Goal: Task Accomplishment & Management: Manage account settings

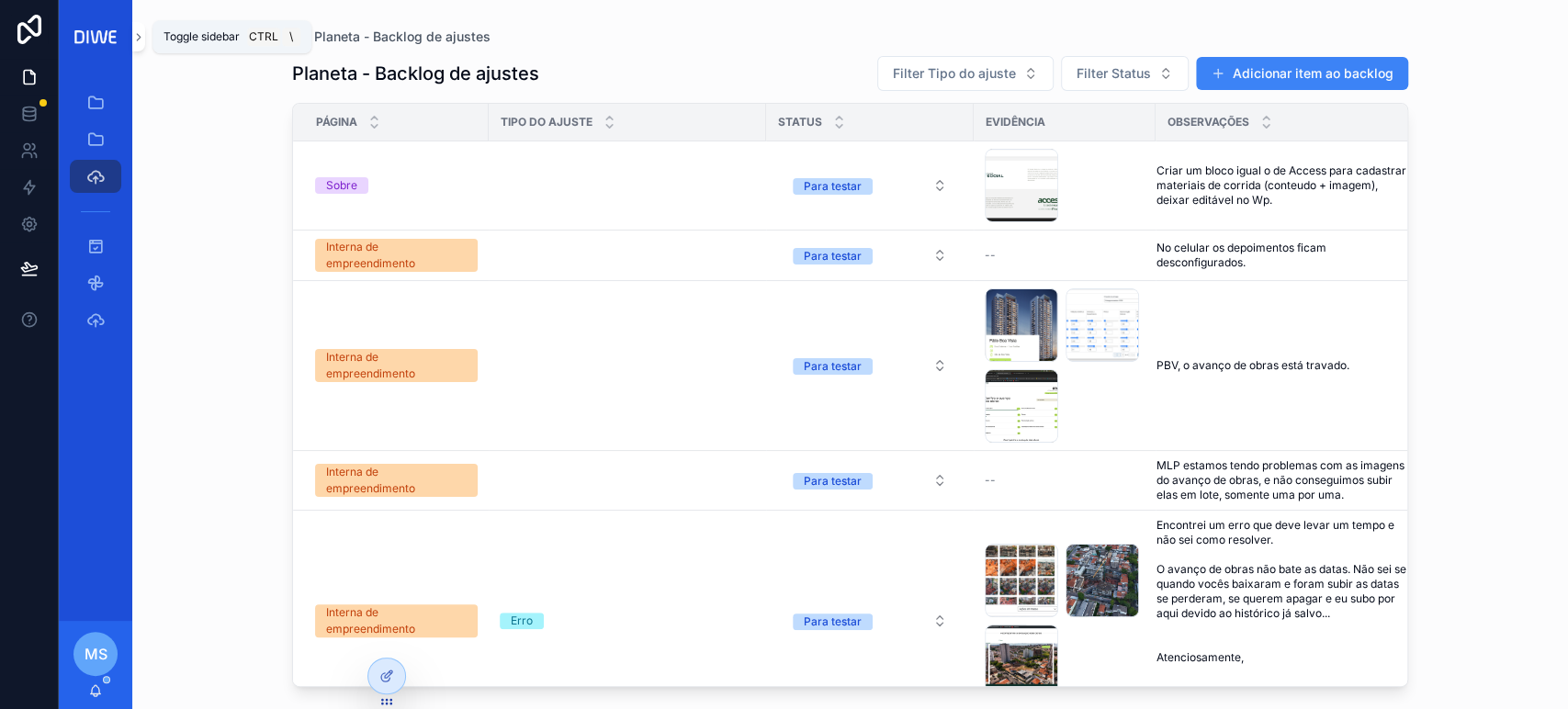
click at [136, 44] on button "scrollable content" at bounding box center [138, 37] width 13 height 29
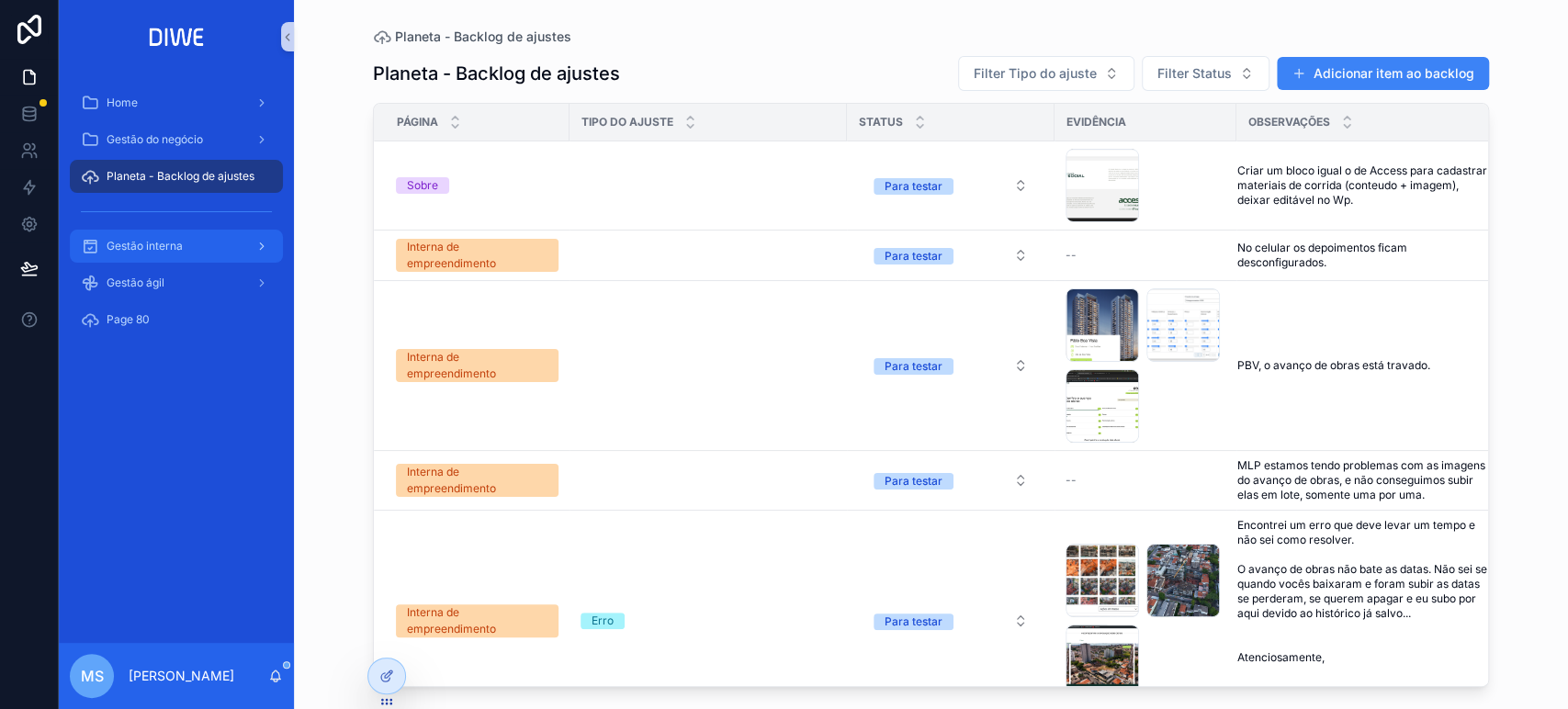
click at [161, 243] on span "Gestão interna" at bounding box center [145, 245] width 76 height 15
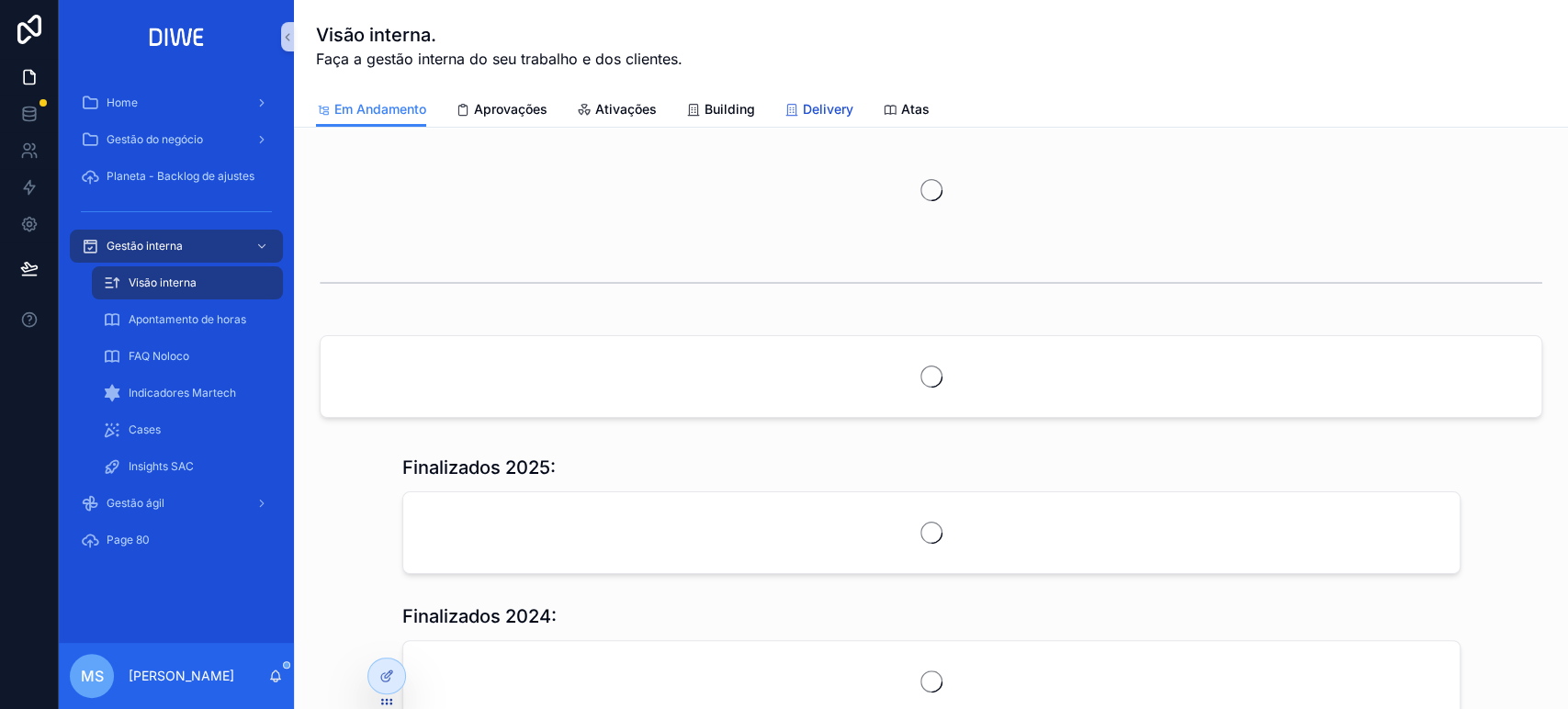
click at [794, 113] on icon "scrollable content" at bounding box center [791, 109] width 15 height 15
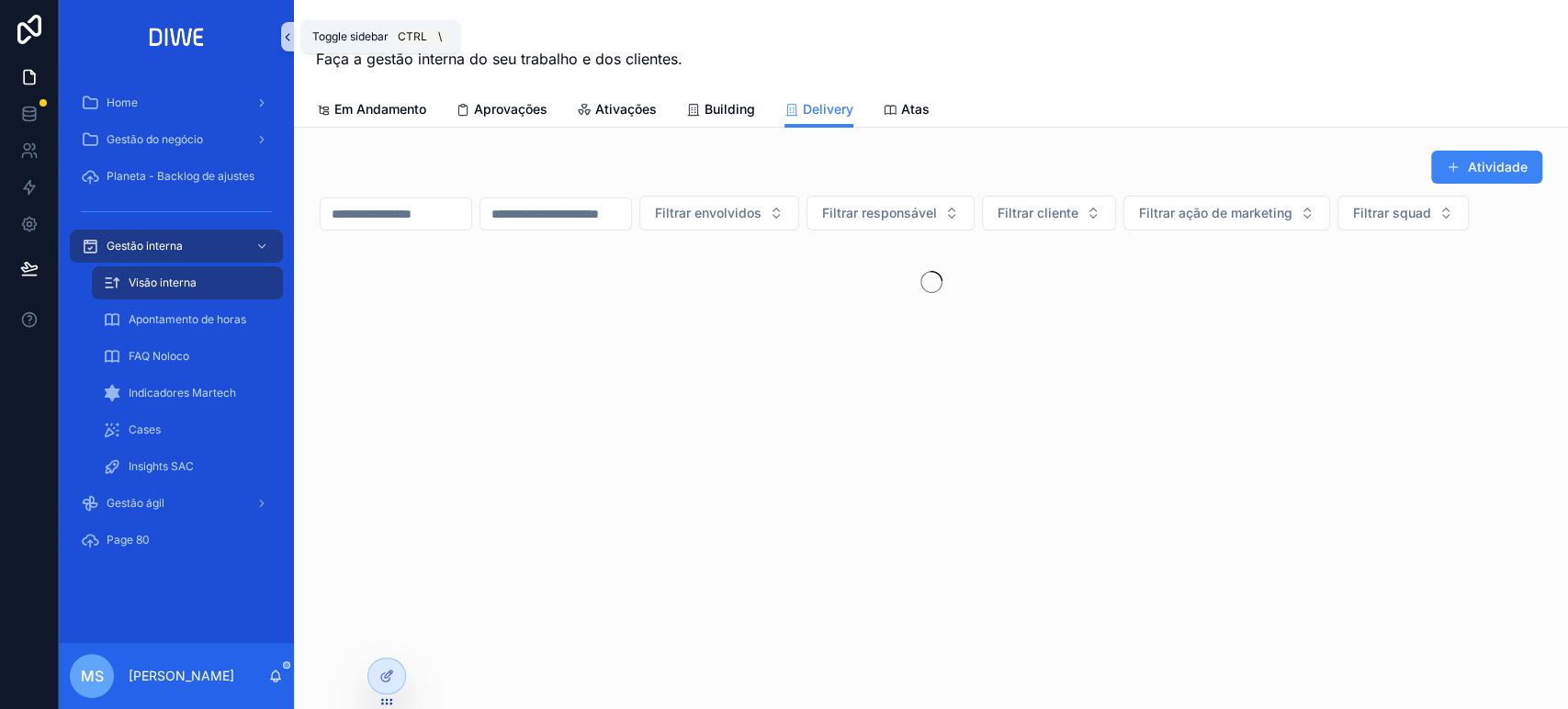
click at [286, 39] on icon "scrollable content" at bounding box center [287, 37] width 13 height 14
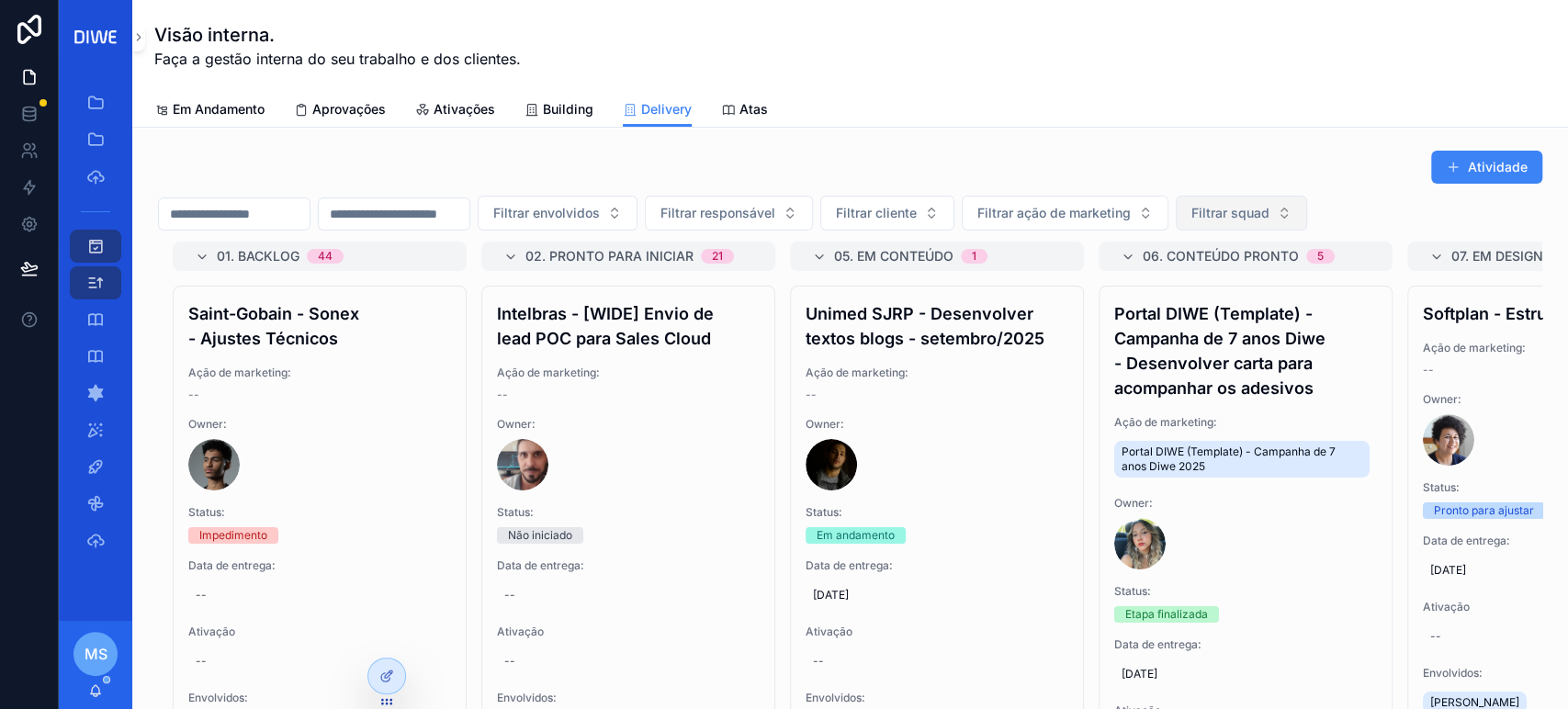
click at [1307, 212] on button "Filtrar squad" at bounding box center [1241, 213] width 131 height 35
type input "*****"
drag, startPoint x: 1282, startPoint y: 280, endPoint x: 882, endPoint y: 469, distance: 442.4
click at [1281, 280] on div "Coral" at bounding box center [1331, 286] width 221 height 29
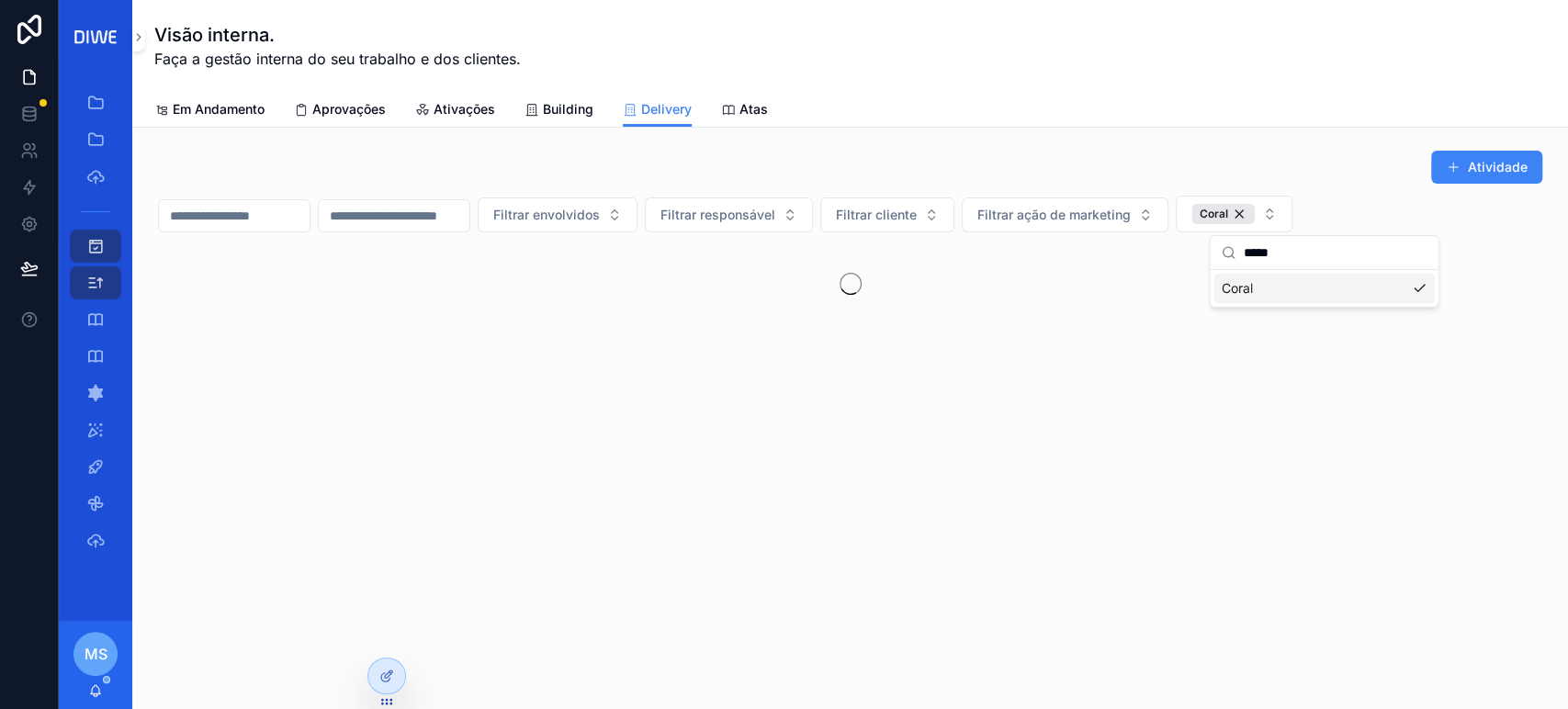
click at [1081, 160] on div "Atividade" at bounding box center [850, 167] width 1384 height 35
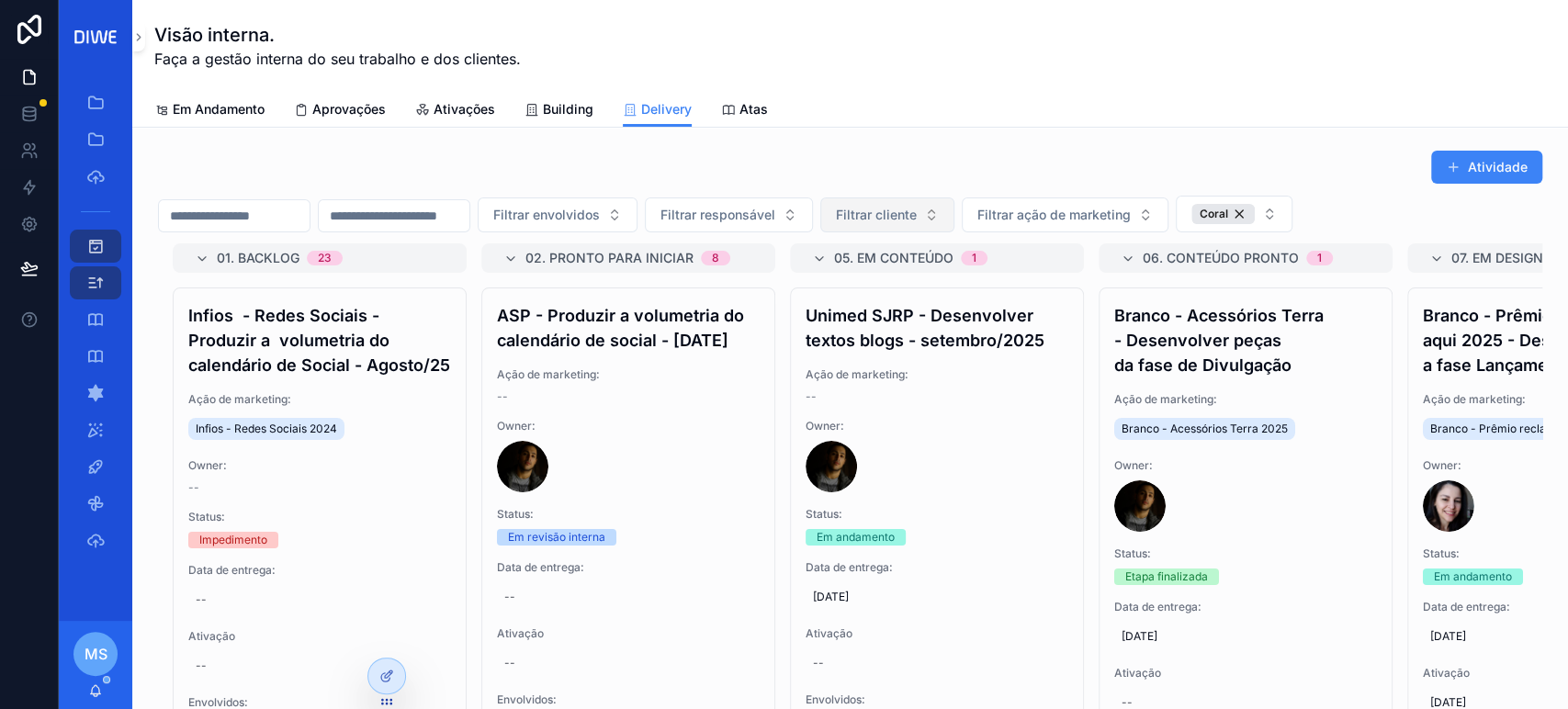
click at [954, 212] on button "Filtrar cliente" at bounding box center [886, 215] width 134 height 35
type input "******"
click at [976, 292] on div "Branco" at bounding box center [978, 288] width 221 height 29
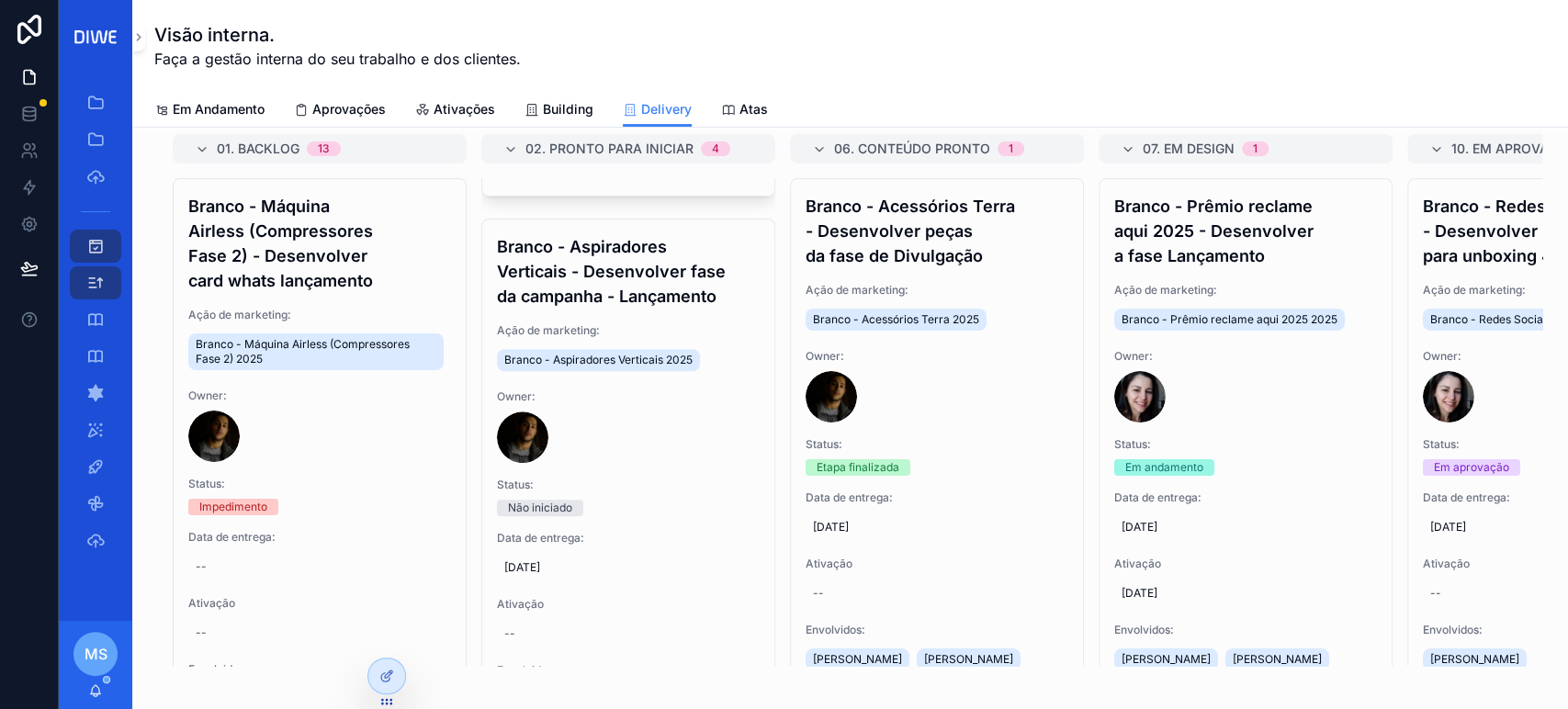
scroll to position [1072, 0]
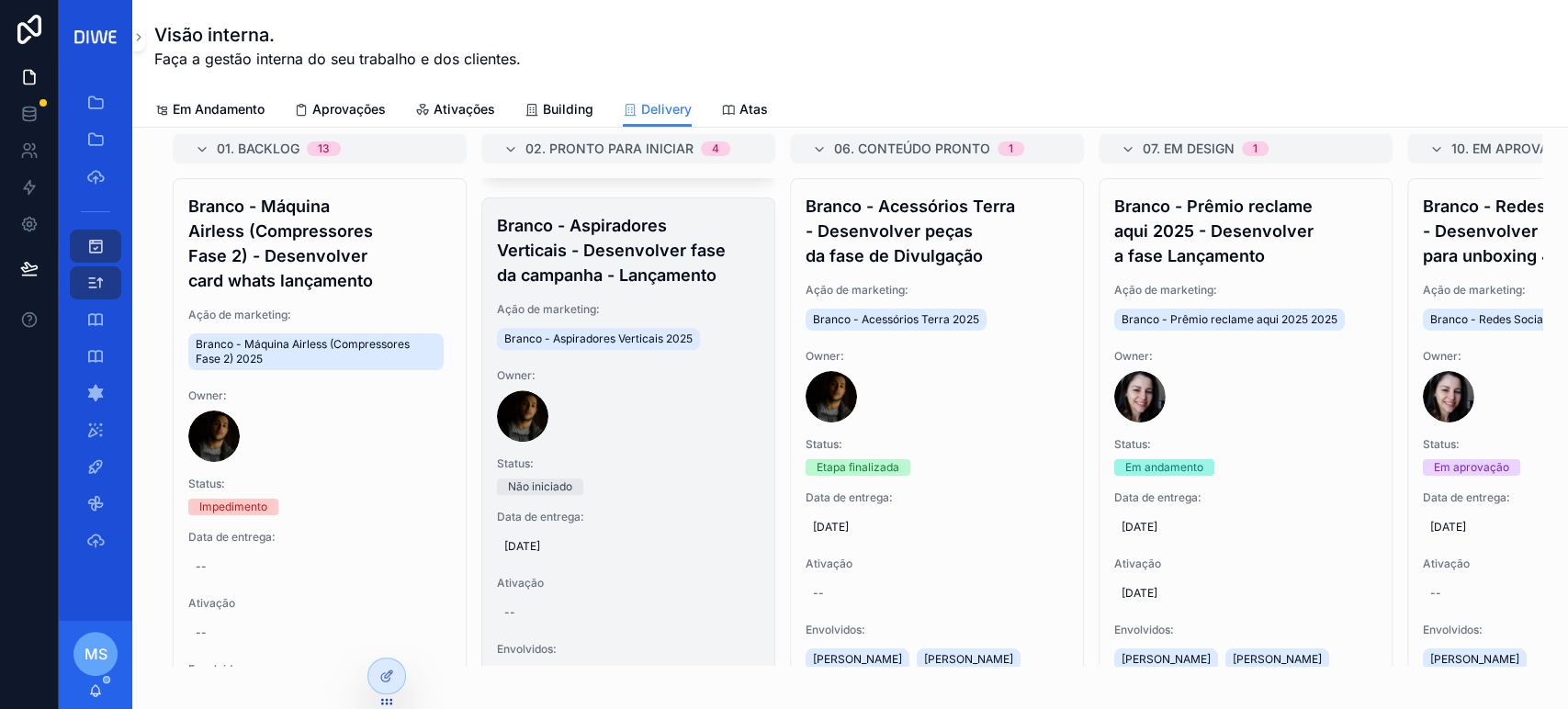
click at [645, 287] on h4 "Branco - Aspiradores Verticais - Desenvolver fase da campanha - Lançamento" at bounding box center [628, 250] width 263 height 74
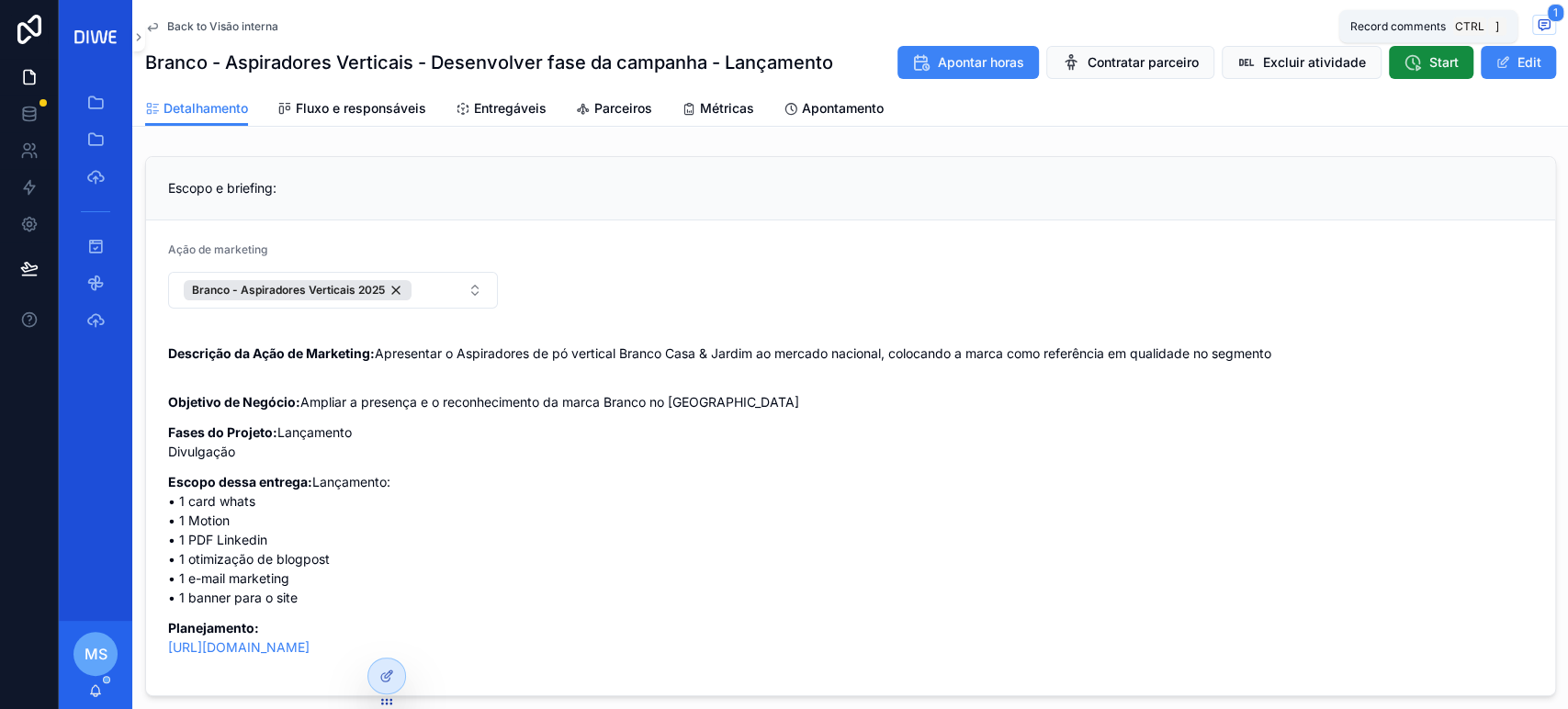
click at [1541, 23] on icon "scrollable content" at bounding box center [1543, 23] width 5 height 0
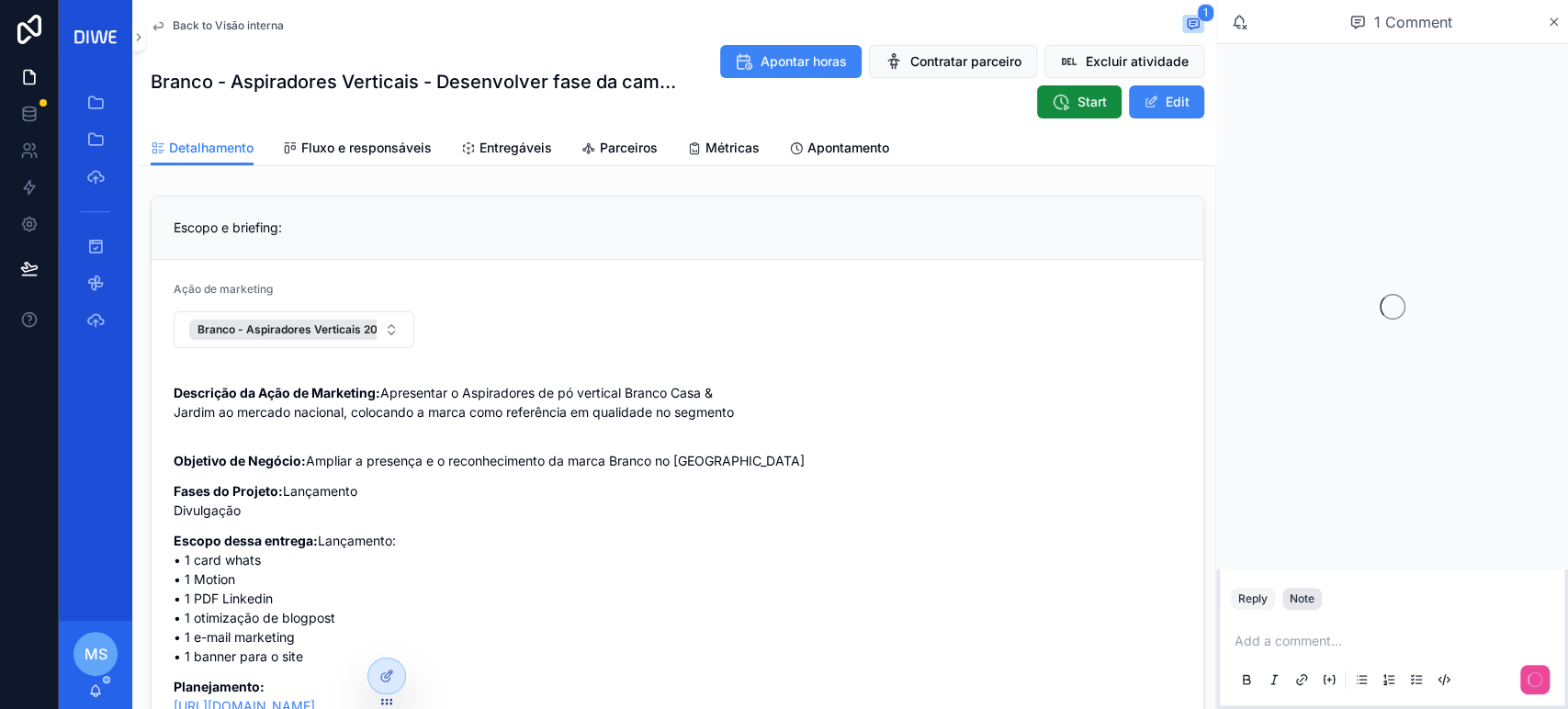
click at [1306, 601] on div "Note" at bounding box center [1301, 598] width 24 height 15
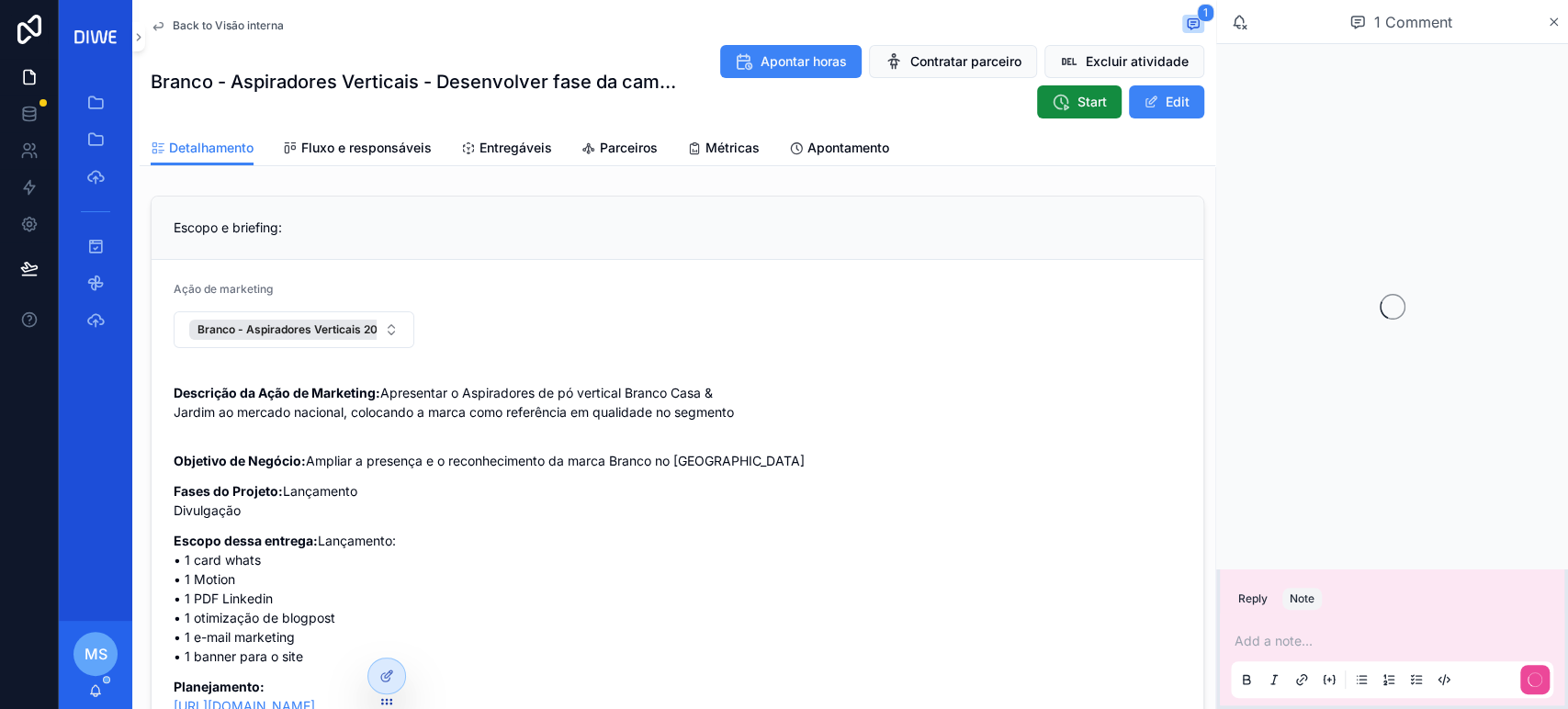
click at [1323, 647] on p "scrollable content" at bounding box center [1395, 641] width 322 height 19
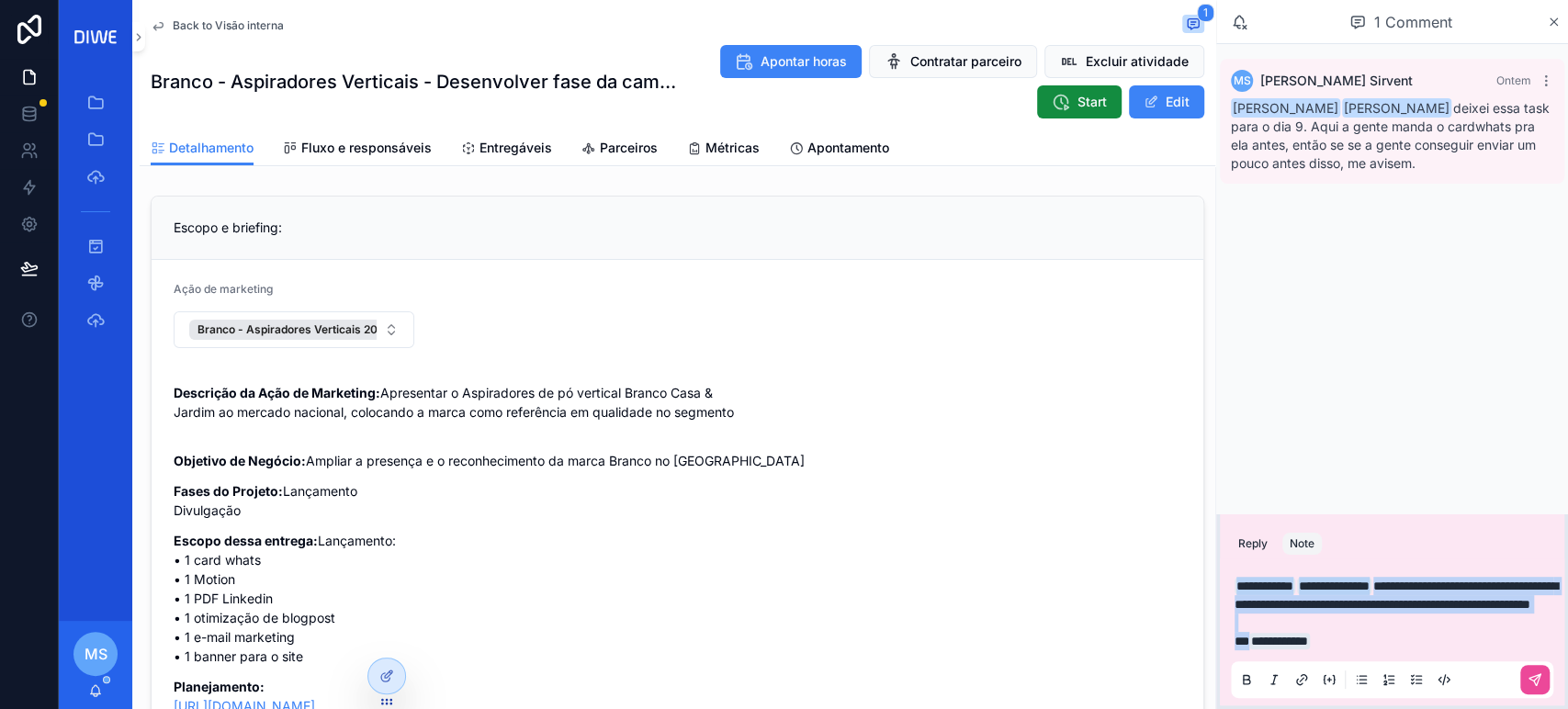
copy div "**********"
click at [1535, 669] on button "scrollable content" at bounding box center [1535, 680] width 29 height 29
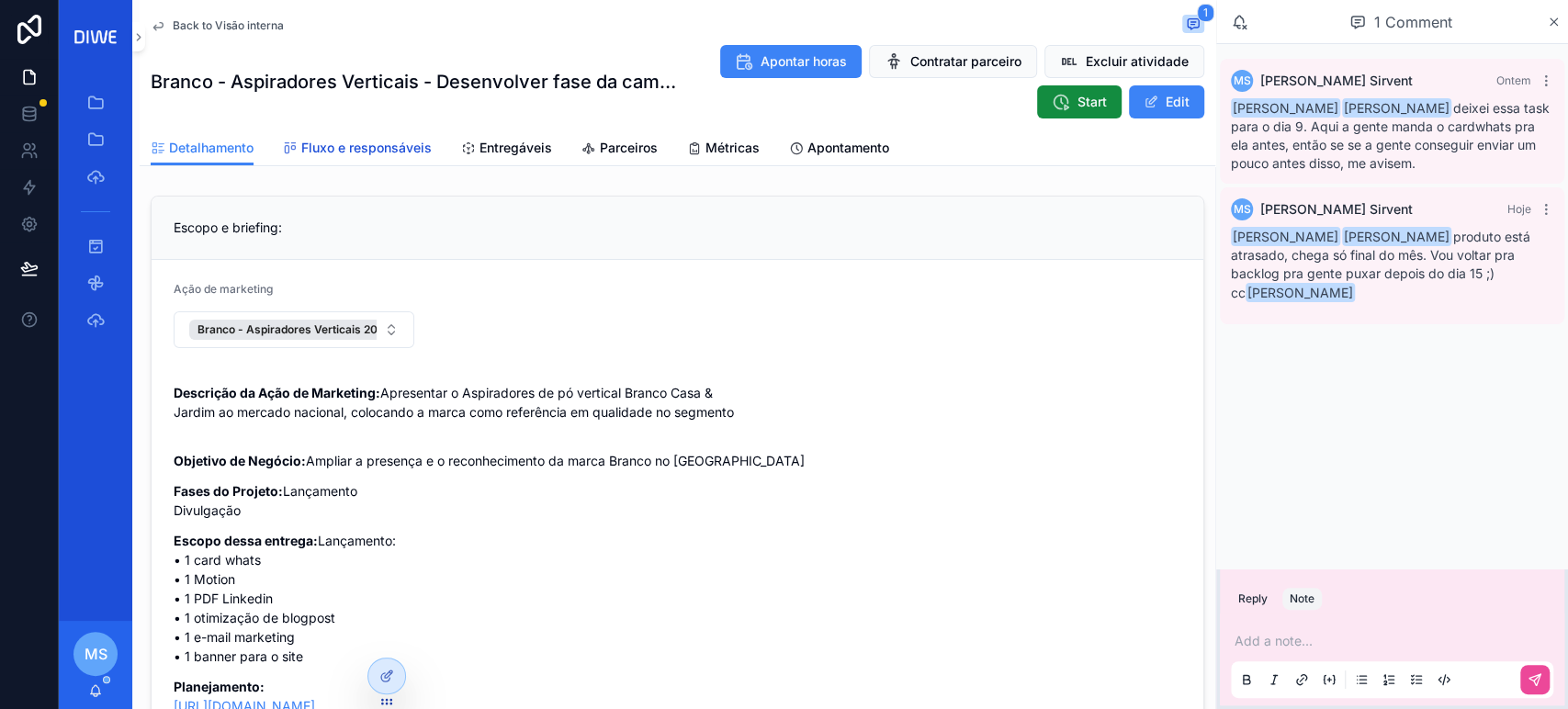
click at [369, 158] on link "Fluxo e responsáveis" at bounding box center [358, 149] width 148 height 37
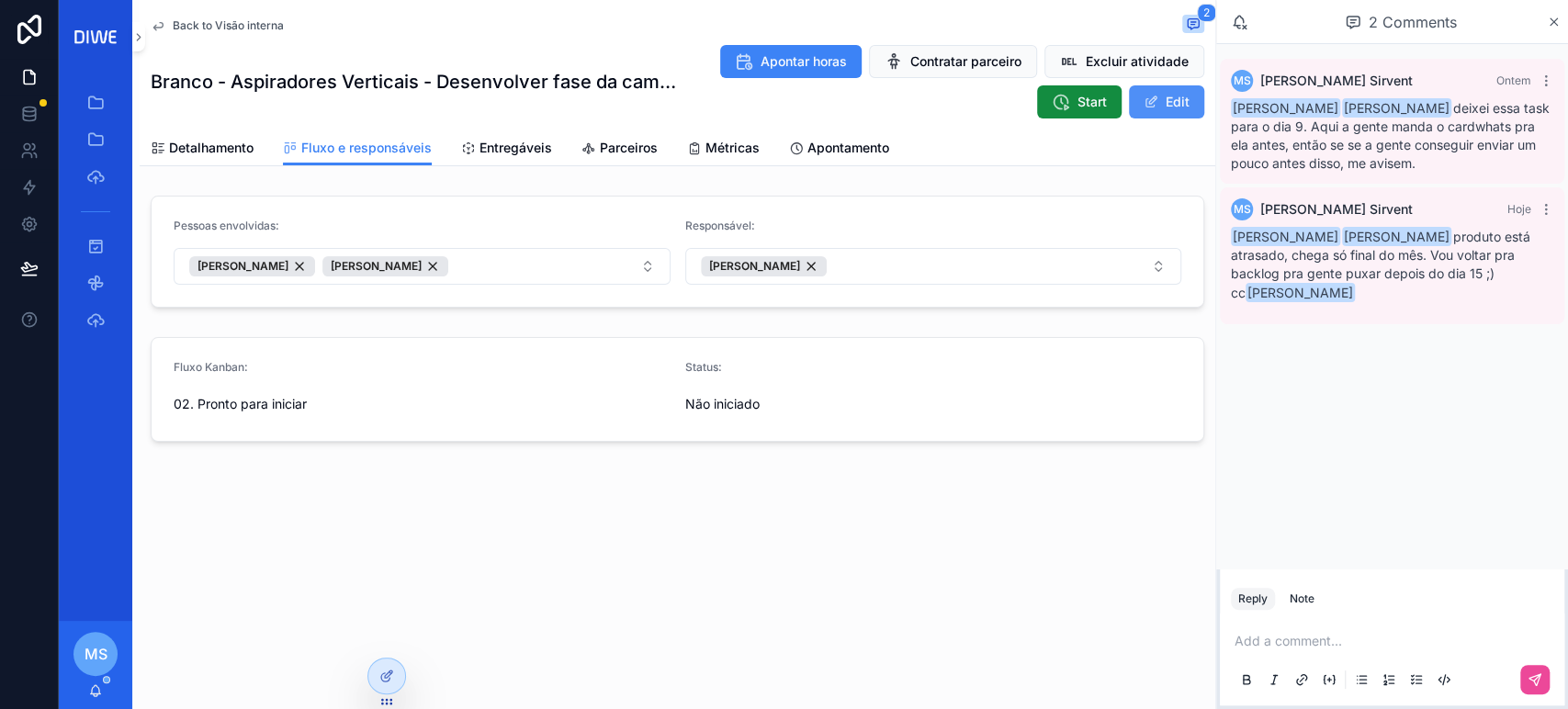
click at [1154, 99] on span "scrollable content" at bounding box center [1150, 102] width 15 height 15
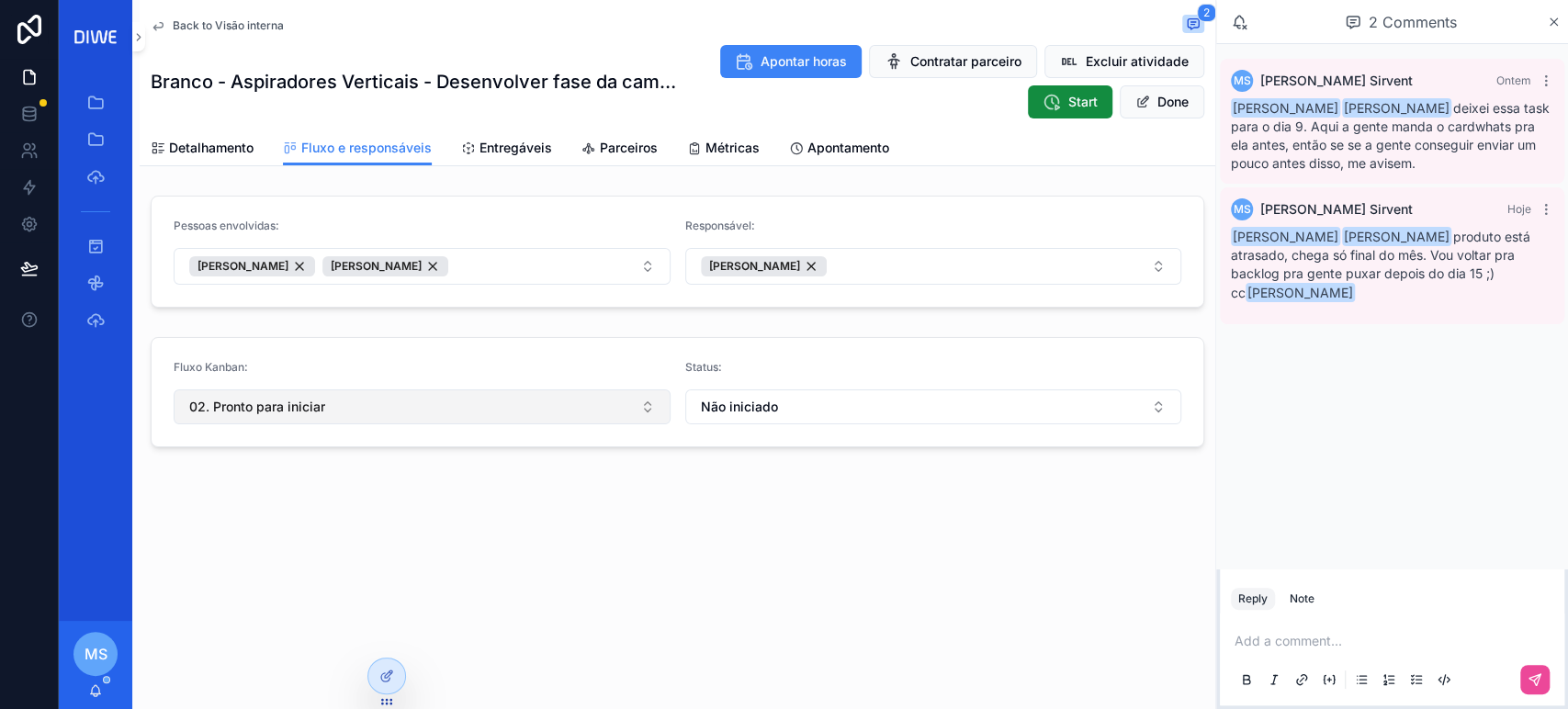
click at [403, 419] on button "02. Pronto para iniciar" at bounding box center [422, 407] width 497 height 35
type input "****"
click at [397, 483] on div "01. Backlog" at bounding box center [421, 480] width 487 height 29
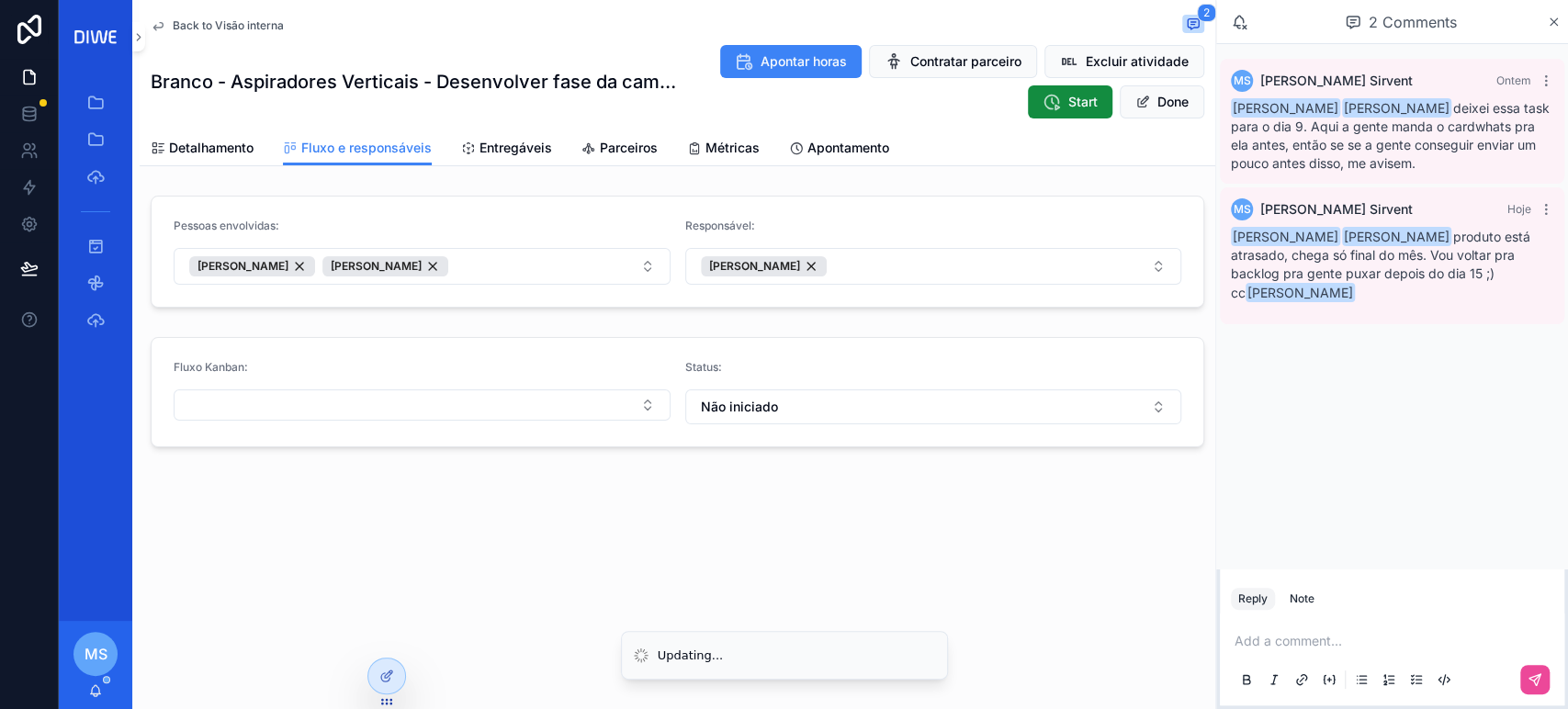
click at [458, 382] on div "Fluxo Kanban:" at bounding box center [422, 393] width 497 height 64
click at [444, 402] on button "Select Button" at bounding box center [422, 405] width 497 height 31
type input "****"
click at [385, 478] on div "01. Backlog" at bounding box center [421, 476] width 487 height 29
click at [1162, 110] on button "Done" at bounding box center [1162, 102] width 84 height 33
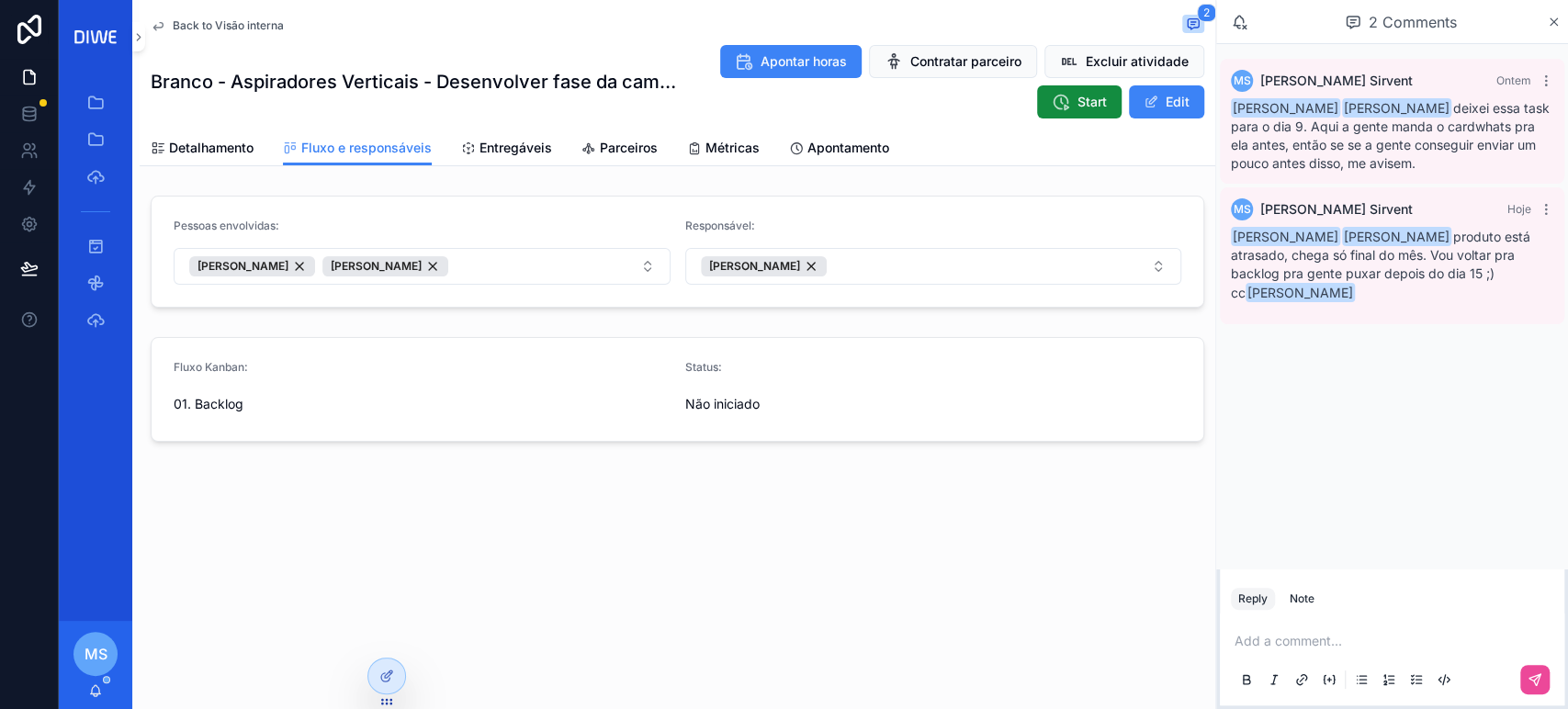
click at [259, 23] on span "Back to Visão interna" at bounding box center [229, 25] width 111 height 15
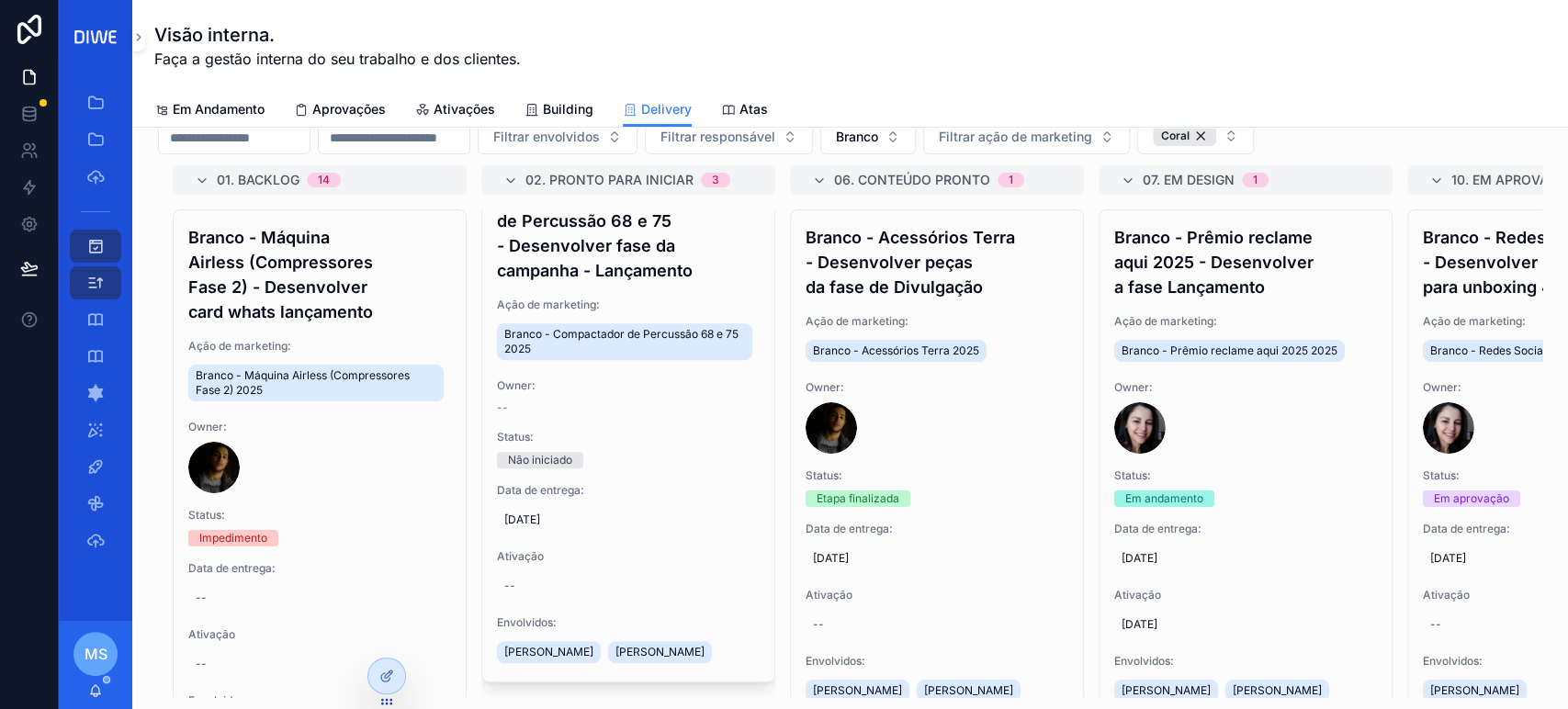
scroll to position [1185, 0]
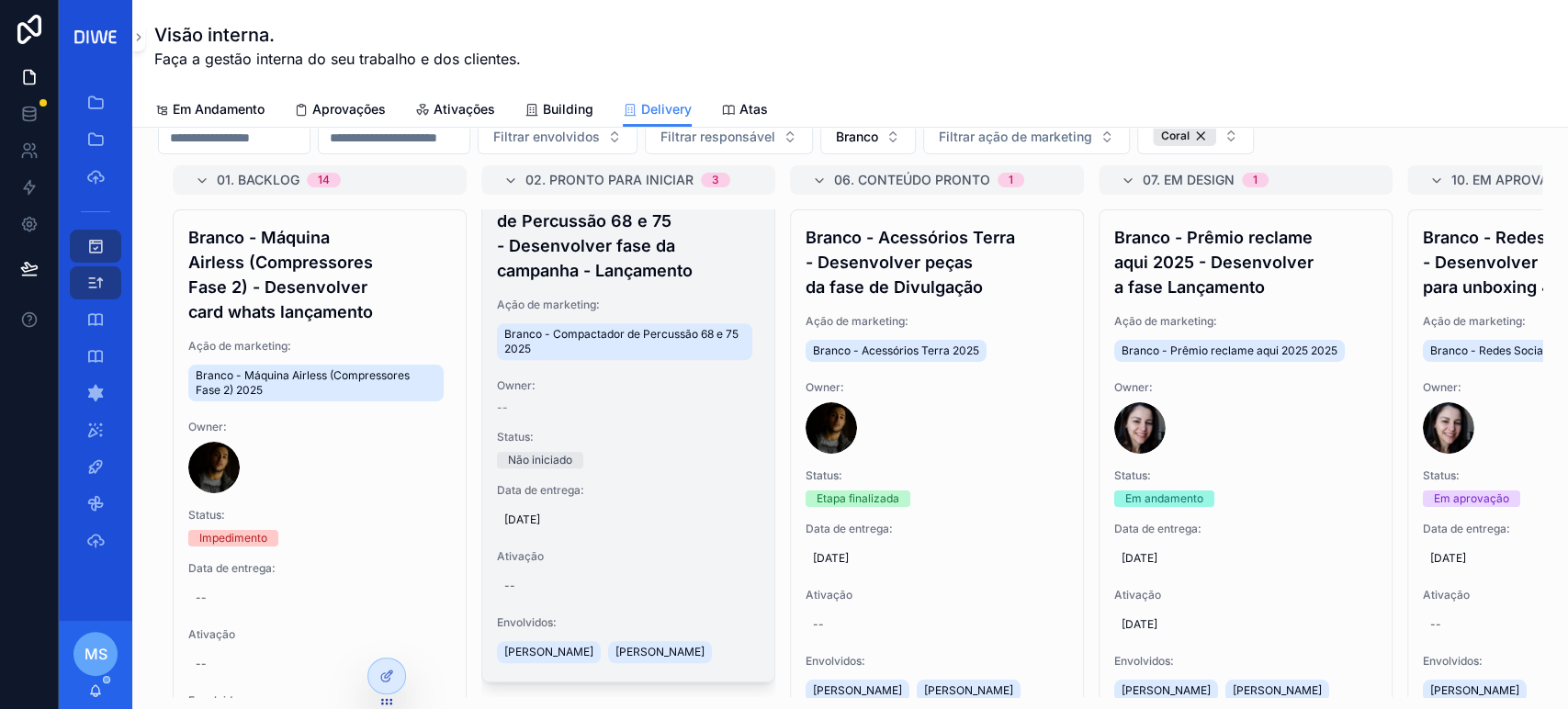
click at [633, 256] on h4 "Branco - Compactador de Percussão 68 e 75 - Desenvolver fase da campanha - Lanç…" at bounding box center [628, 233] width 263 height 100
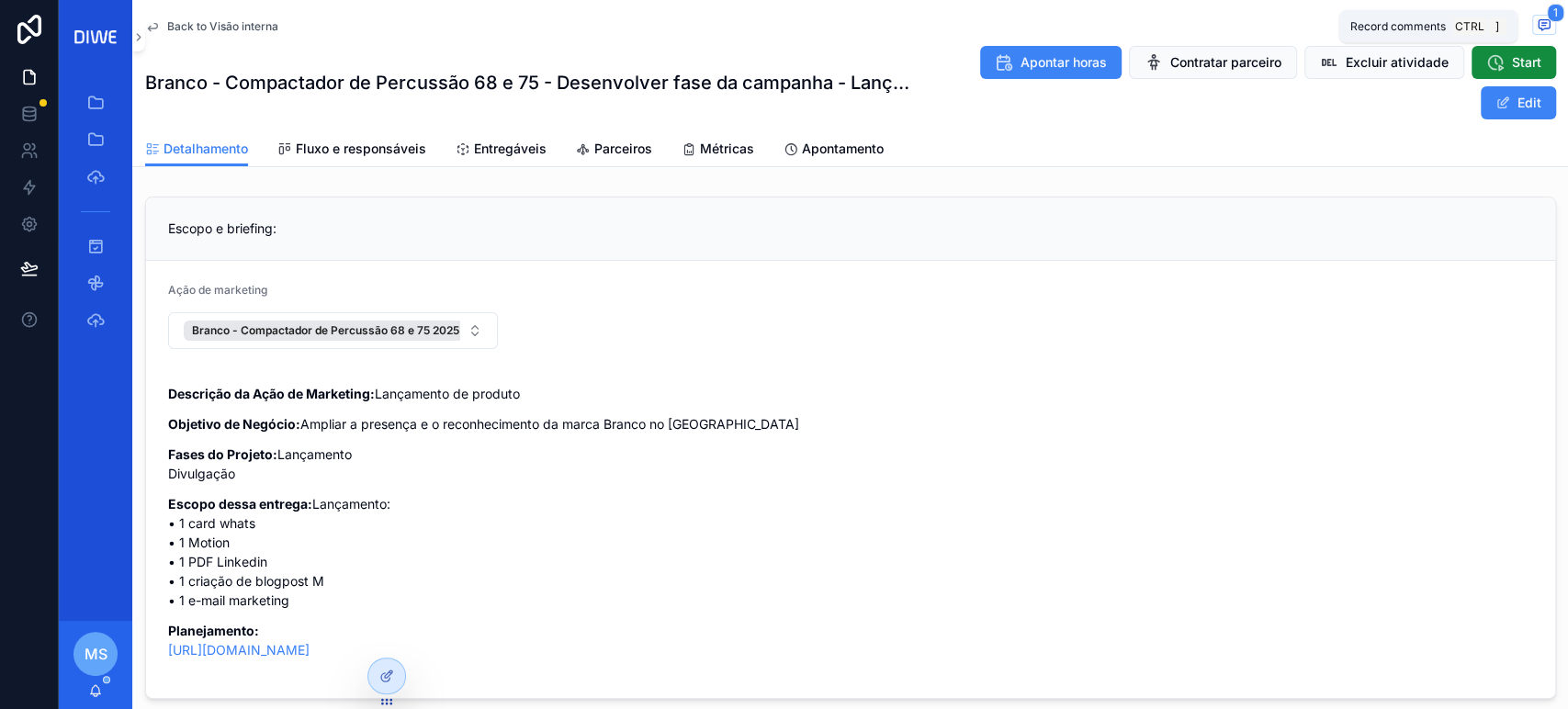
click at [1541, 25] on icon "scrollable content" at bounding box center [1543, 25] width 4 height 0
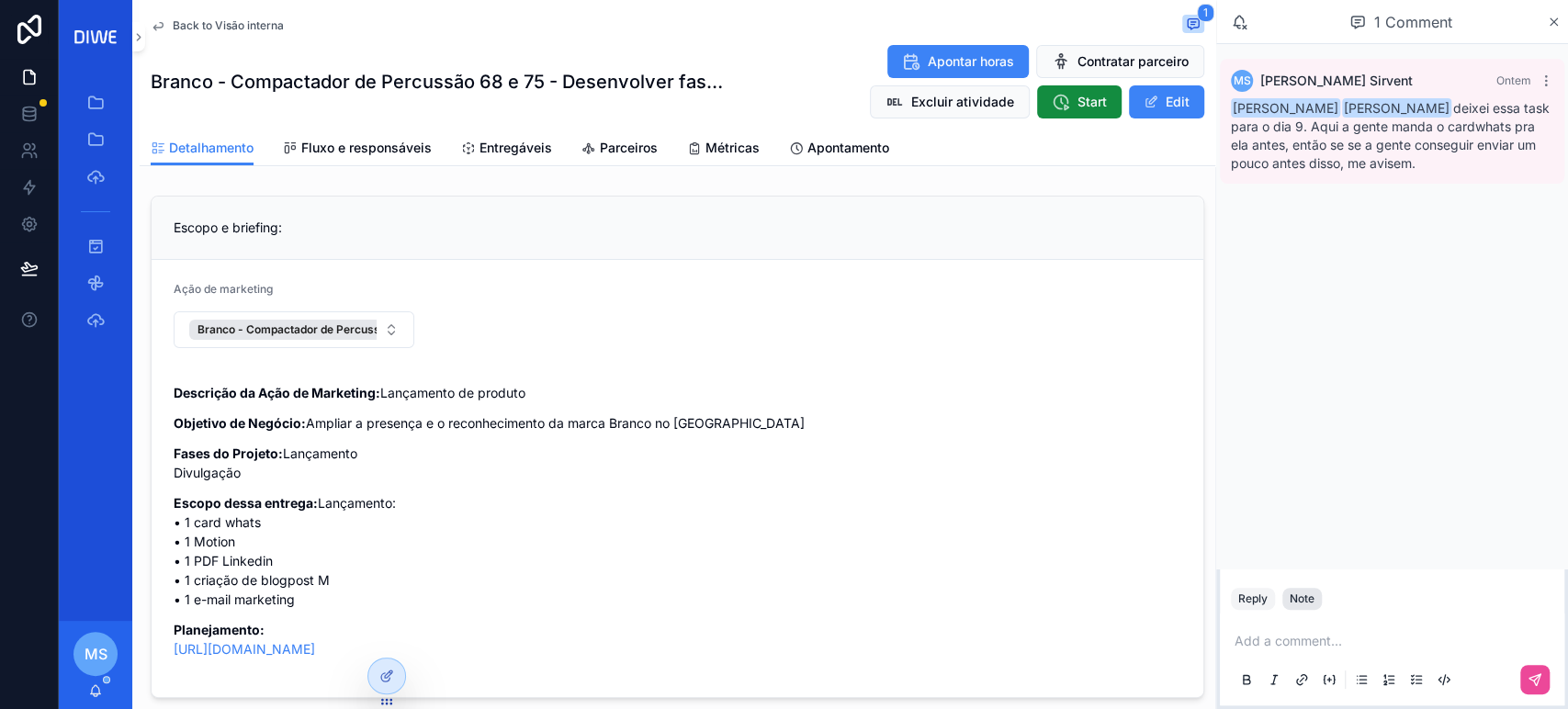
click at [1311, 605] on div "Note" at bounding box center [1301, 598] width 24 height 15
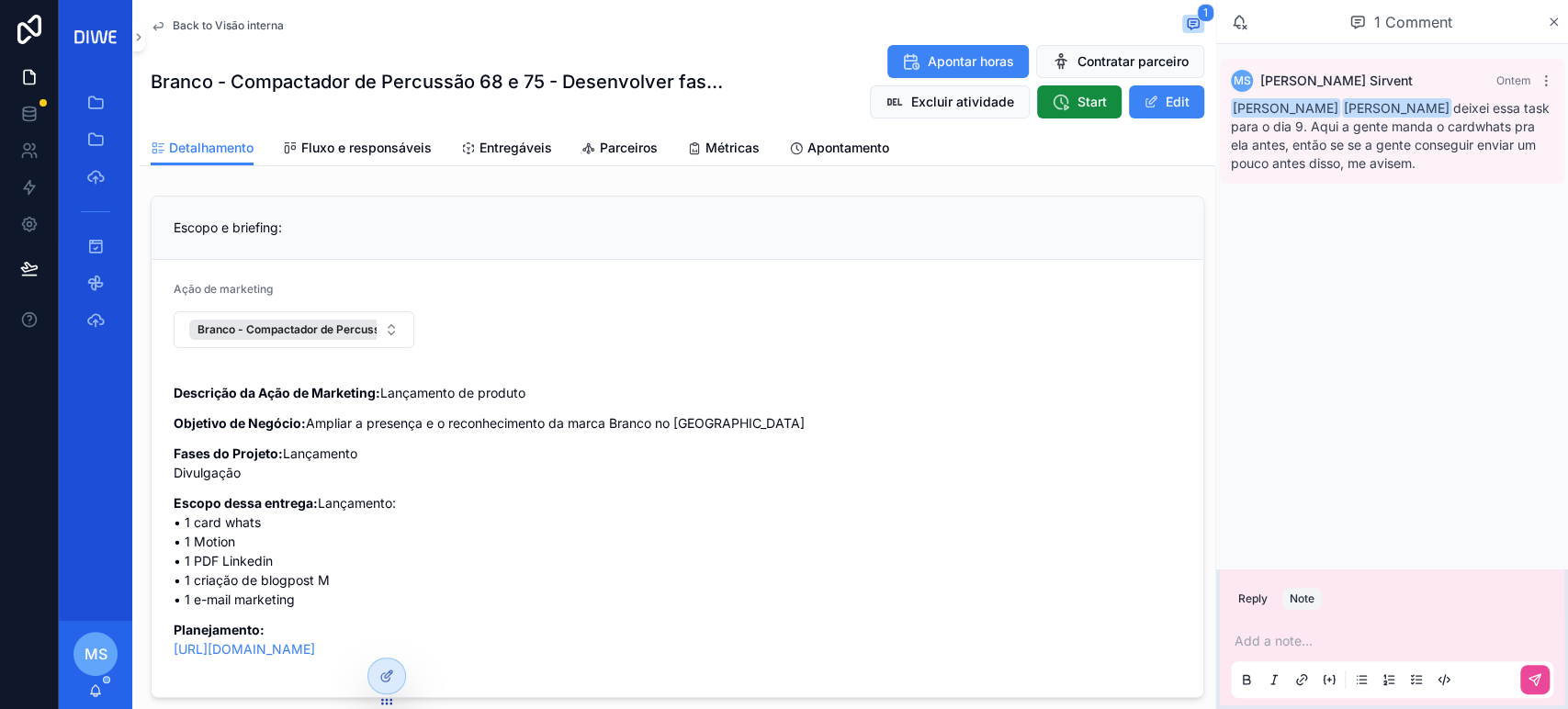
click at [1301, 645] on p "scrollable content" at bounding box center [1395, 641] width 322 height 19
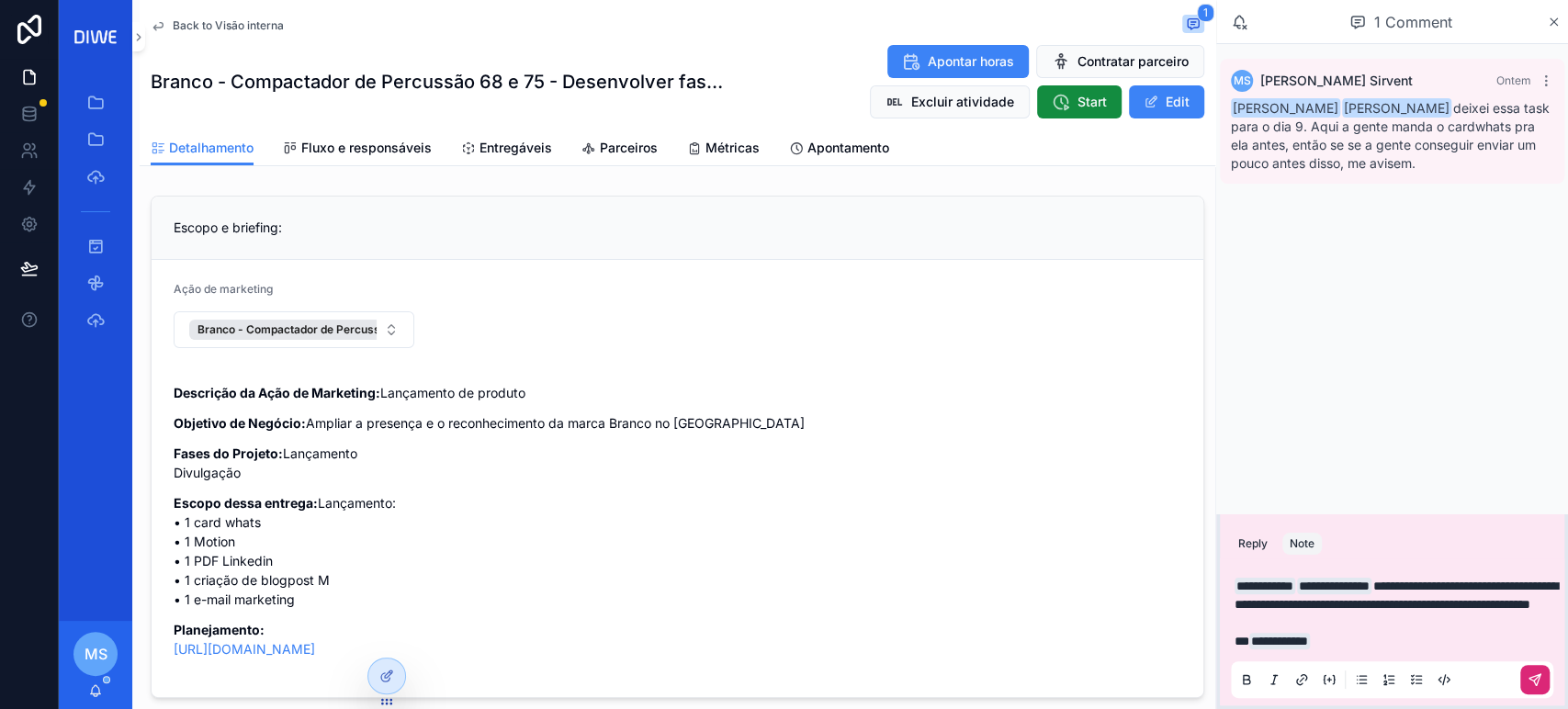
click at [1532, 680] on icon "scrollable content" at bounding box center [1534, 679] width 15 height 15
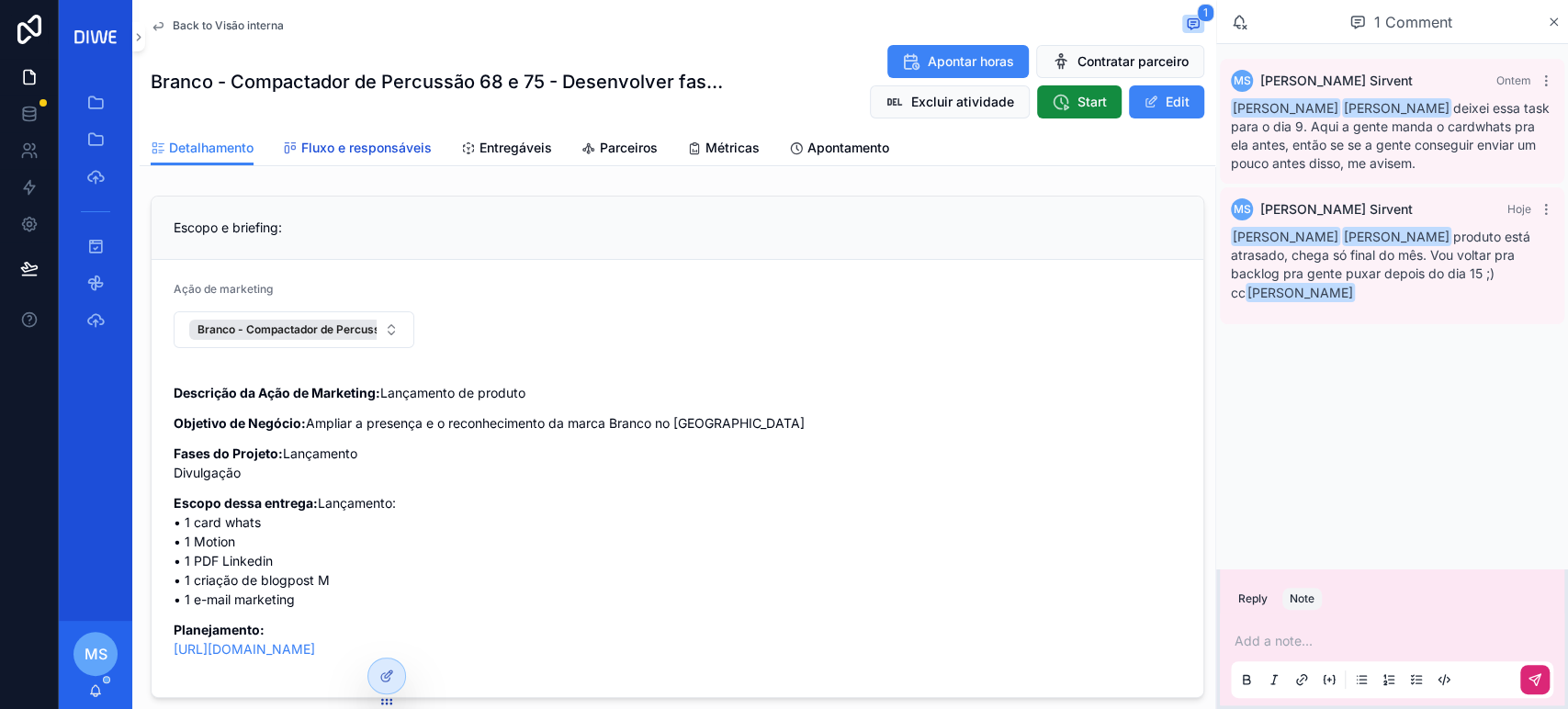
click at [388, 142] on span "Fluxo e responsáveis" at bounding box center [365, 147] width 130 height 19
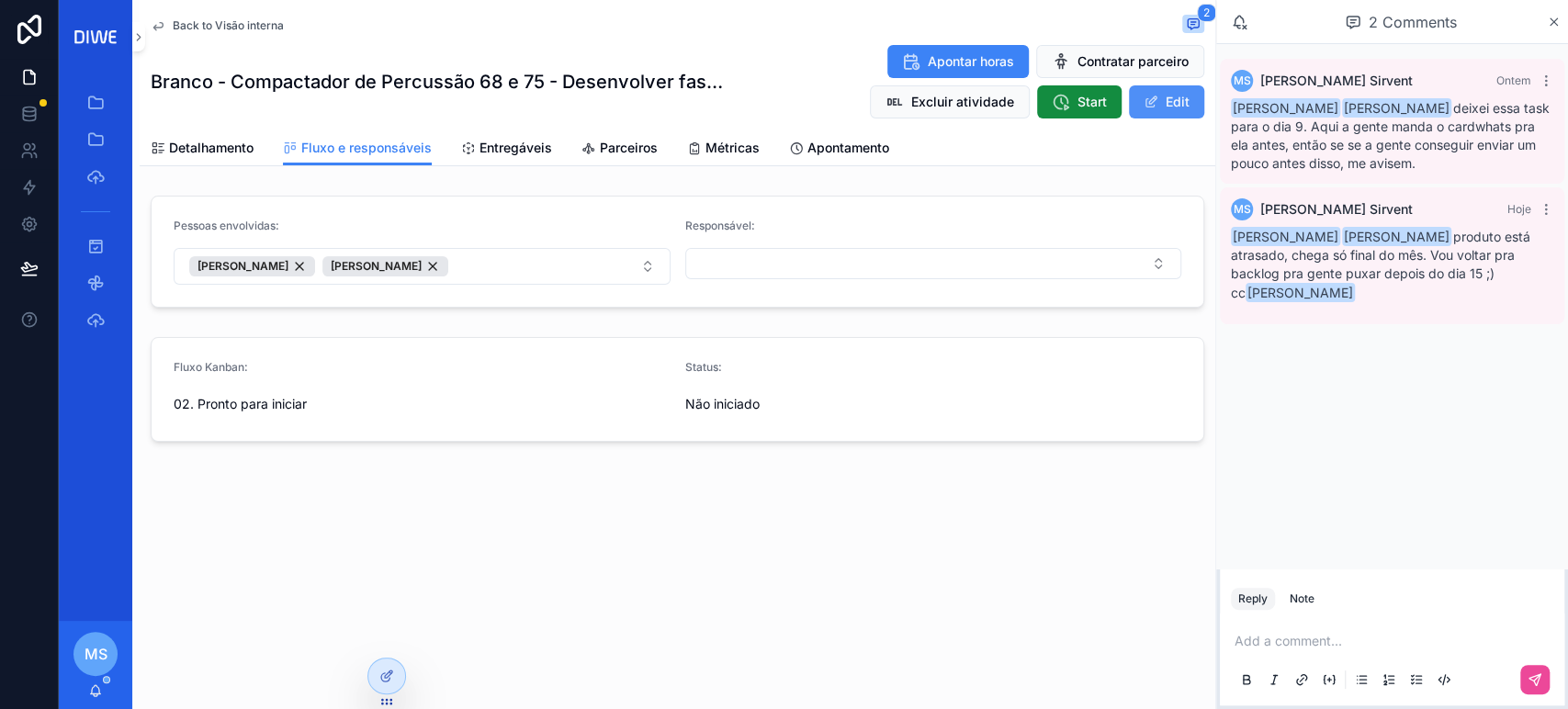
click at [1161, 106] on button "Edit" at bounding box center [1165, 102] width 75 height 33
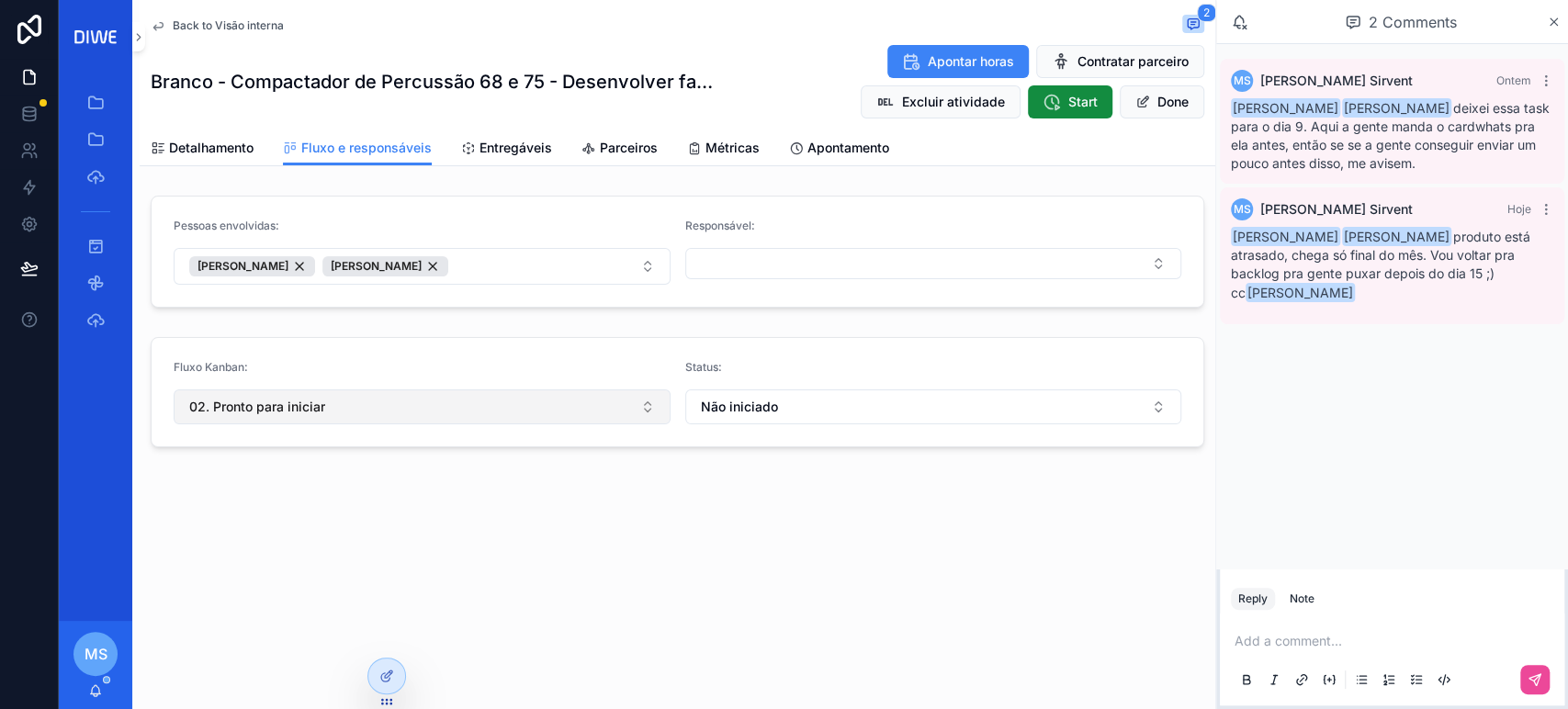
click at [336, 417] on button "02. Pronto para iniciar" at bounding box center [422, 407] width 497 height 35
type input "****"
click at [385, 490] on div "01. Backlog" at bounding box center [421, 480] width 487 height 29
click at [1186, 101] on button "Done" at bounding box center [1162, 102] width 84 height 33
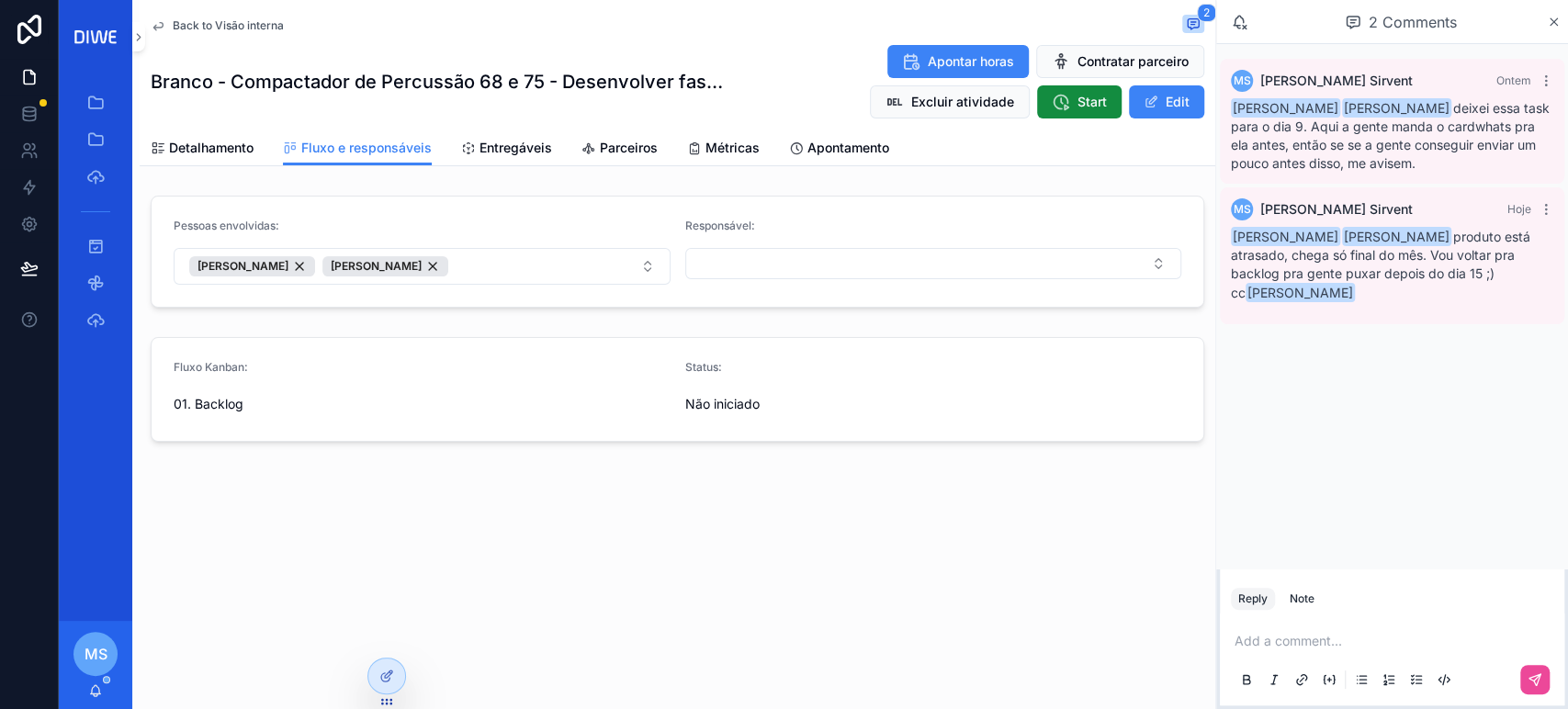
click at [252, 30] on span "Back to Visão interna" at bounding box center [229, 25] width 111 height 15
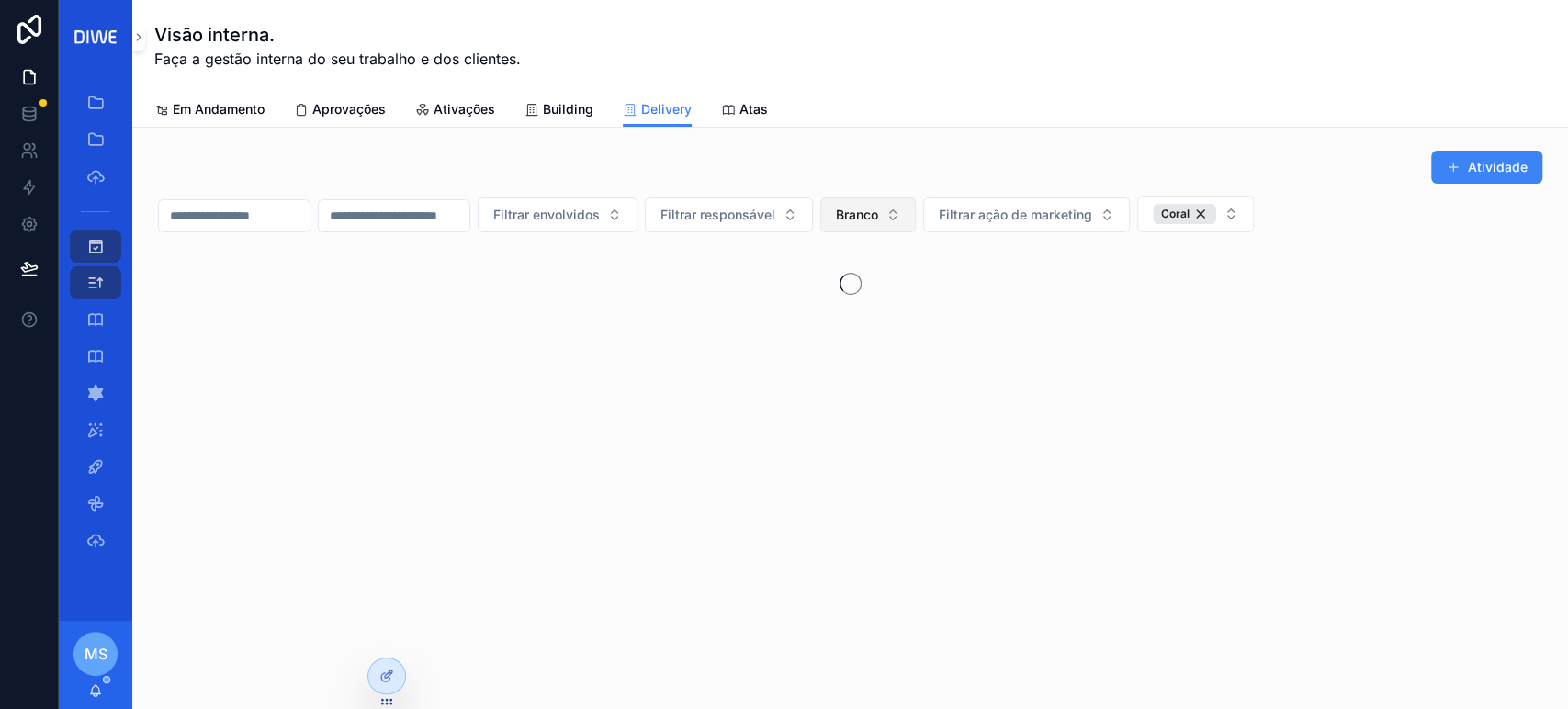
click at [878, 219] on span "Branco" at bounding box center [856, 215] width 42 height 19
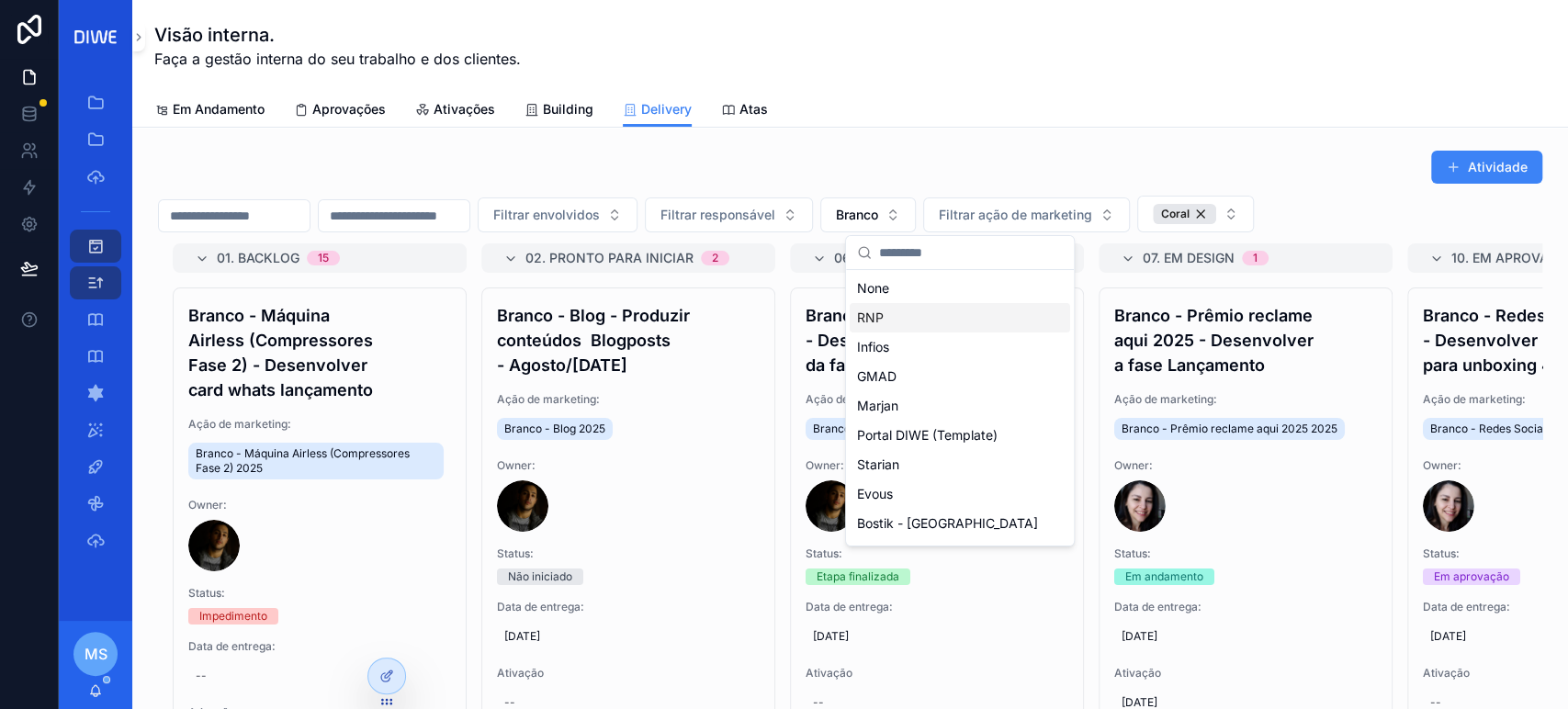
click at [286, 205] on input "scrollable content" at bounding box center [234, 216] width 150 height 25
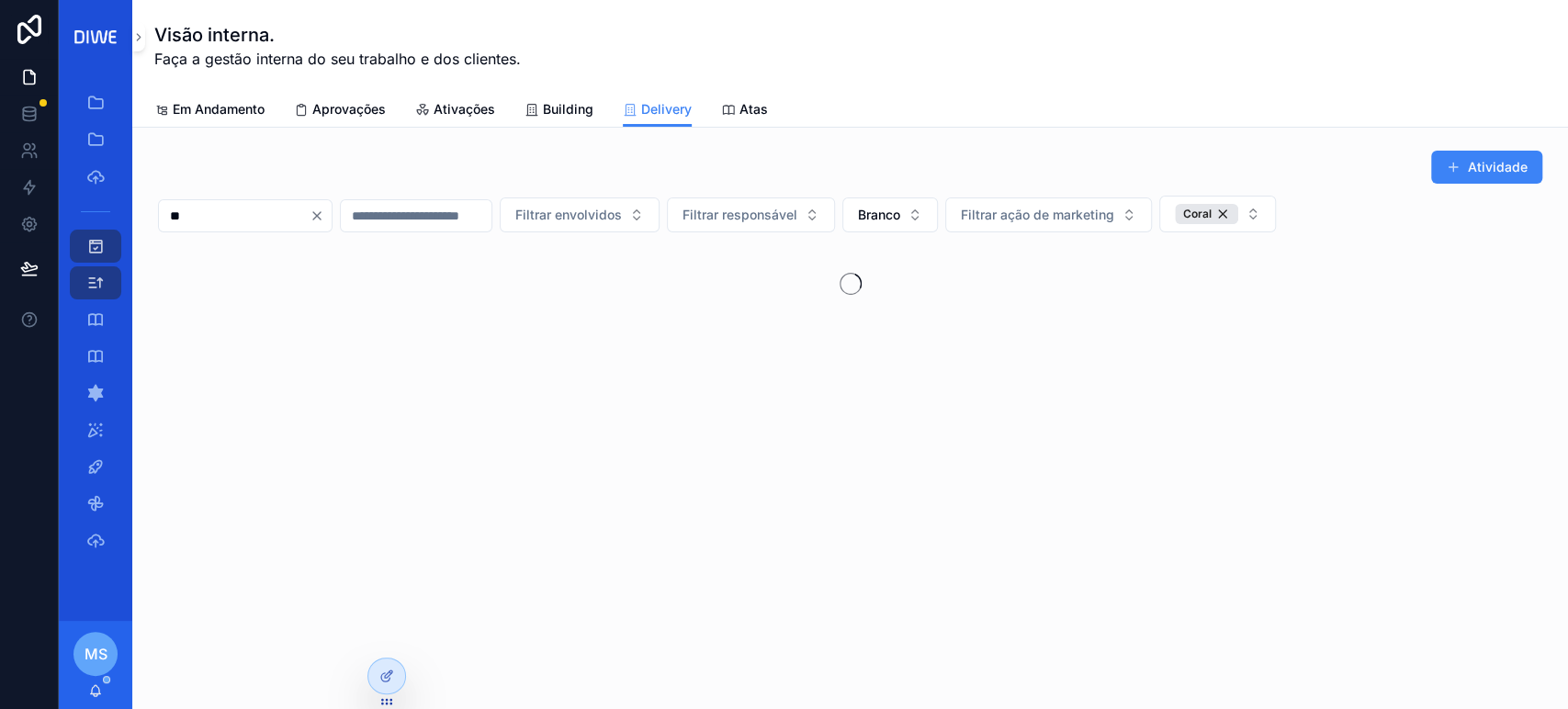
type input "**"
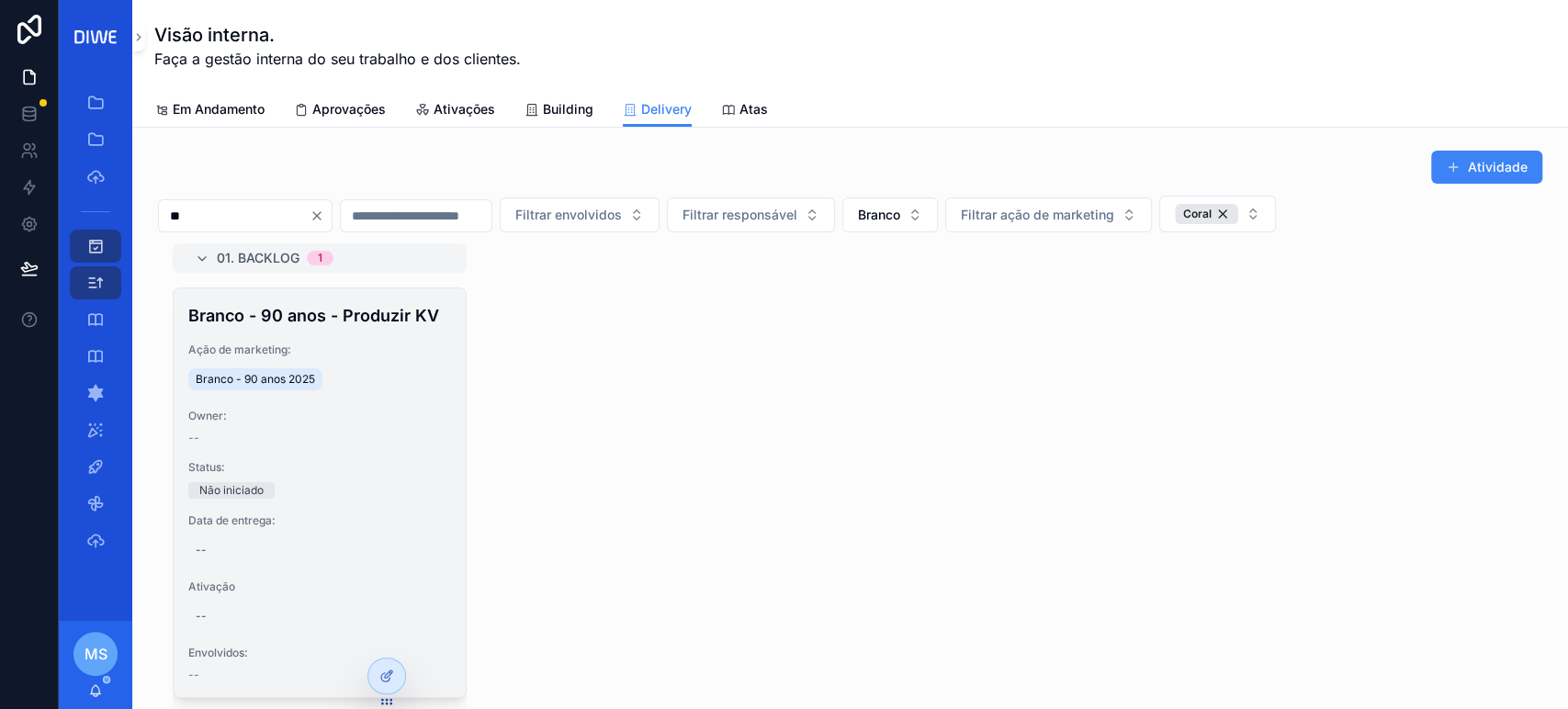
click at [338, 319] on h4 "Branco - 90 anos - Produzir KV" at bounding box center [319, 314] width 263 height 24
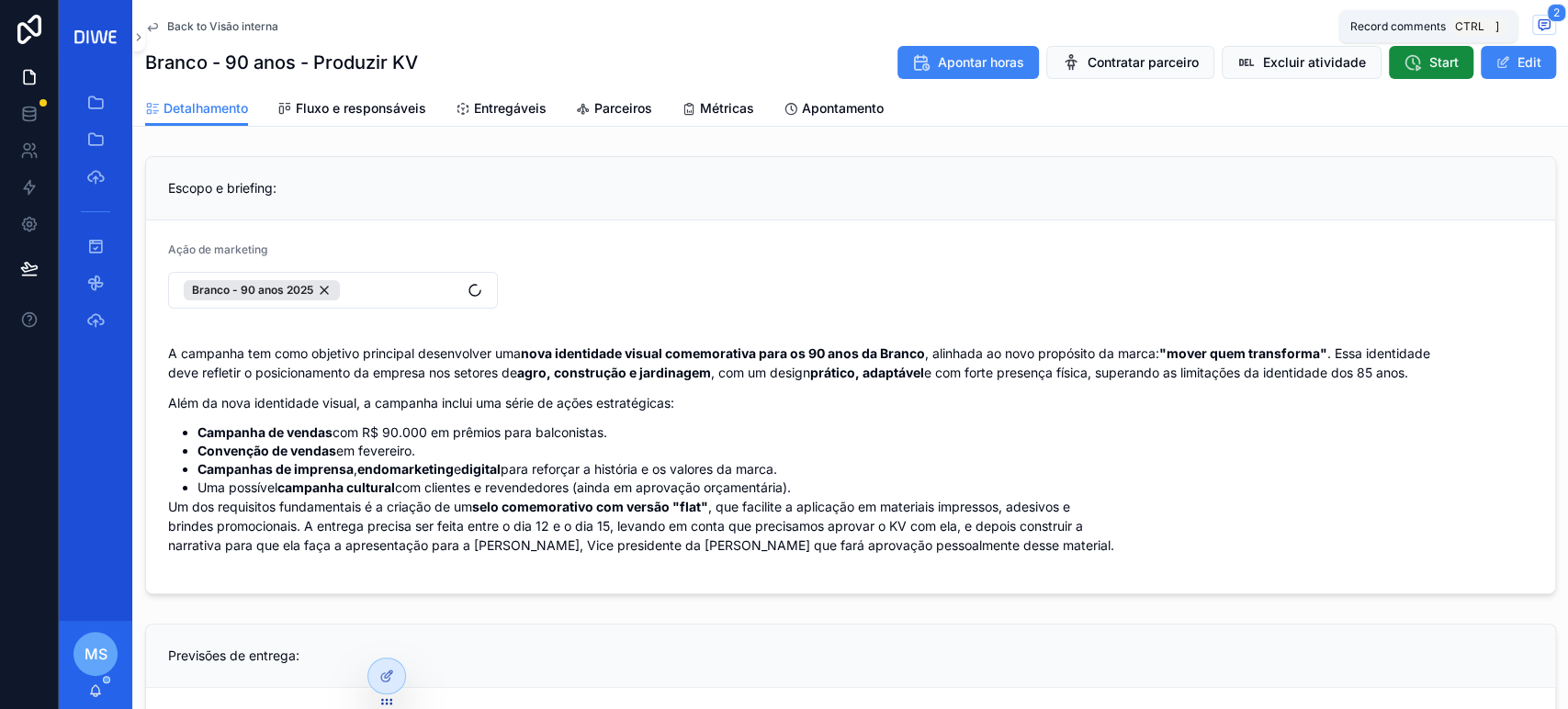
click at [1537, 18] on icon "scrollable content" at bounding box center [1544, 24] width 15 height 15
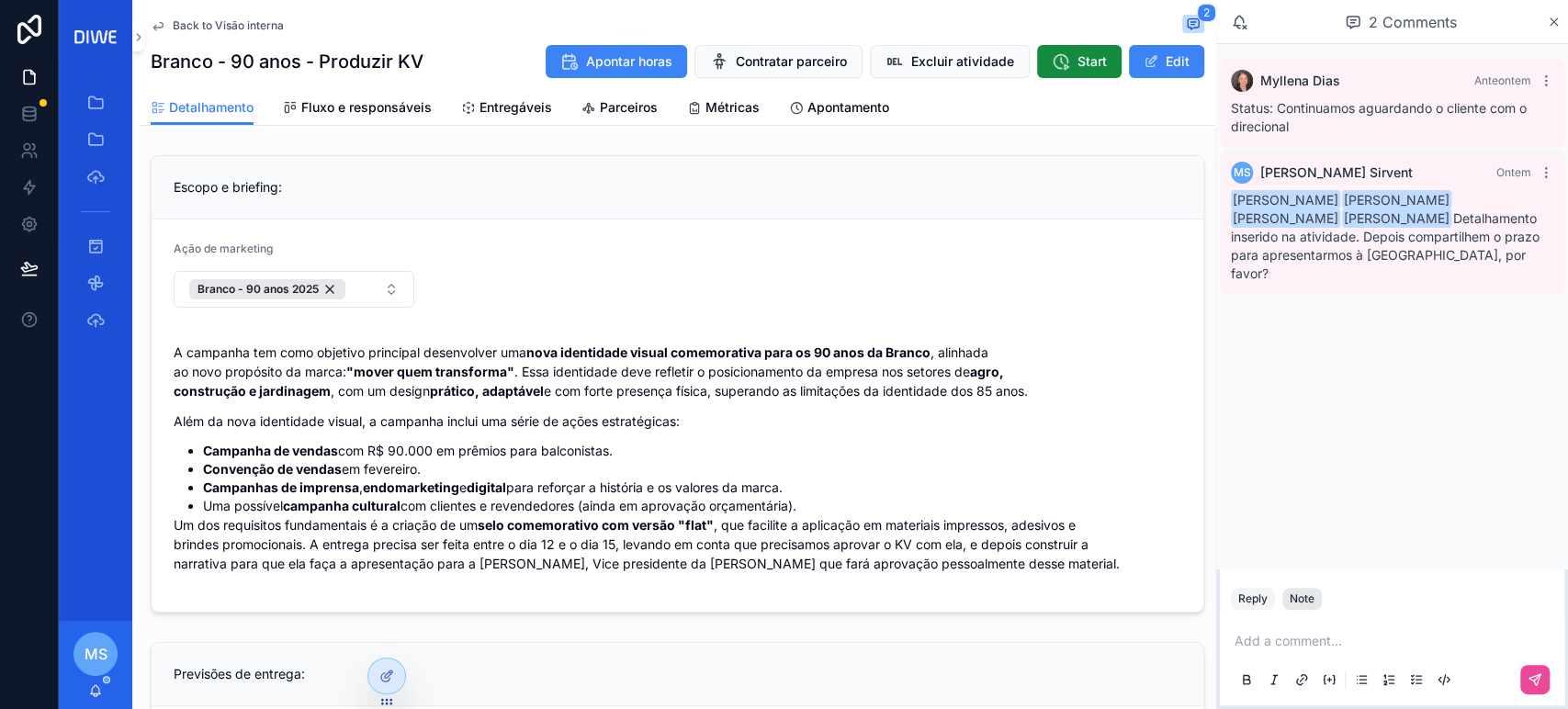
click at [1302, 596] on div "Note" at bounding box center [1301, 598] width 24 height 15
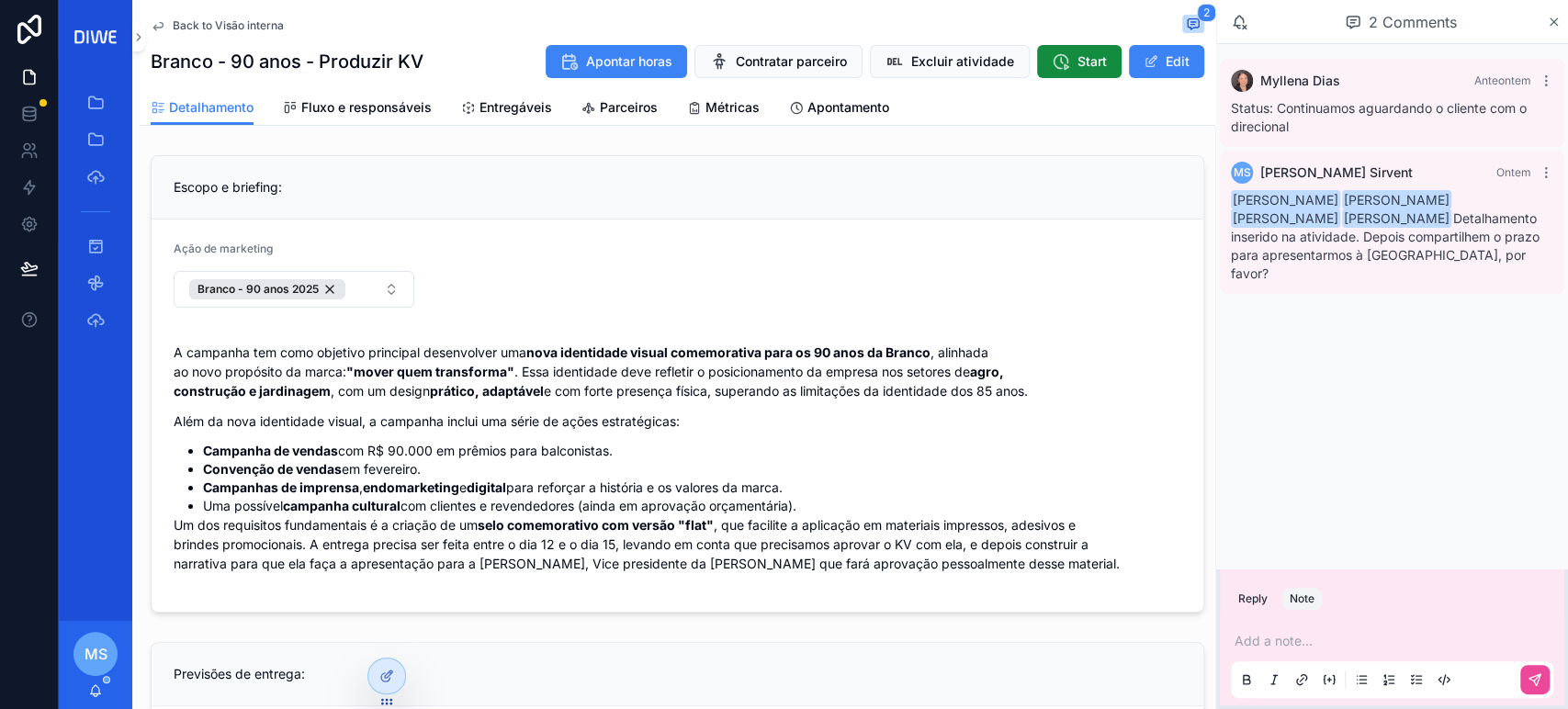
click at [1300, 656] on div "Add a note..." at bounding box center [1392, 658] width 322 height 77
click at [1286, 636] on p "scrollable content" at bounding box center [1395, 641] width 322 height 19
click at [1536, 673] on icon "scrollable content" at bounding box center [1534, 679] width 15 height 15
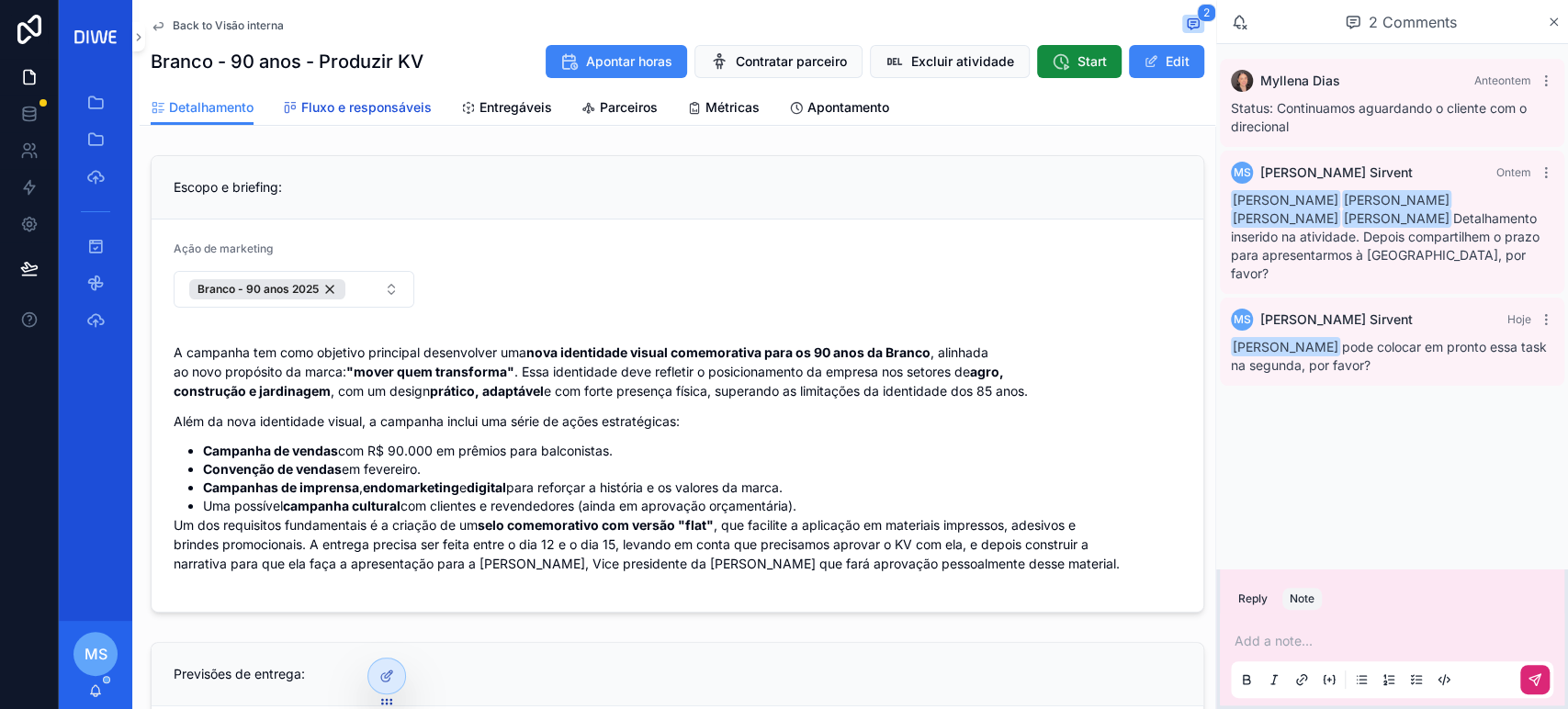
click at [399, 107] on span "Fluxo e responsáveis" at bounding box center [365, 107] width 130 height 19
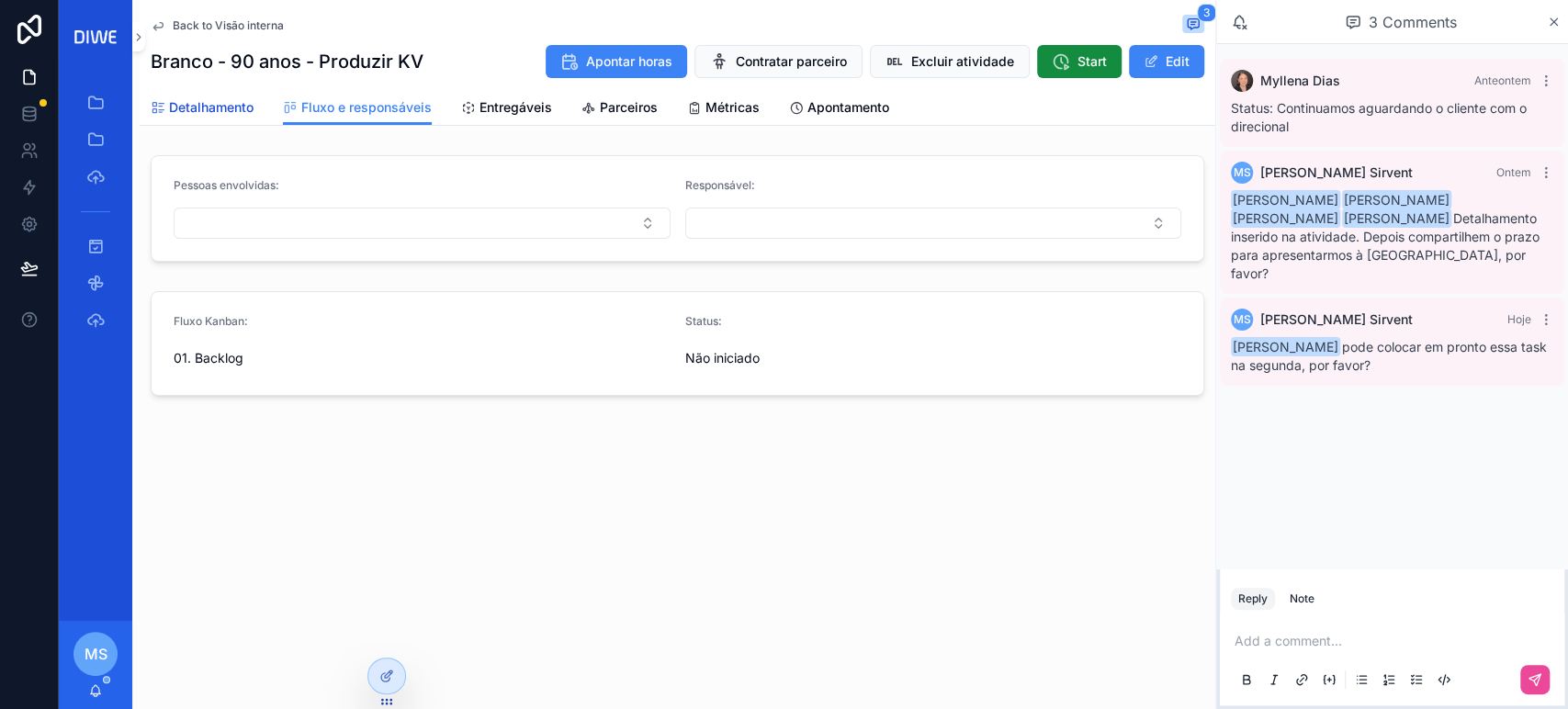
click at [198, 117] on link "Detalhamento" at bounding box center [201, 109] width 103 height 37
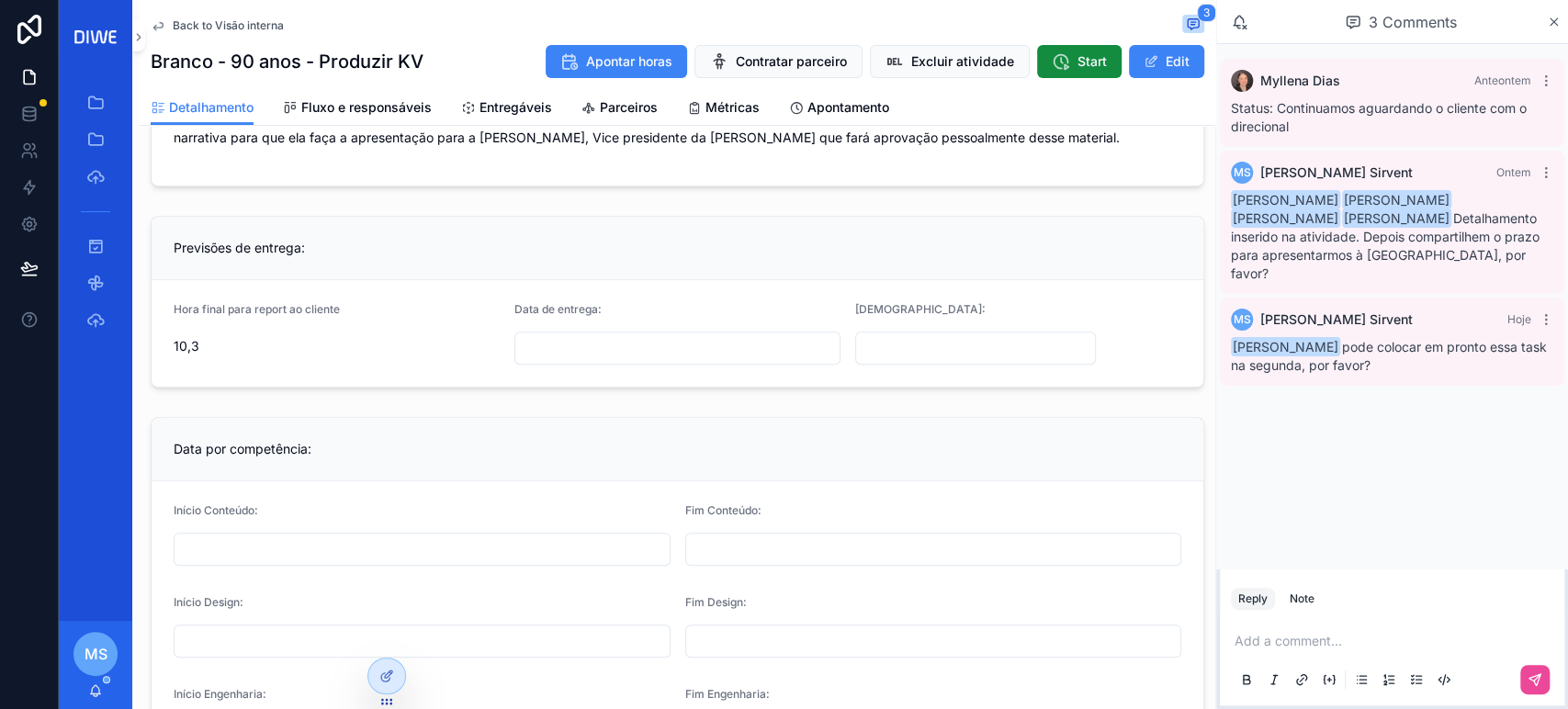
scroll to position [528, 0]
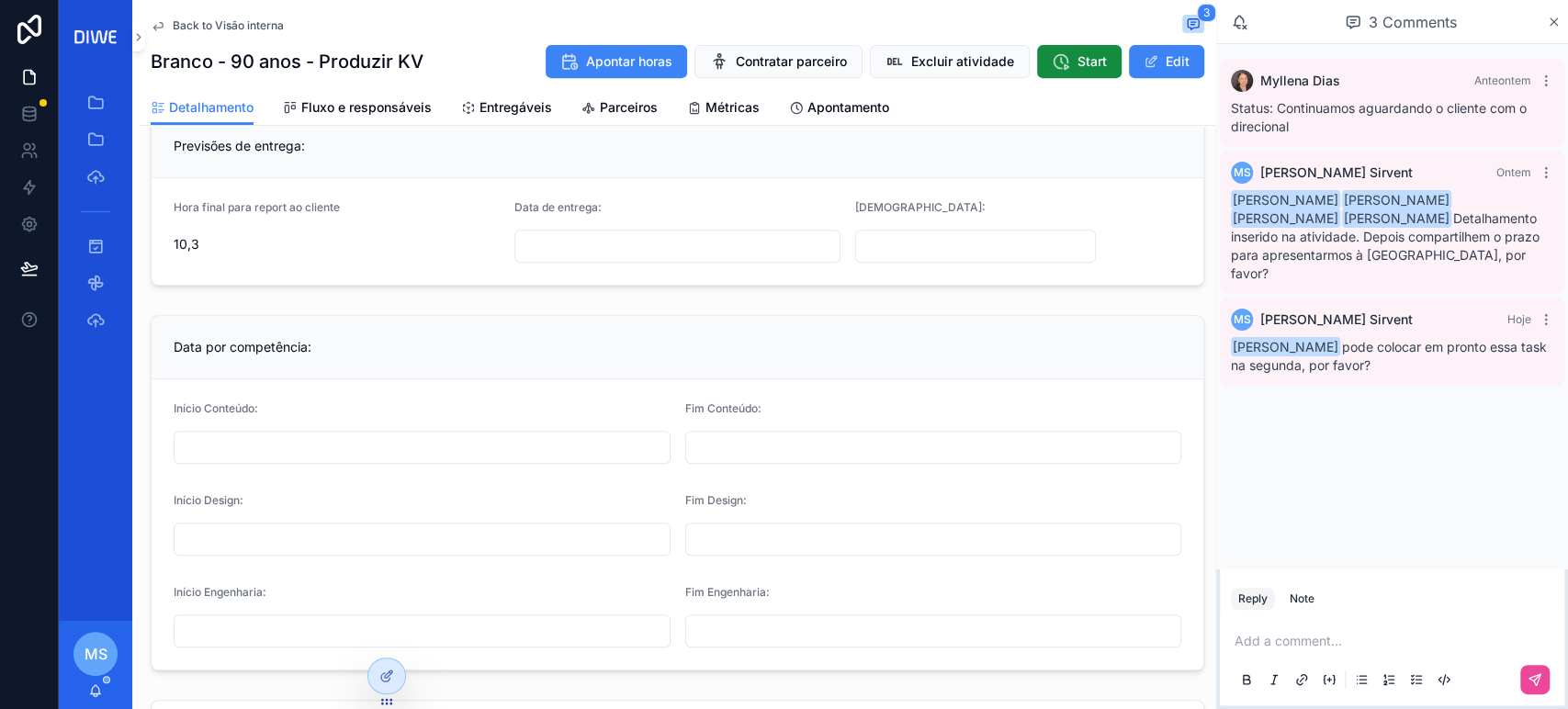
click at [607, 229] on div "scrollable content" at bounding box center [677, 246] width 326 height 33
click at [607, 245] on input "scrollable content" at bounding box center [677, 246] width 324 height 25
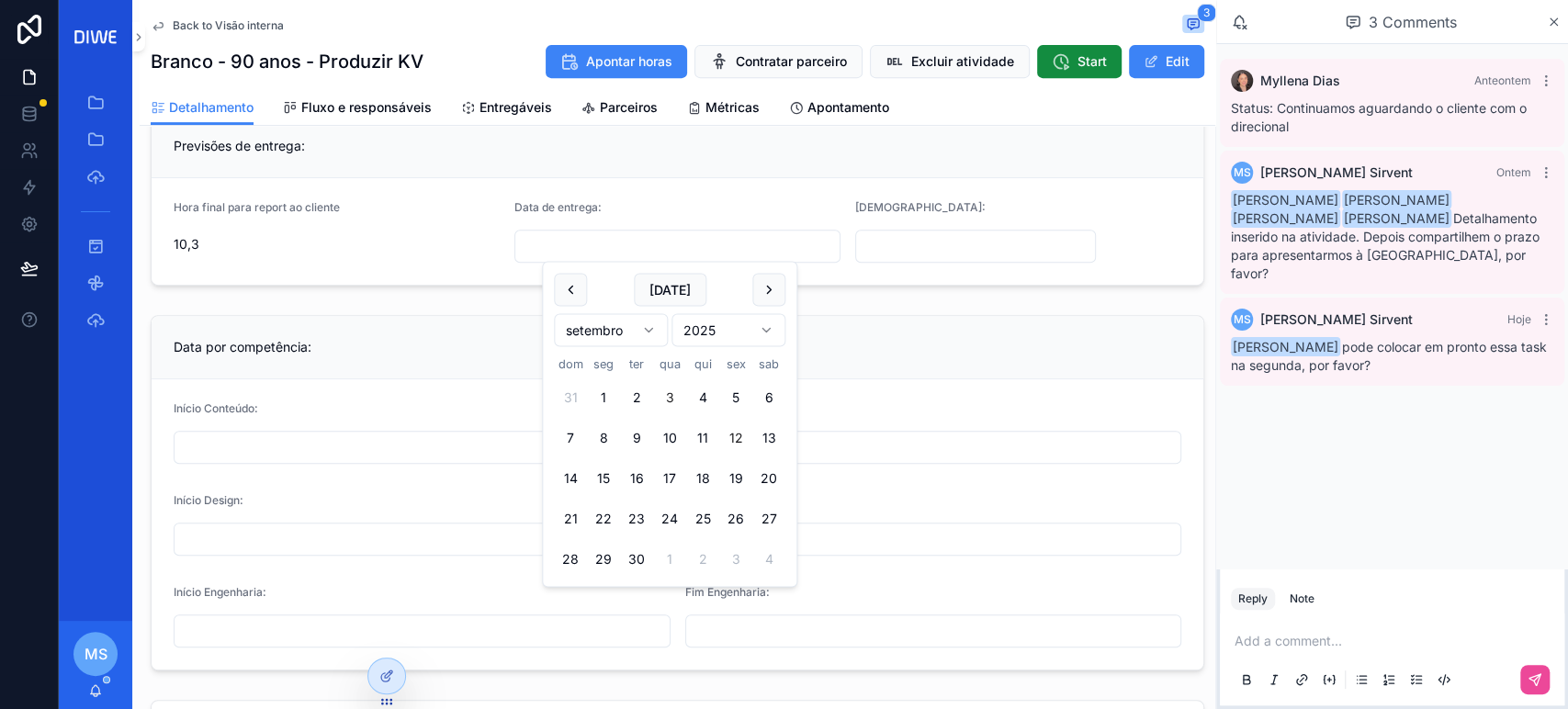
click at [730, 438] on button "12" at bounding box center [736, 438] width 33 height 33
type input "**********"
click at [902, 243] on input "scrollable content" at bounding box center [975, 246] width 238 height 25
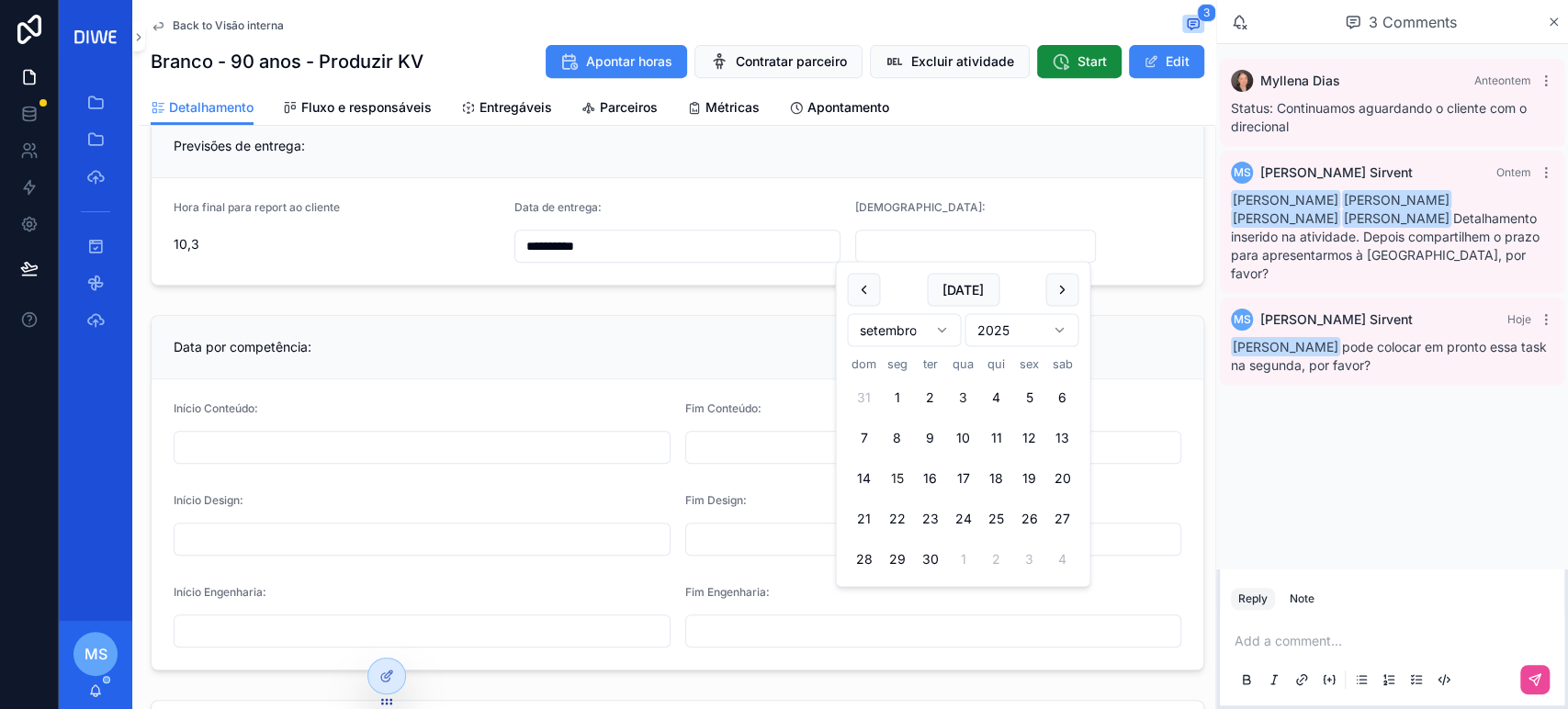
click at [897, 474] on button "15" at bounding box center [897, 479] width 33 height 33
type input "**********"
click at [1139, 254] on form "**********" at bounding box center [677, 230] width 1051 height 106
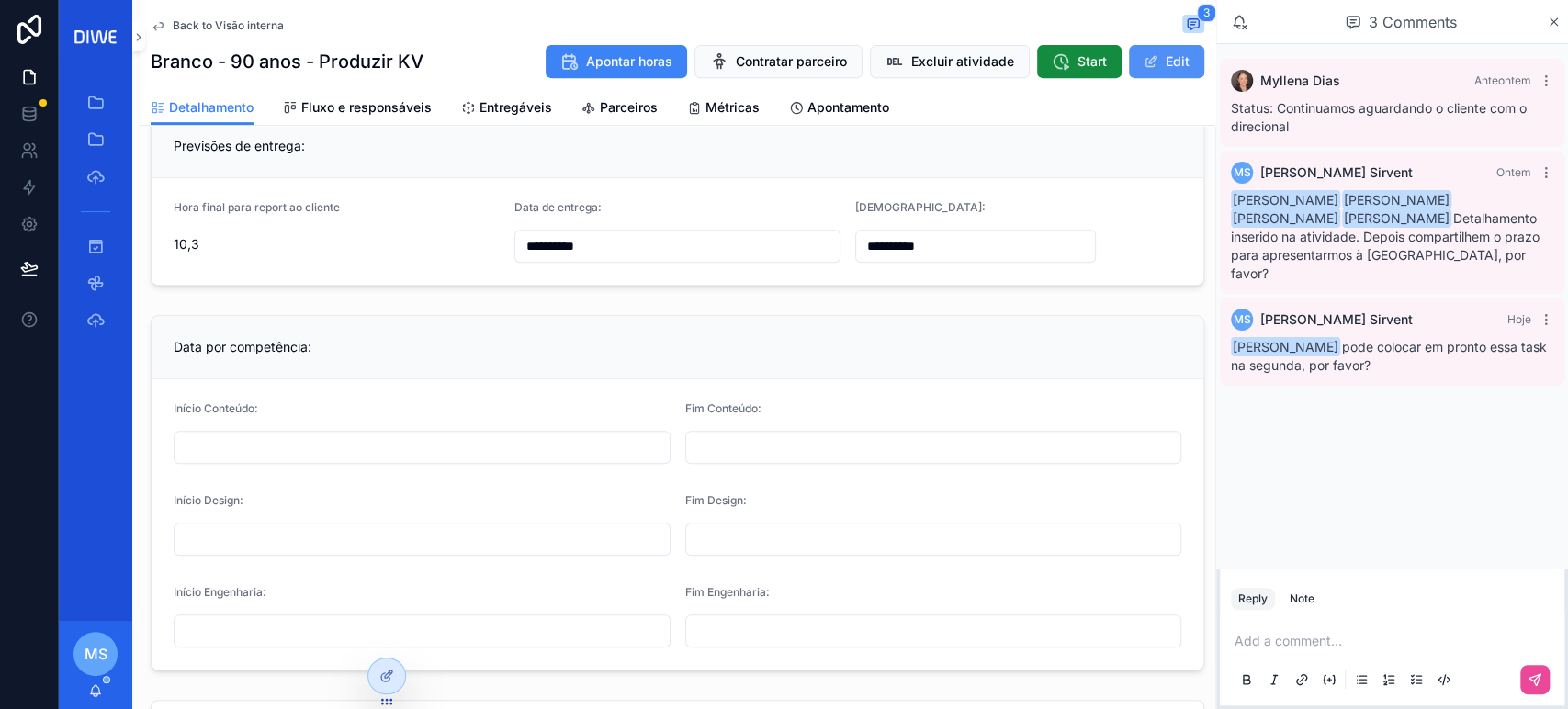
click at [1165, 69] on button "Edit" at bounding box center [1165, 62] width 75 height 33
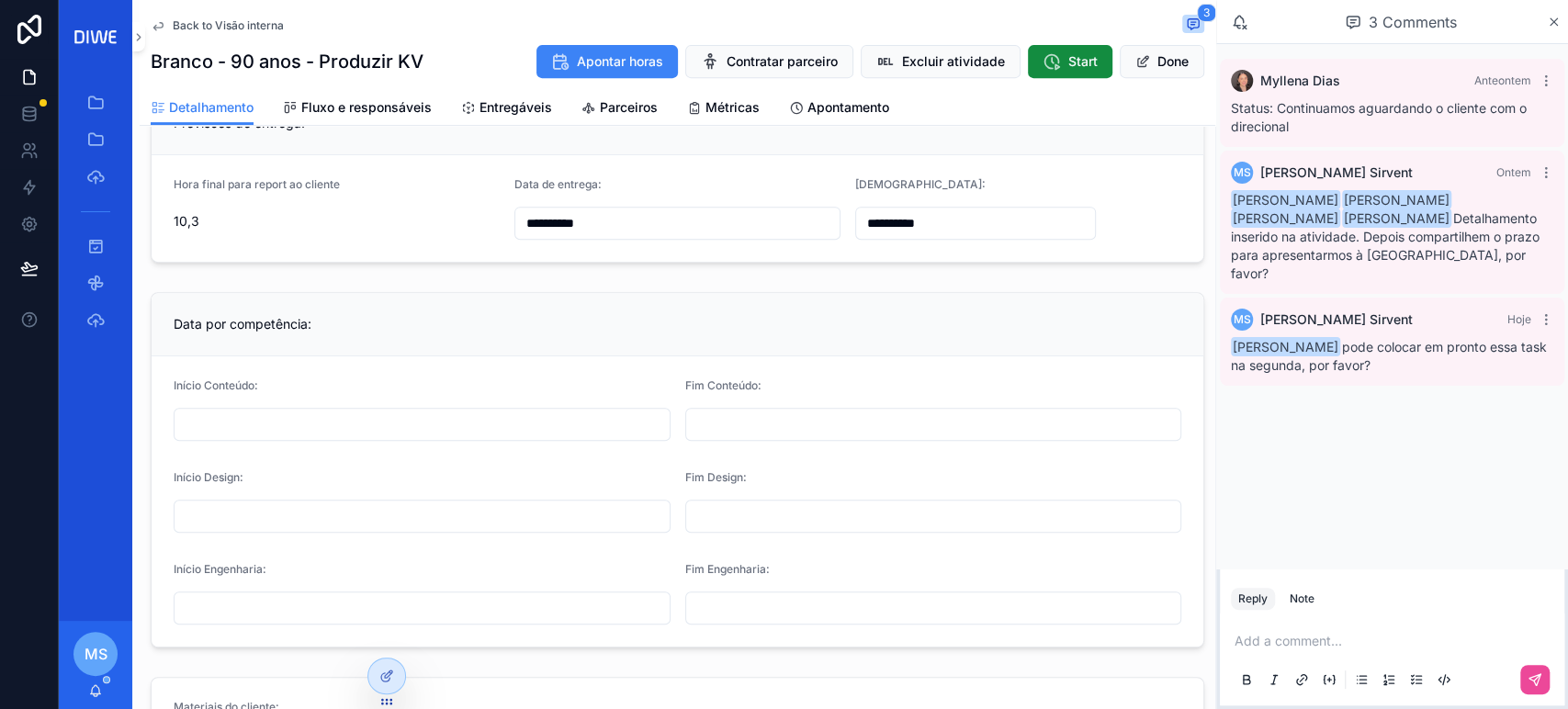
click at [239, 20] on span "Back to Visão interna" at bounding box center [229, 25] width 111 height 15
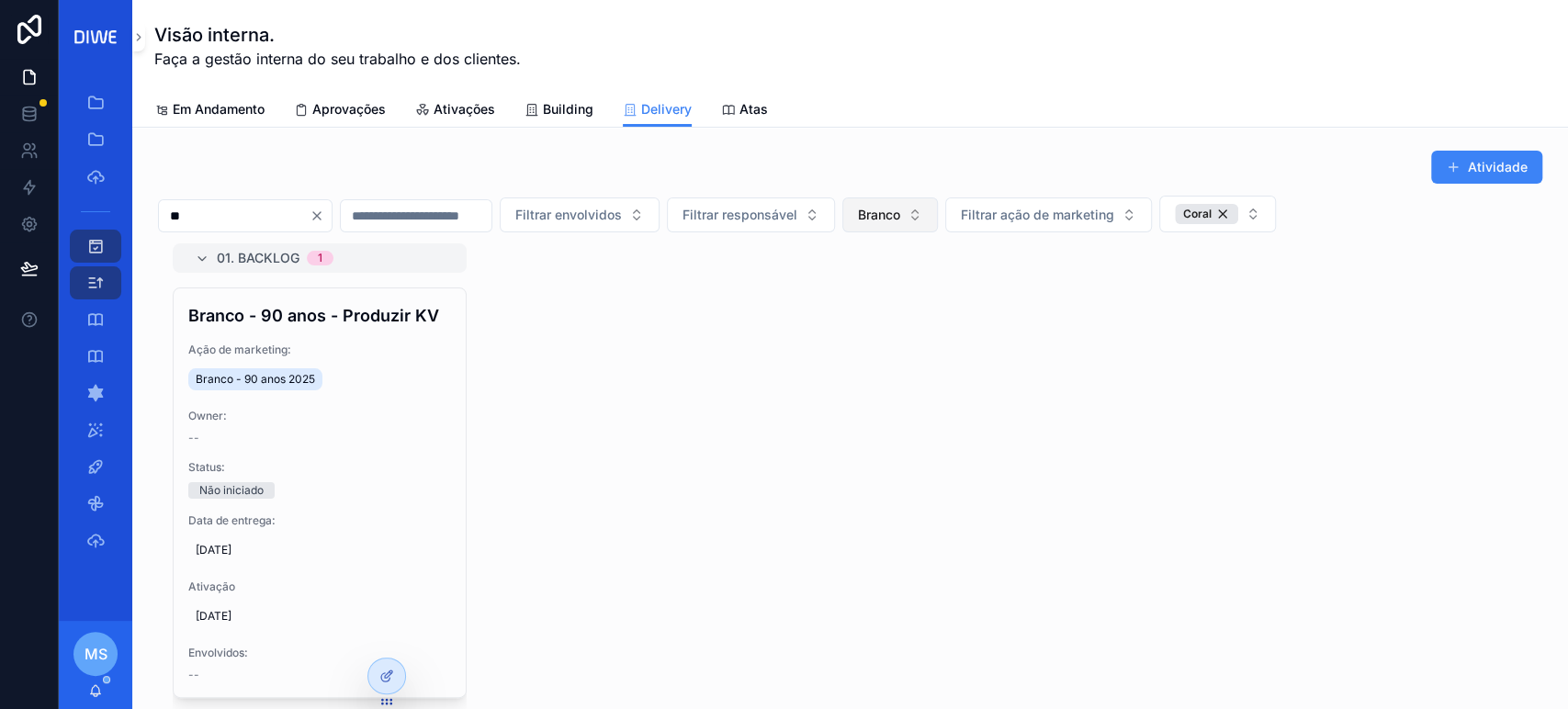
click at [938, 208] on button "Branco" at bounding box center [890, 215] width 96 height 35
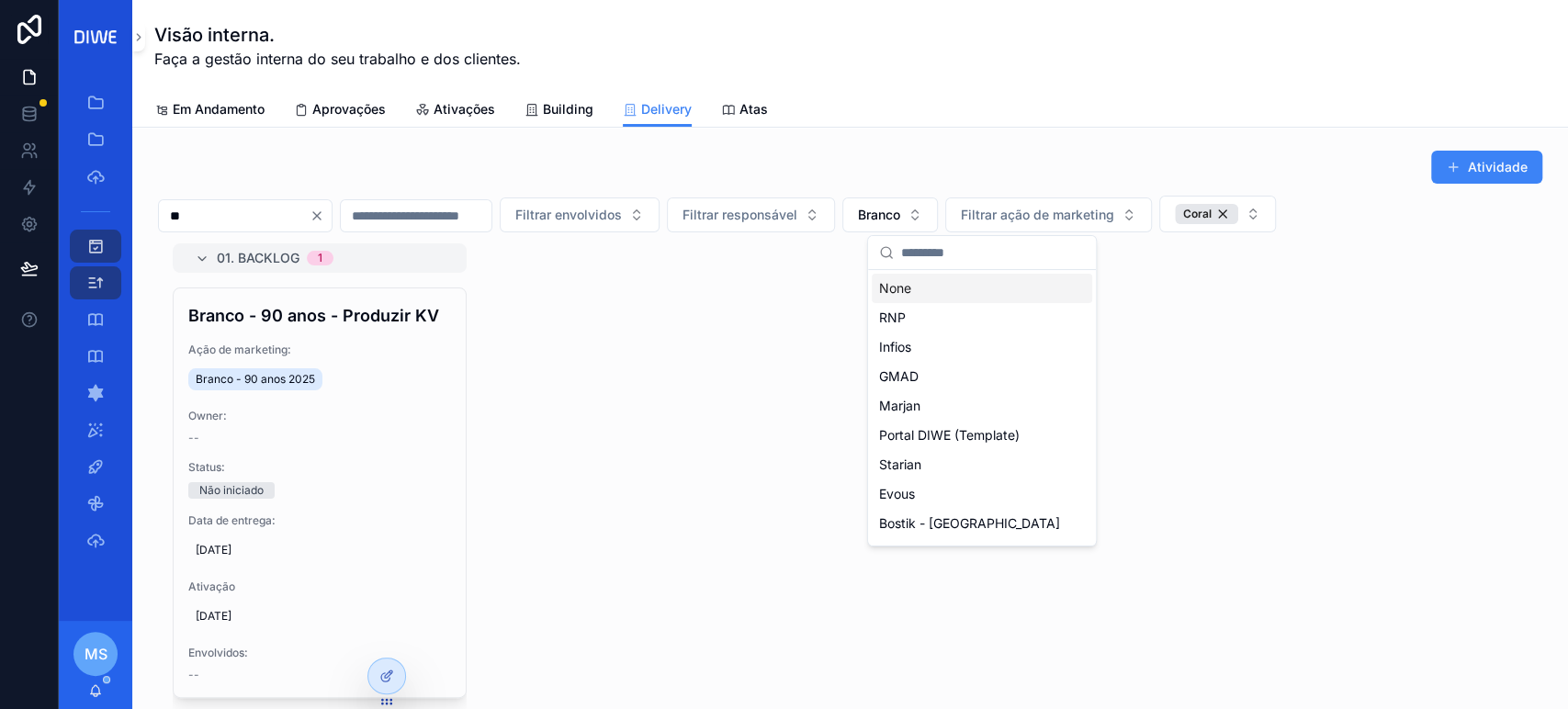
click at [954, 289] on div "None" at bounding box center [982, 288] width 221 height 29
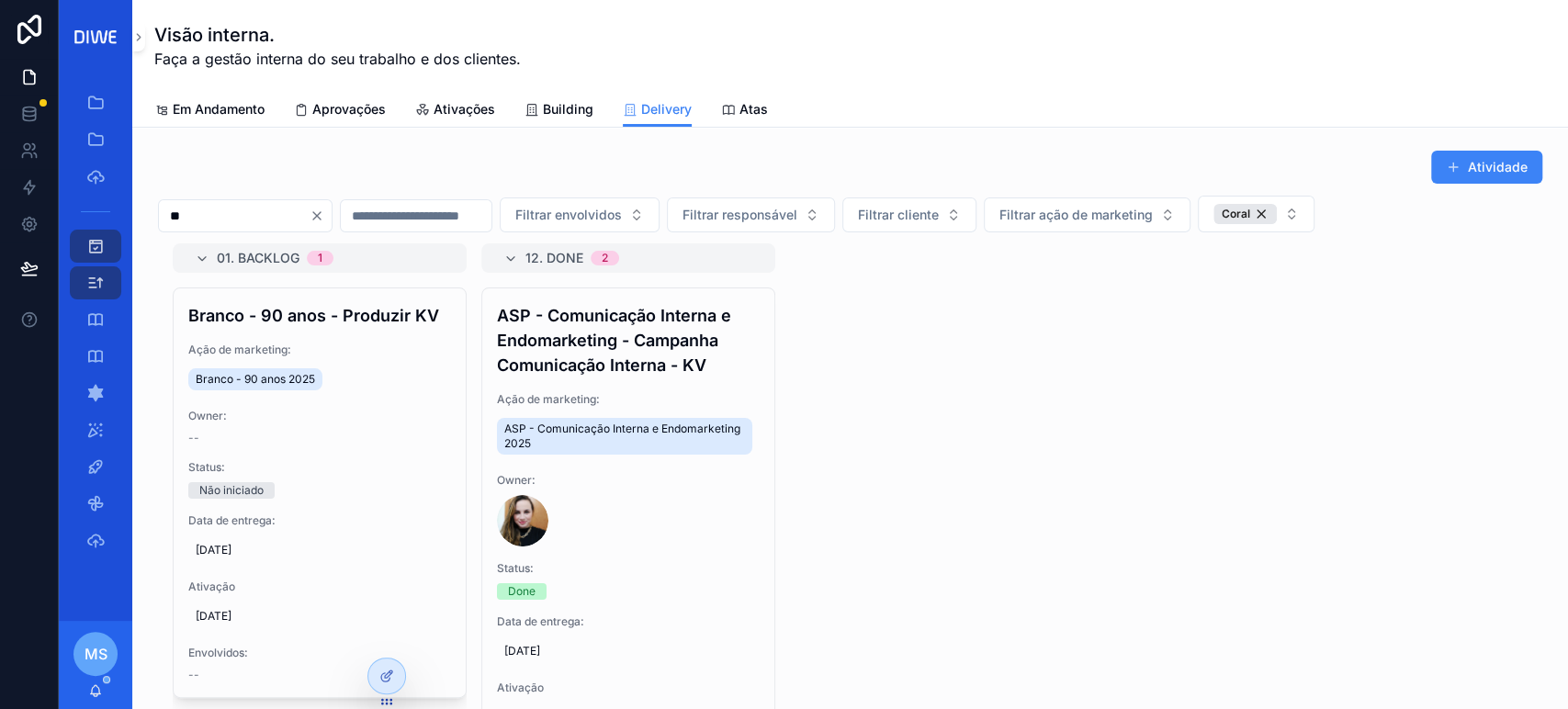
click at [320, 213] on icon "Clear" at bounding box center [318, 216] width 8 height 8
click at [985, 150] on div "Atividade" at bounding box center [850, 167] width 1384 height 35
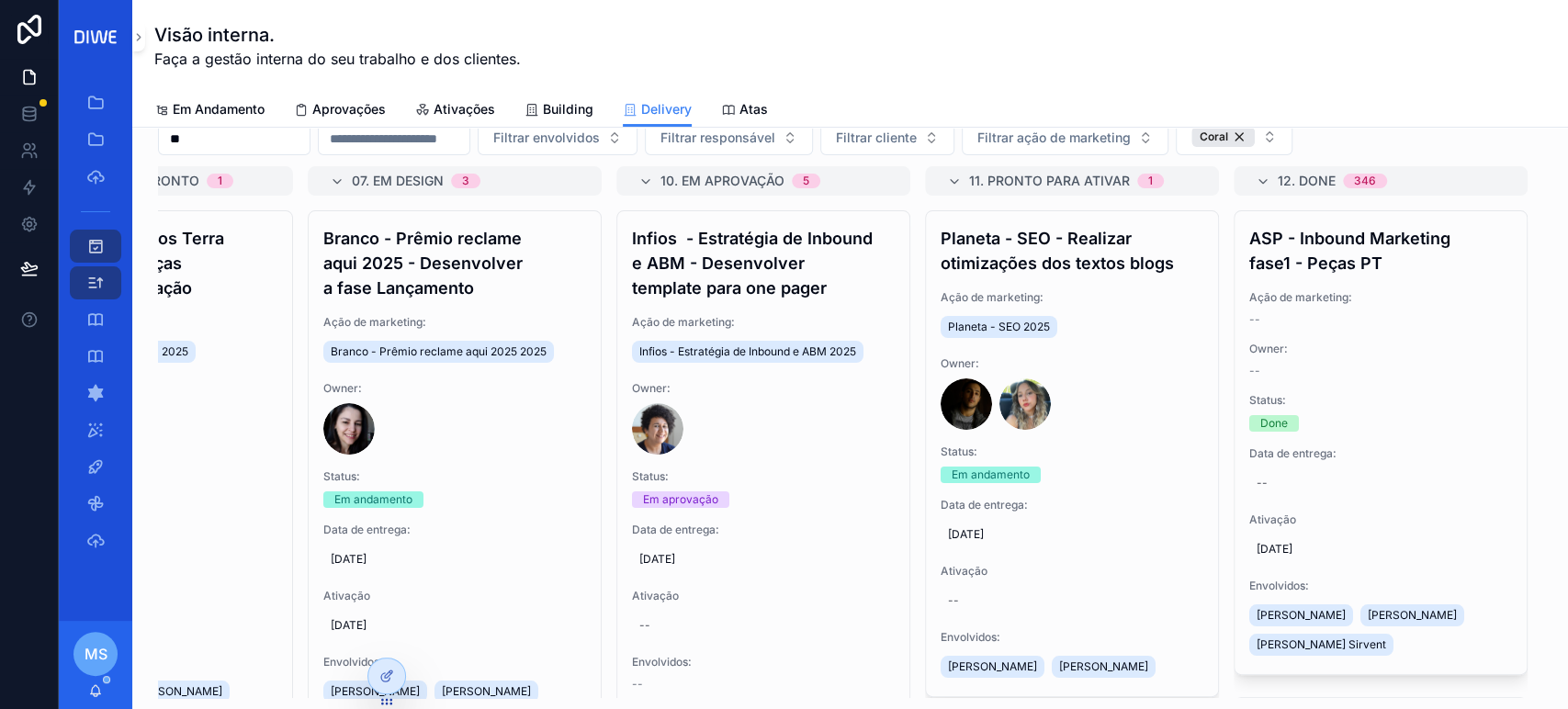
scroll to position [104, 0]
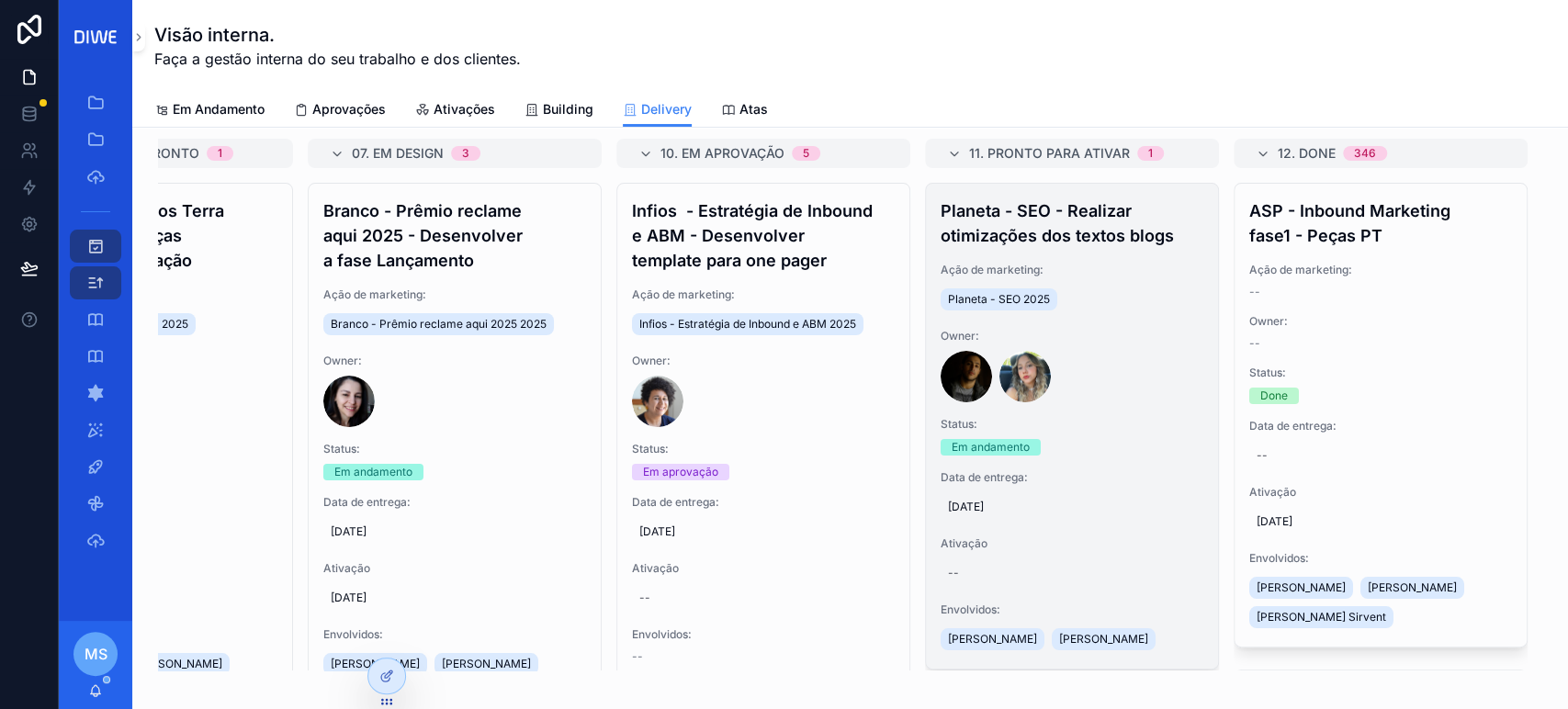
click at [1134, 310] on div "Planeta - SEO 2025" at bounding box center [1072, 299] width 263 height 29
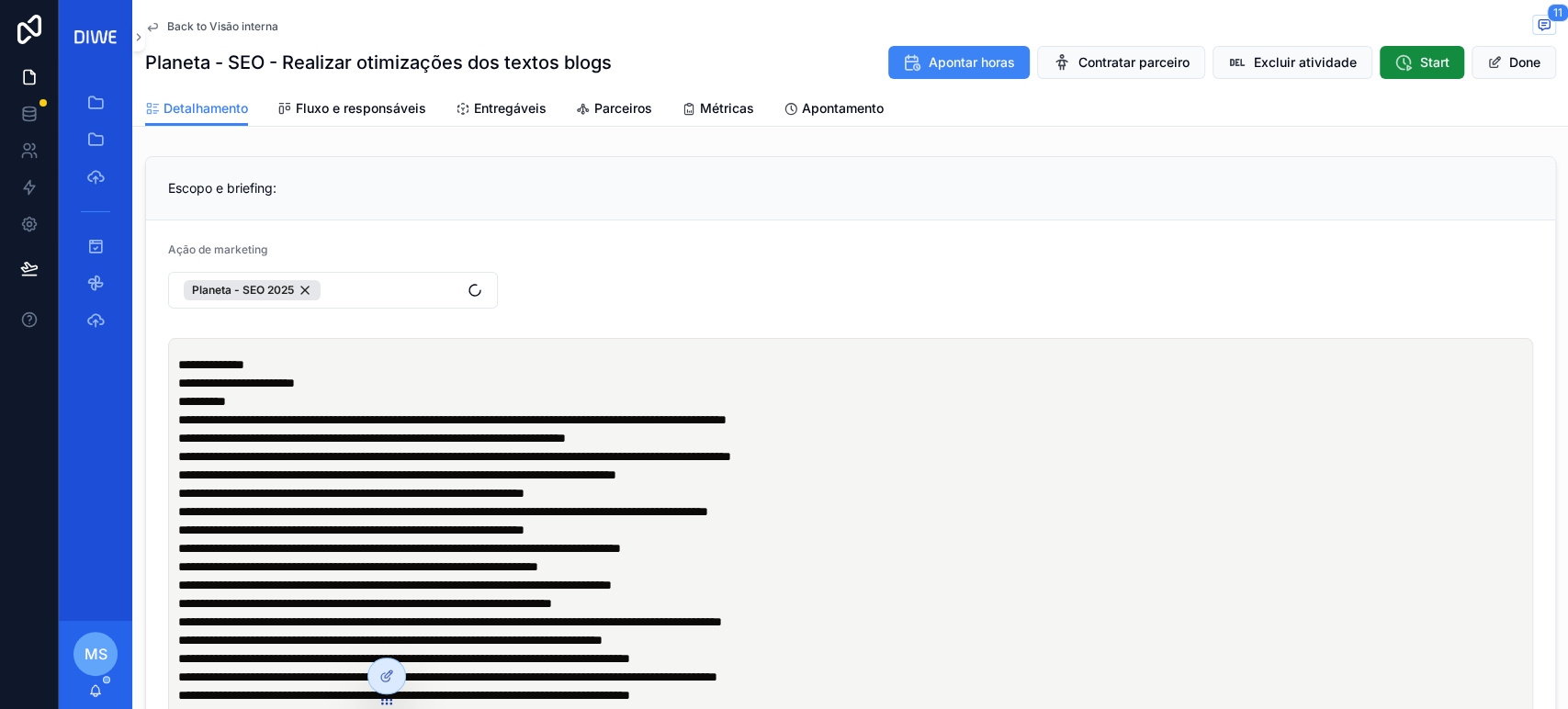
click at [1546, 24] on div "Back to Visão interna 11 Planeta - SEO - Realizar otimizações dos textos blogs …" at bounding box center [849, 63] width 1435 height 127
click at [1532, 34] on button "11" at bounding box center [1544, 26] width 23 height 23
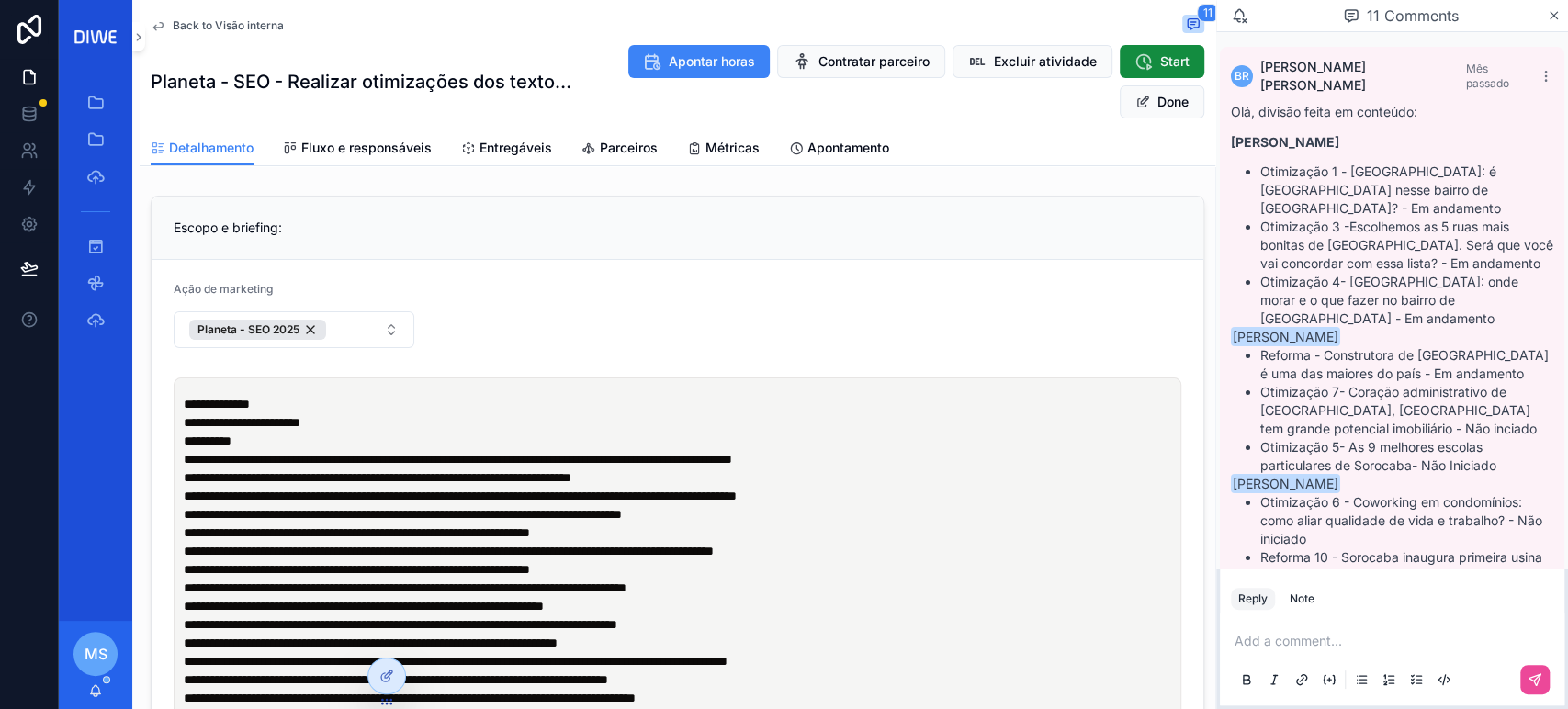
scroll to position [2582, 0]
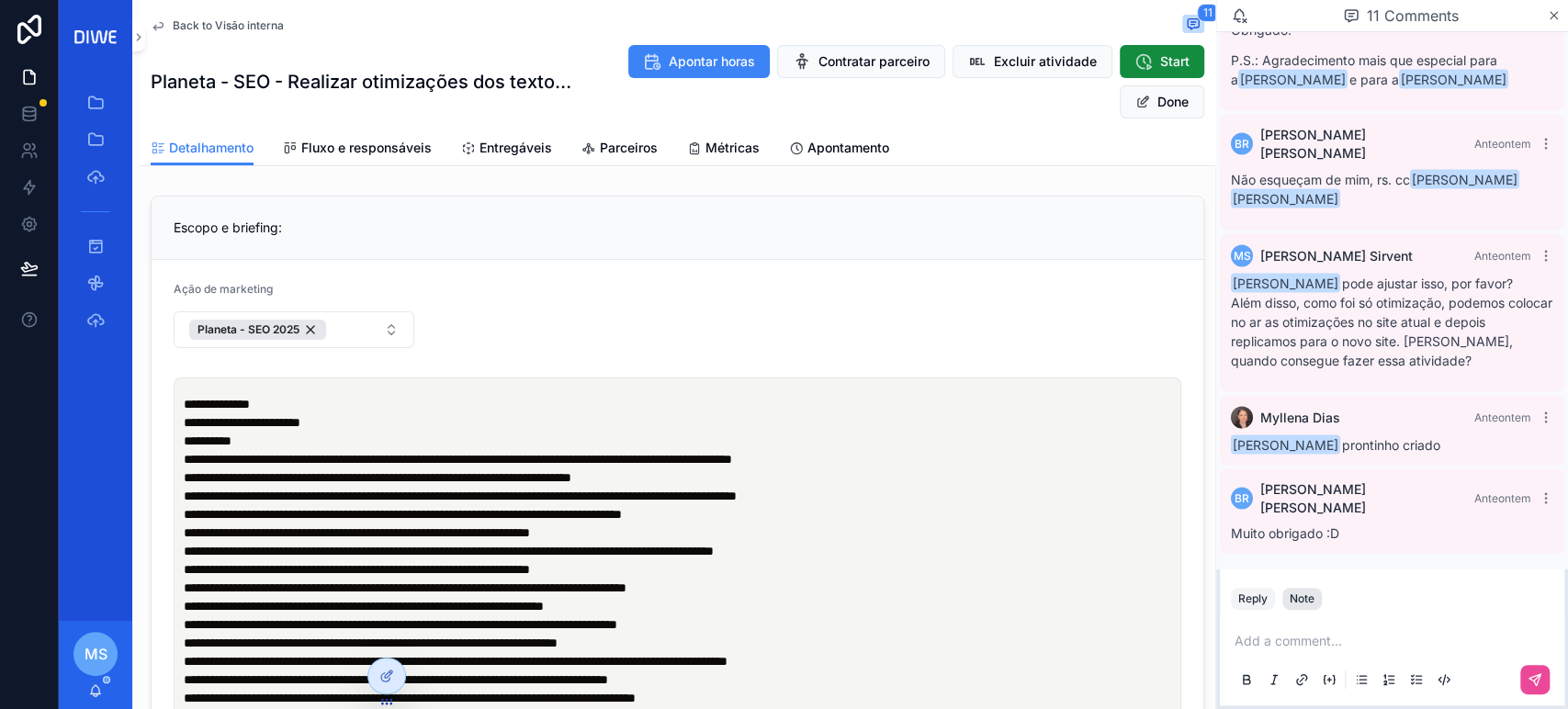
click at [1303, 597] on div "Note" at bounding box center [1301, 598] width 24 height 15
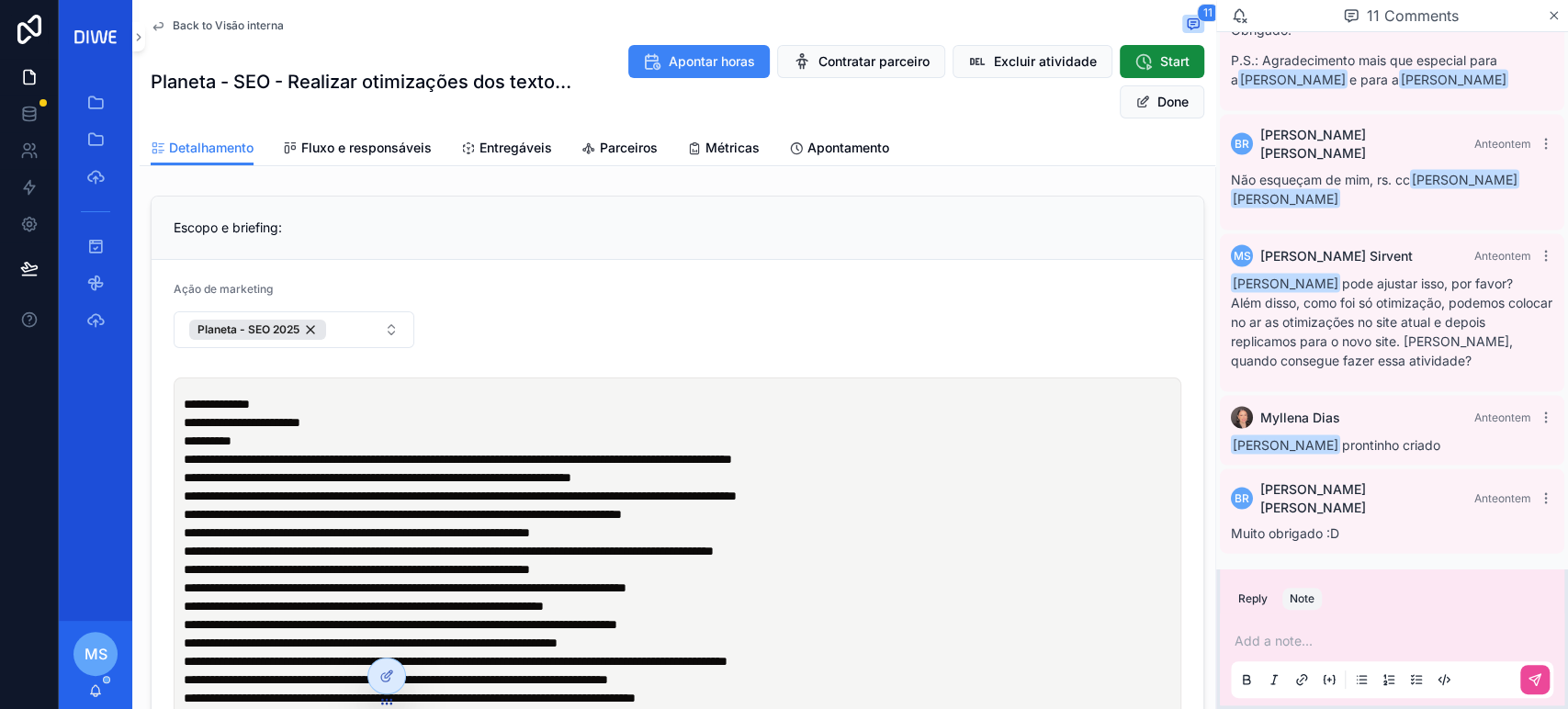
click at [1317, 641] on p "scrollable content" at bounding box center [1395, 641] width 322 height 19
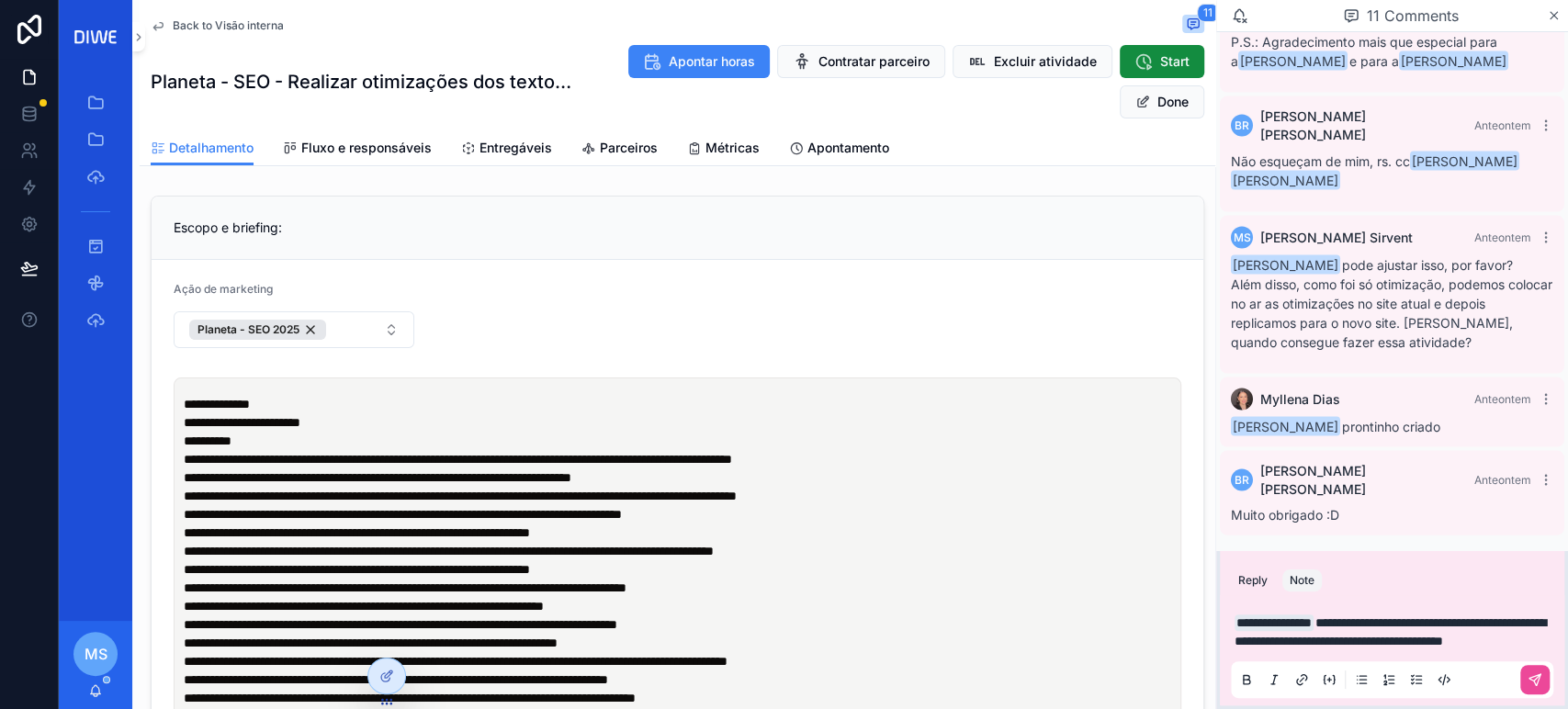
scroll to position [2618, 0]
click at [1540, 681] on icon "scrollable content" at bounding box center [1534, 679] width 15 height 15
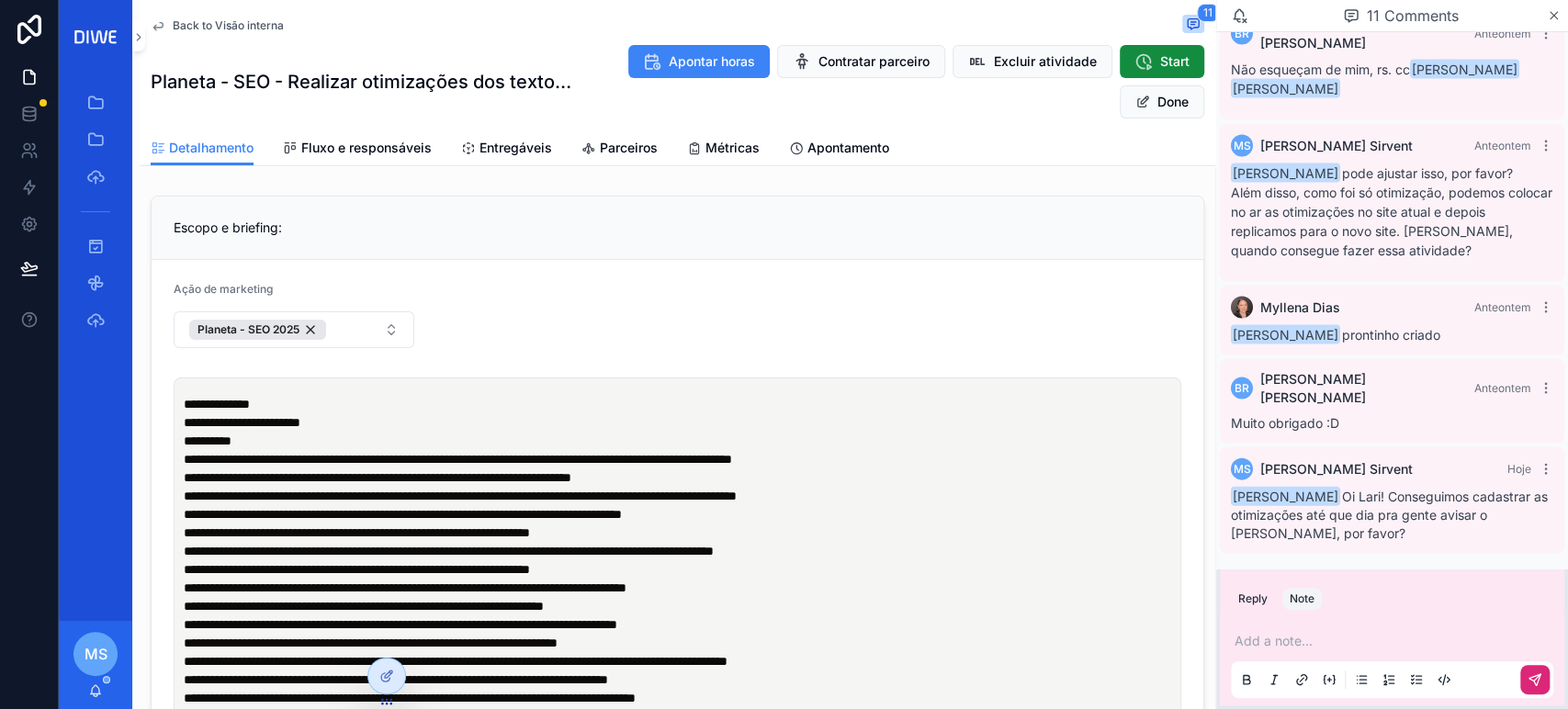
click at [238, 23] on span "Back to Visão interna" at bounding box center [229, 25] width 111 height 15
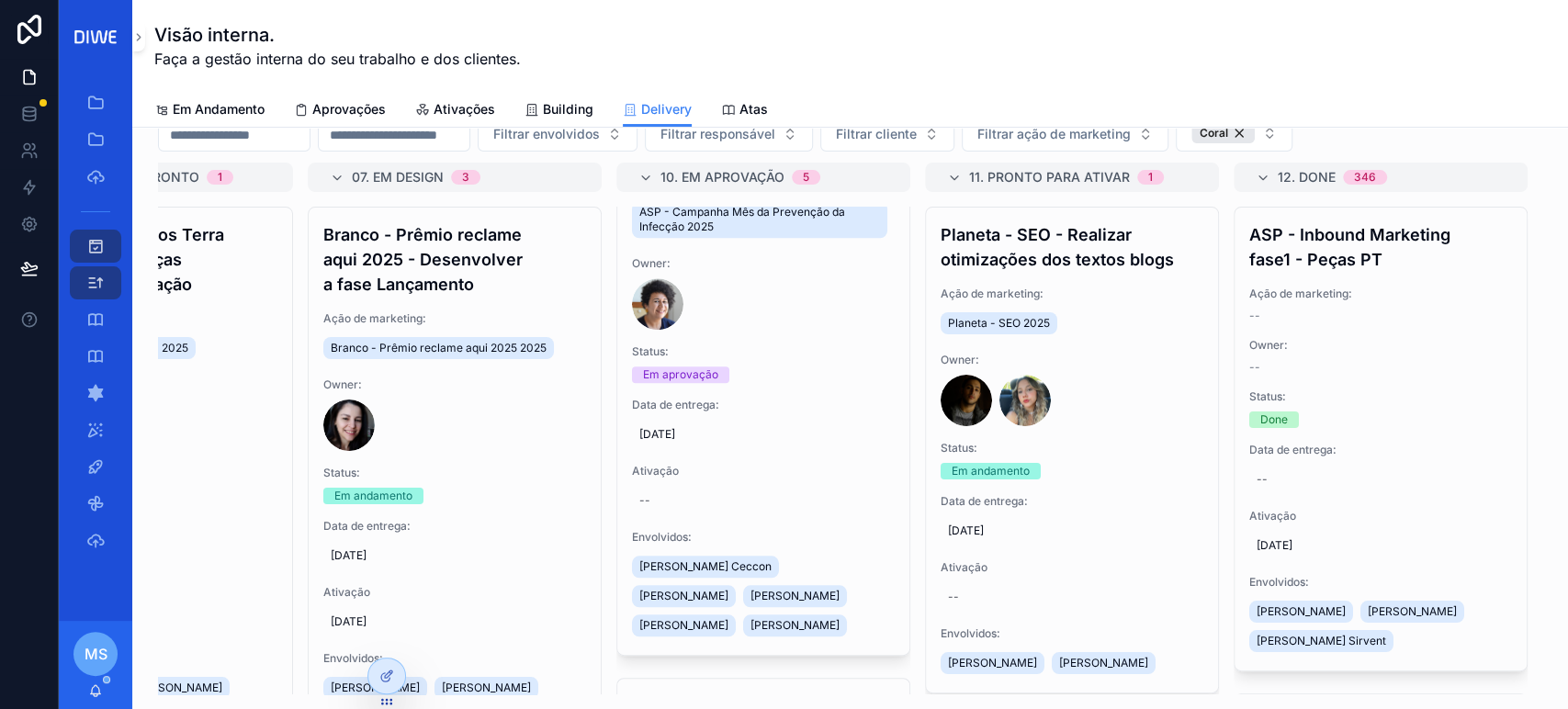
scroll to position [1092, 0]
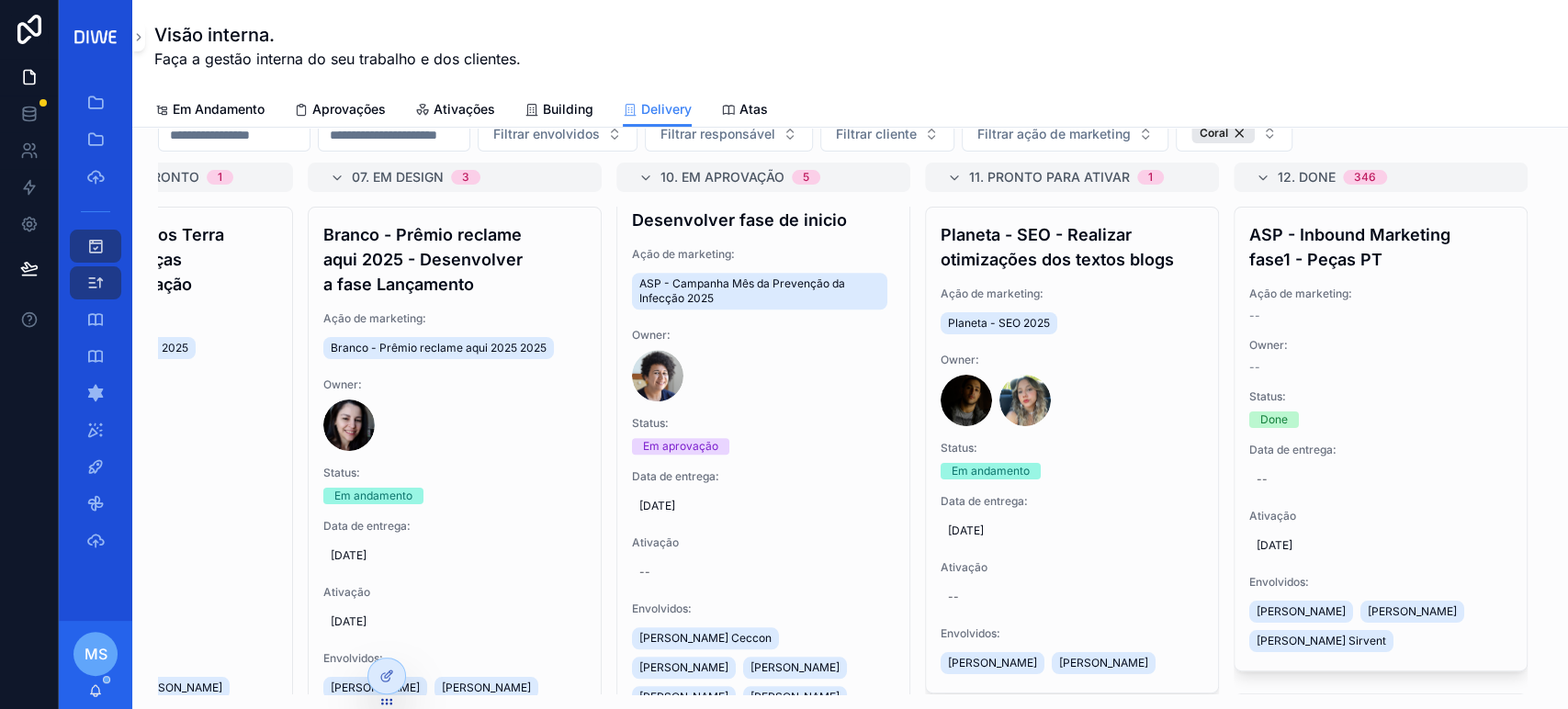
drag, startPoint x: 895, startPoint y: 249, endPoint x: 882, endPoint y: 416, distance: 167.5
click at [882, 416] on div "Infios - Estratégia de Inbound e ABM - Desenvolver template para one pager Ação…" at bounding box center [763, 450] width 294 height 487
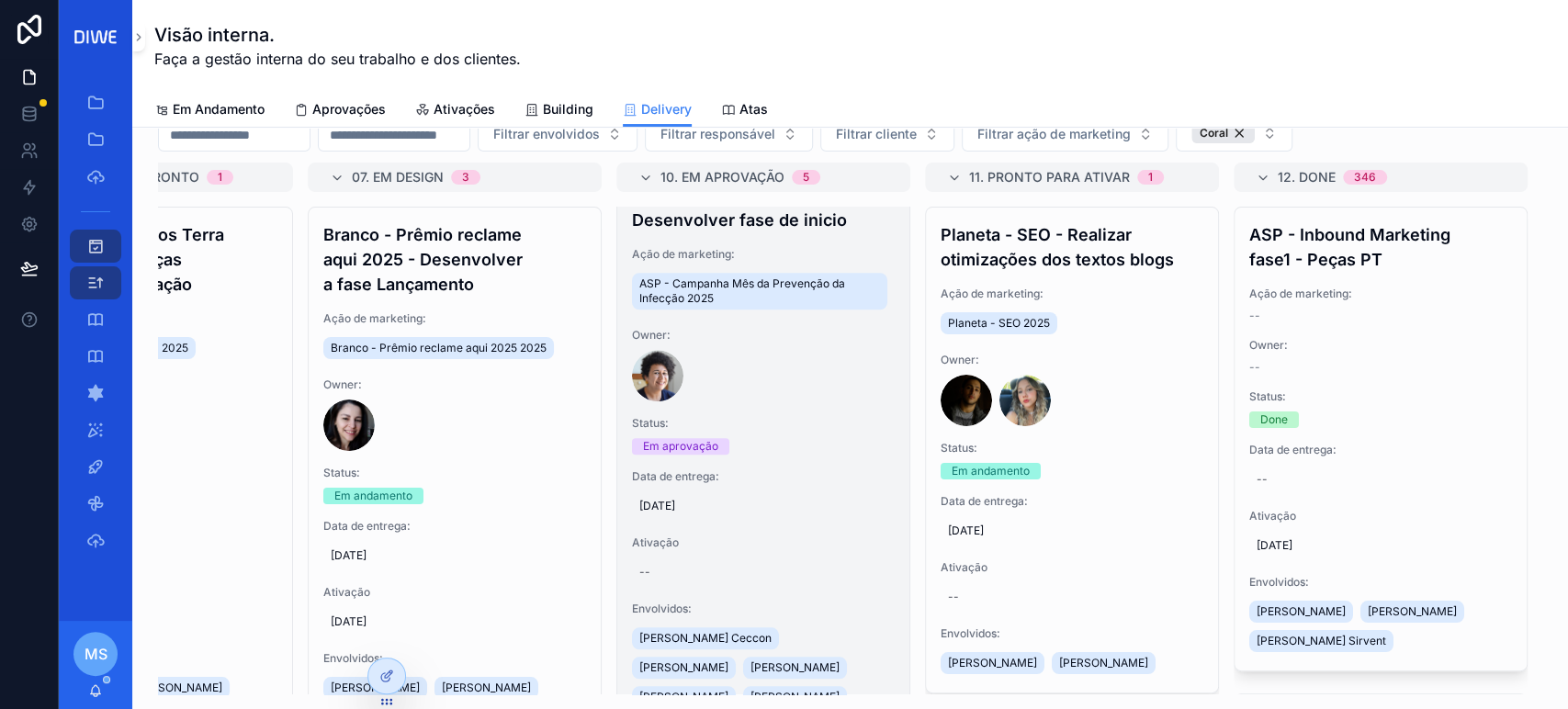
click at [768, 231] on div "ASP - Campanha Mês da Prevenção da Infecção - Desenvolver fase de inicio Ação d…" at bounding box center [763, 435] width 292 height 583
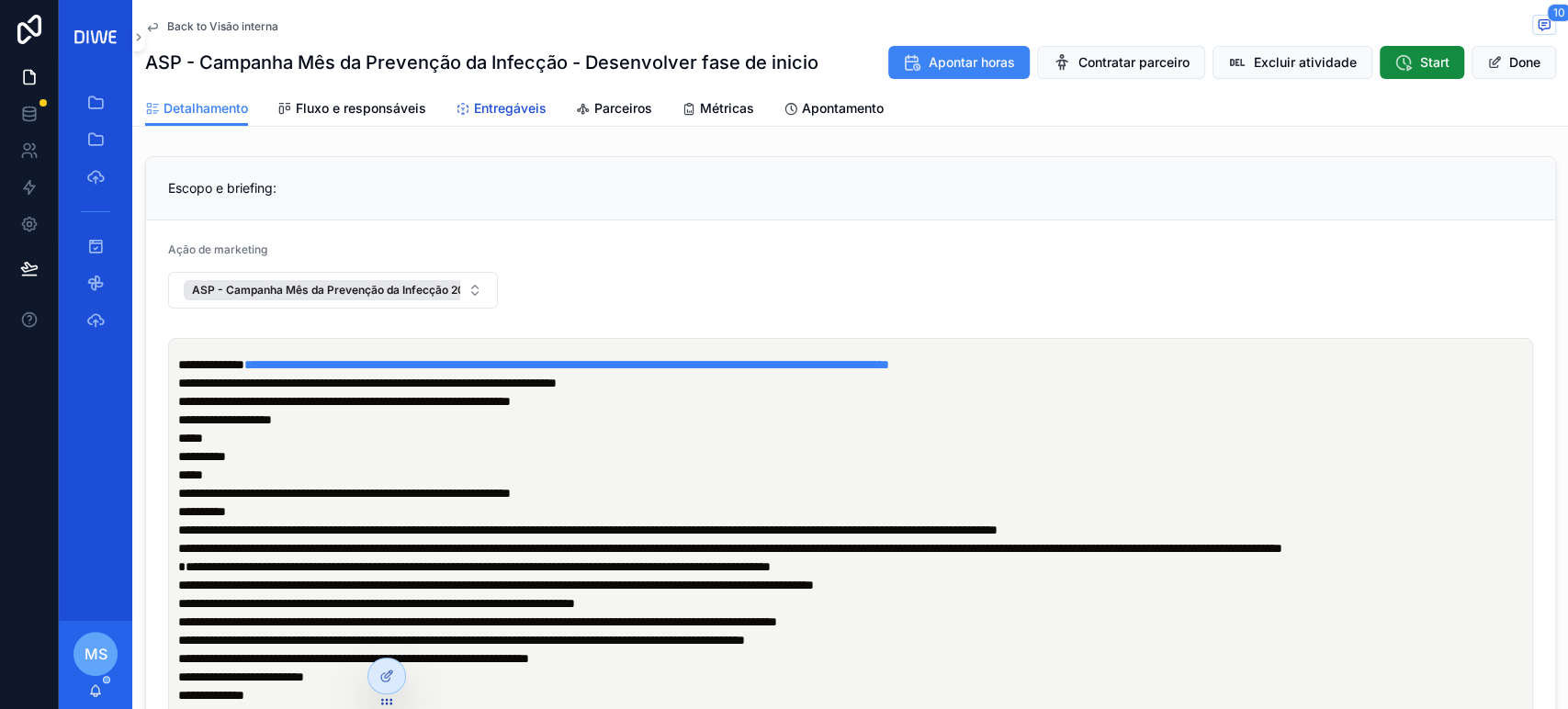
click at [487, 116] on span "Entregáveis" at bounding box center [510, 108] width 72 height 19
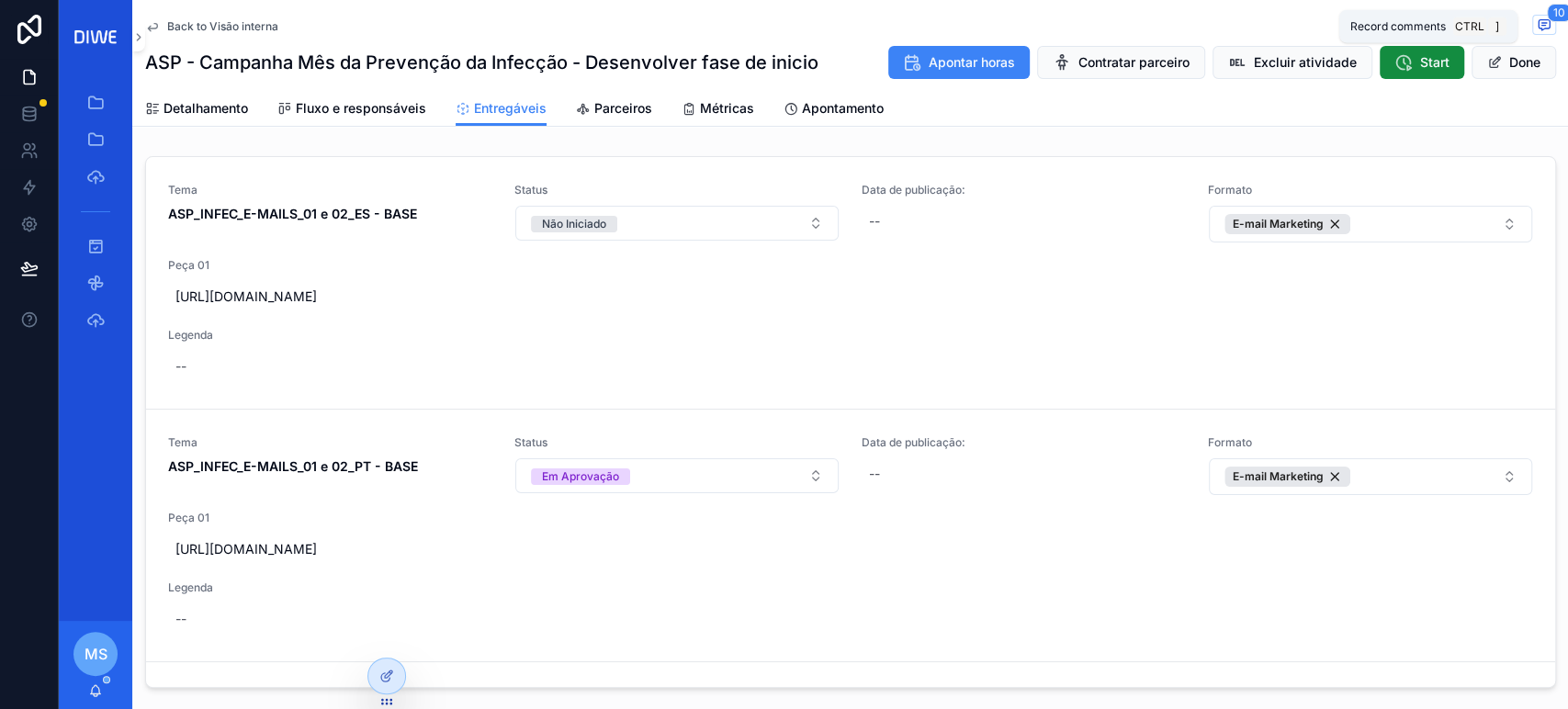
click at [1537, 25] on icon "scrollable content" at bounding box center [1544, 24] width 15 height 15
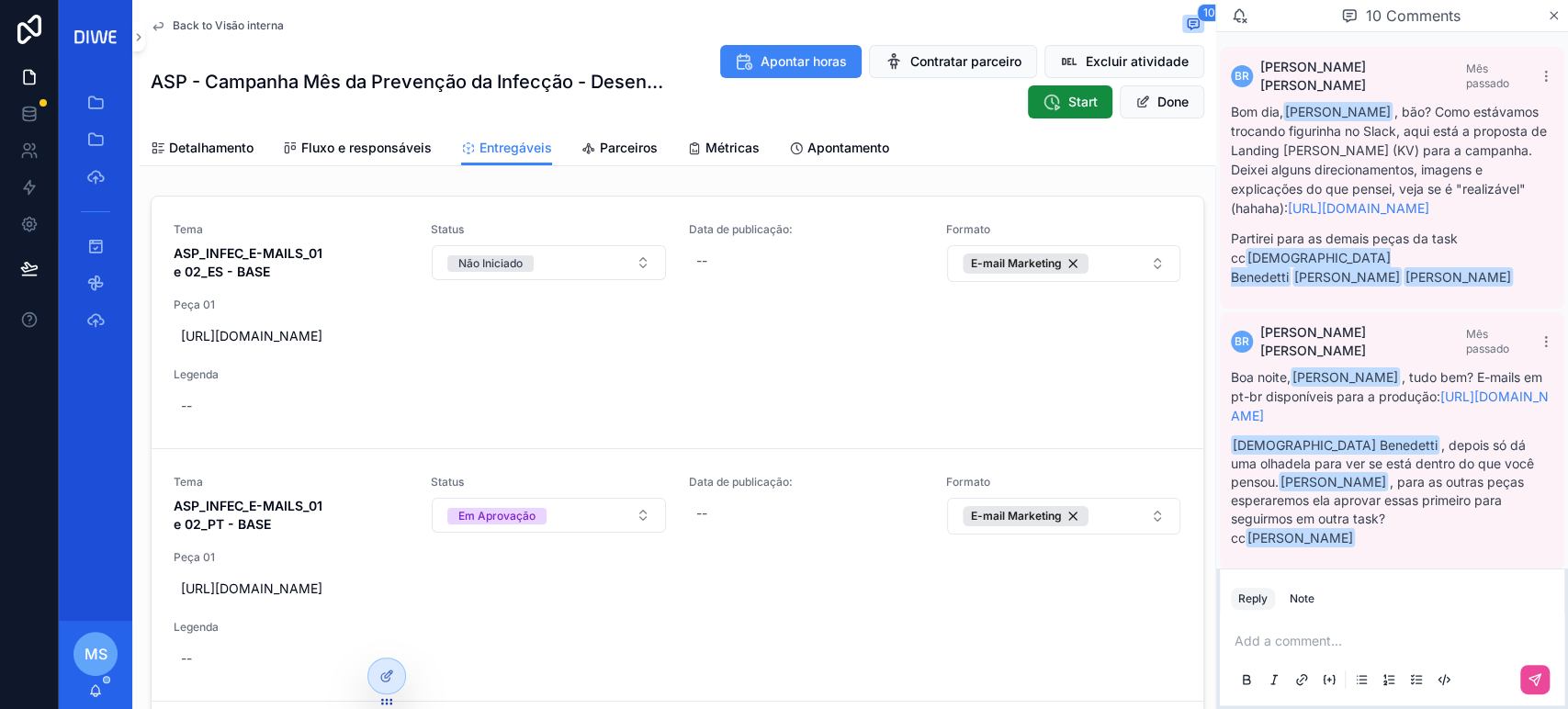
scroll to position [1332, 0]
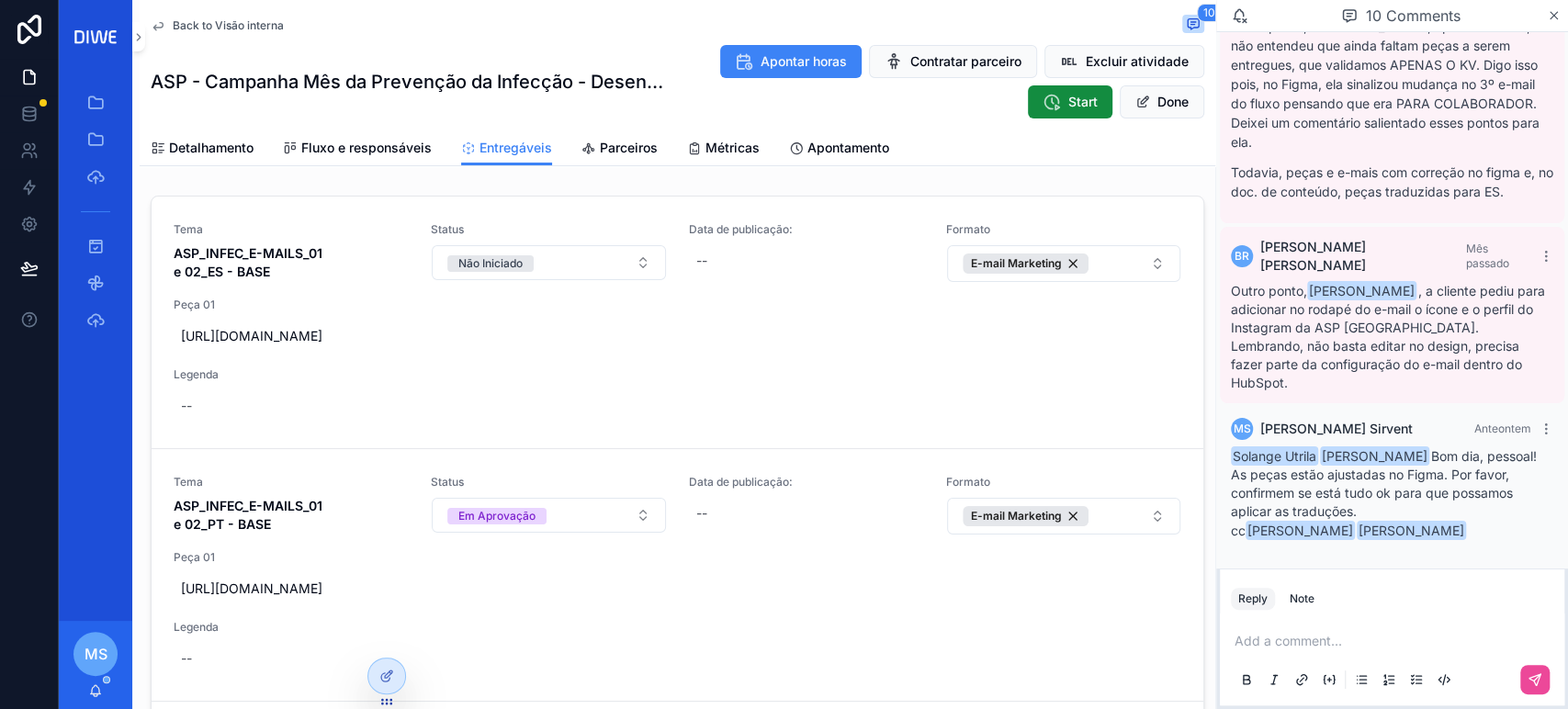
click at [1302, 652] on div "Add a comment..." at bounding box center [1392, 658] width 322 height 77
click at [1298, 646] on p "scrollable content" at bounding box center [1395, 641] width 322 height 19
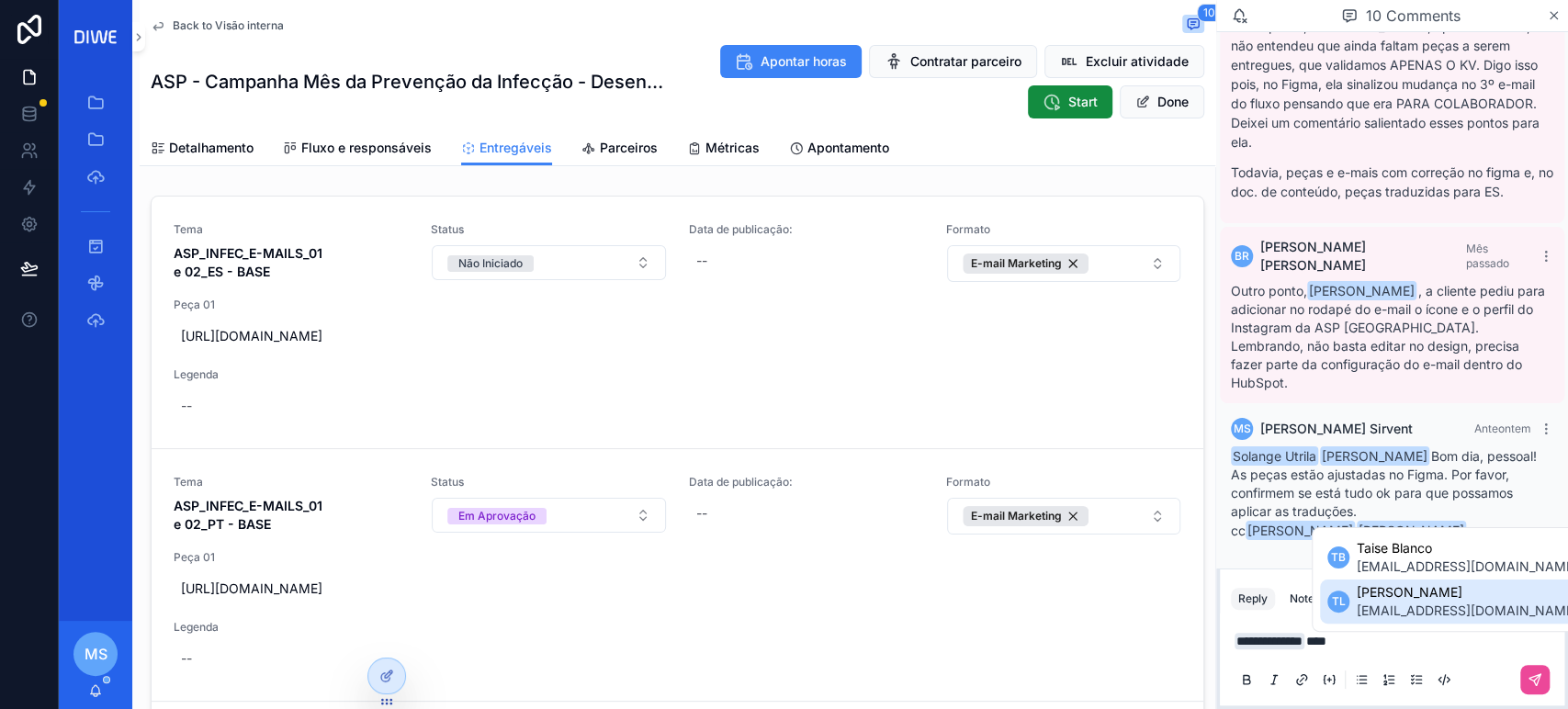
click at [1396, 632] on p "**********" at bounding box center [1395, 641] width 322 height 19
click at [1392, 608] on span "taiane.lima@asp.com" at bounding box center [1467, 610] width 222 height 19
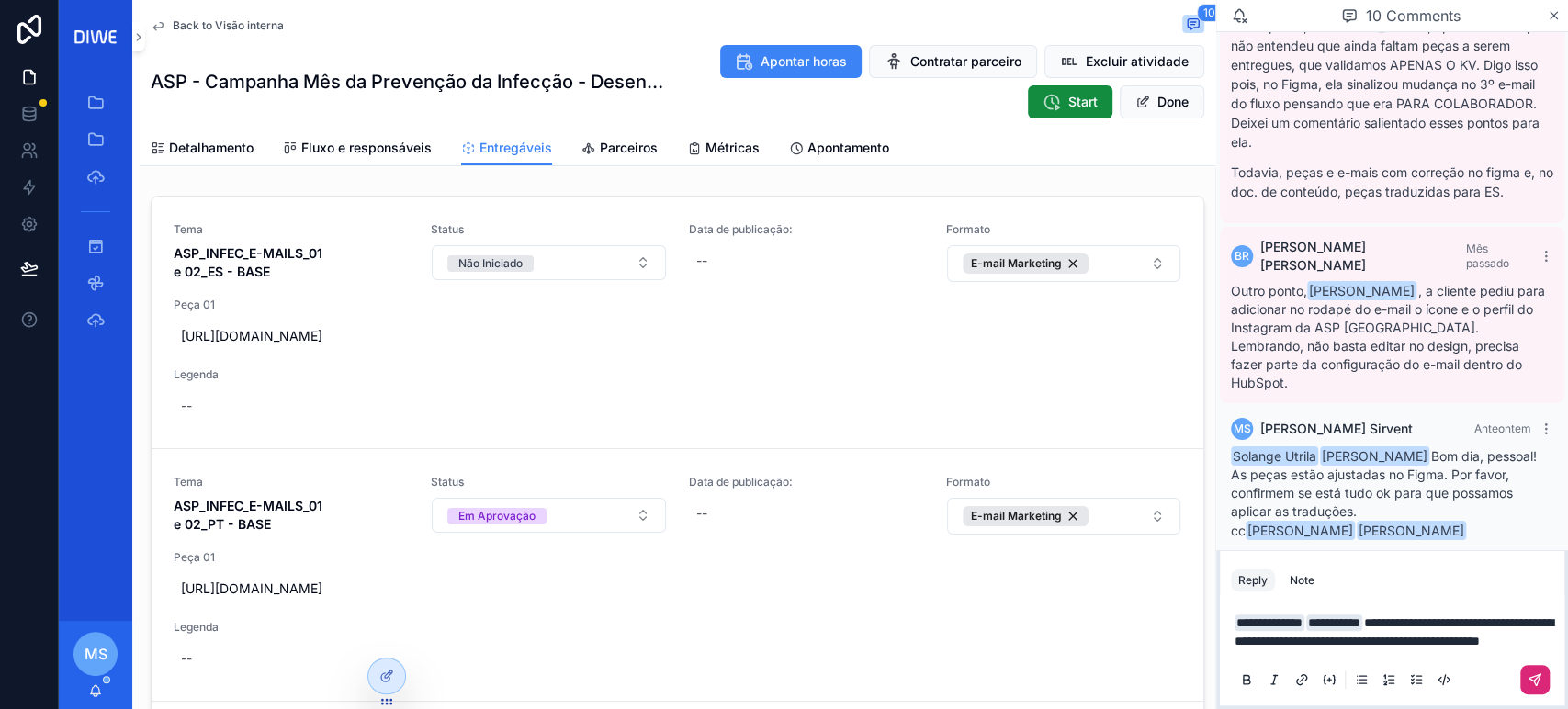
click at [1539, 685] on icon "scrollable content" at bounding box center [1534, 679] width 15 height 15
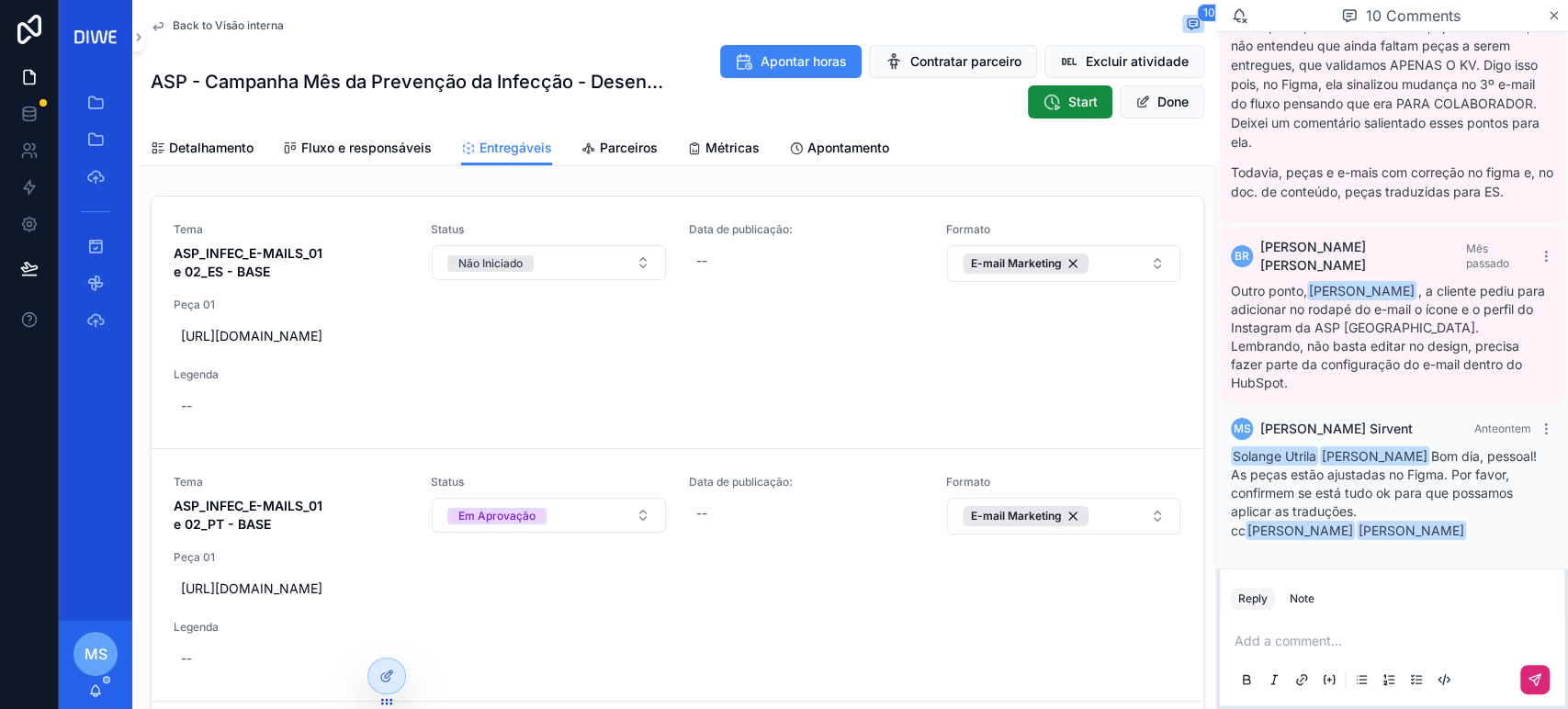
scroll to position [1441, 0]
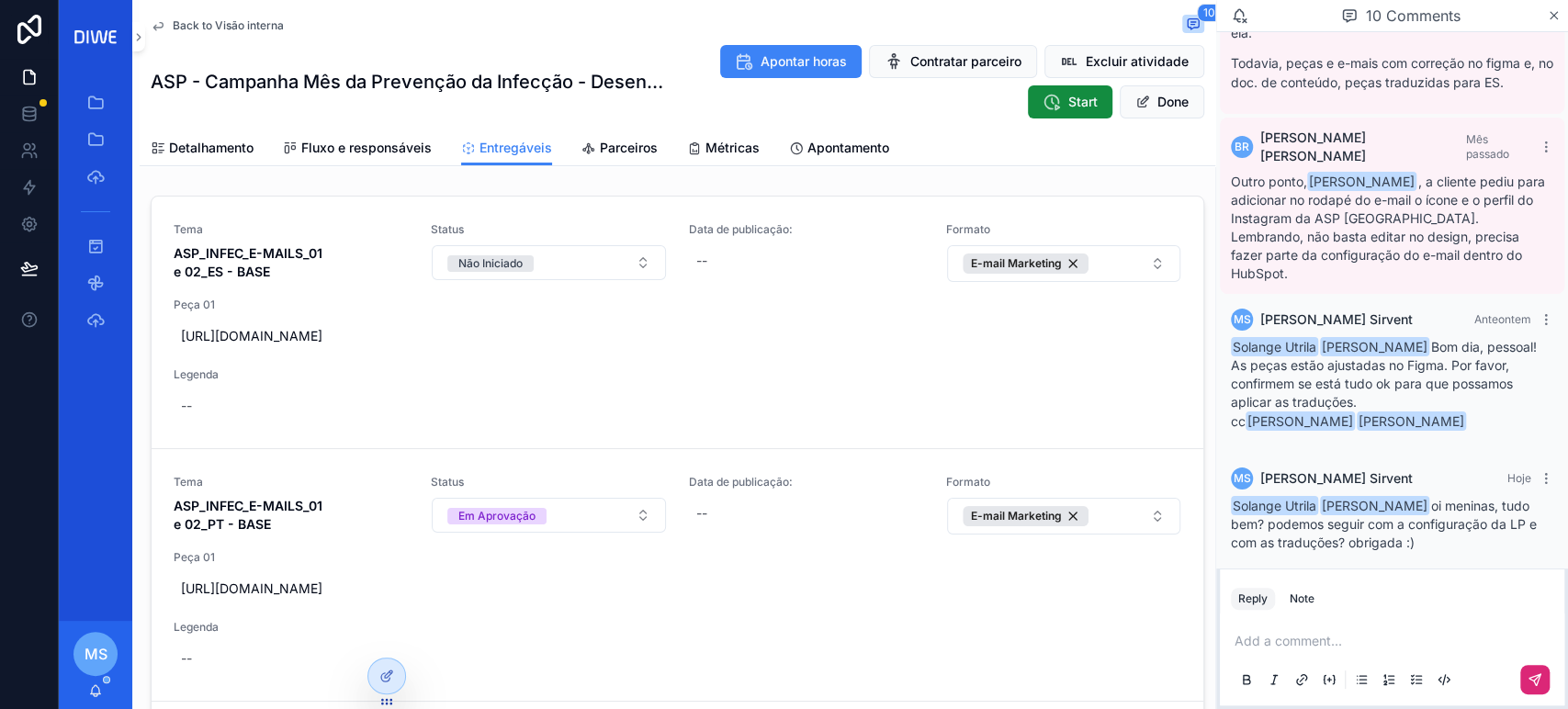
click at [231, 27] on span "Back to Visão interna" at bounding box center [229, 25] width 111 height 15
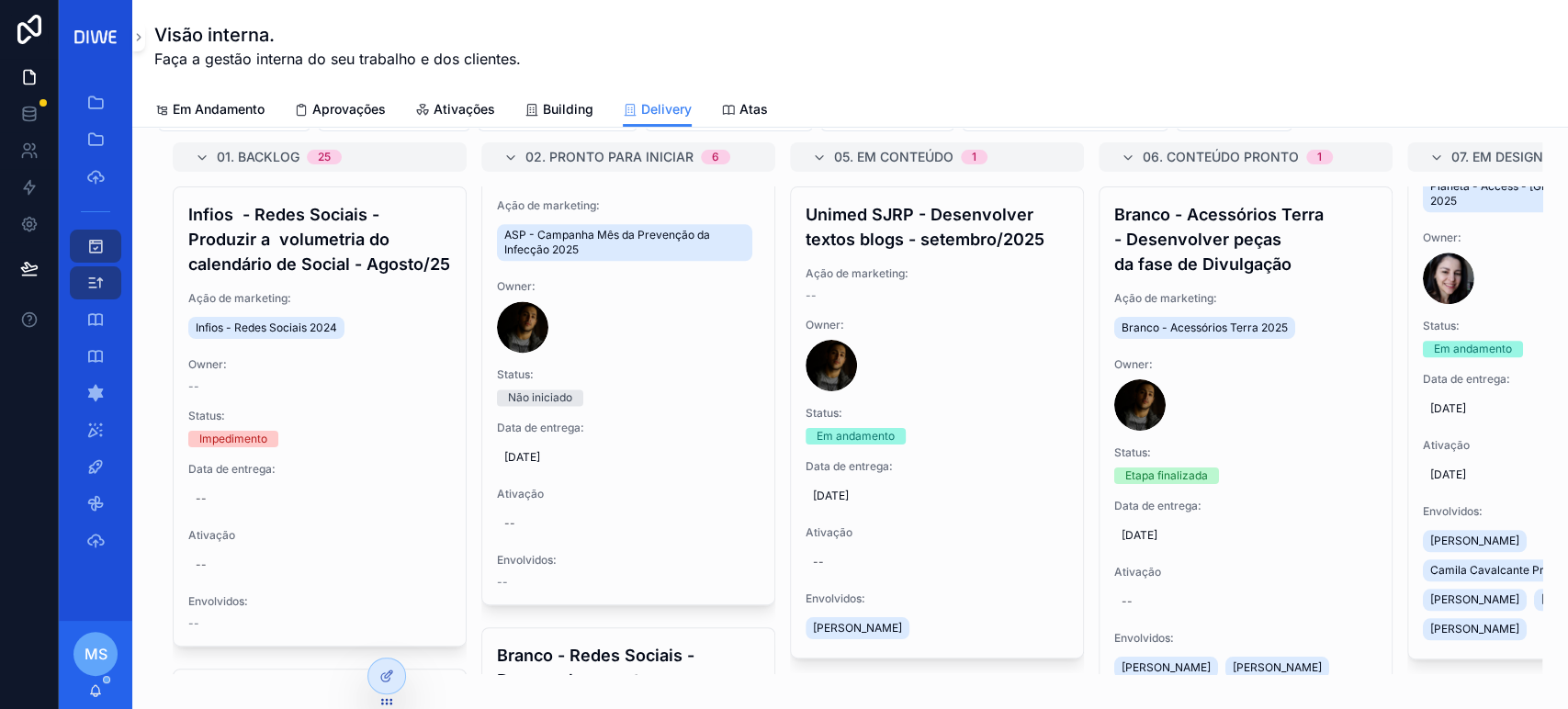
scroll to position [1654, 0]
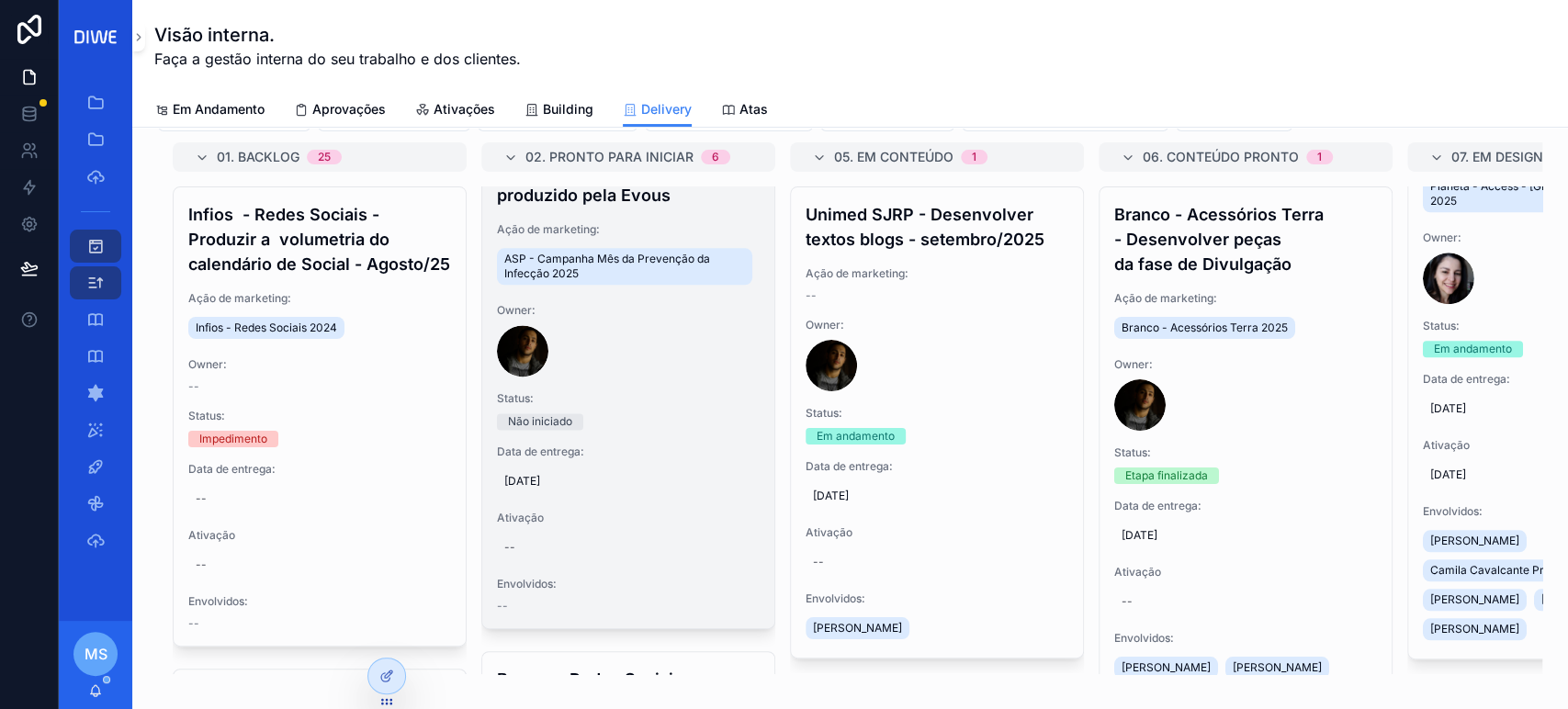
click at [651, 207] on h4 "ASP - Campanha Mês da Prevenção da Infecção - Realizar roteiro para vídeo produ…" at bounding box center [628, 158] width 263 height 100
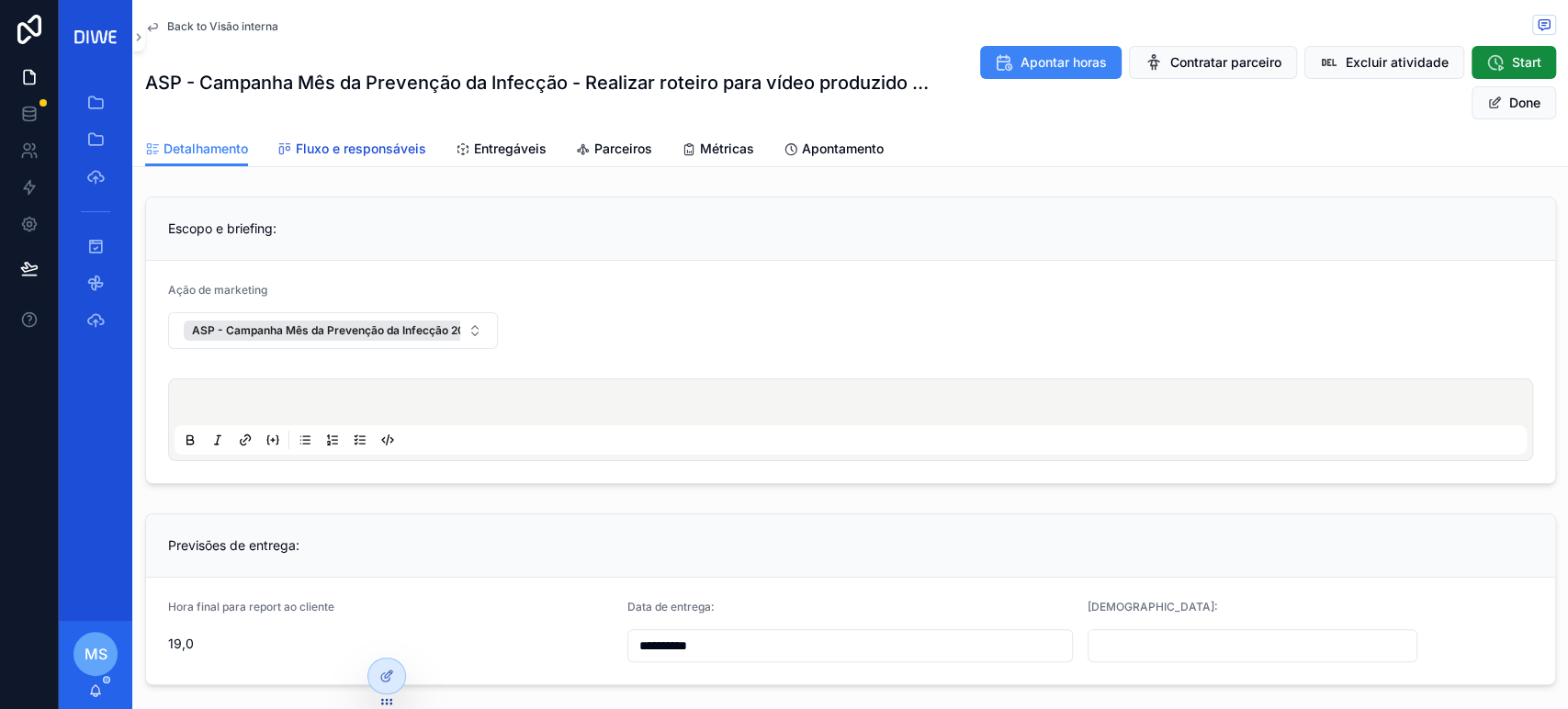
click at [380, 145] on span "Fluxo e responsáveis" at bounding box center [360, 148] width 130 height 19
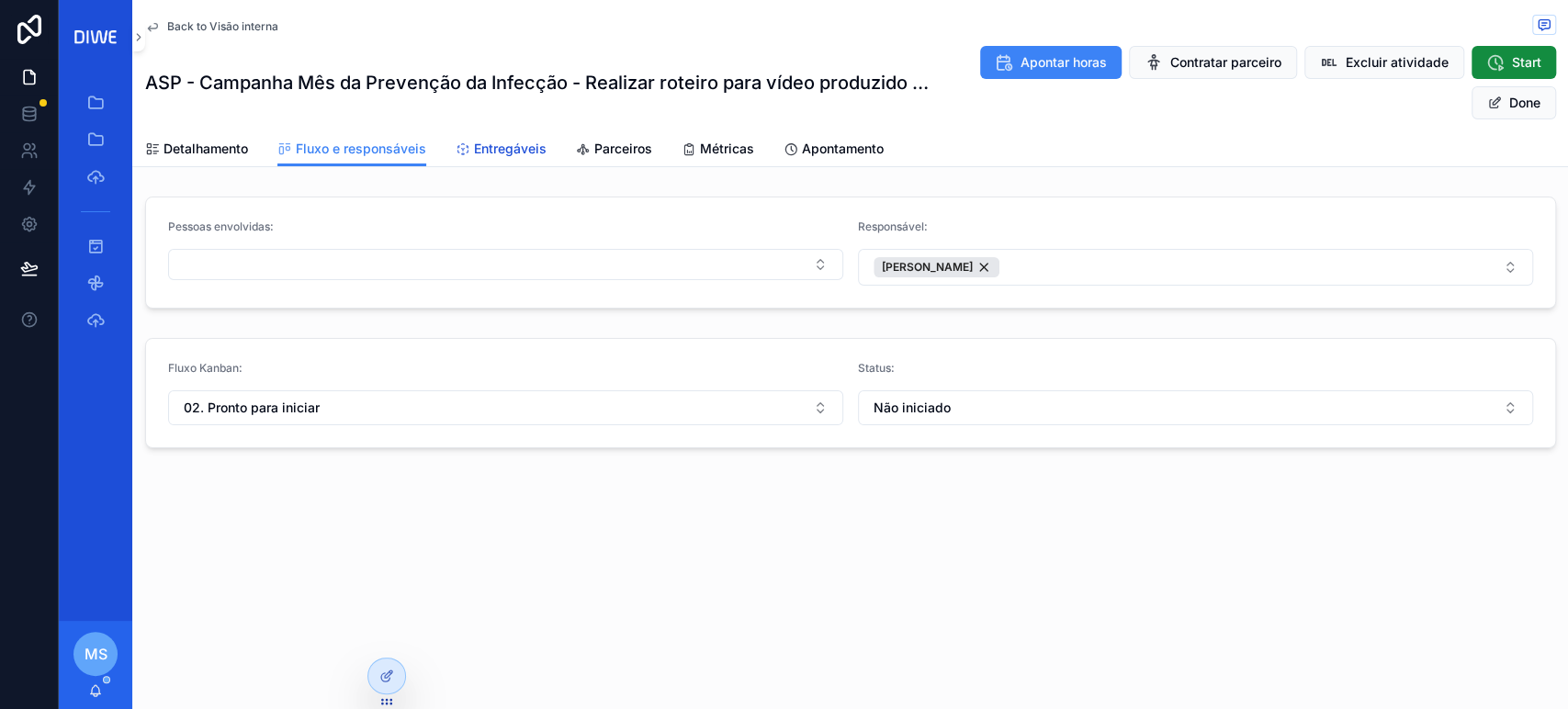
click at [537, 142] on span "Entregáveis" at bounding box center [510, 148] width 72 height 19
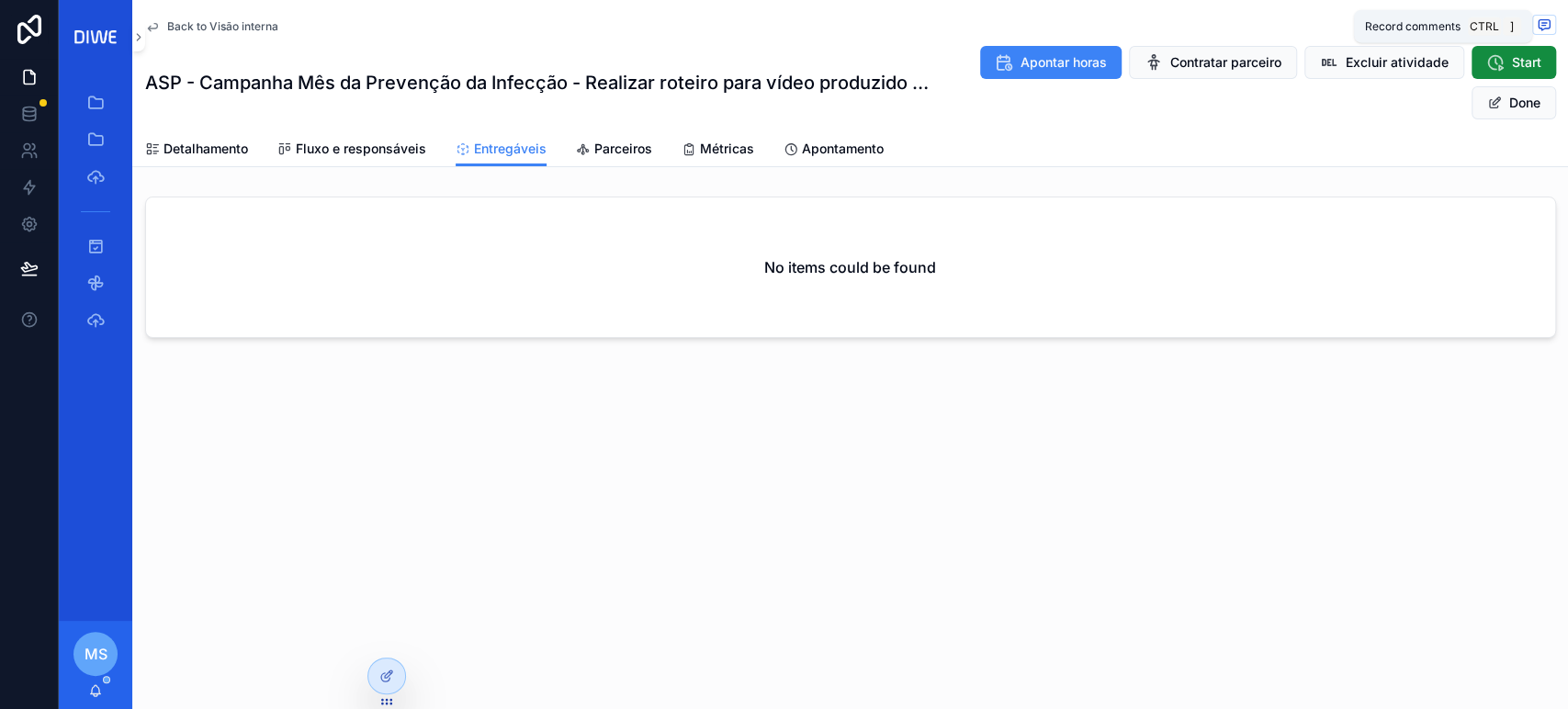
click at [1541, 19] on icon "scrollable content" at bounding box center [1544, 24] width 15 height 15
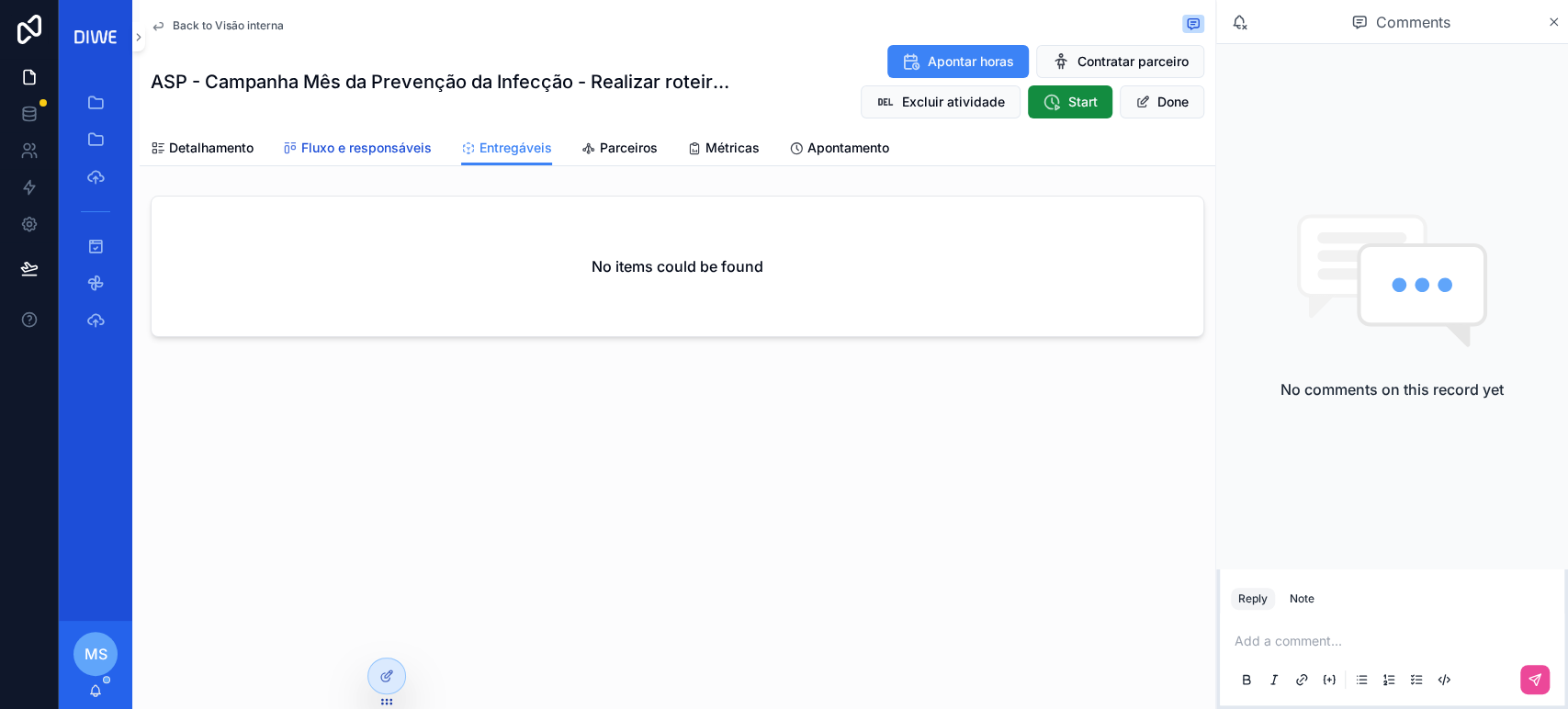
click at [406, 145] on span "Fluxo e responsáveis" at bounding box center [365, 147] width 130 height 19
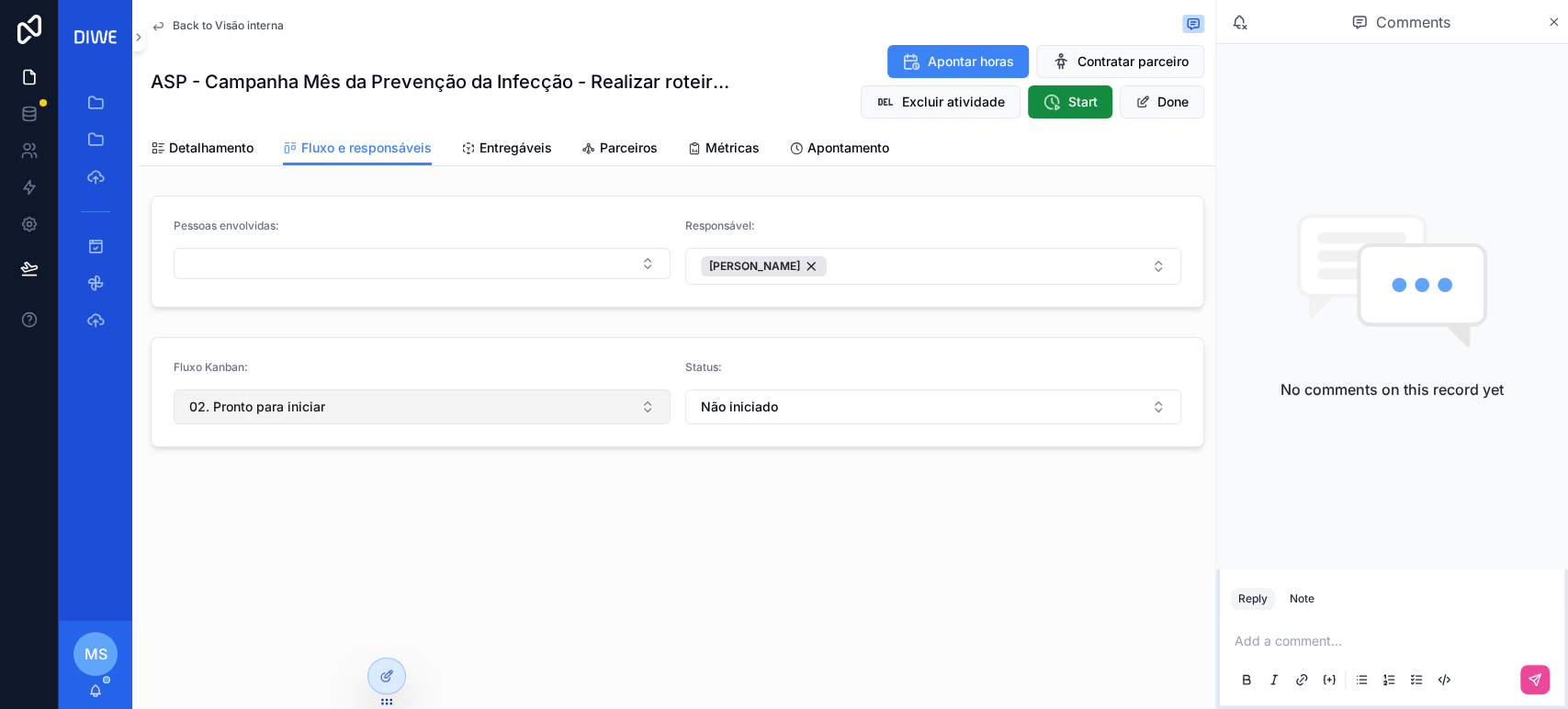
click at [485, 395] on button "02. Pronto para iniciar" at bounding box center [422, 407] width 497 height 35
type input "*******"
click at [380, 497] on div "10. Em aprovação" at bounding box center [422, 480] width 494 height 37
drag, startPoint x: 329, startPoint y: 480, endPoint x: 370, endPoint y: 479, distance: 41.0
click at [328, 480] on div "10. Em aprovação" at bounding box center [421, 480] width 487 height 29
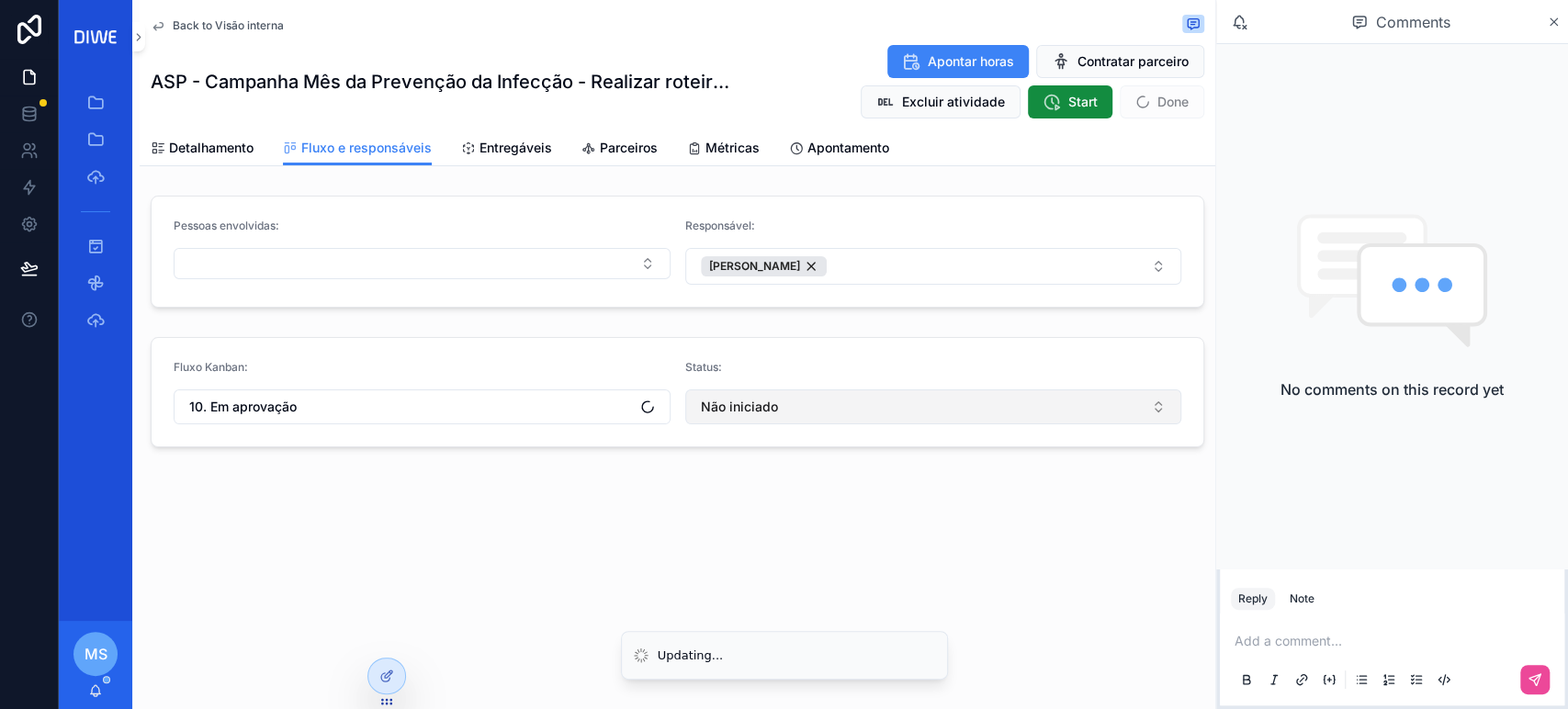
click at [775, 412] on span "Não iniciado" at bounding box center [739, 406] width 77 height 19
type input "*******"
click at [784, 490] on div "Em aprovação" at bounding box center [933, 480] width 487 height 29
click at [1295, 645] on p "scrollable content" at bounding box center [1395, 641] width 322 height 19
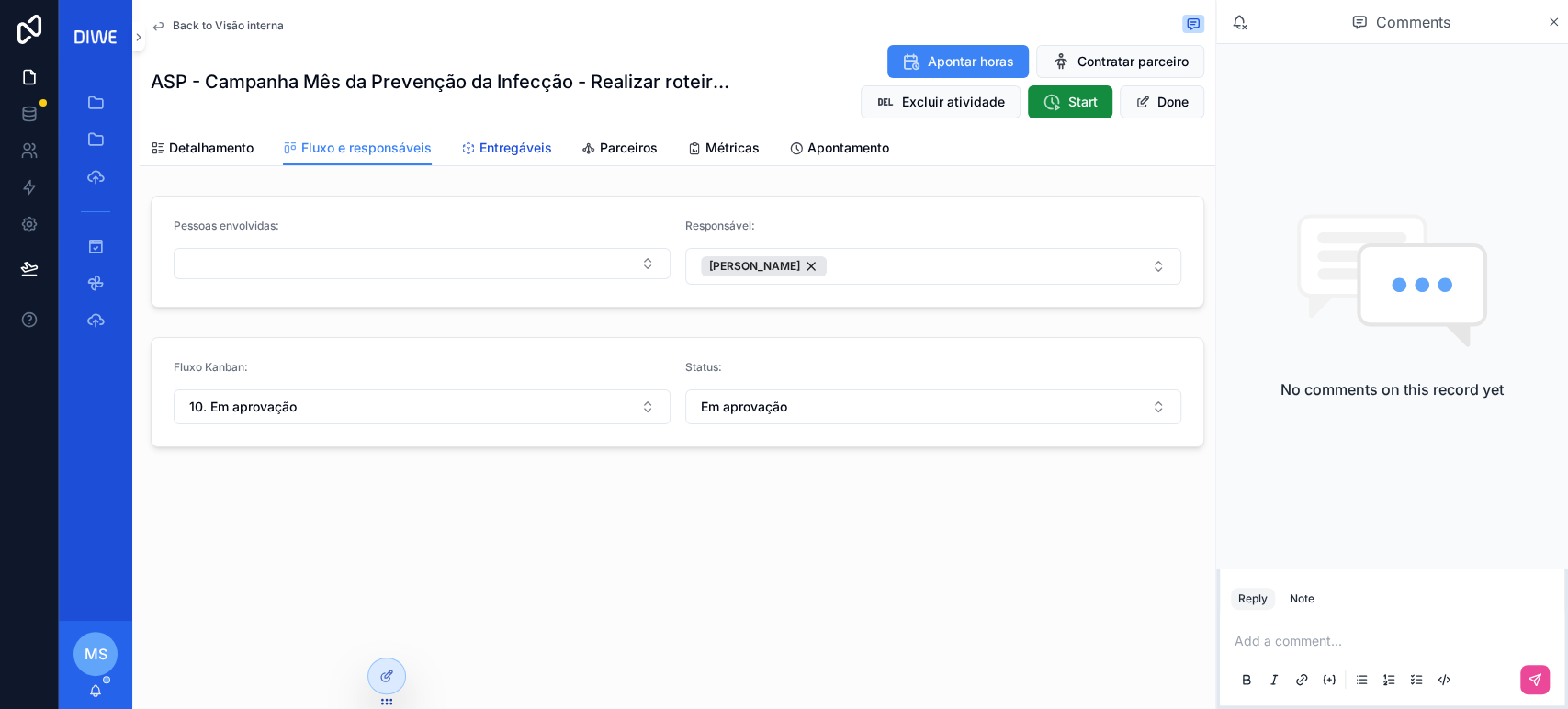
click at [512, 146] on span "Entregáveis" at bounding box center [516, 147] width 72 height 19
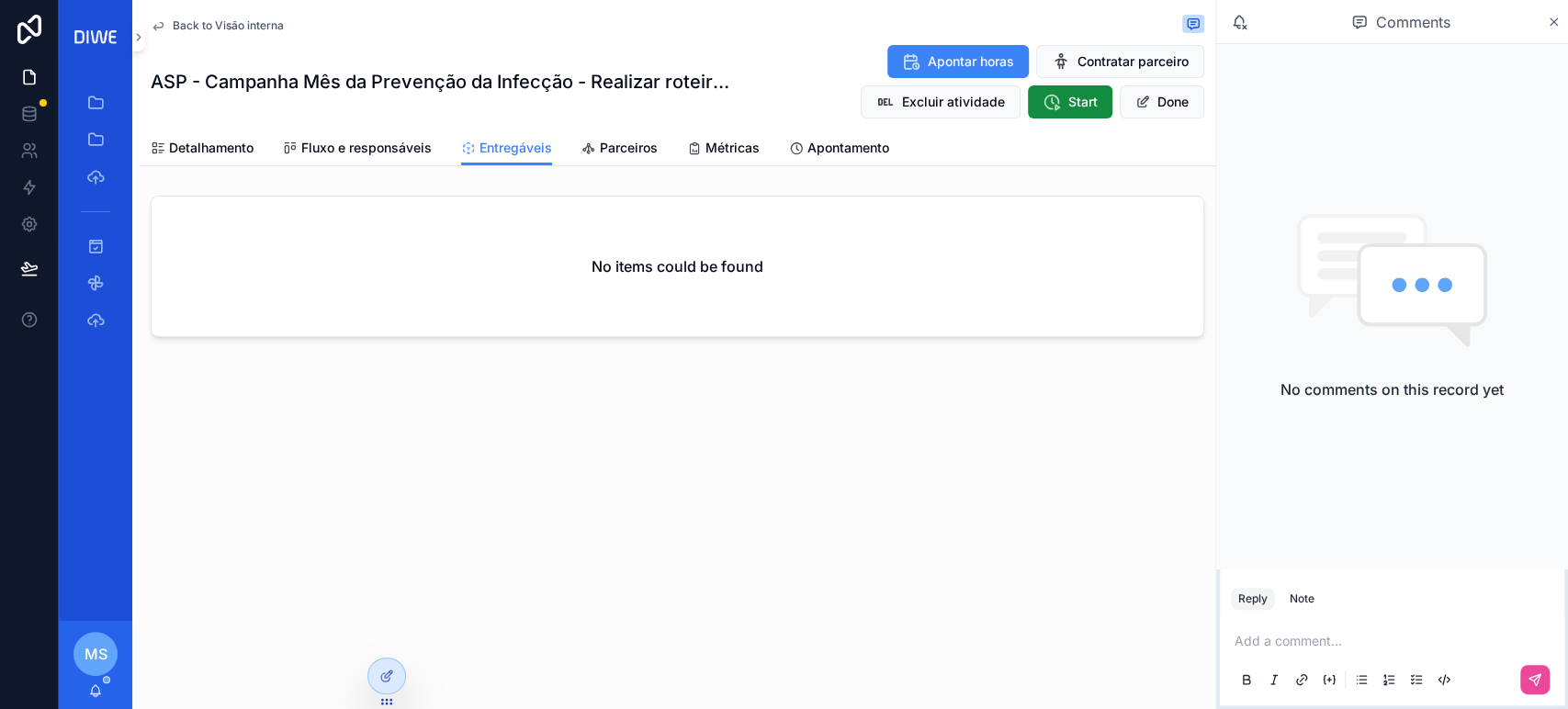
click at [1266, 644] on p "scrollable content" at bounding box center [1395, 641] width 322 height 19
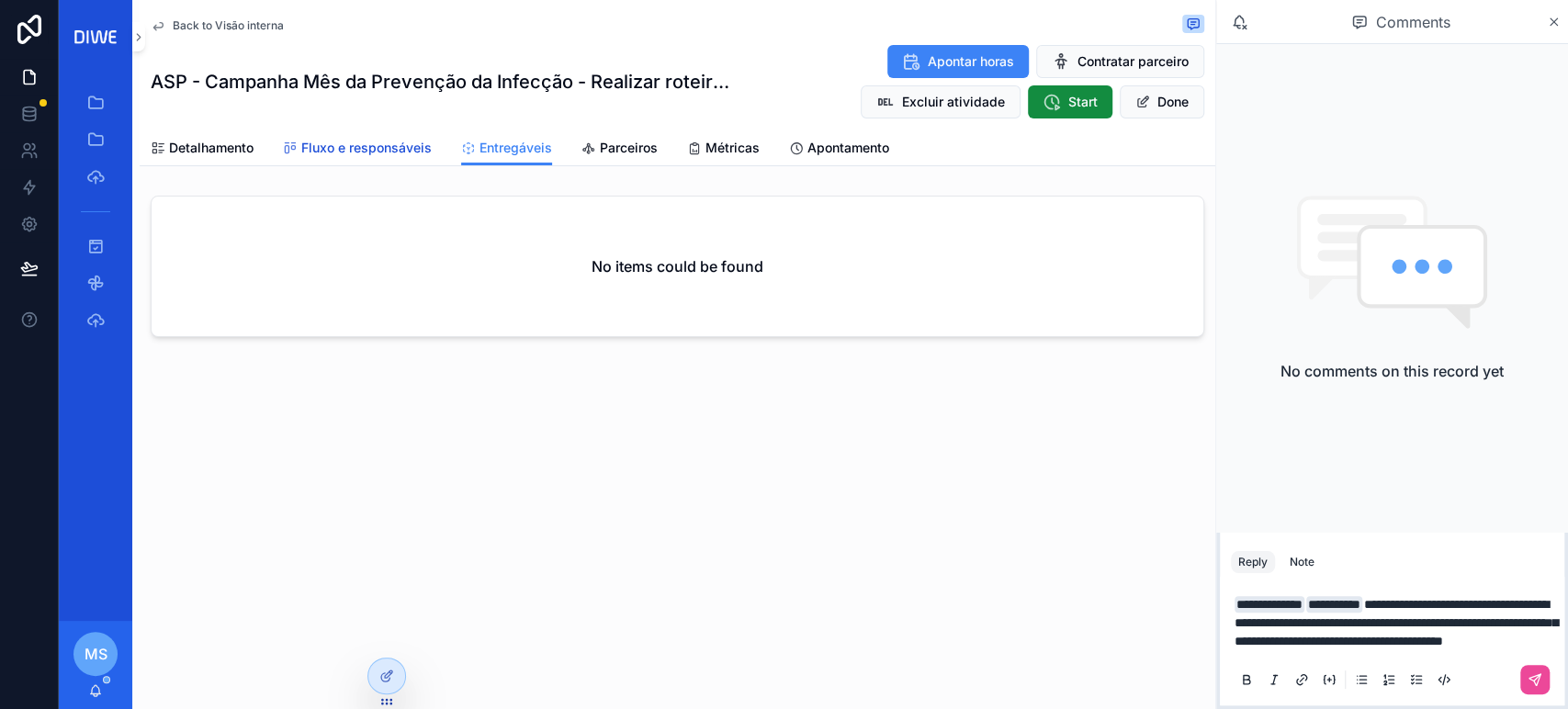
click at [397, 148] on span "Fluxo e responsáveis" at bounding box center [365, 147] width 130 height 19
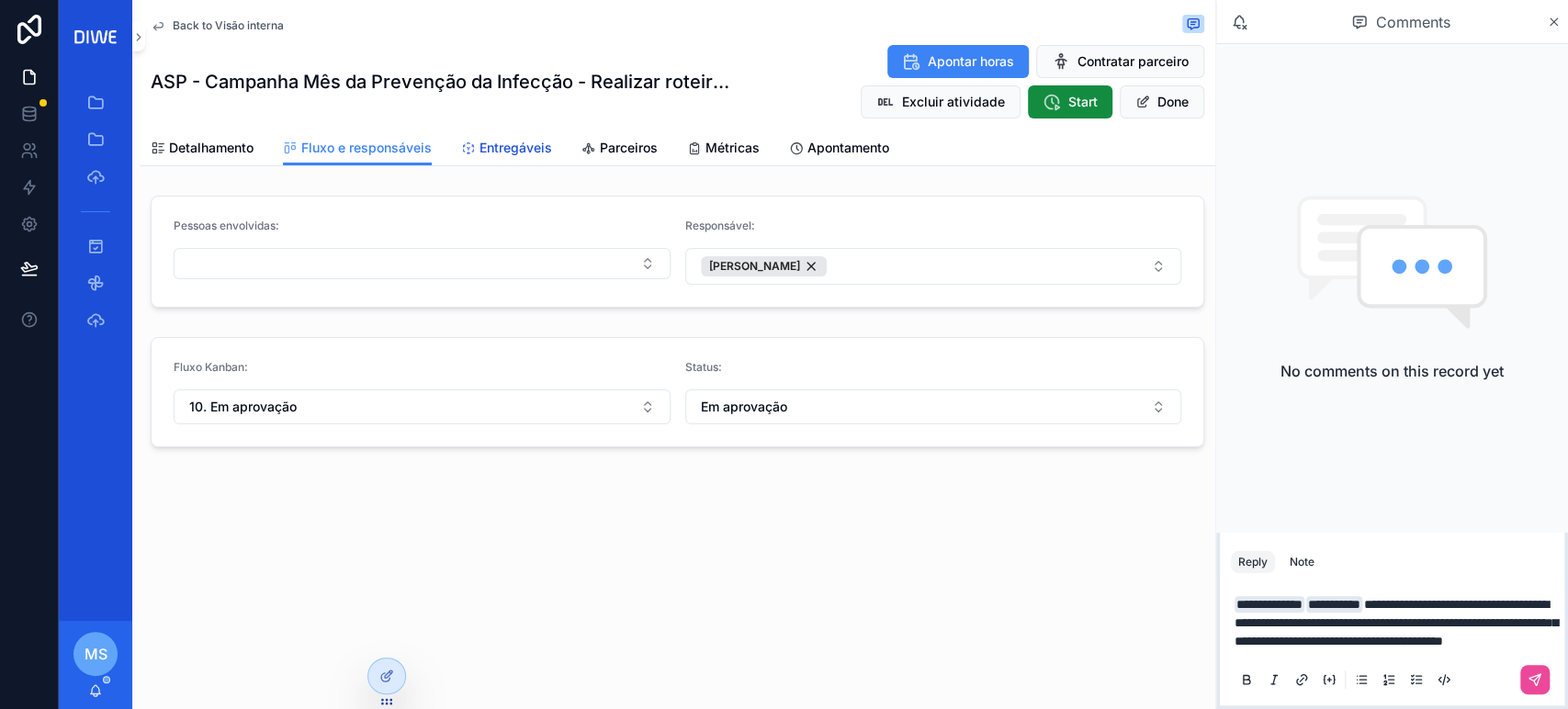
click at [505, 151] on span "Entregáveis" at bounding box center [516, 147] width 72 height 19
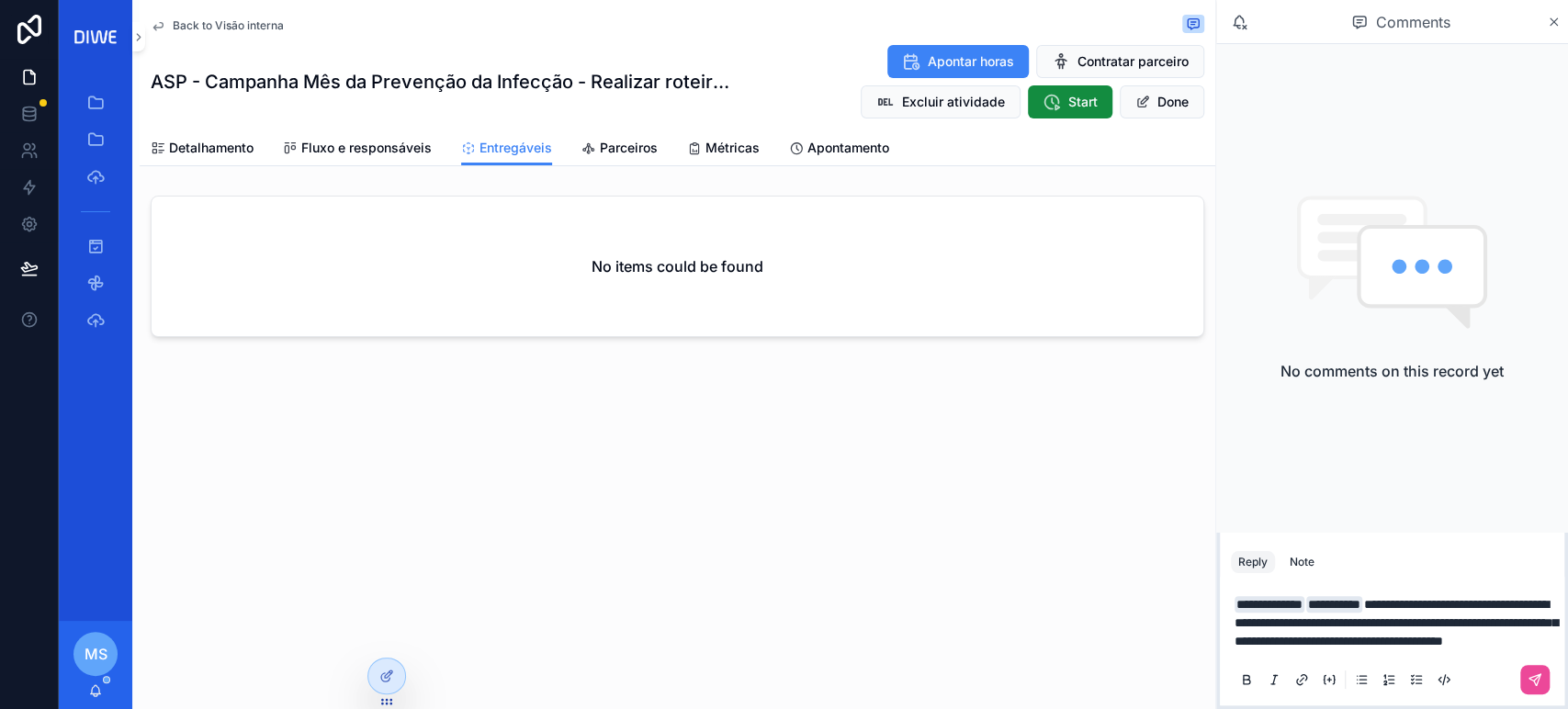
click at [1467, 625] on span "**********" at bounding box center [1395, 622] width 323 height 50
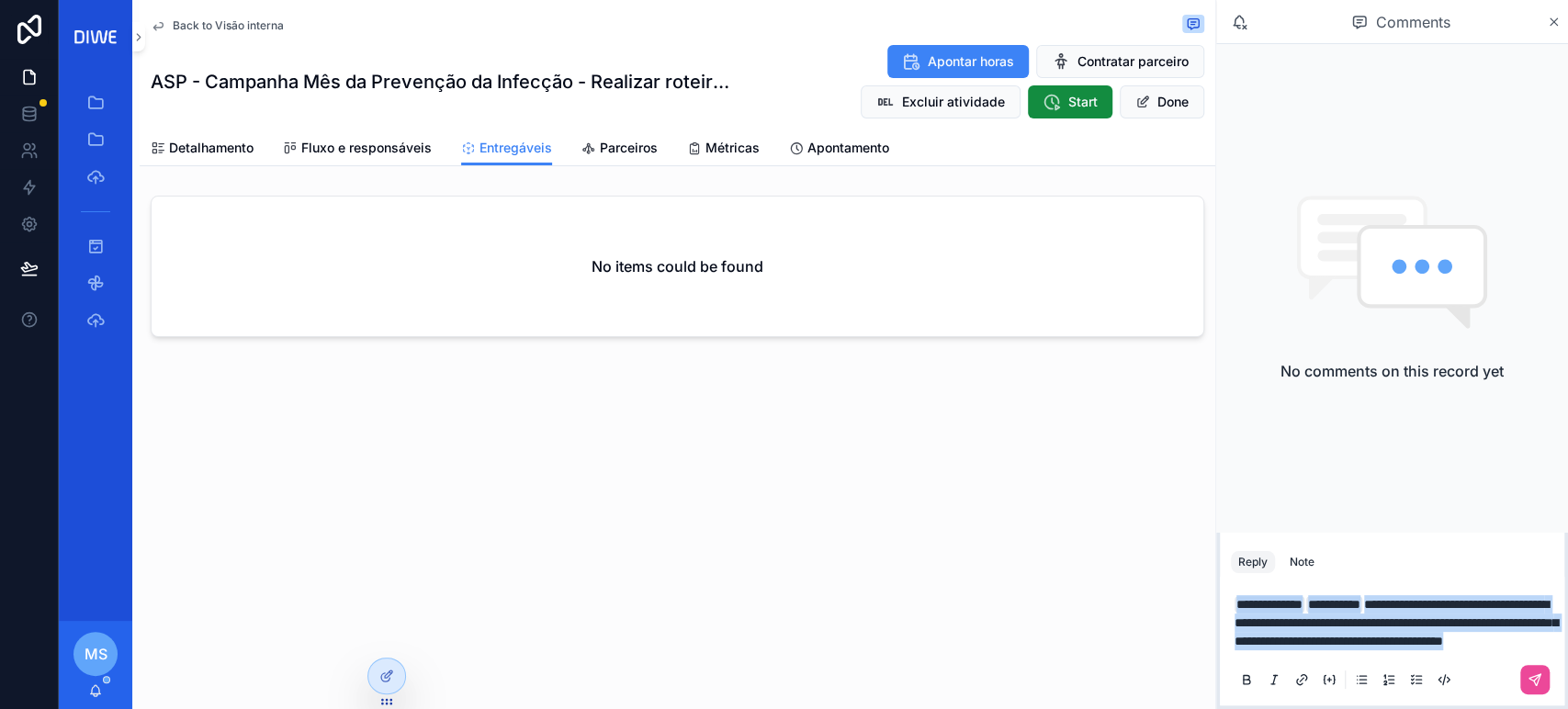
click at [1480, 645] on p "**********" at bounding box center [1395, 622] width 322 height 55
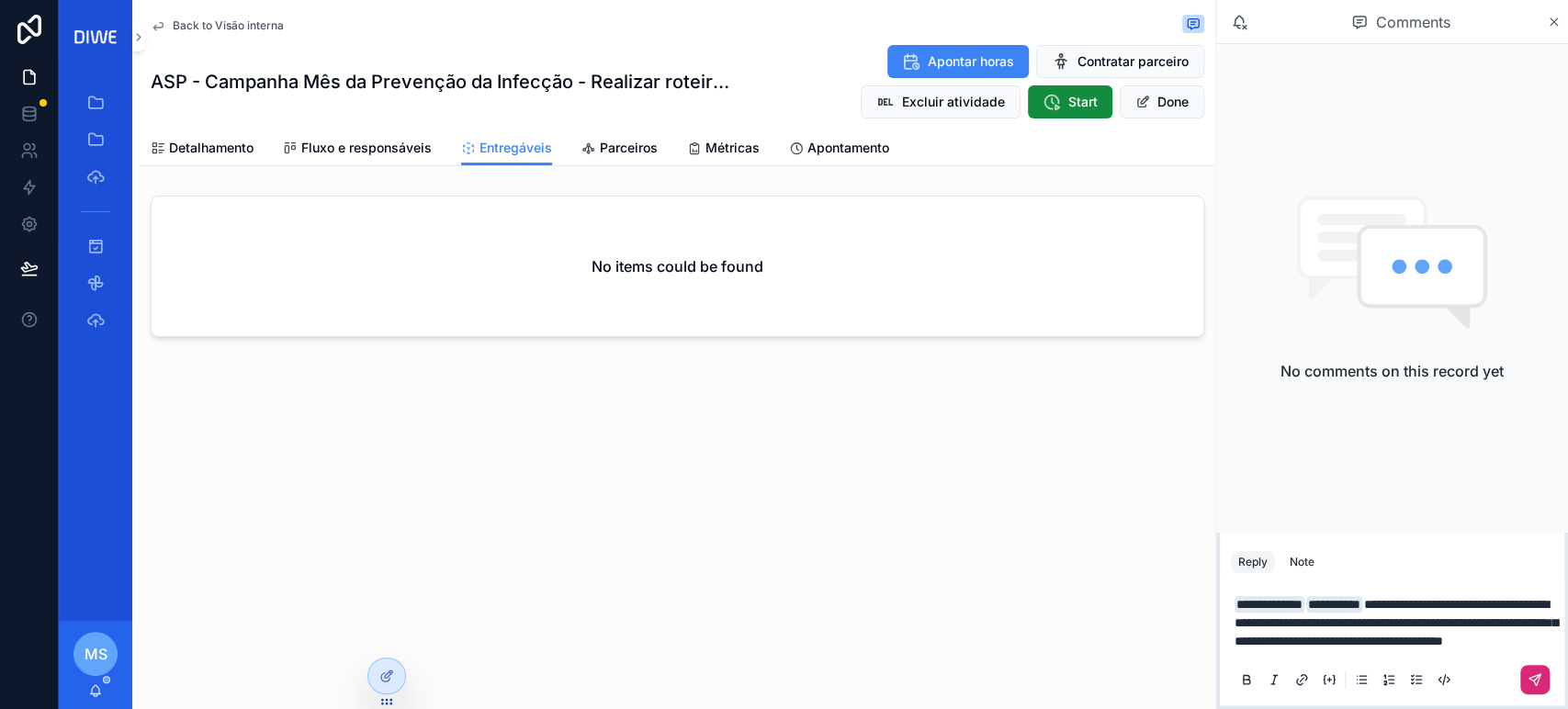
click at [1541, 667] on button "scrollable content" at bounding box center [1535, 680] width 29 height 29
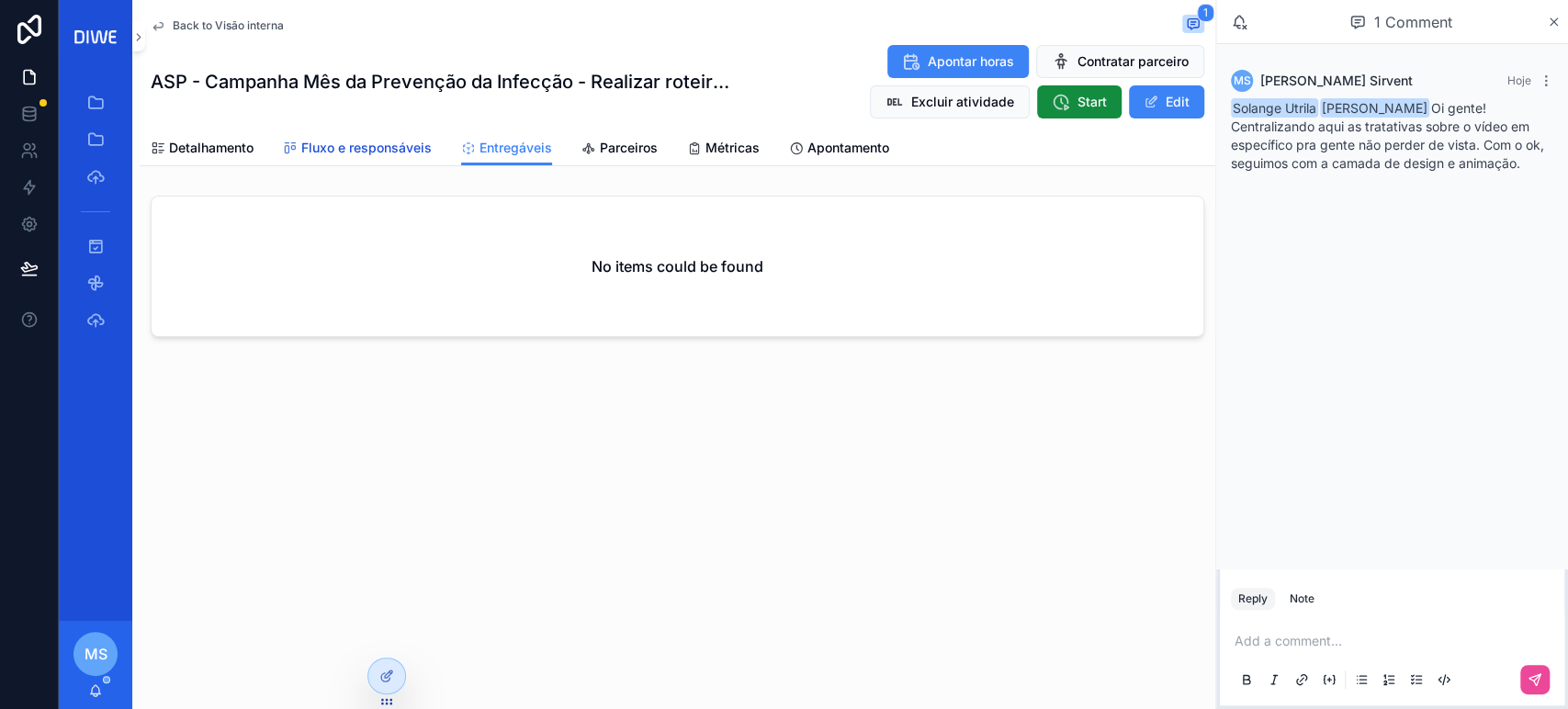
click at [393, 146] on span "Fluxo e responsáveis" at bounding box center [365, 147] width 130 height 19
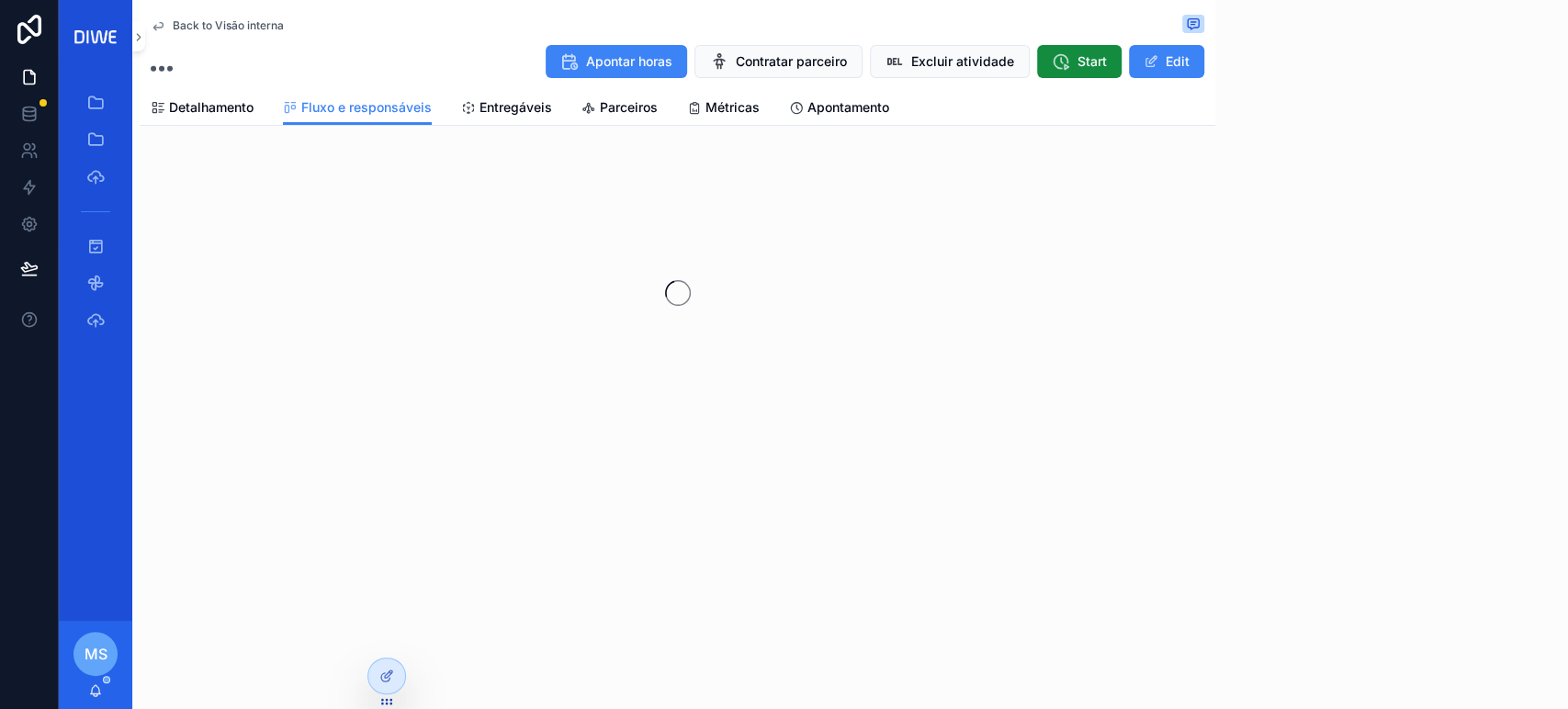
click at [486, 136] on div "Back to Visão interna Apontar horas Contratar parceiro Excluir atividade Start …" at bounding box center [677, 277] width 1076 height 556
click at [497, 120] on div "Back to Visão interna Apontar horas Contratar parceiro Excluir atividade Start …" at bounding box center [677, 63] width 1076 height 126
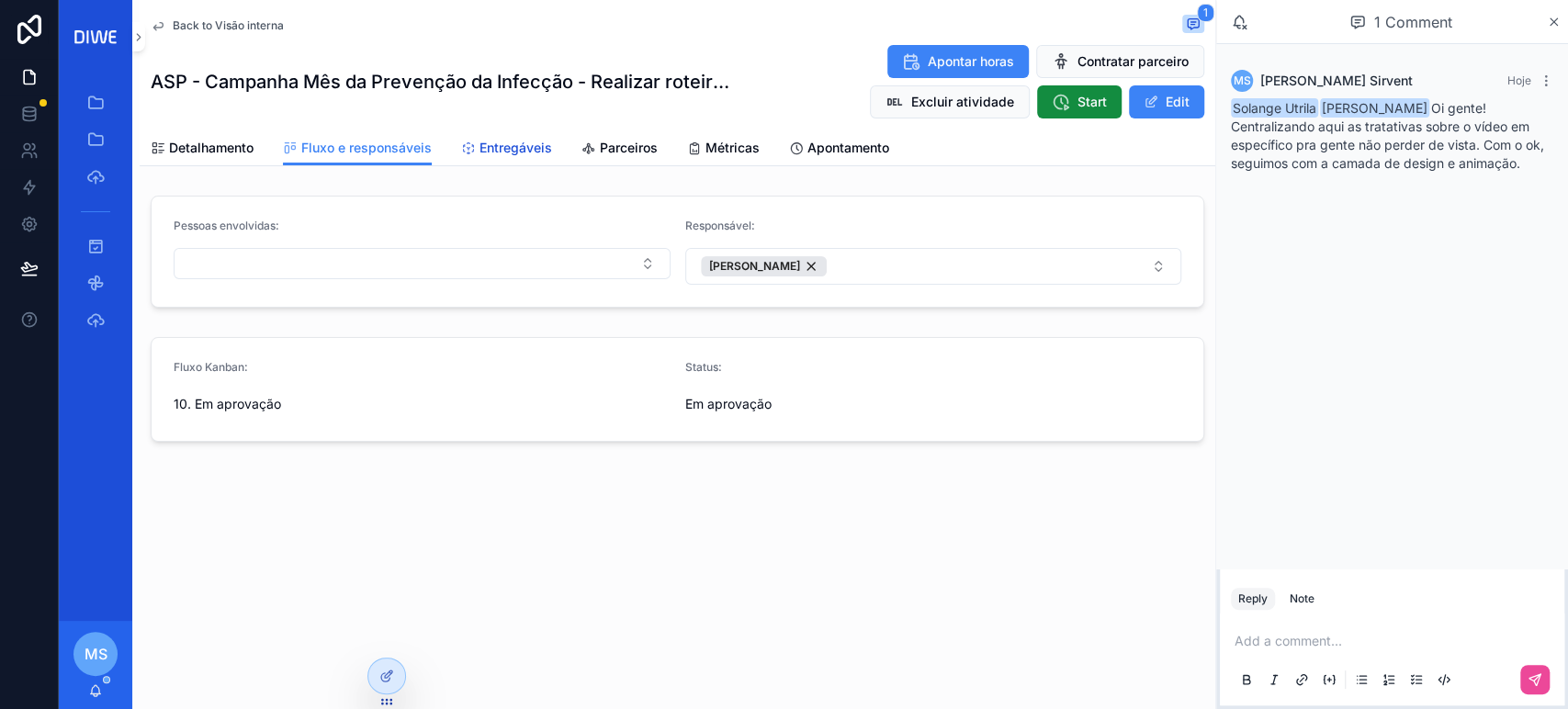
click at [534, 147] on span "Entregáveis" at bounding box center [516, 147] width 72 height 19
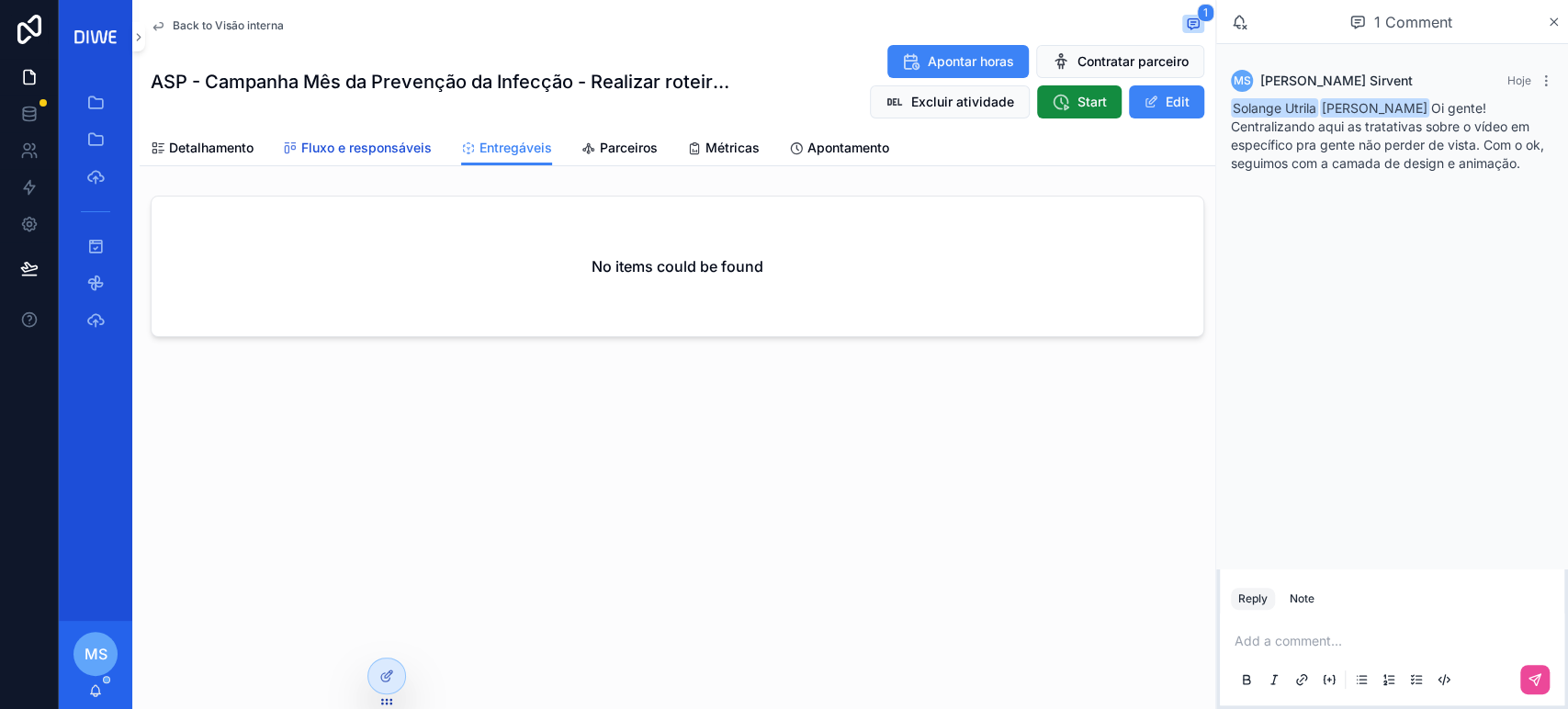
click at [399, 164] on link "Fluxo e responsáveis" at bounding box center [358, 149] width 148 height 37
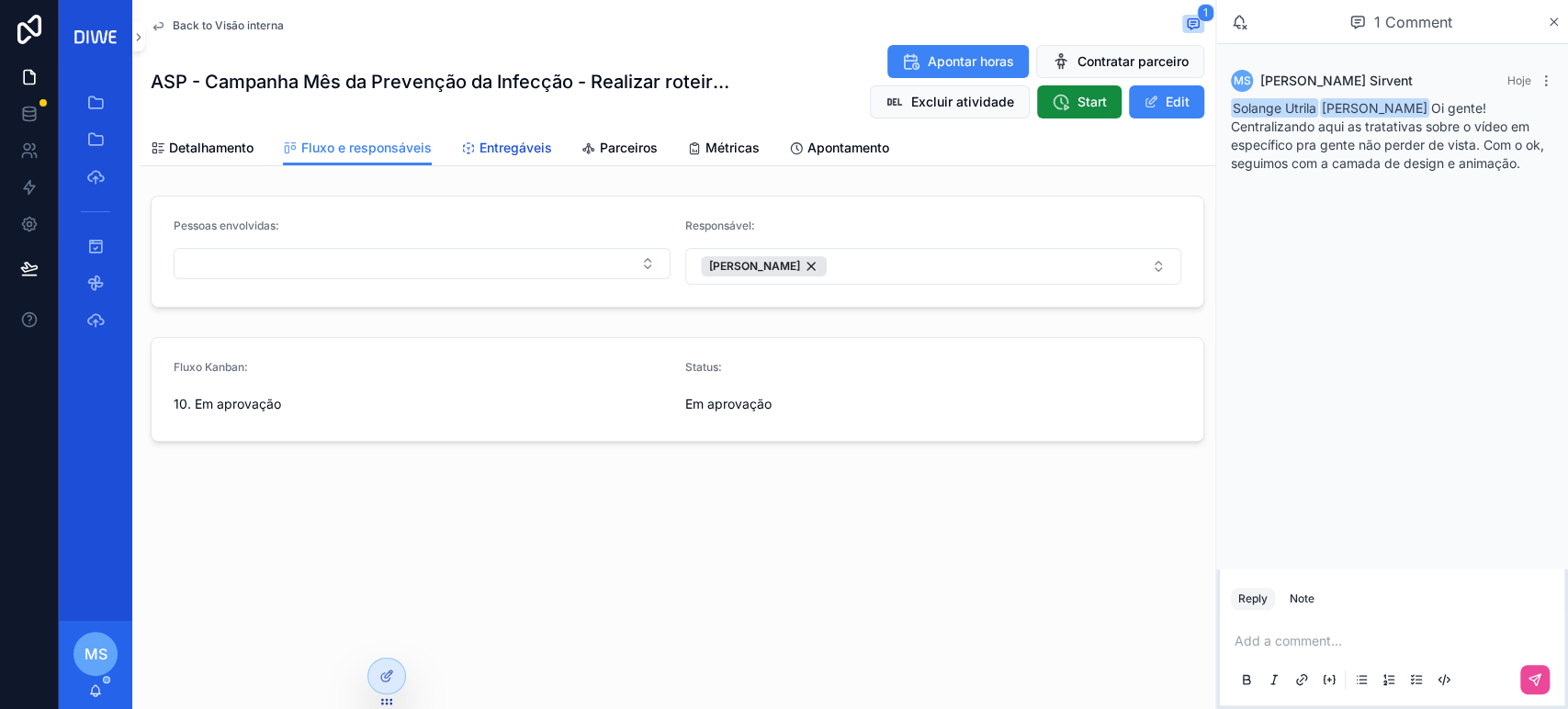
click at [496, 138] on link "Entregáveis" at bounding box center [506, 149] width 91 height 37
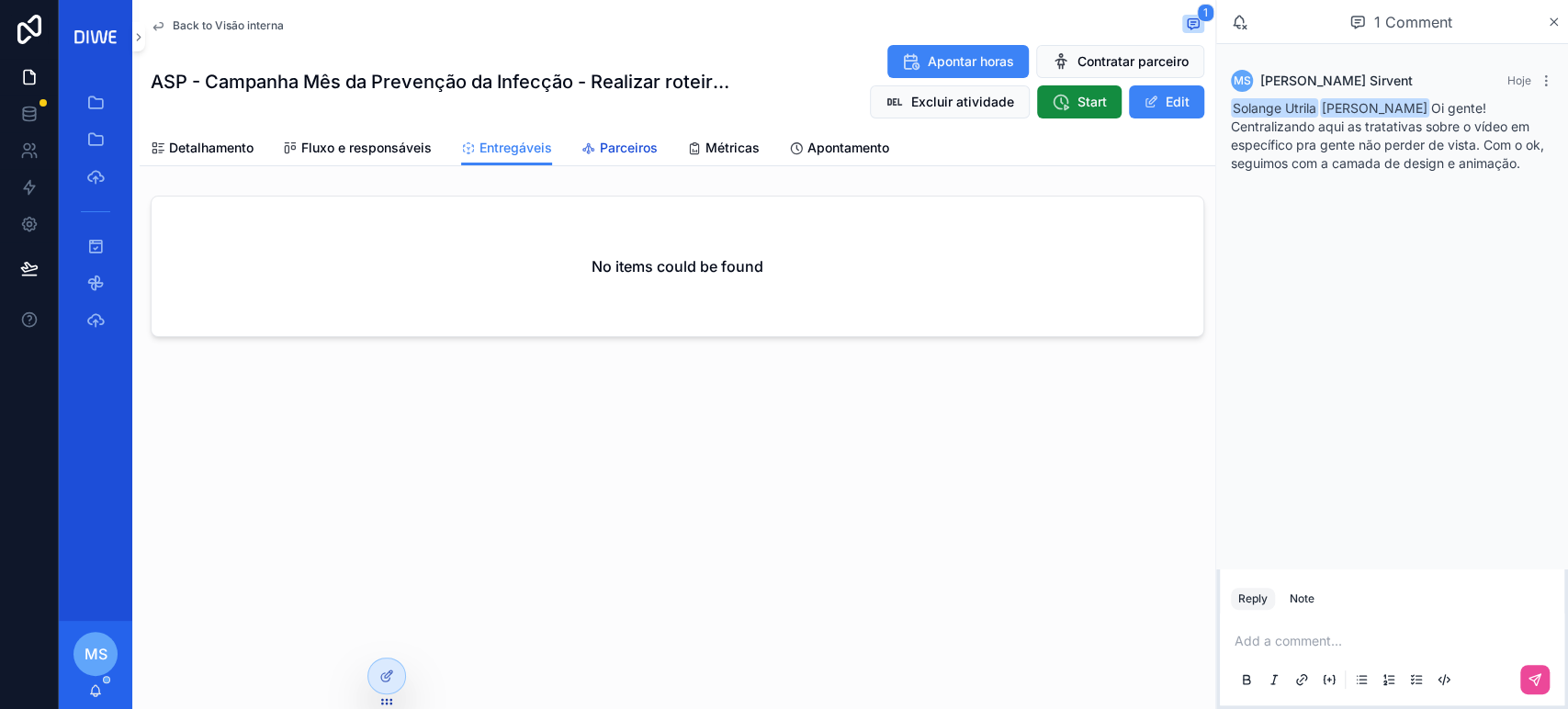
click at [639, 151] on span "Parceiros" at bounding box center [628, 147] width 58 height 19
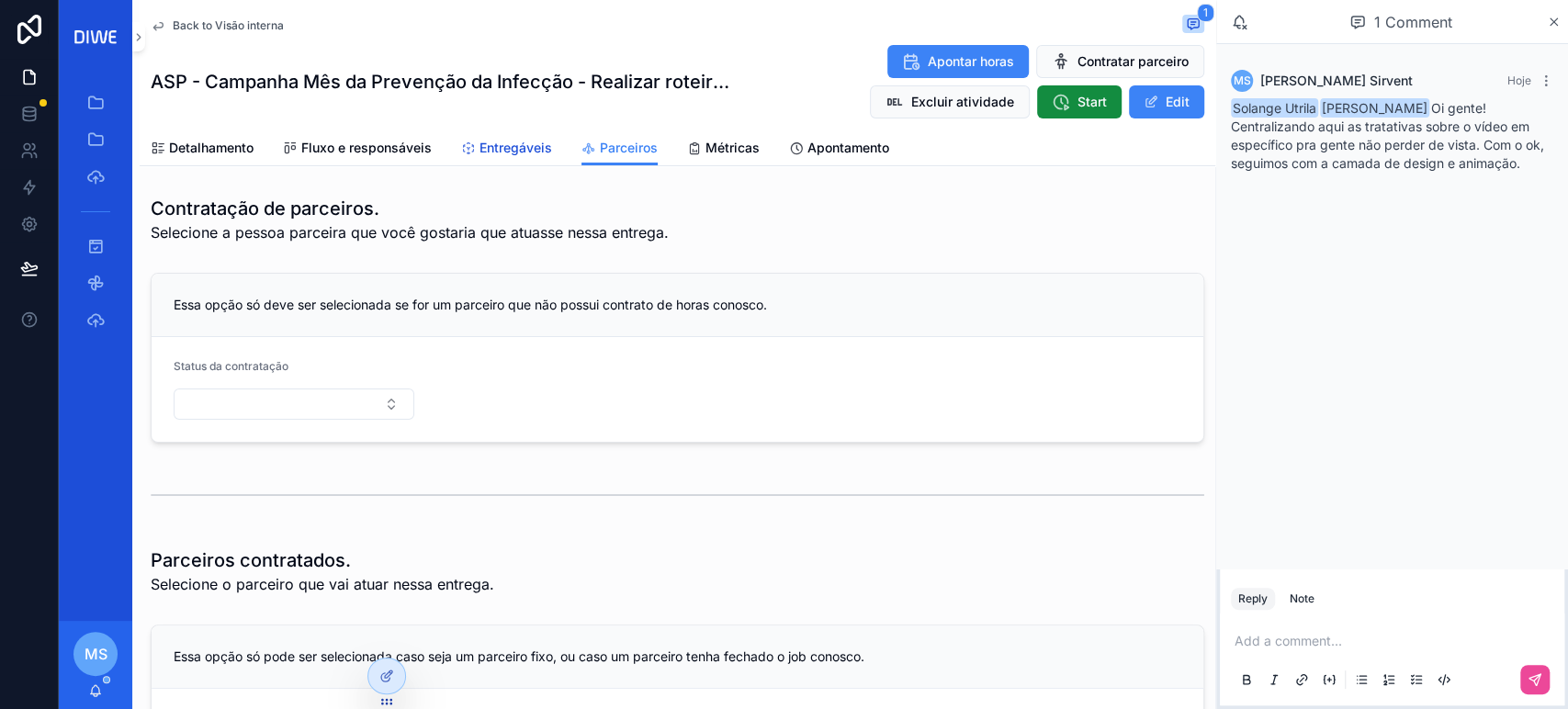
click at [507, 144] on span "Entregáveis" at bounding box center [516, 147] width 72 height 19
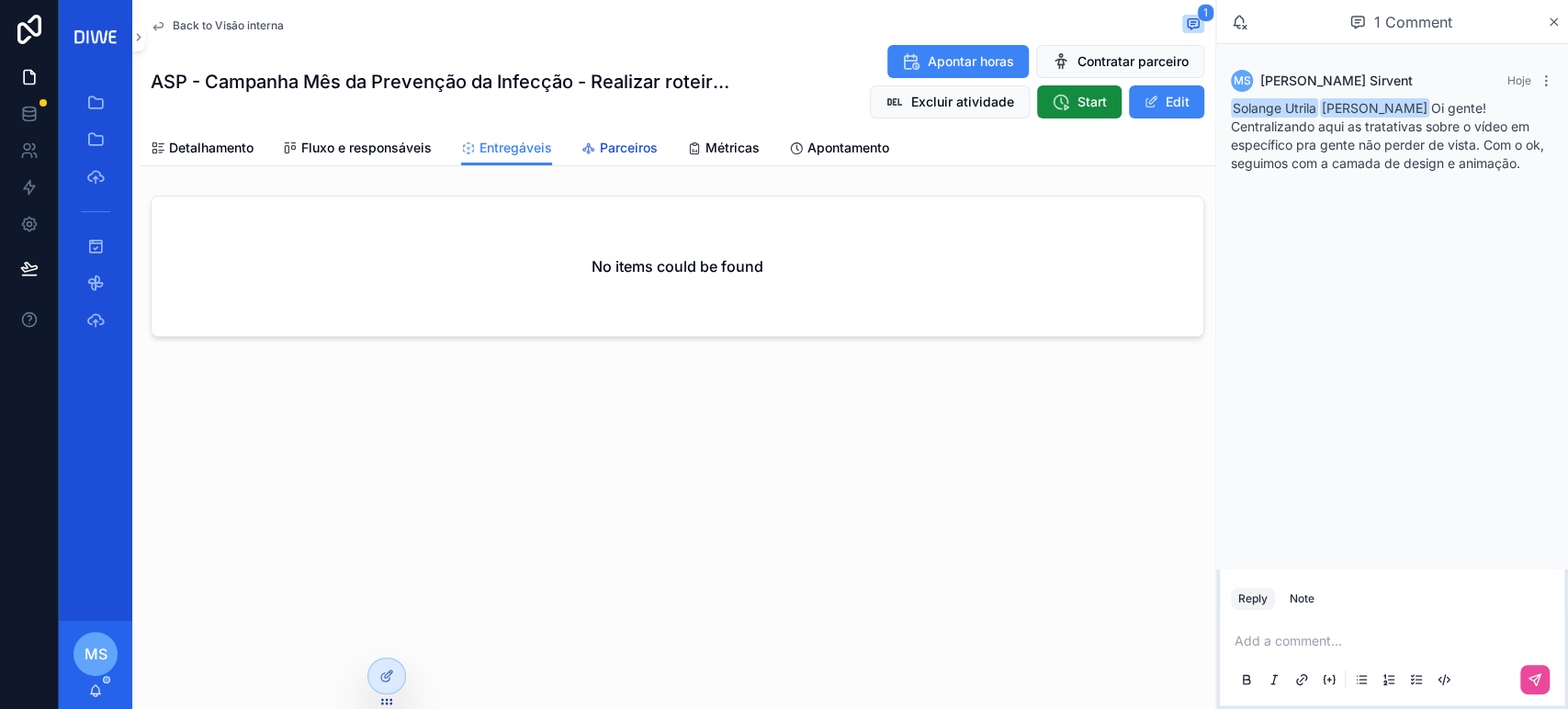
click at [616, 151] on span "Parceiros" at bounding box center [628, 147] width 58 height 19
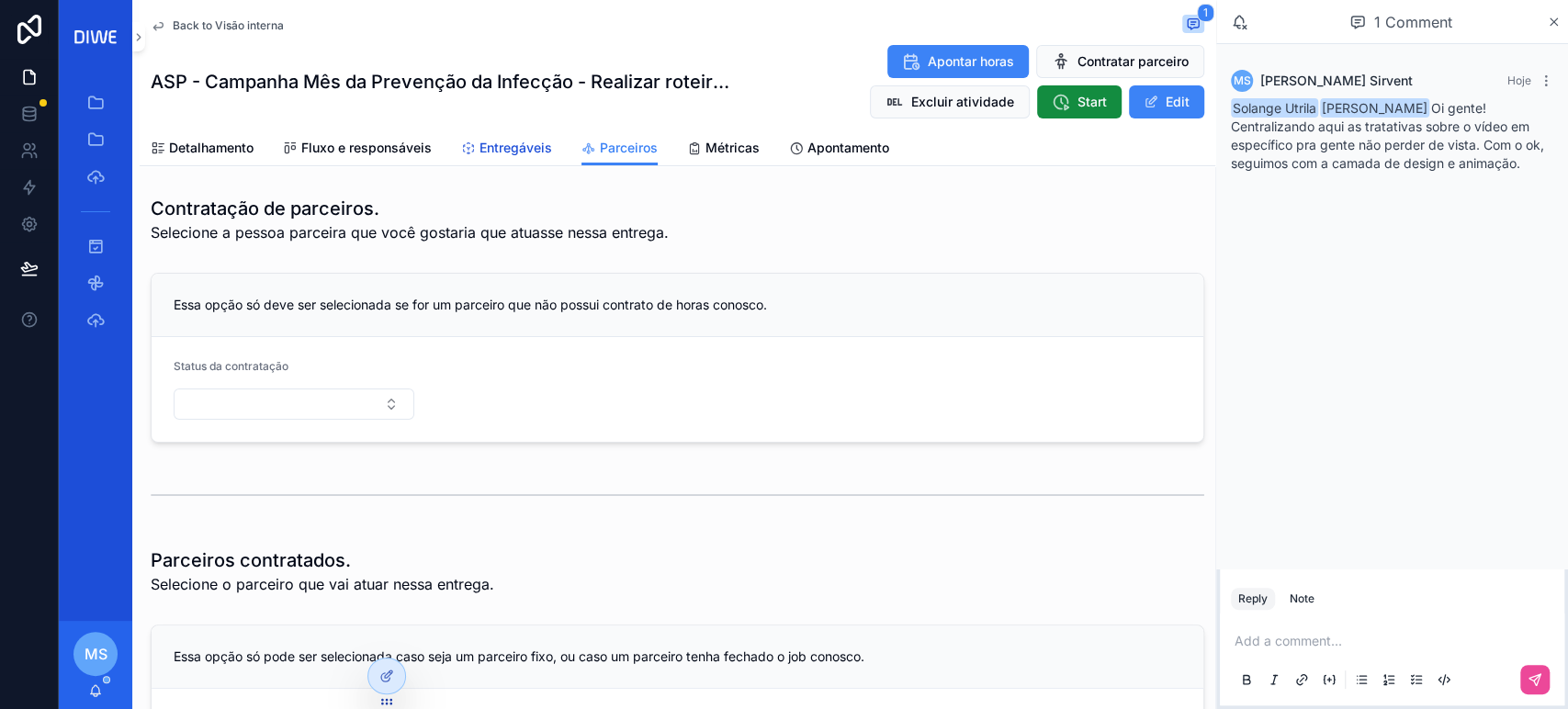
click at [498, 146] on span "Entregáveis" at bounding box center [516, 147] width 72 height 19
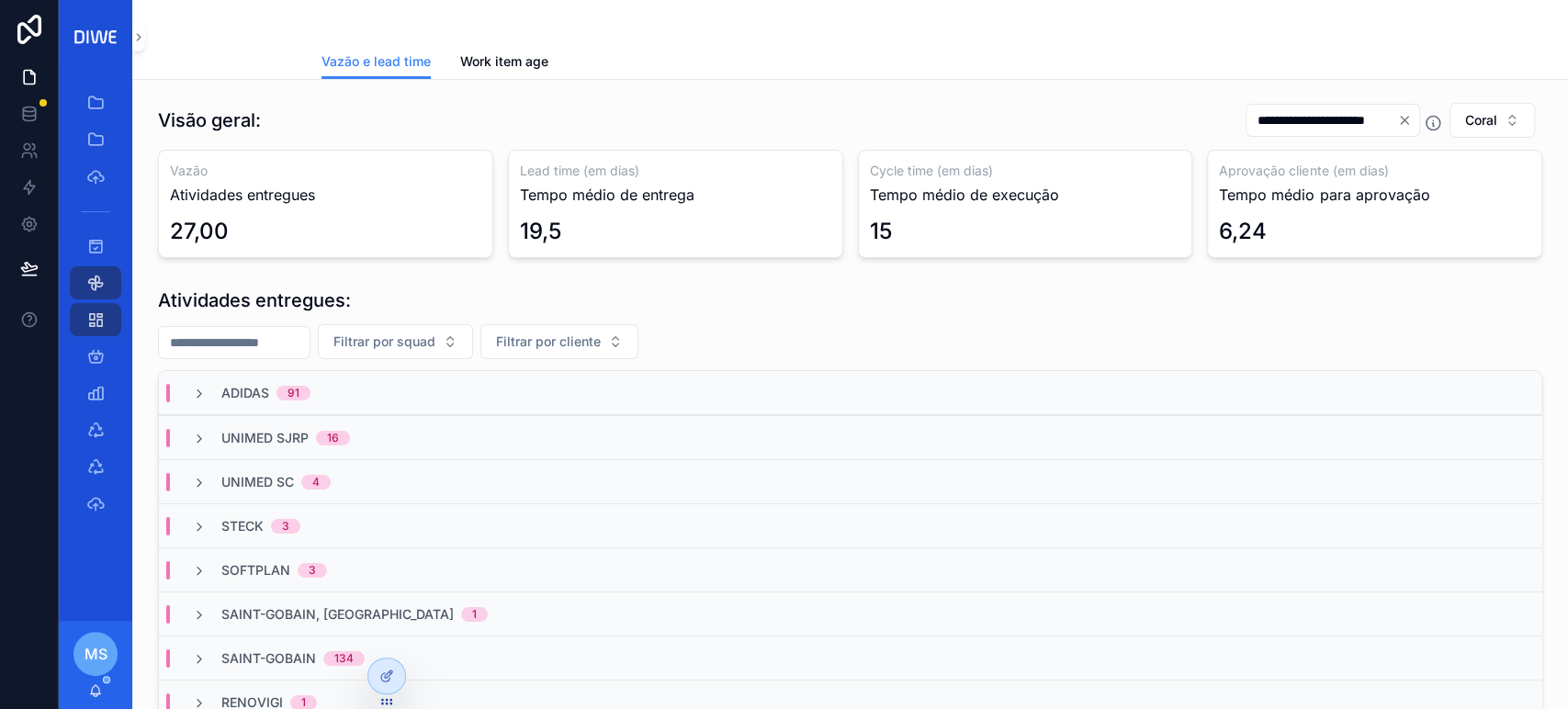
click at [1322, 128] on input "**********" at bounding box center [1322, 120] width 150 height 25
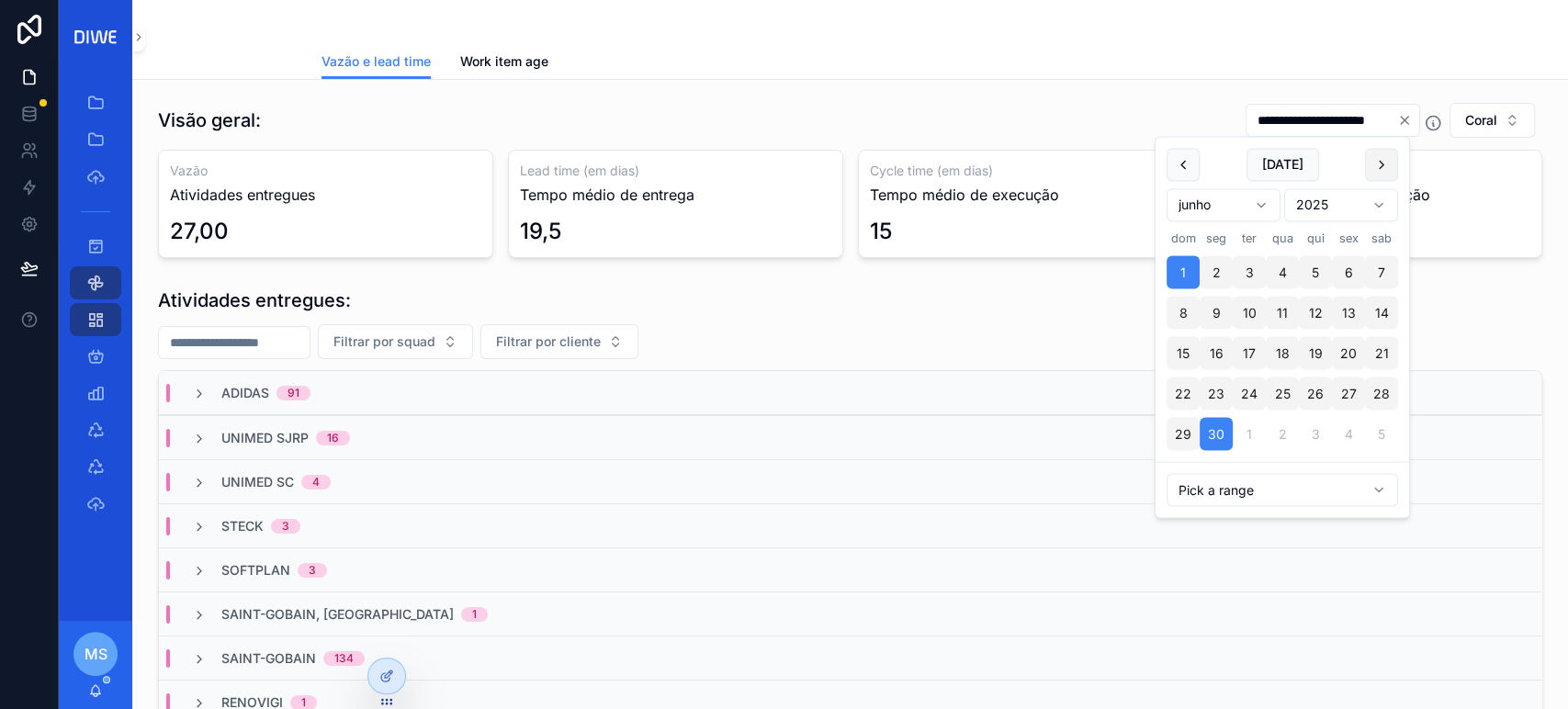
click at [1379, 167] on button "scrollable content" at bounding box center [1381, 164] width 33 height 33
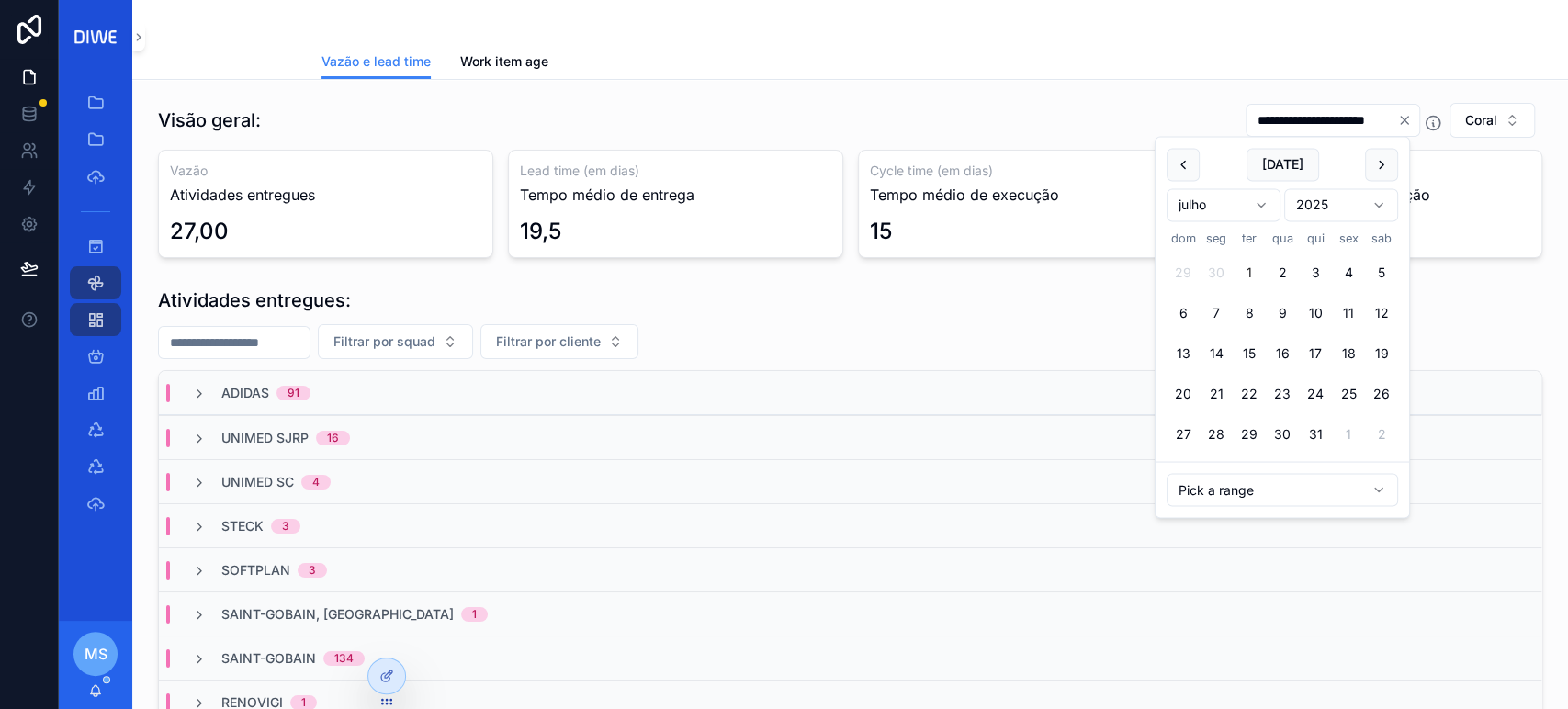
click at [1250, 265] on button "1" at bounding box center [1250, 272] width 33 height 33
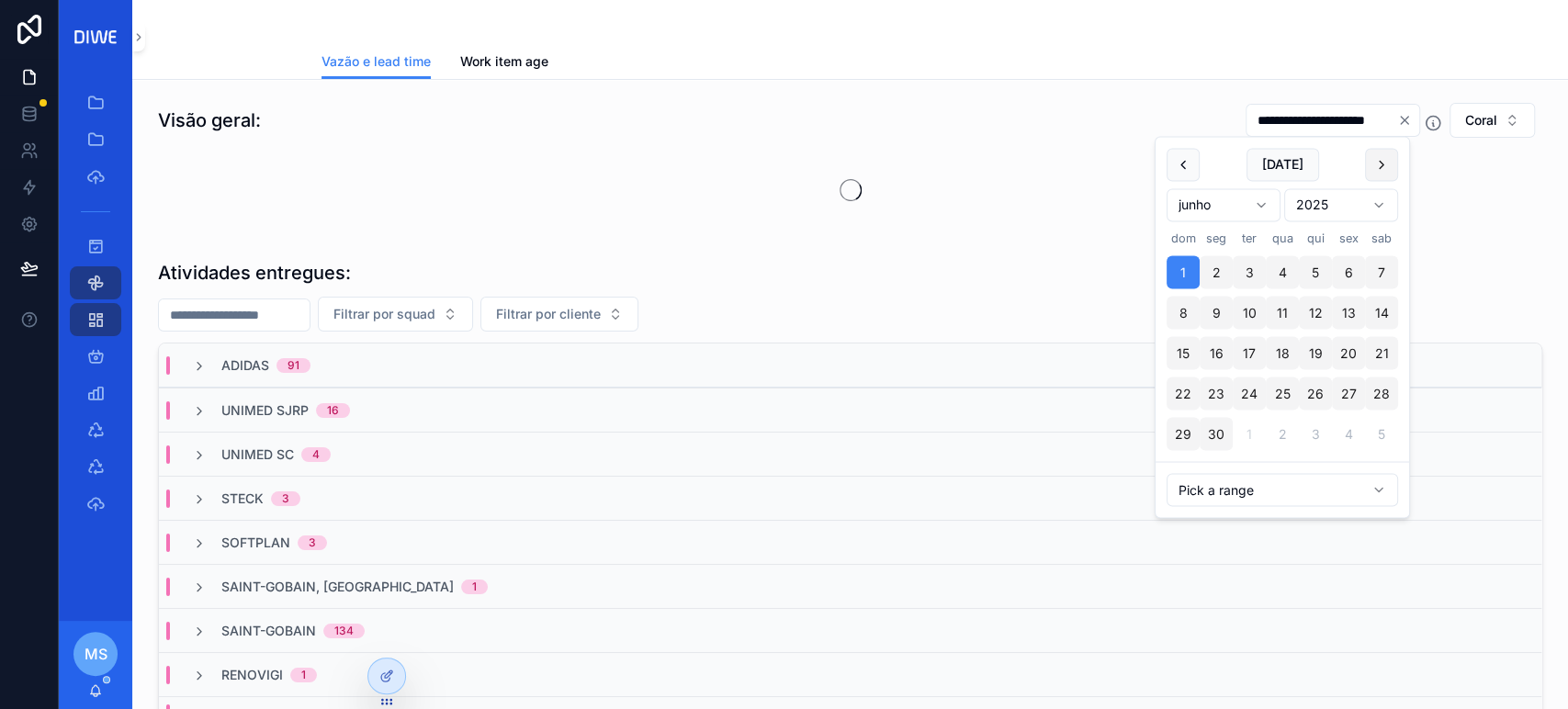
click at [1381, 167] on button "scrollable content" at bounding box center [1381, 164] width 33 height 33
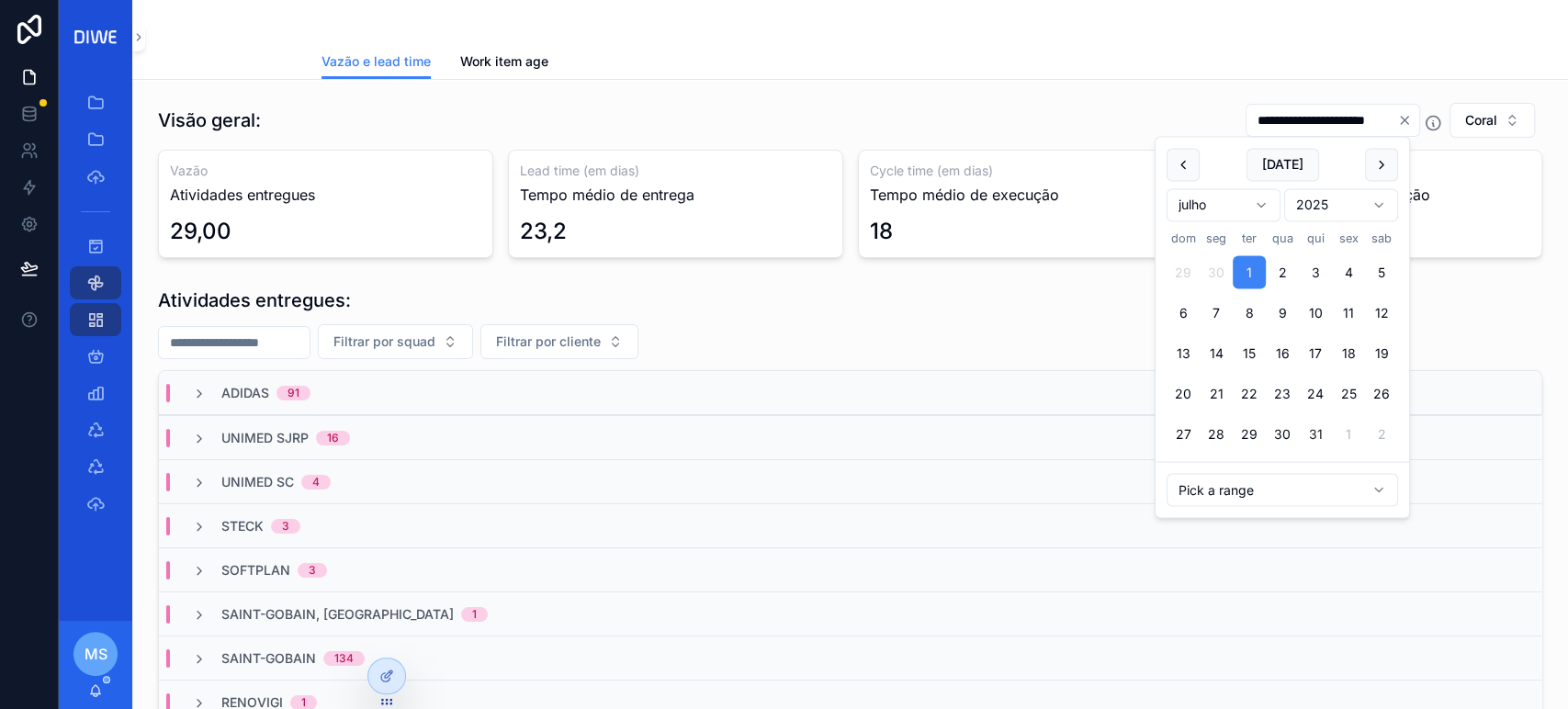
click at [1317, 434] on button "31" at bounding box center [1315, 435] width 33 height 33
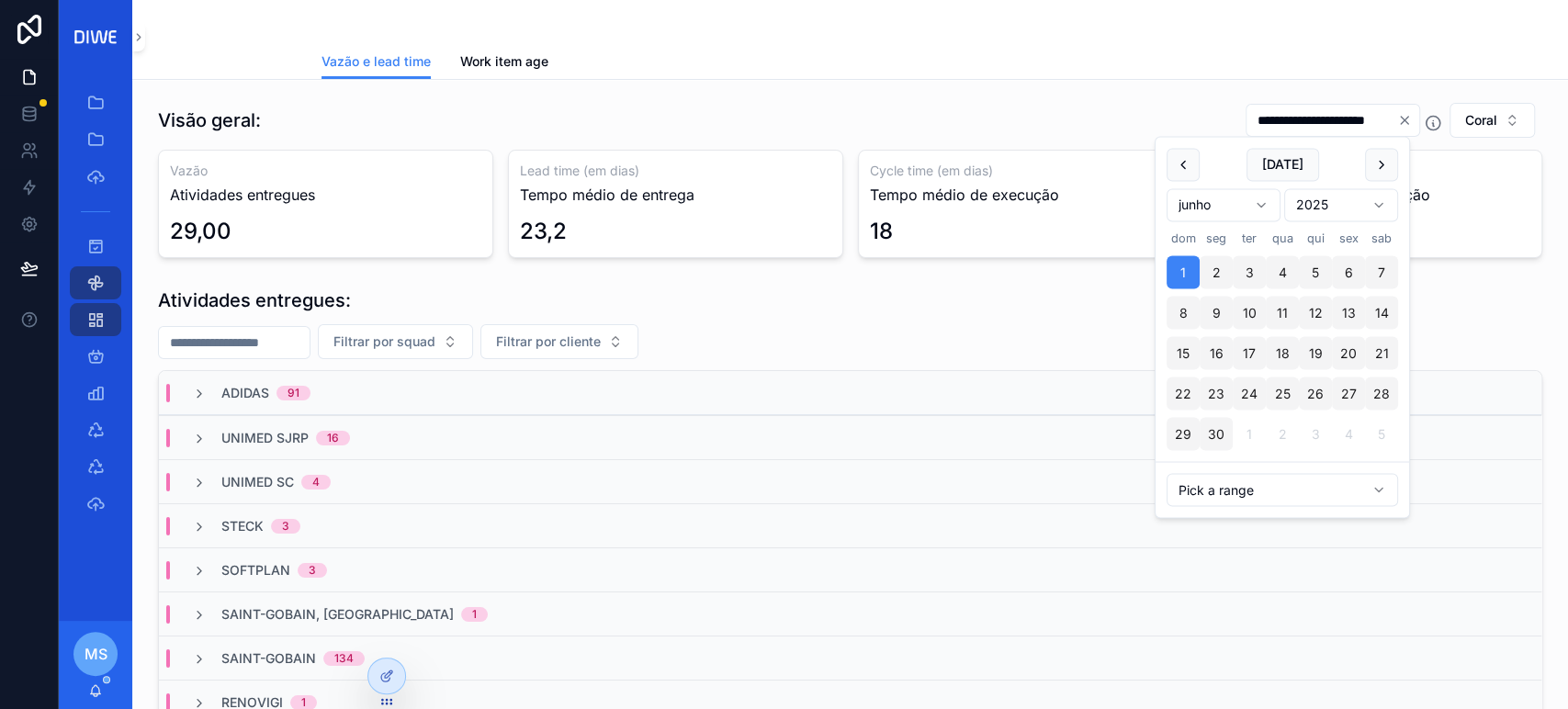
click at [1371, 52] on div "Vazão e lead time Work item age" at bounding box center [850, 62] width 1058 height 35
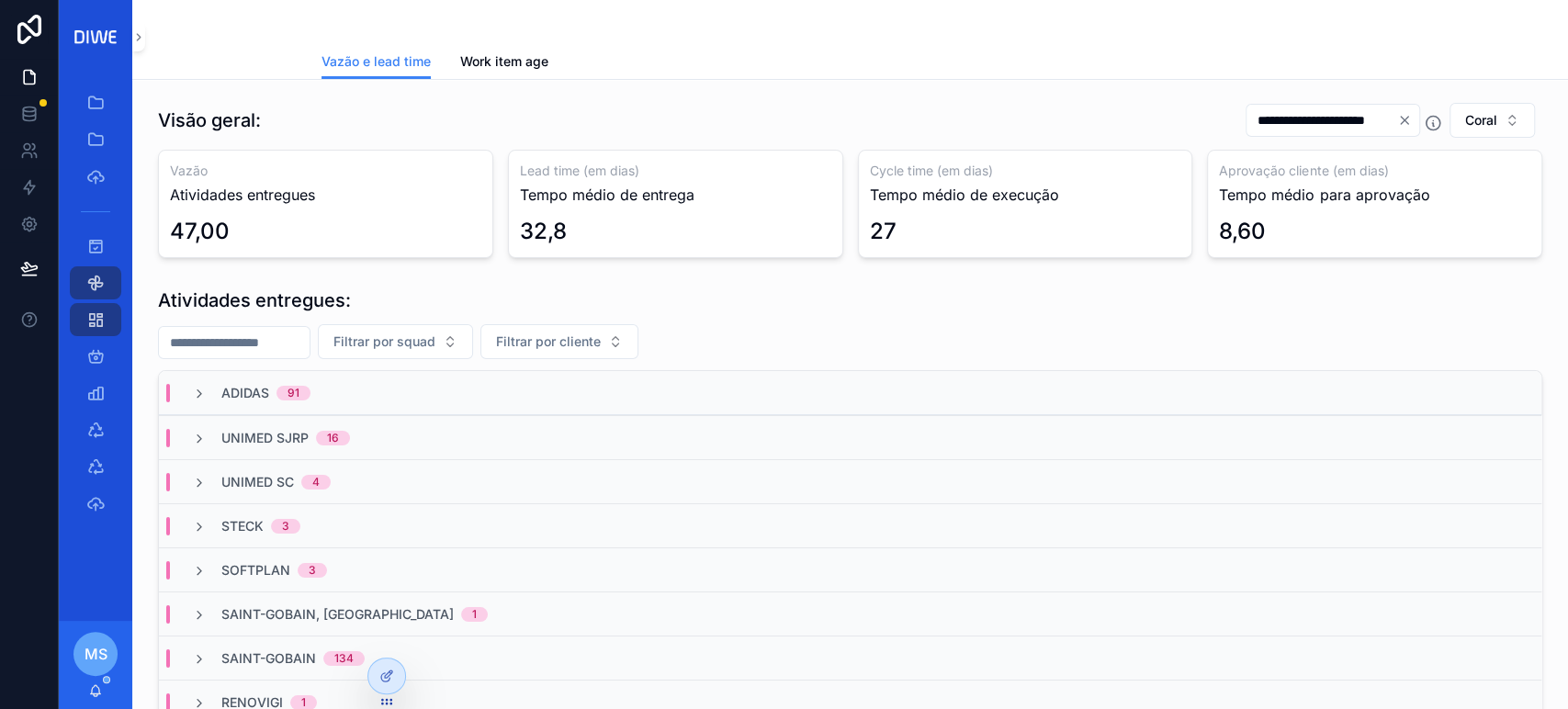
click at [1265, 114] on input "**********" at bounding box center [1322, 120] width 150 height 25
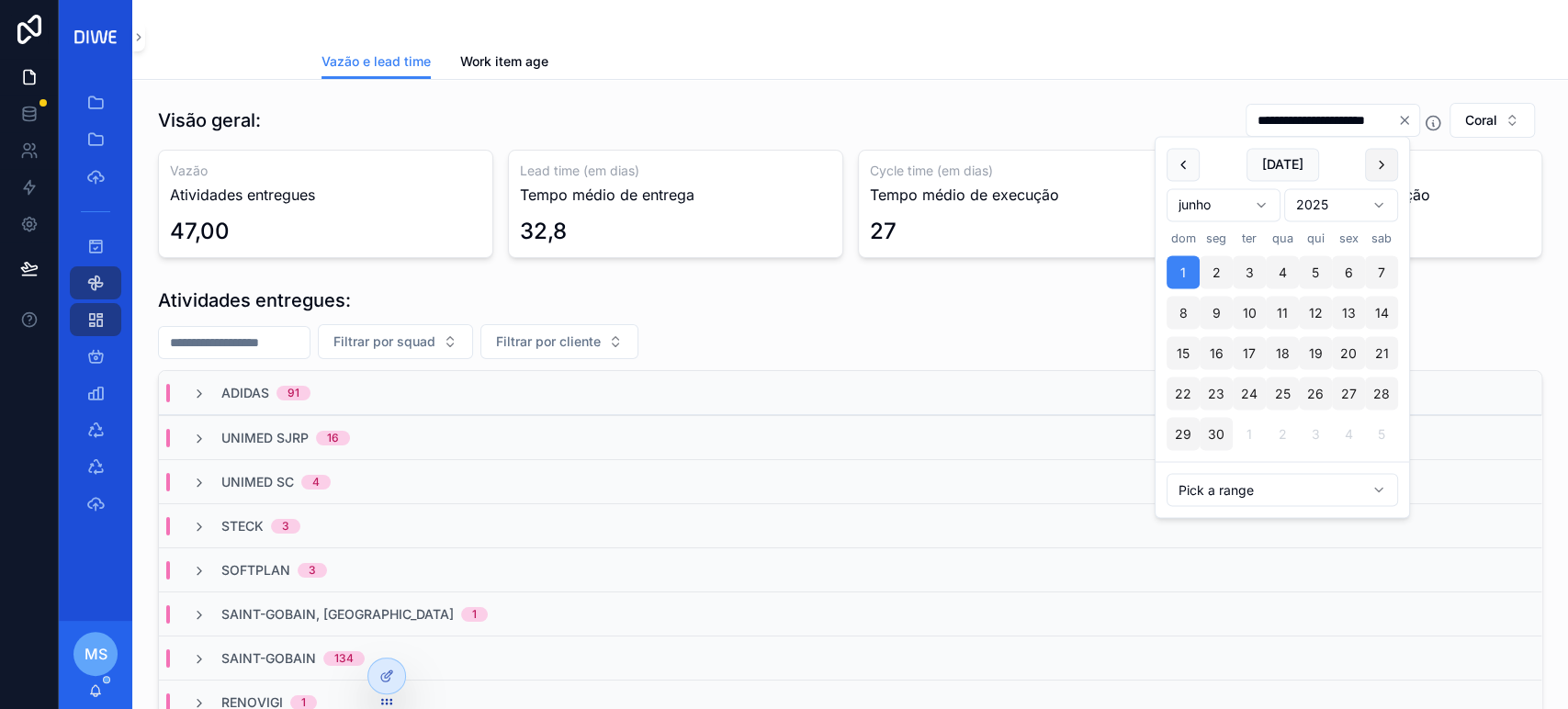
click at [1378, 163] on button "scrollable content" at bounding box center [1381, 164] width 33 height 33
click at [1376, 171] on button "scrollable content" at bounding box center [1381, 164] width 33 height 33
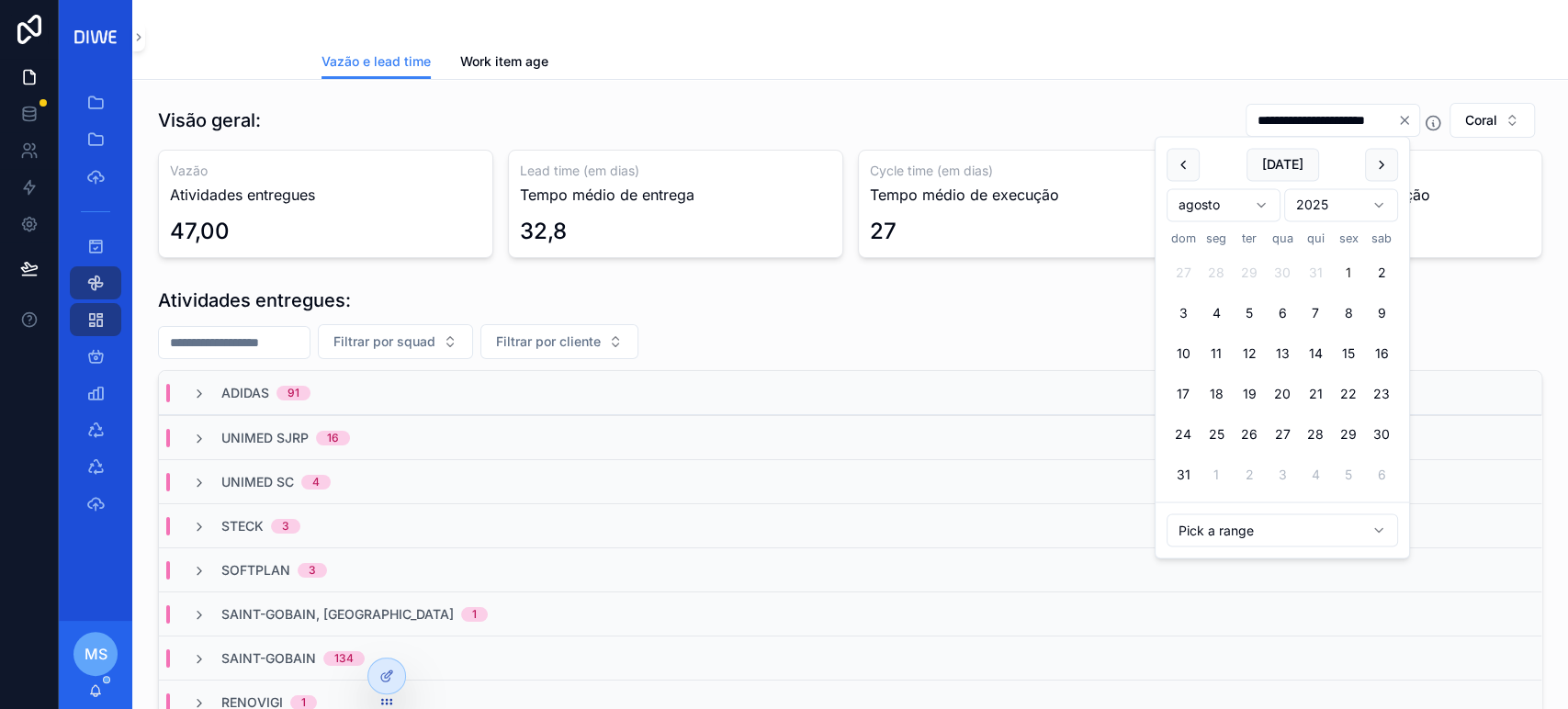
click at [1342, 269] on button "1" at bounding box center [1348, 272] width 33 height 33
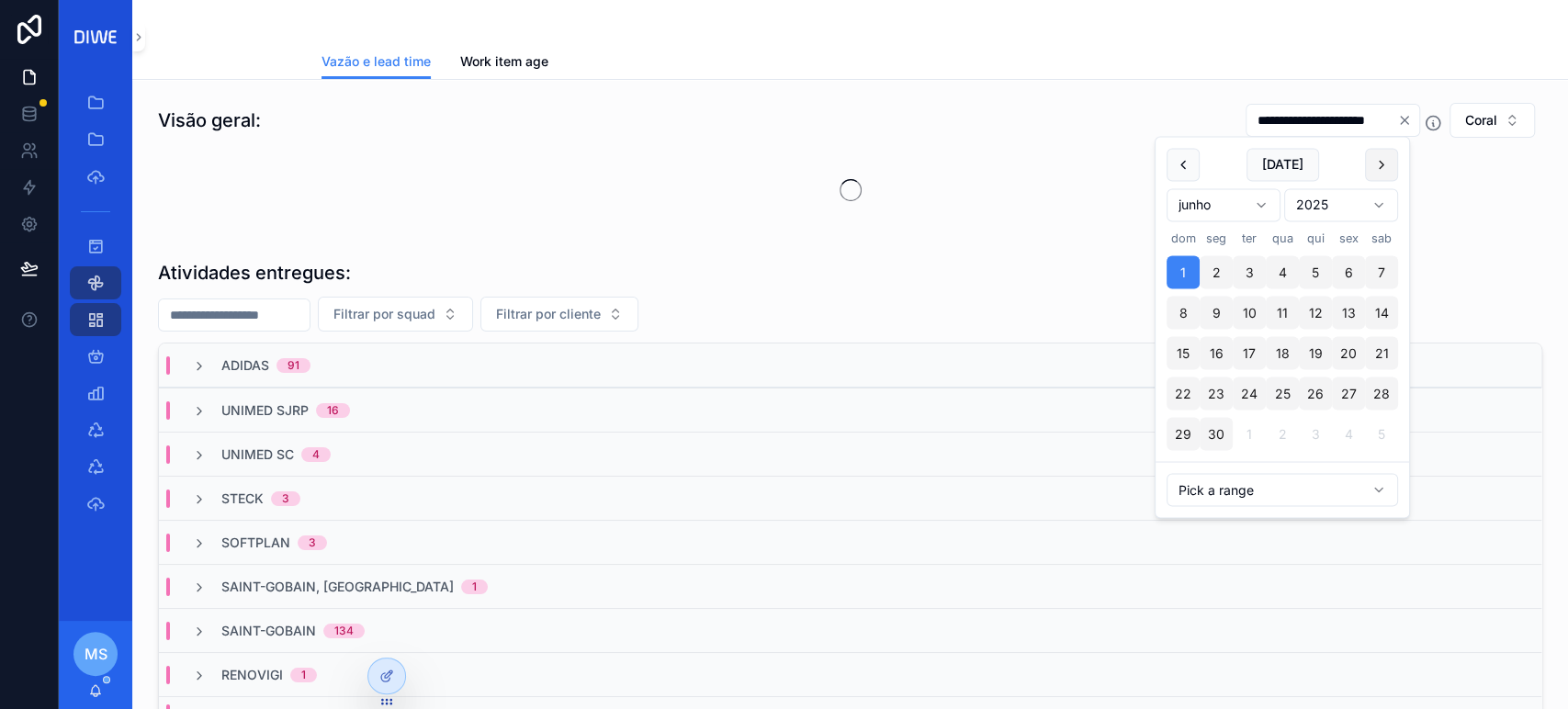
click at [1387, 169] on button "scrollable content" at bounding box center [1381, 164] width 33 height 33
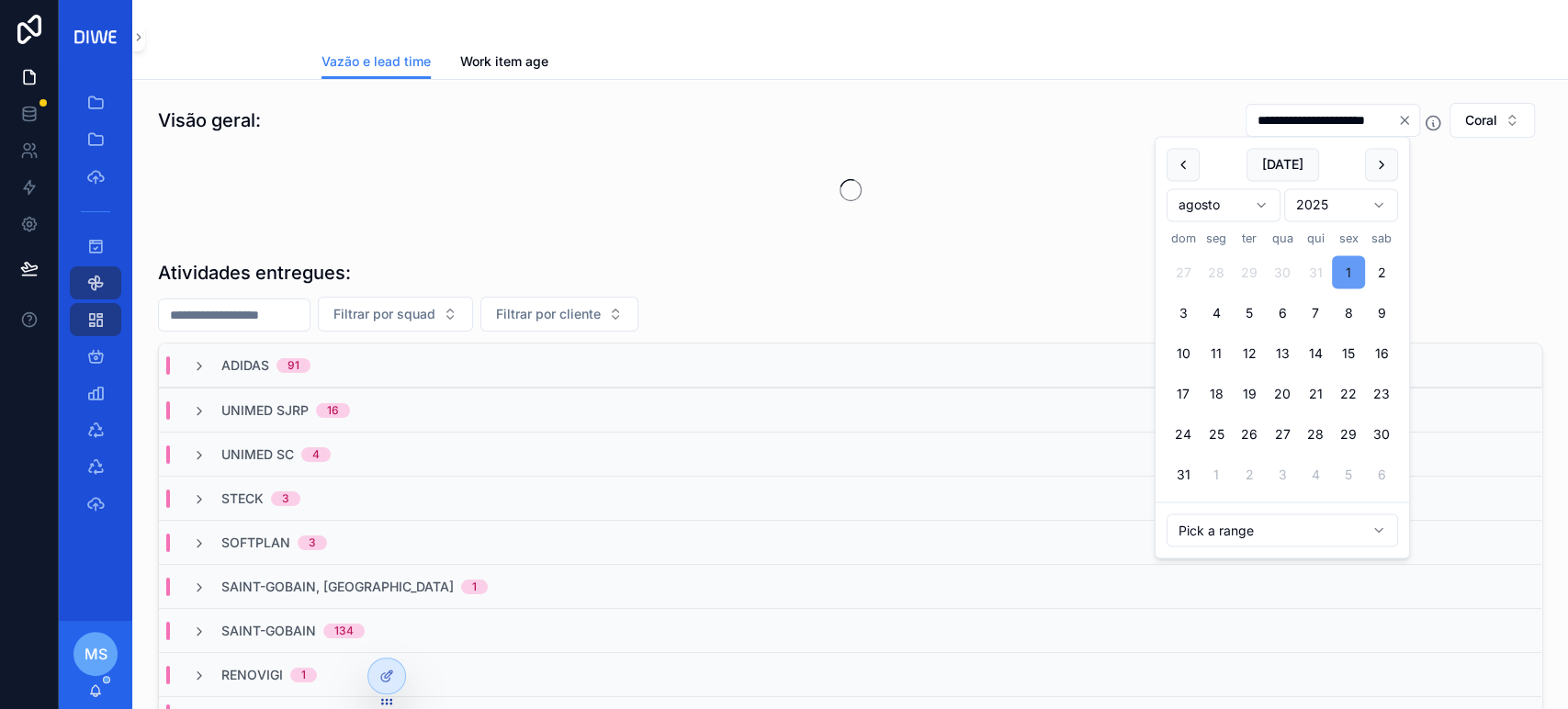
click at [1347, 269] on button "1" at bounding box center [1348, 272] width 33 height 33
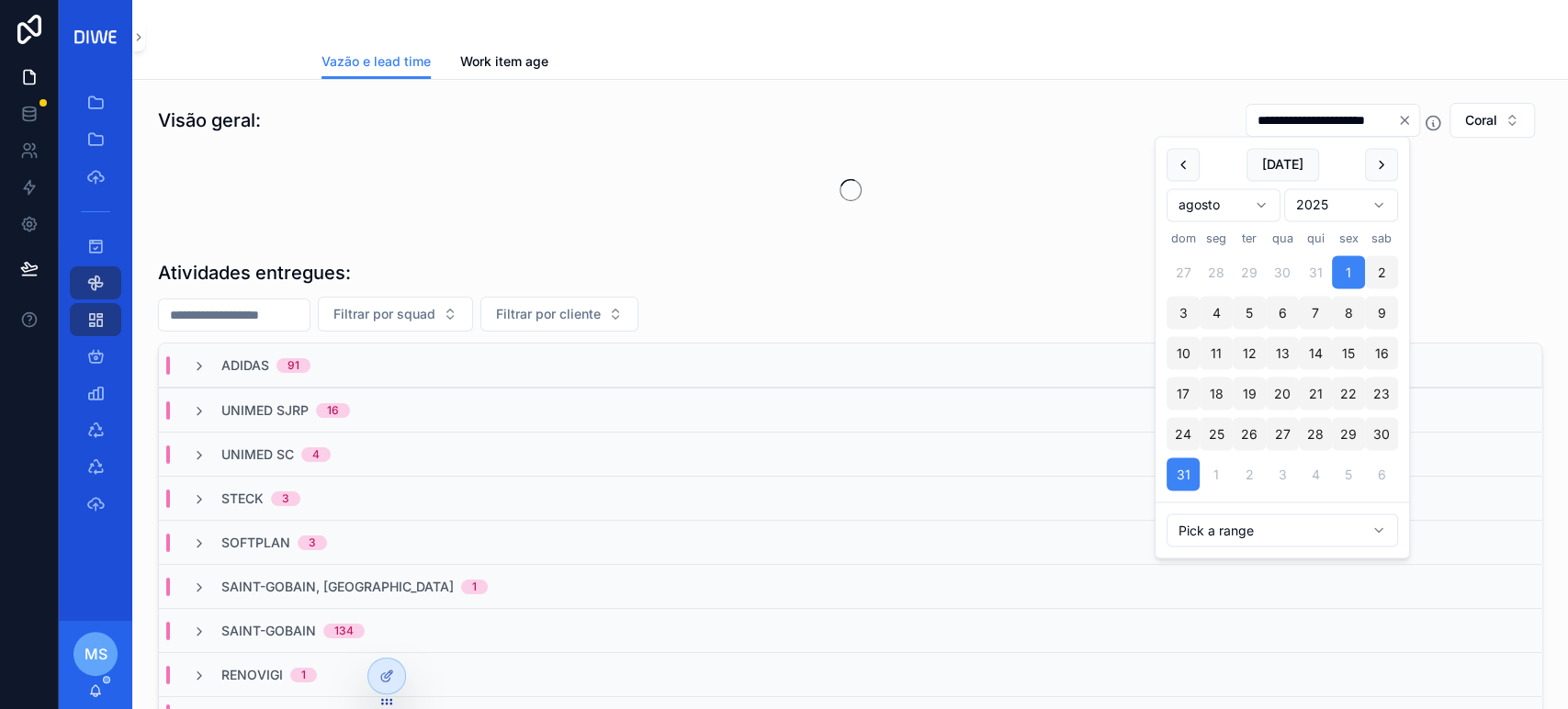
click at [1442, 167] on div "scrollable content" at bounding box center [850, 189] width 1384 height 81
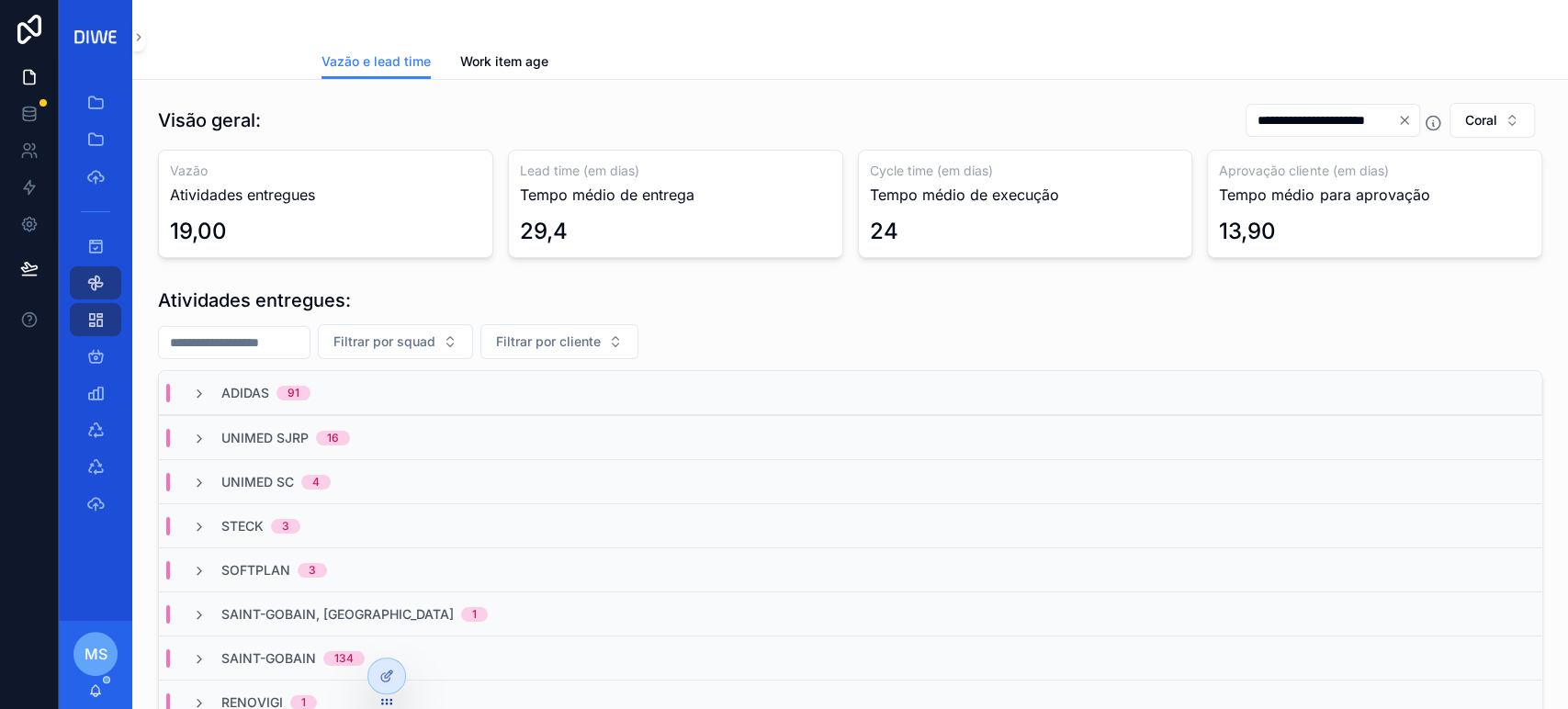
click at [1316, 117] on input "**********" at bounding box center [1322, 120] width 150 height 25
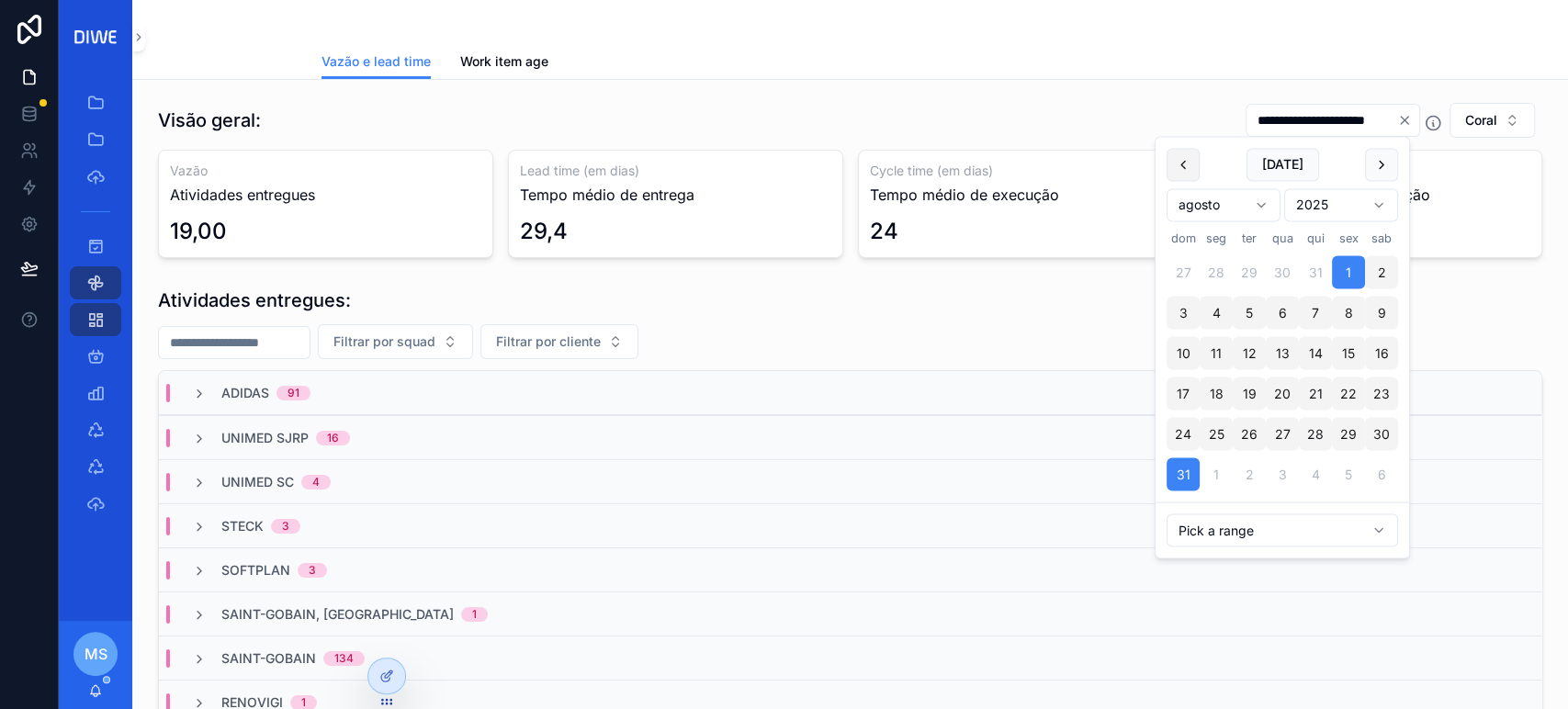
click at [1176, 172] on button "scrollable content" at bounding box center [1183, 164] width 33 height 33
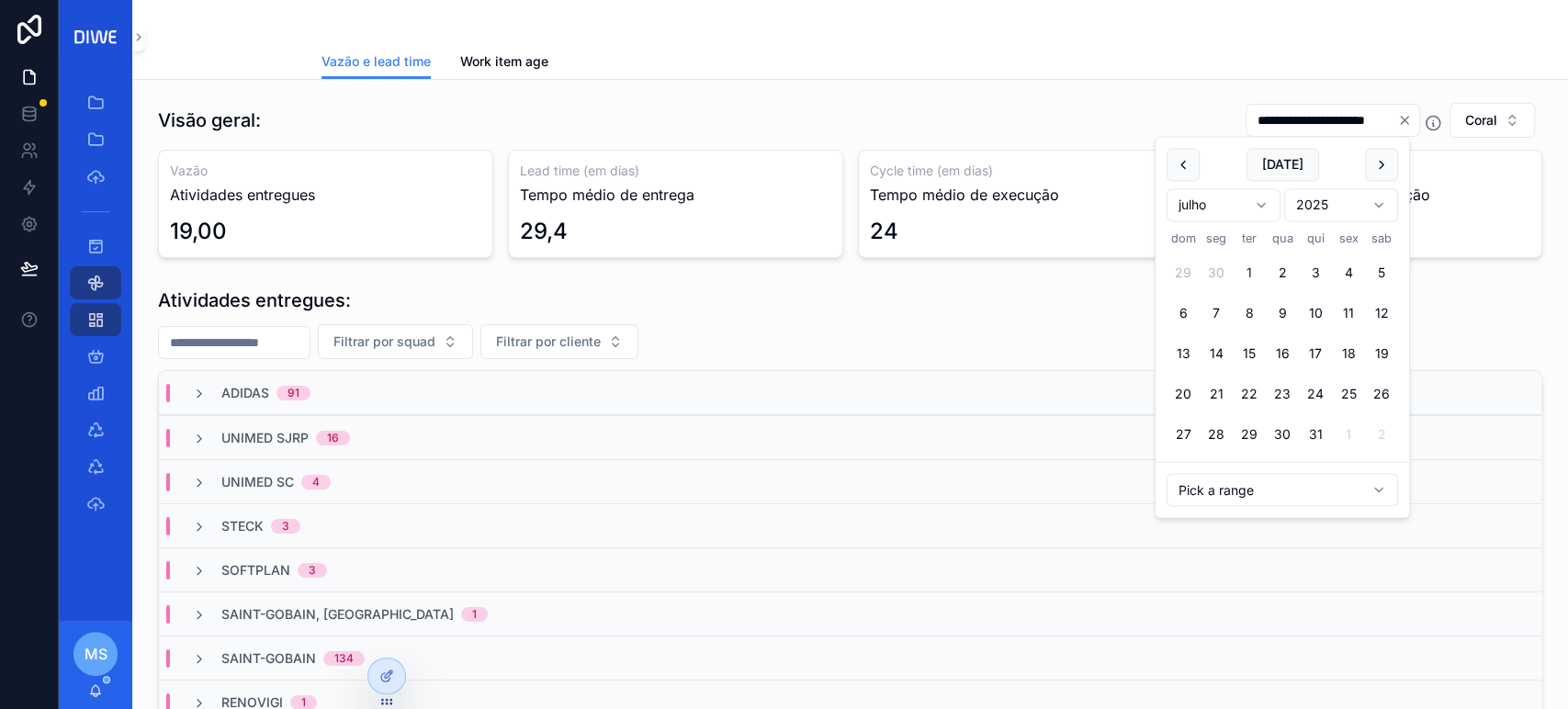
click at [1249, 271] on button "1" at bounding box center [1250, 272] width 33 height 33
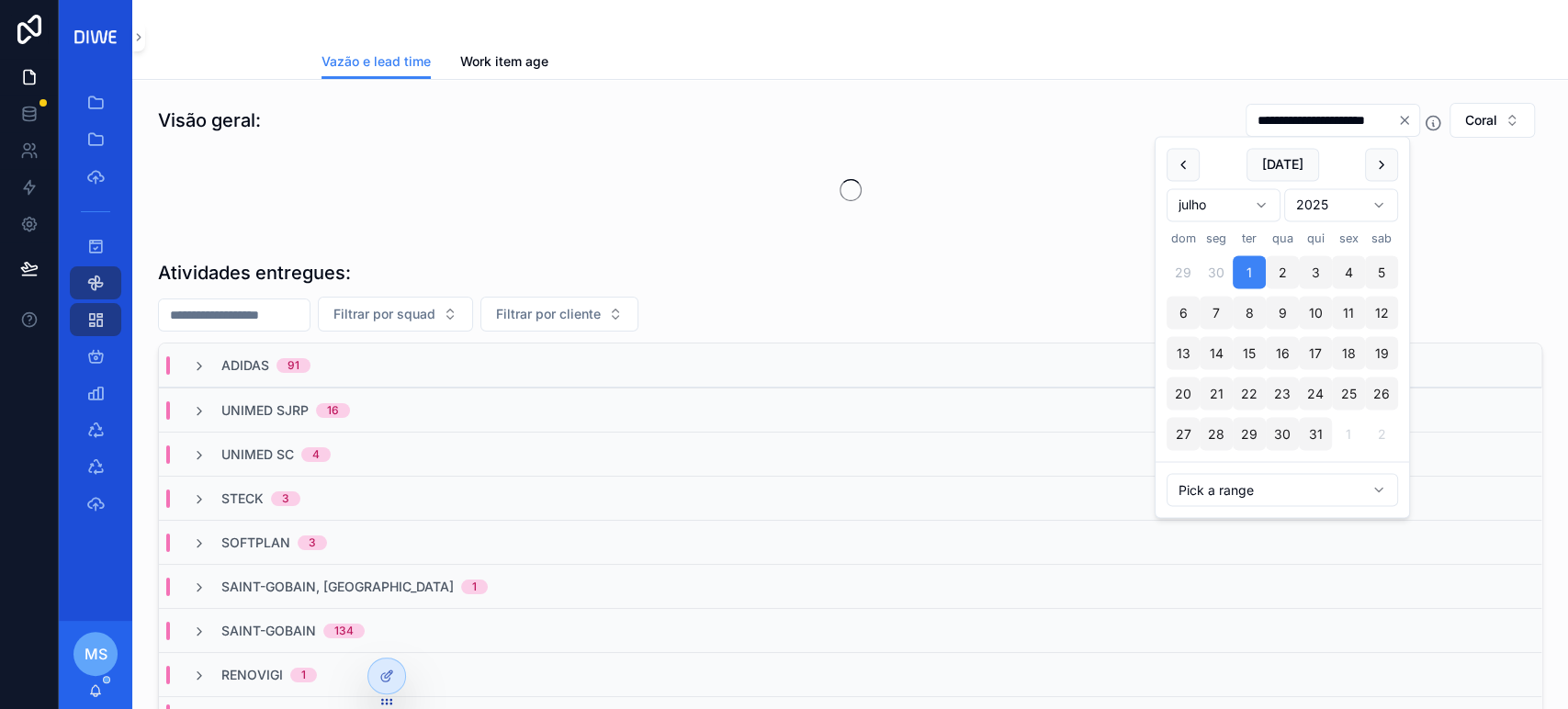
click at [1448, 79] on div "Vazão e lead time Vazão e lead time Work item age" at bounding box center [849, 40] width 1435 height 80
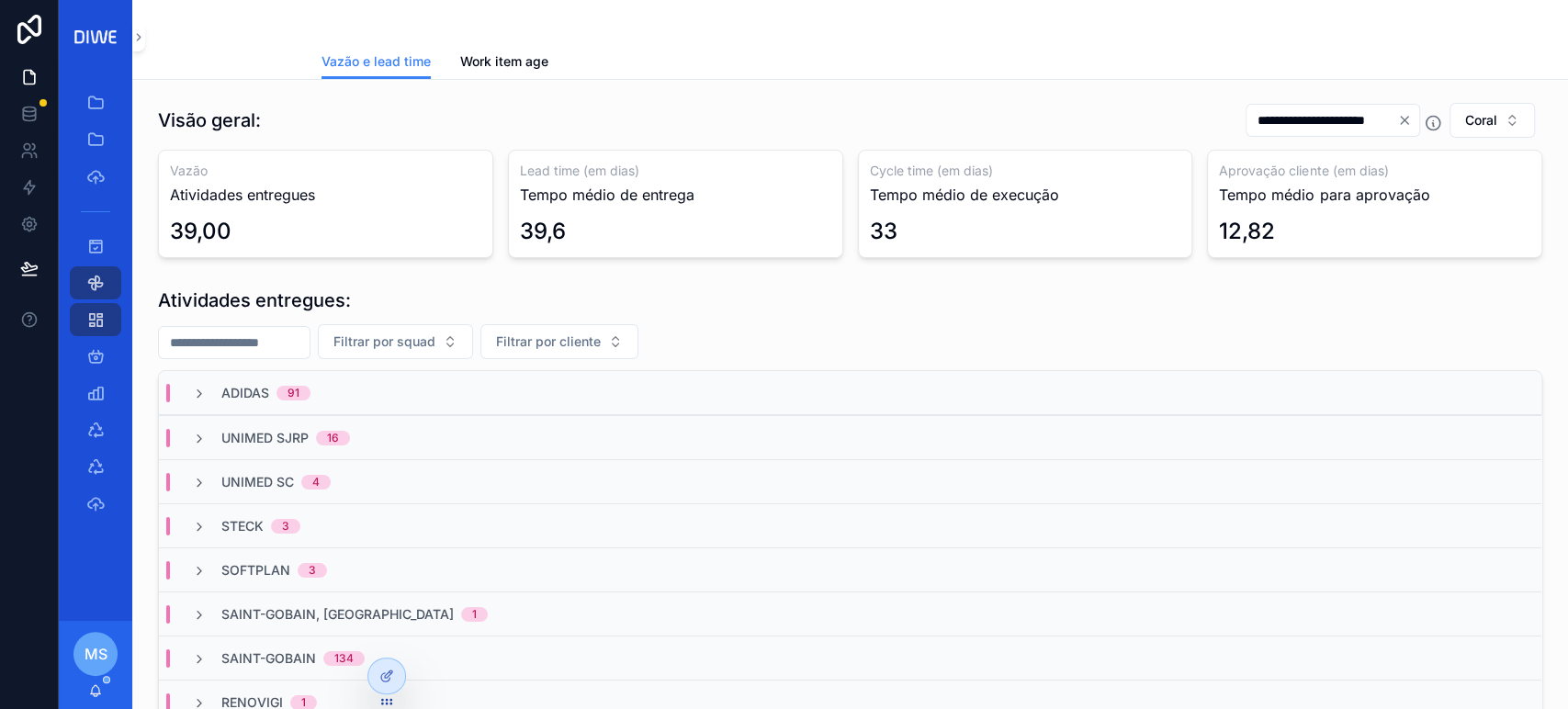
click at [1269, 118] on input "**********" at bounding box center [1322, 120] width 150 height 25
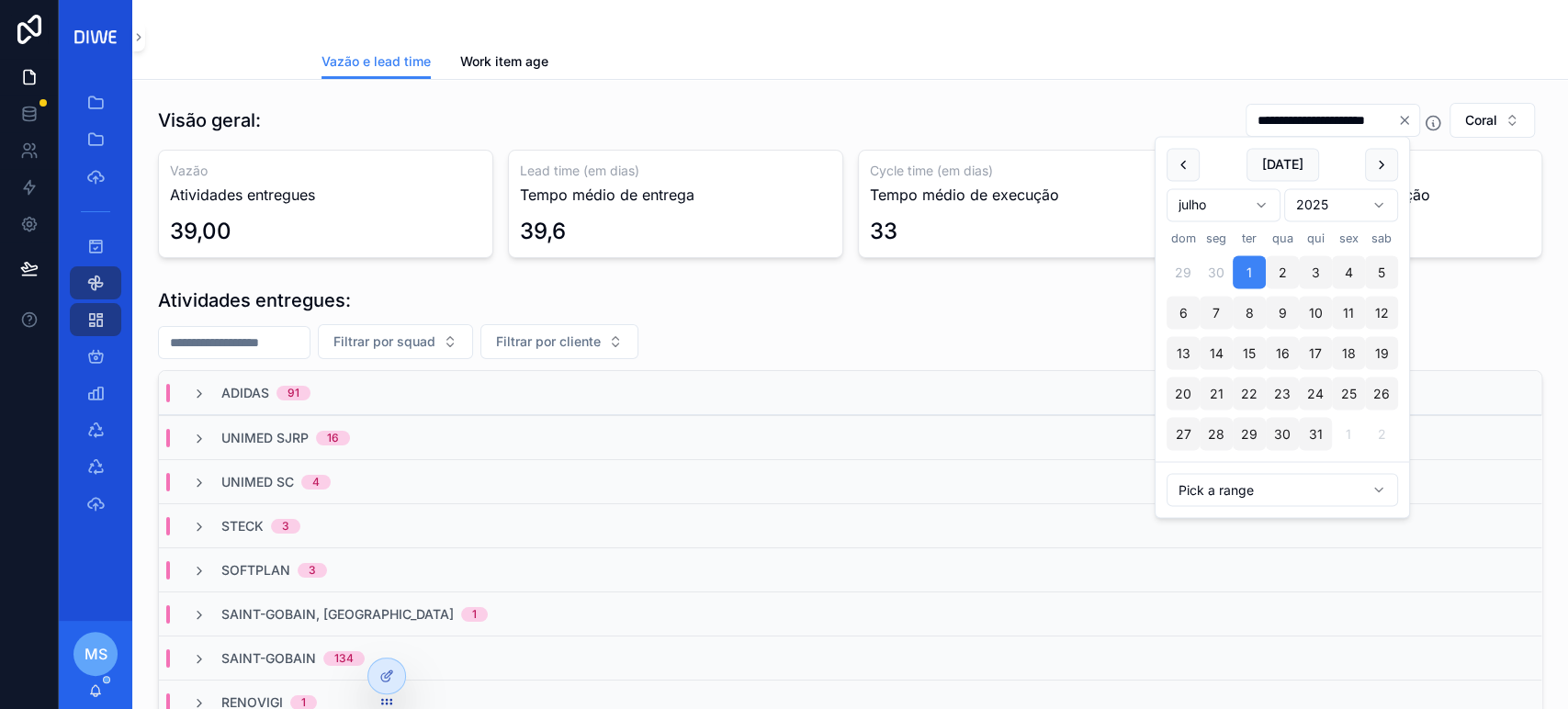
click at [1323, 432] on button "31" at bounding box center [1315, 435] width 33 height 33
click at [986, 60] on div "Vazão e lead time Work item age" at bounding box center [850, 62] width 1058 height 35
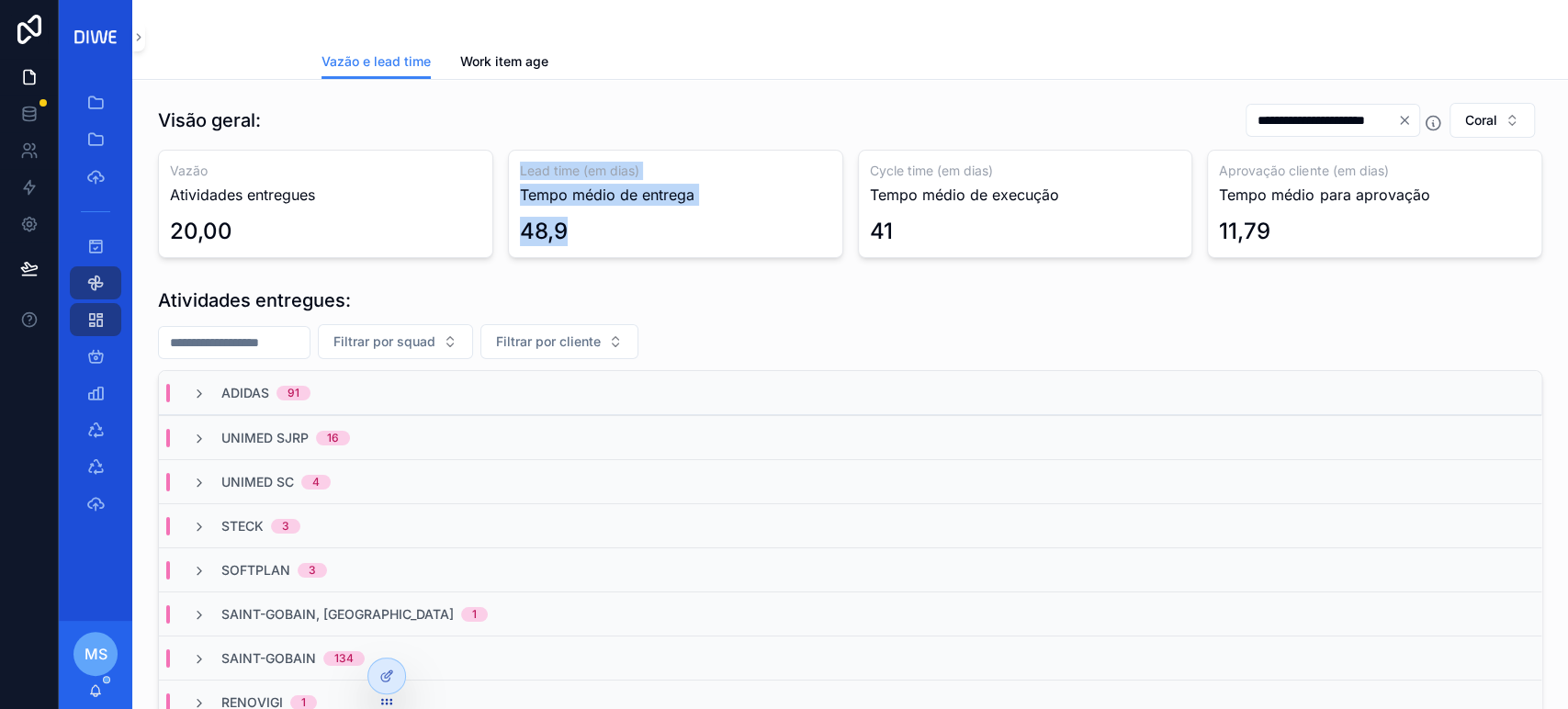
drag, startPoint x: 579, startPoint y: 240, endPoint x: 507, endPoint y: 175, distance: 97.0
click at [508, 175] on div "Lead time (em dias) Tempo médio de entrega 48,9" at bounding box center [675, 203] width 335 height 108
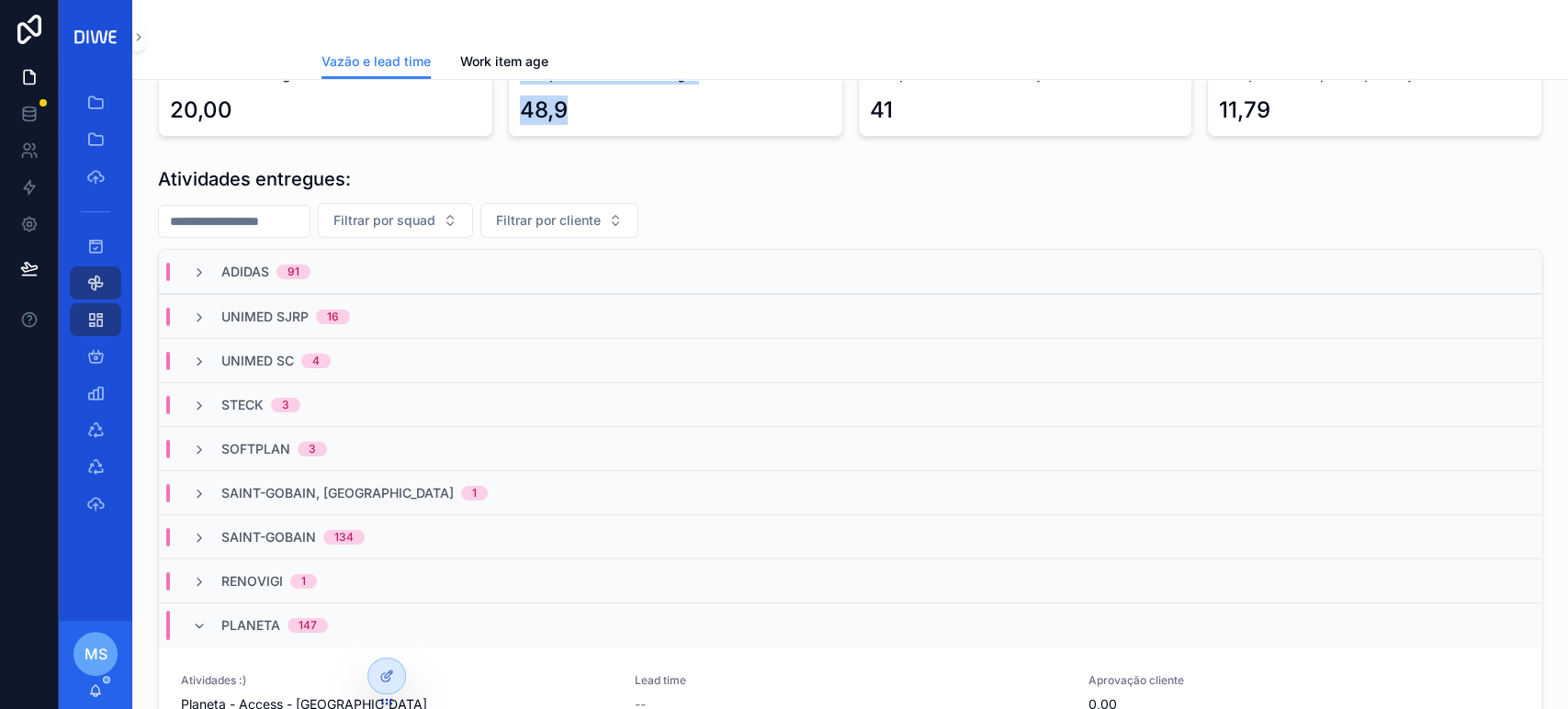
scroll to position [104, 0]
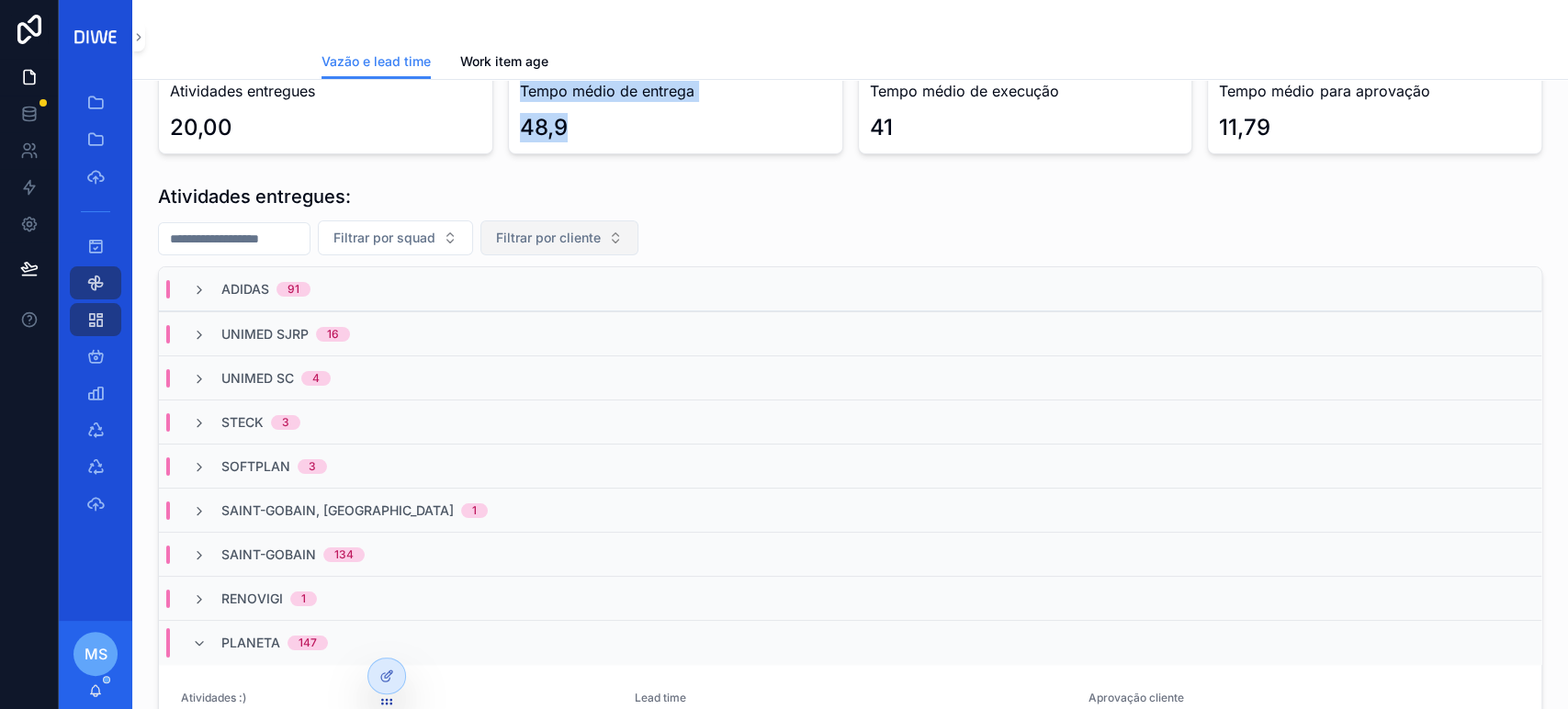
click at [601, 244] on span "Filtrar por cliente" at bounding box center [548, 237] width 105 height 19
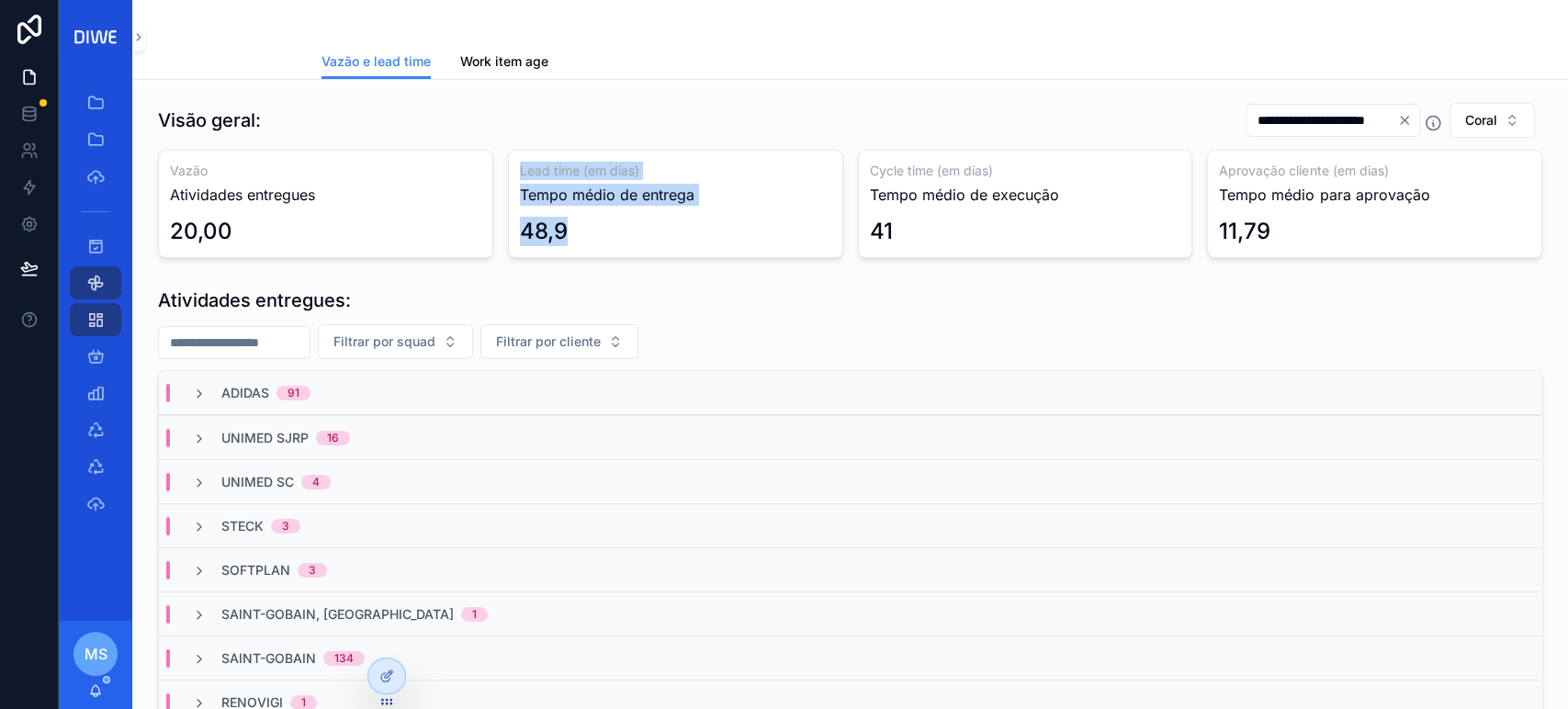
drag, startPoint x: 572, startPoint y: 223, endPoint x: 508, endPoint y: 167, distance: 85.0
click at [508, 167] on div "Lead time (em dias) Tempo médio de entrega 48,9" at bounding box center [675, 203] width 335 height 108
click at [1293, 116] on input "**********" at bounding box center [1322, 120] width 150 height 25
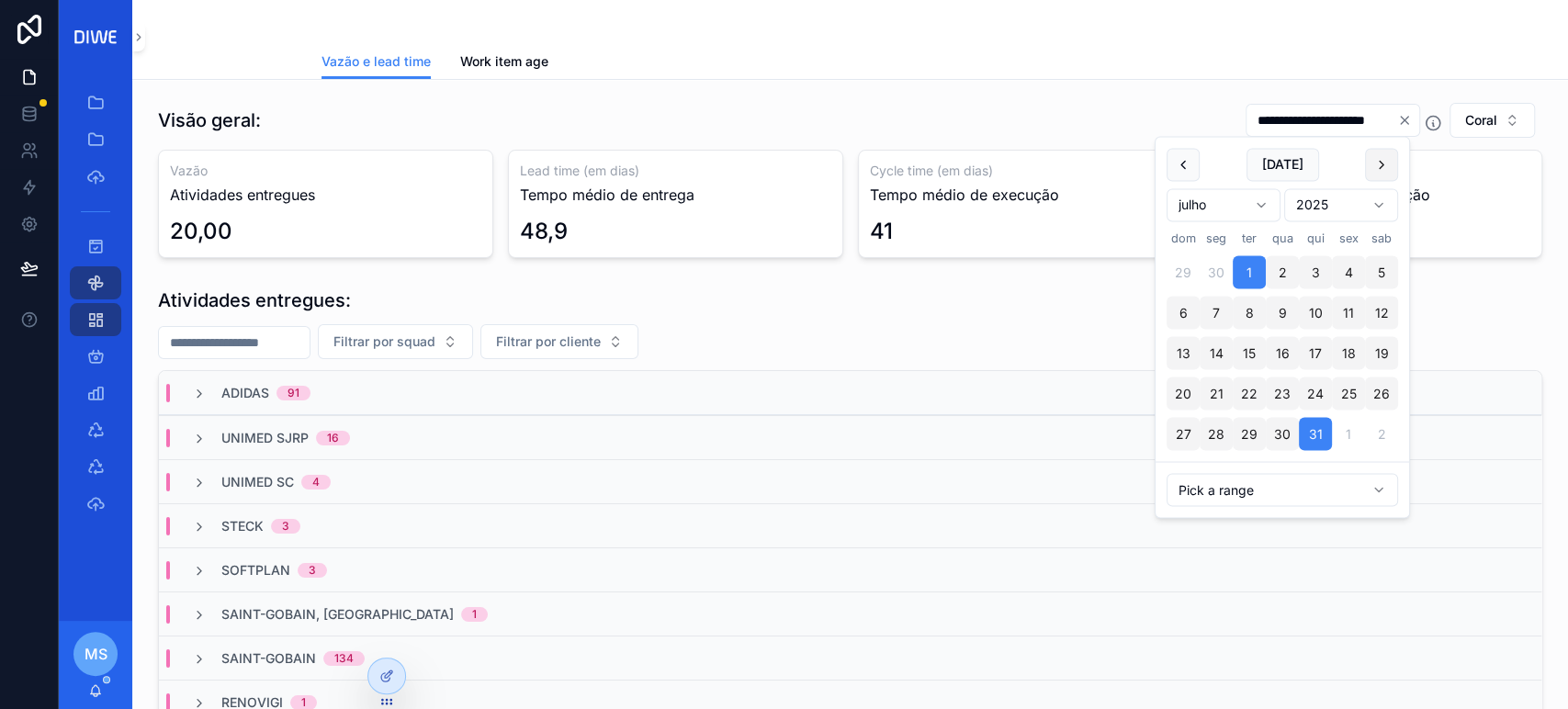
click at [1377, 167] on button "scrollable content" at bounding box center [1381, 164] width 33 height 33
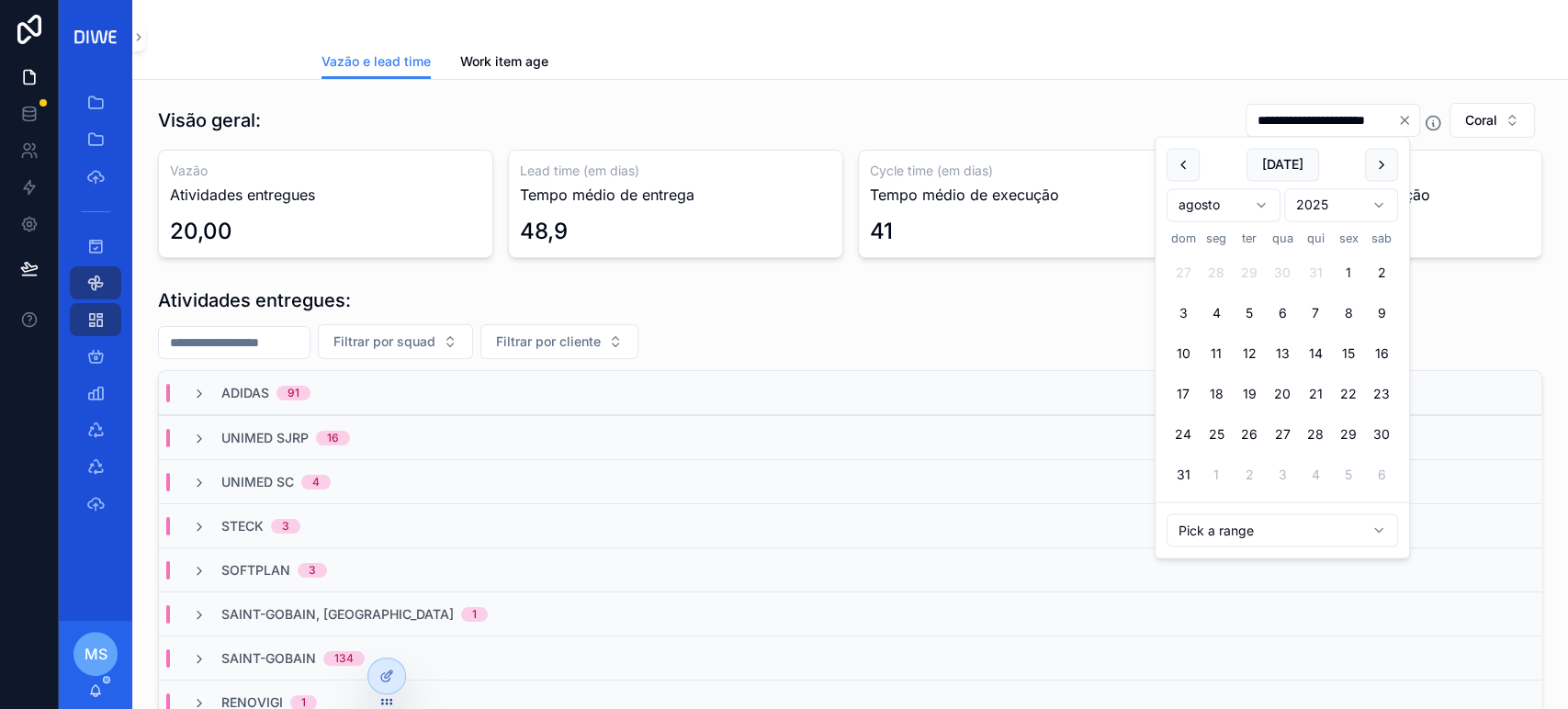
click at [1345, 269] on button "1" at bounding box center [1348, 272] width 33 height 33
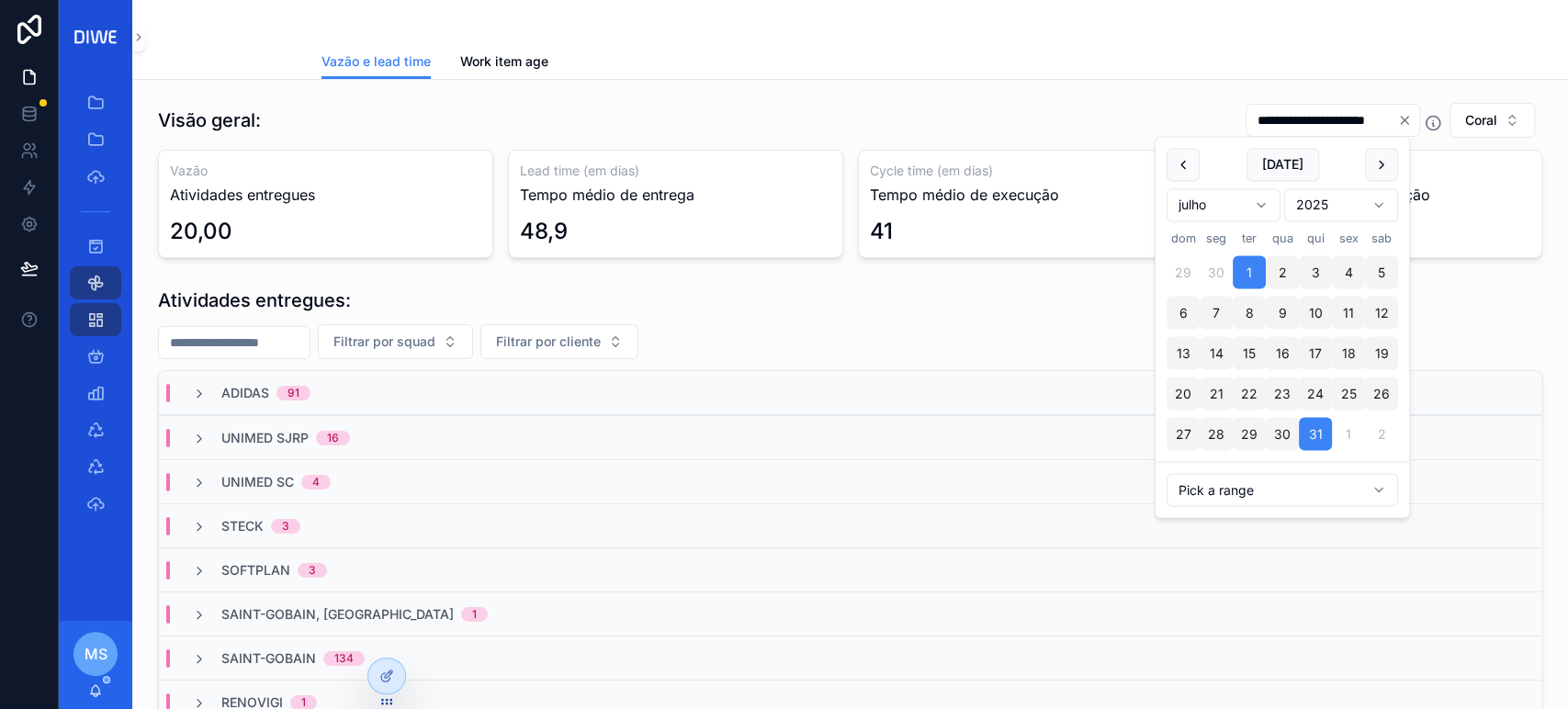
click at [1367, 156] on button "scrollable content" at bounding box center [1381, 164] width 33 height 33
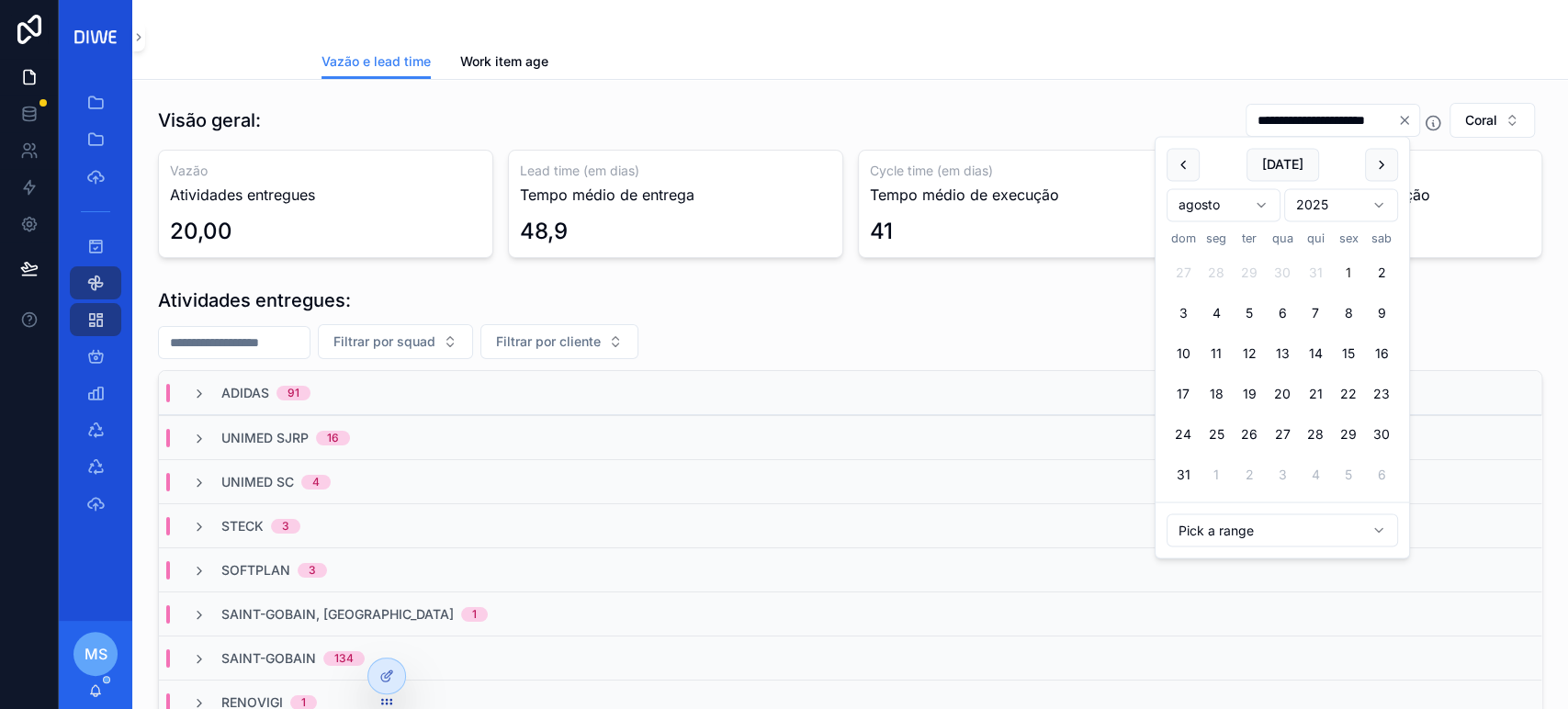
click at [1346, 269] on button "1" at bounding box center [1348, 272] width 33 height 33
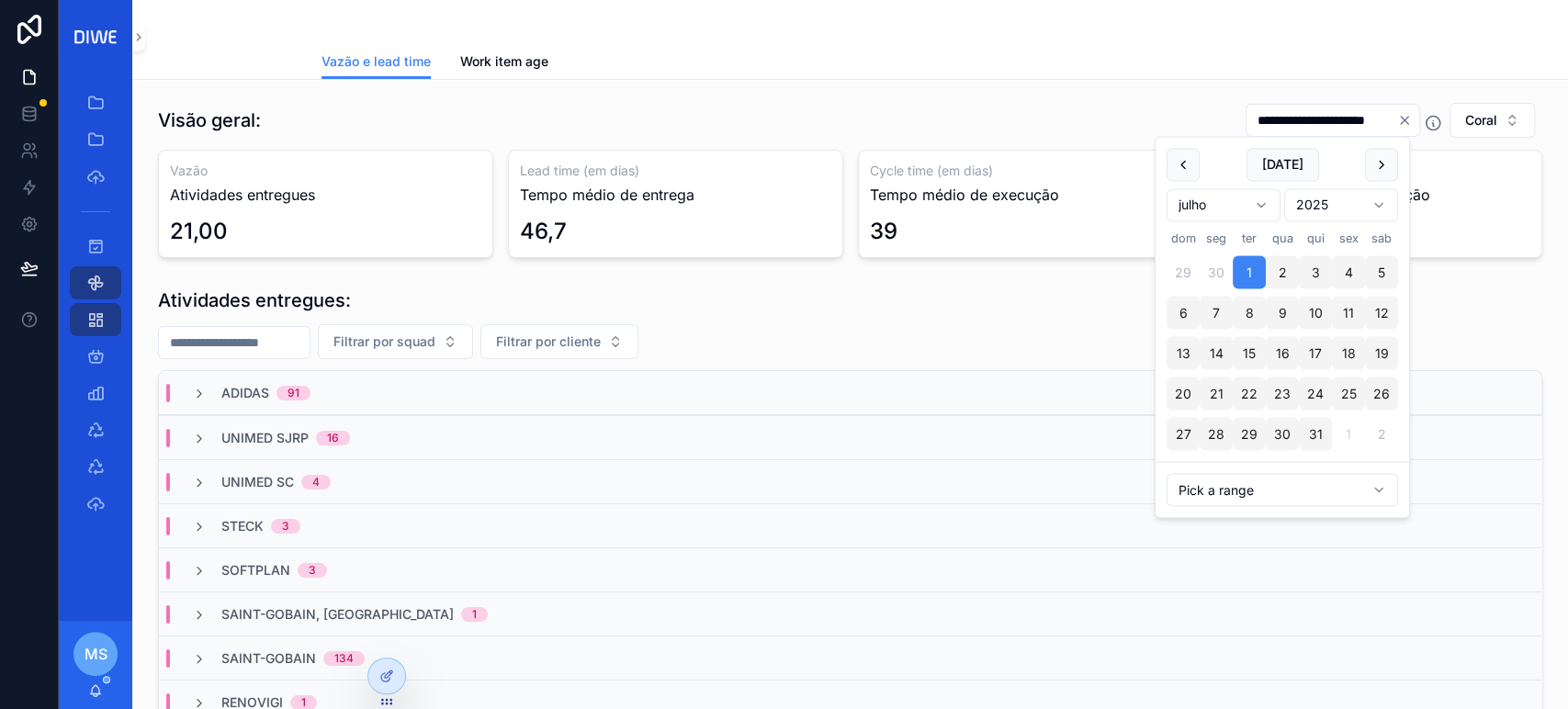
click at [1383, 168] on button "scrollable content" at bounding box center [1381, 164] width 33 height 33
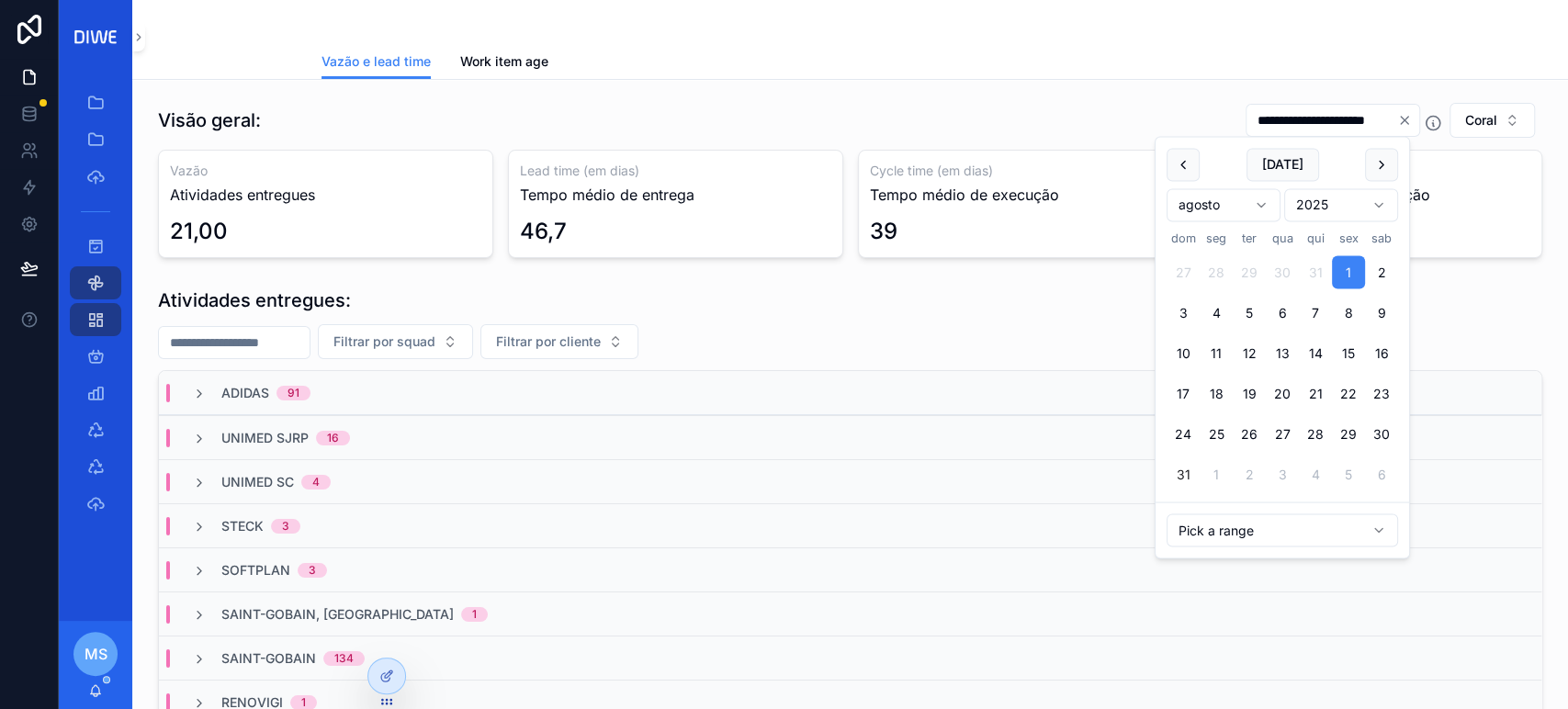
click at [1180, 476] on button "31" at bounding box center [1183, 475] width 33 height 33
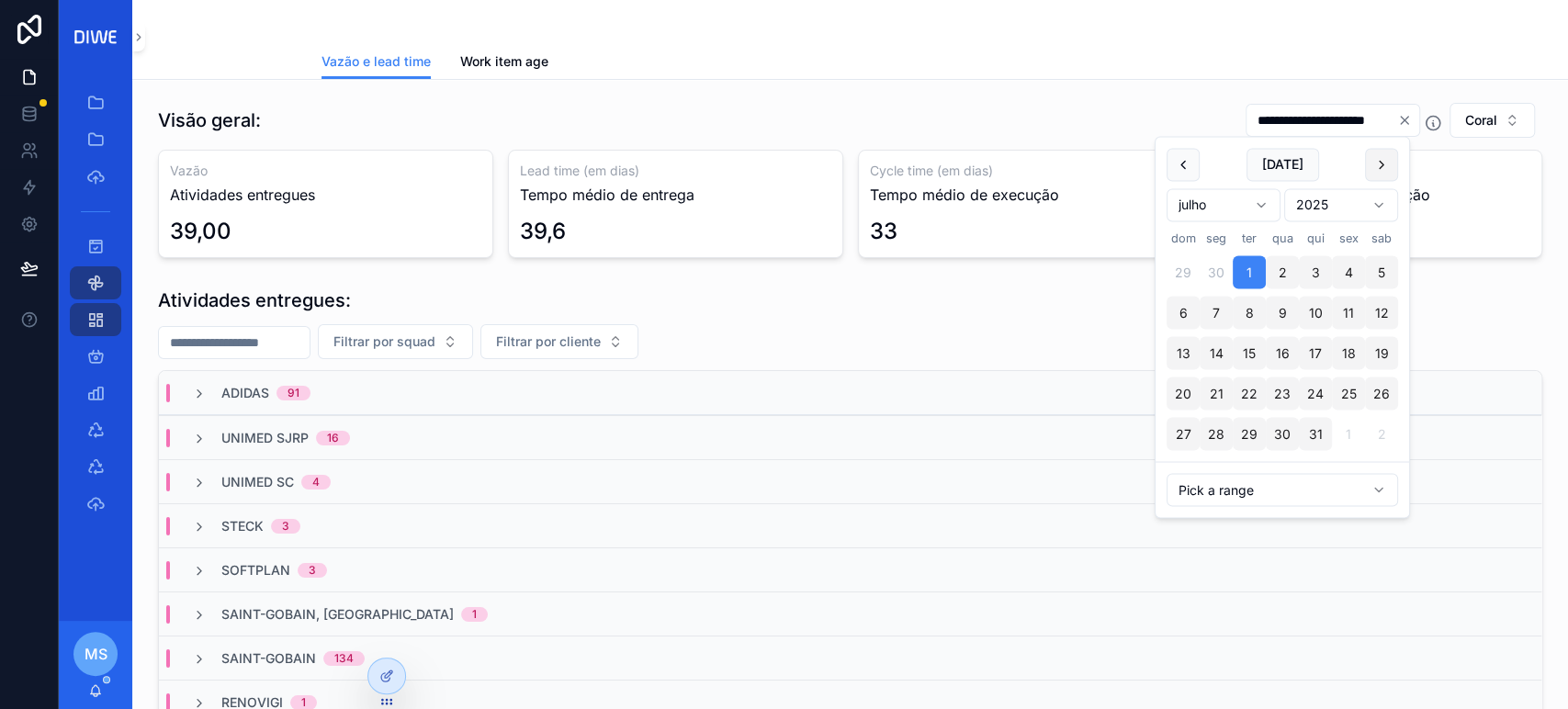
click at [1374, 169] on button "scrollable content" at bounding box center [1381, 164] width 33 height 33
click at [1348, 259] on button "1" at bounding box center [1348, 272] width 33 height 33
click at [1382, 160] on button "scrollable content" at bounding box center [1381, 164] width 33 height 33
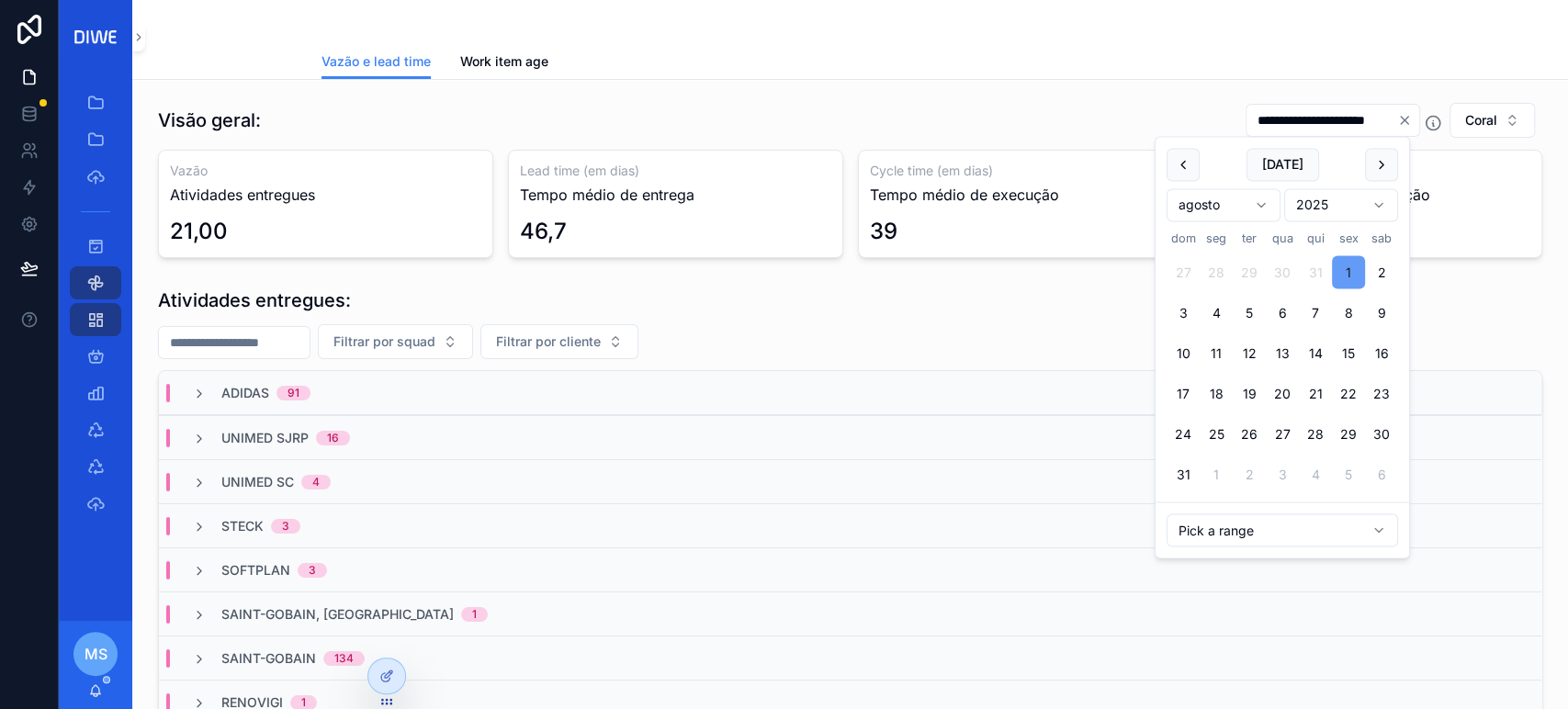
click at [1344, 277] on button "1" at bounding box center [1348, 272] width 33 height 33
click at [1179, 476] on button "31" at bounding box center [1183, 475] width 33 height 33
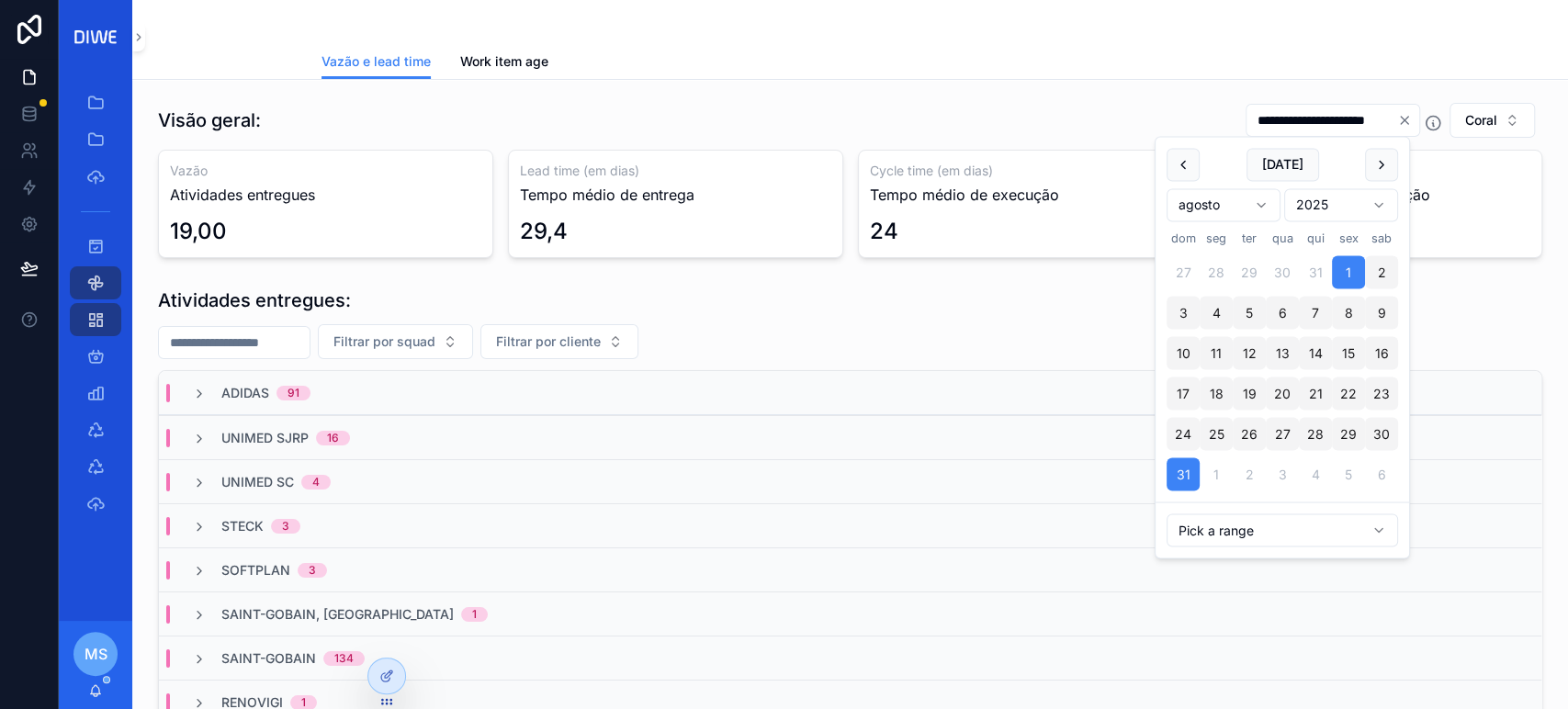
click at [1001, 64] on div "Vazão e lead time Work item age" at bounding box center [850, 62] width 1058 height 35
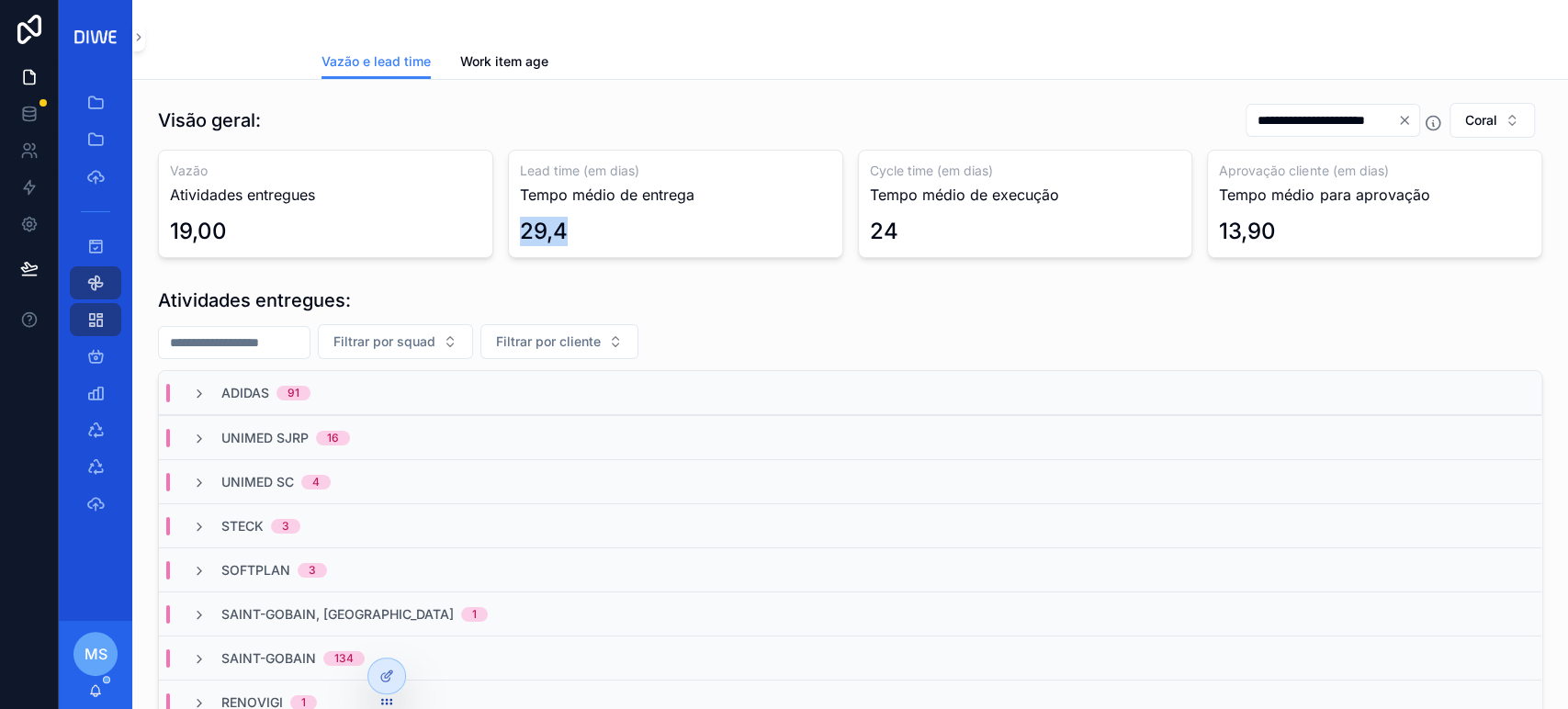
drag, startPoint x: 564, startPoint y: 233, endPoint x: 520, endPoint y: 238, distance: 44.3
click at [520, 239] on div "29,4" at bounding box center [675, 231] width 312 height 29
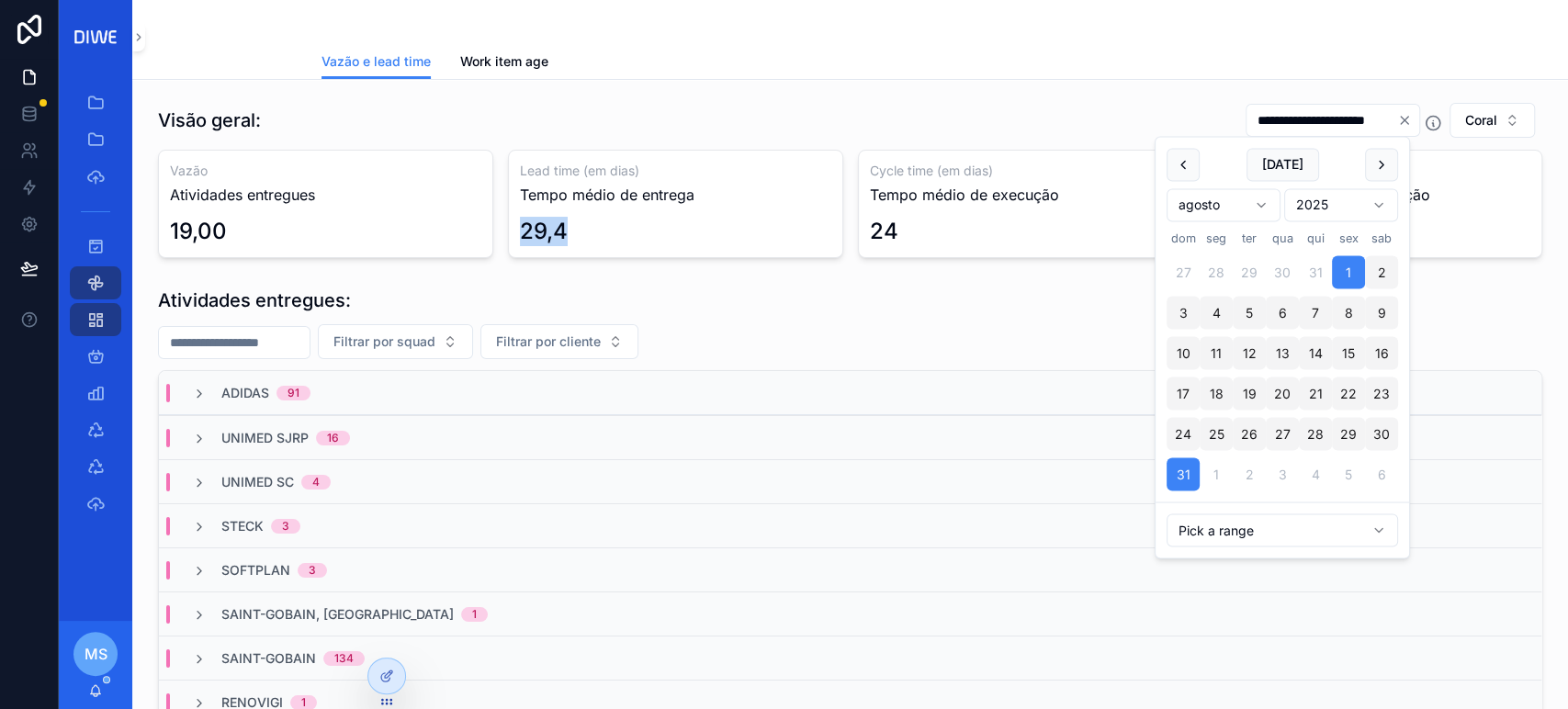
click at [1247, 109] on input "**********" at bounding box center [1322, 120] width 150 height 25
click at [1189, 156] on button "scrollable content" at bounding box center [1183, 164] width 33 height 33
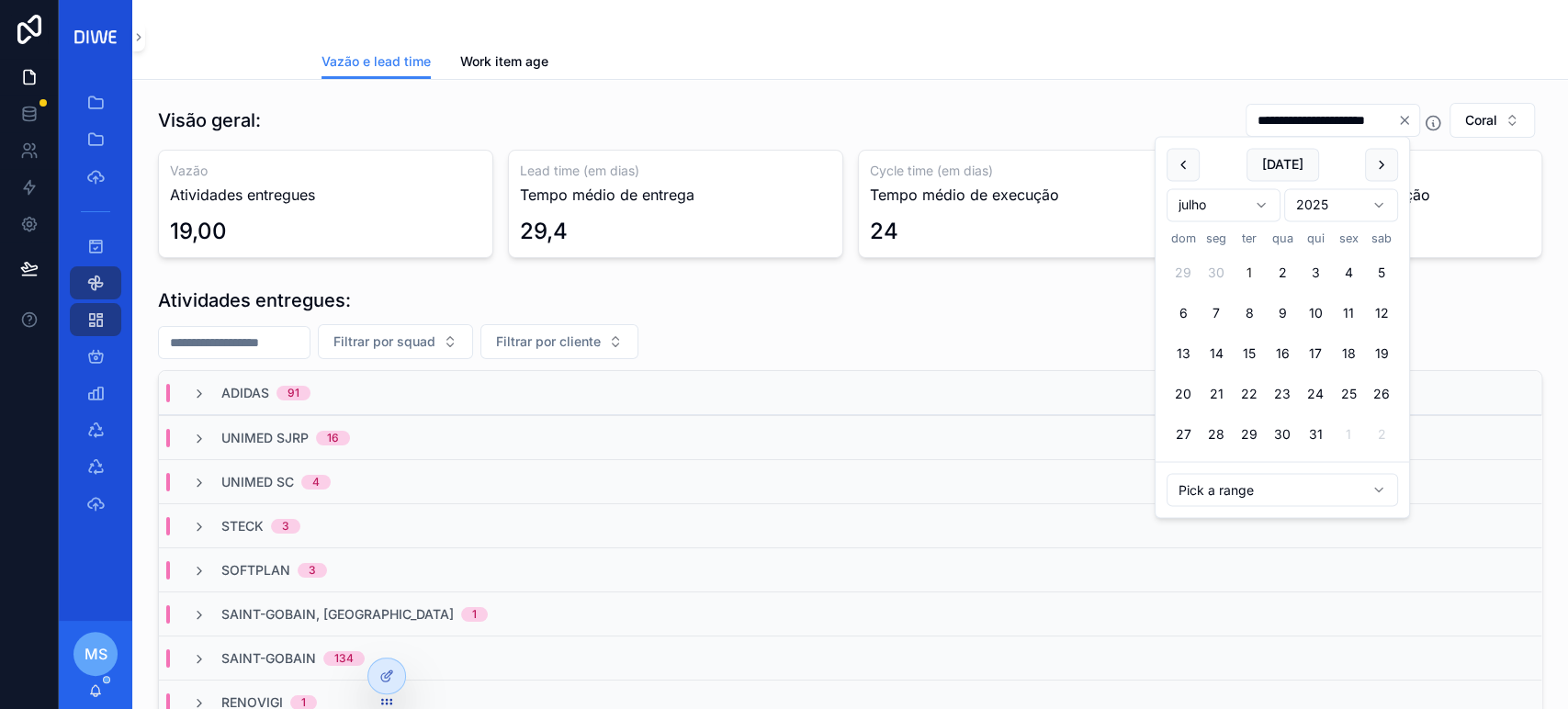
click at [1251, 276] on button "1" at bounding box center [1250, 272] width 33 height 33
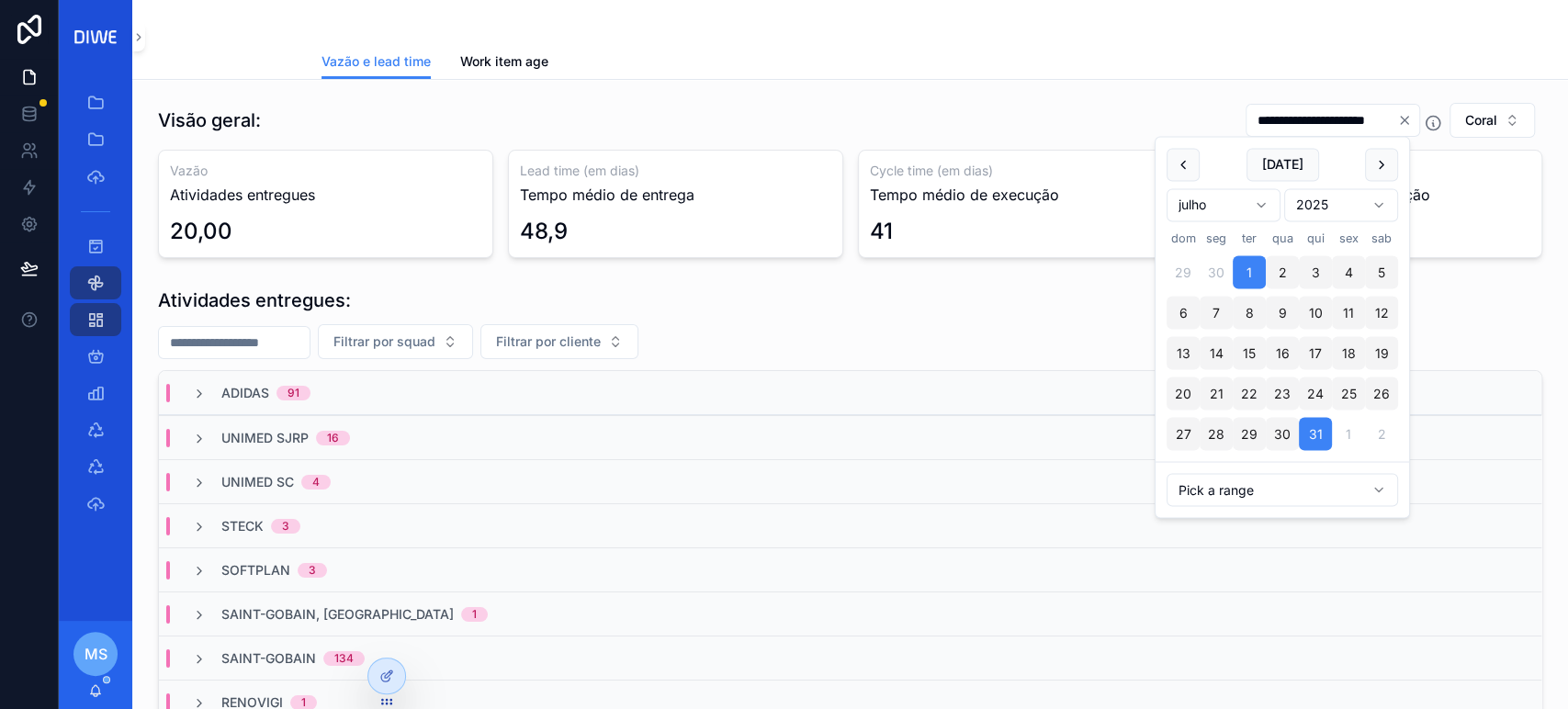
click at [1285, 68] on div "Vazão e lead time Work item age" at bounding box center [850, 62] width 1058 height 35
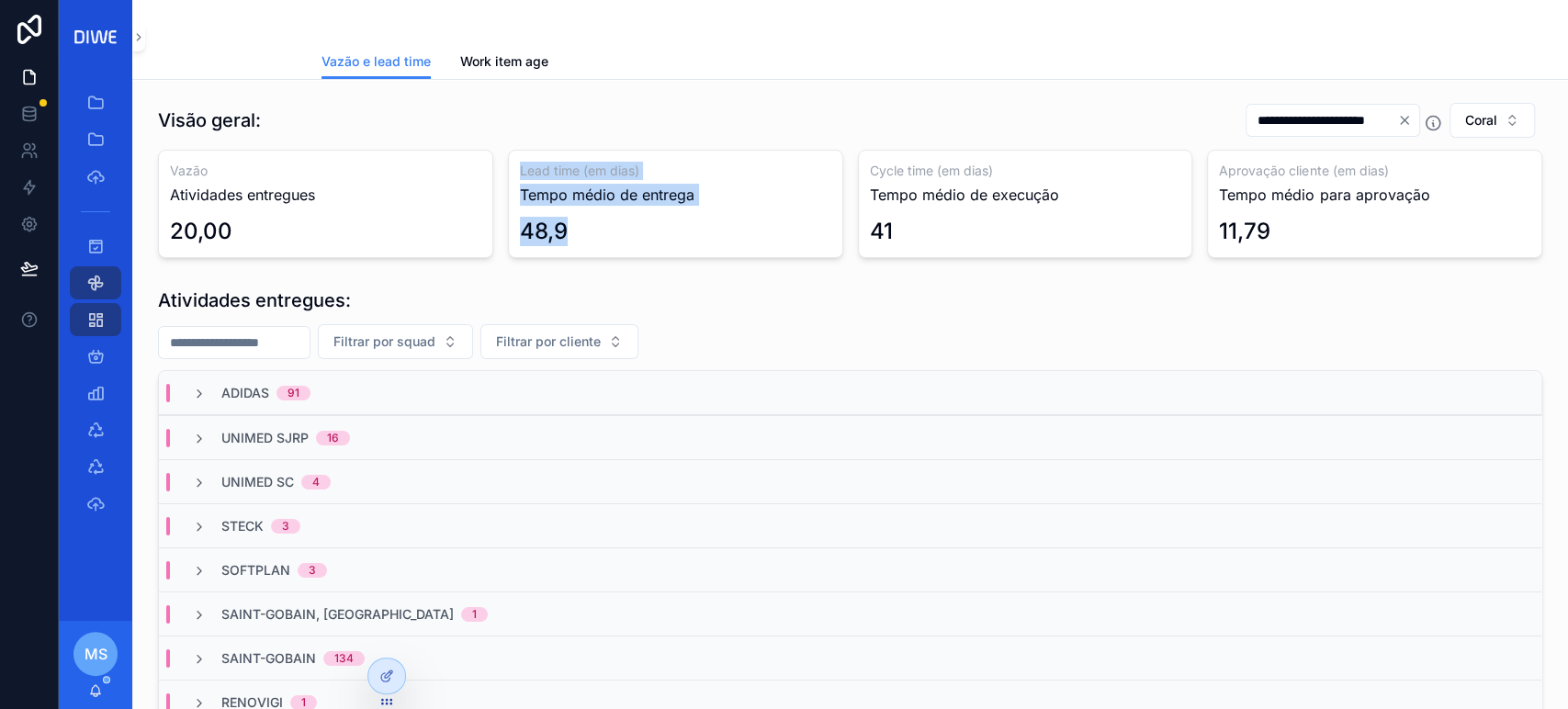
drag, startPoint x: 560, startPoint y: 219, endPoint x: 512, endPoint y: 174, distance: 65.8
click at [512, 174] on div "Lead time (em dias) Tempo médio de entrega 48,9" at bounding box center [675, 203] width 335 height 108
click at [1319, 108] on input "**********" at bounding box center [1322, 120] width 150 height 25
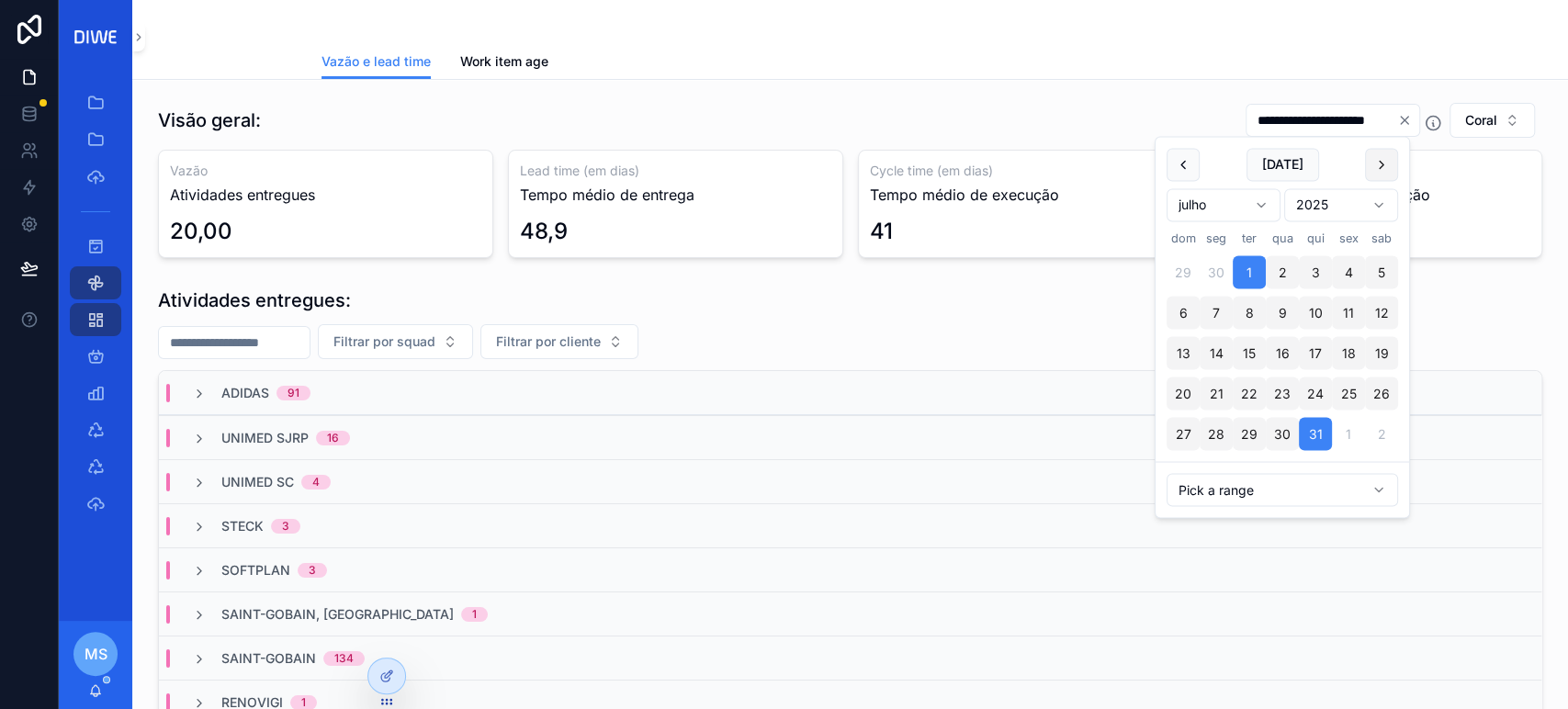
click at [1377, 163] on button "scrollable content" at bounding box center [1381, 164] width 33 height 33
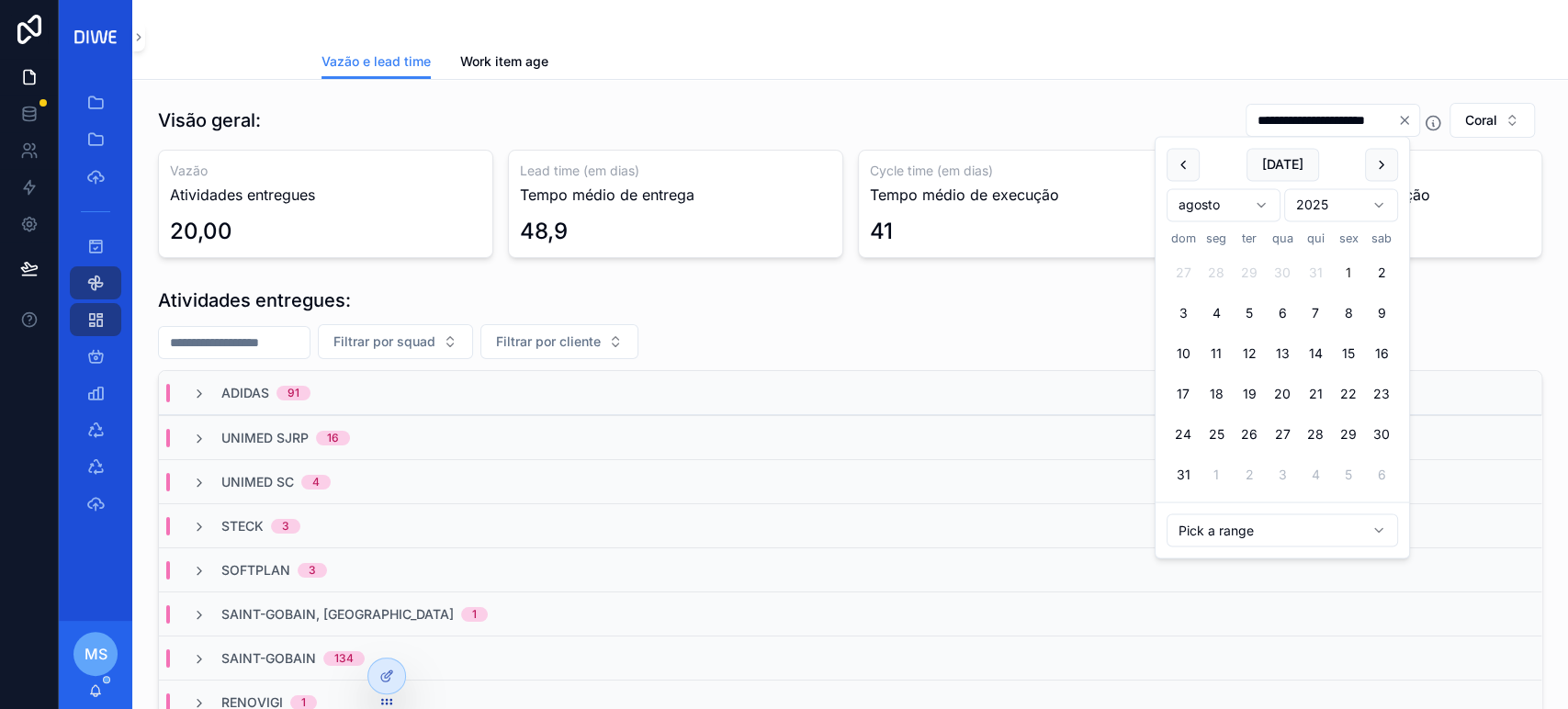
click at [1341, 271] on button "1" at bounding box center [1348, 272] width 33 height 33
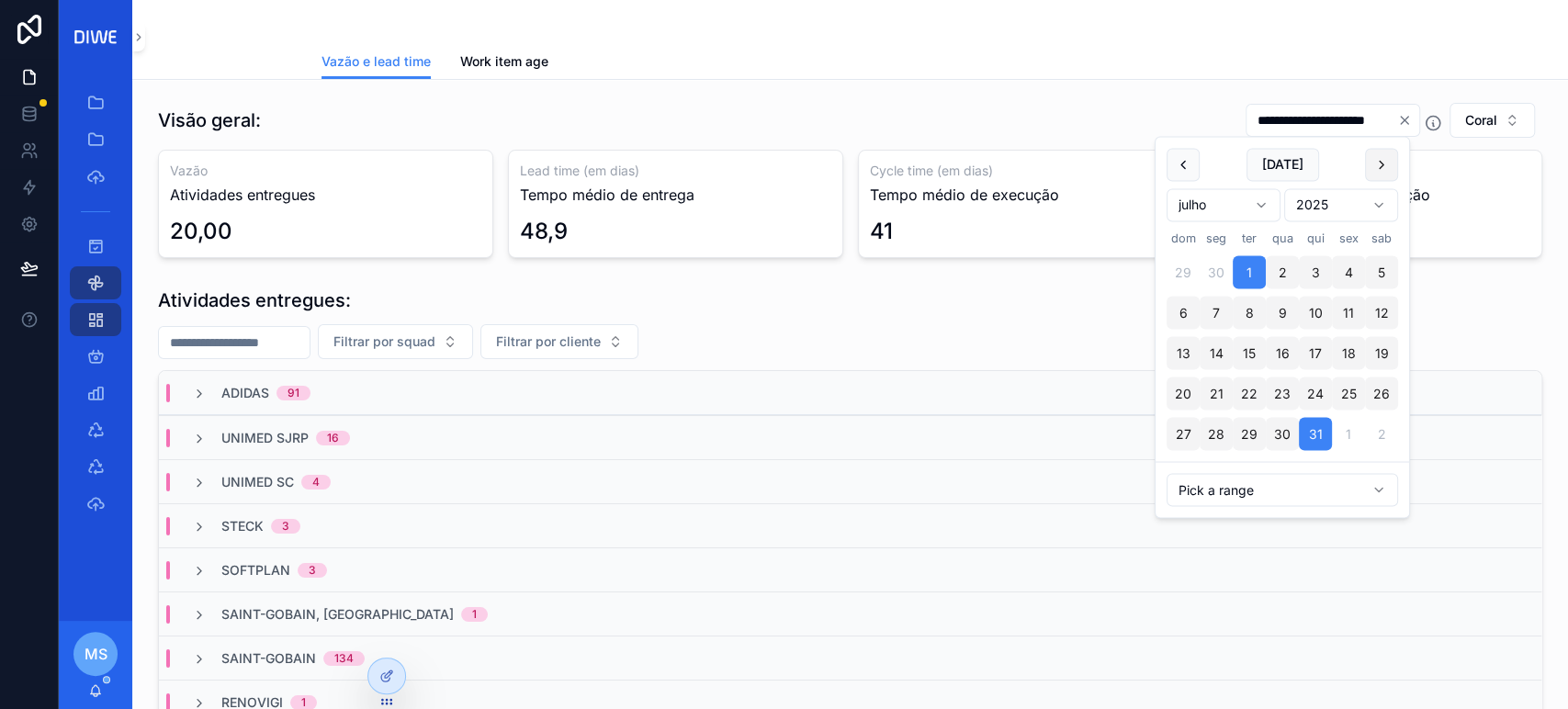
click at [1372, 157] on button "scrollable content" at bounding box center [1381, 164] width 33 height 33
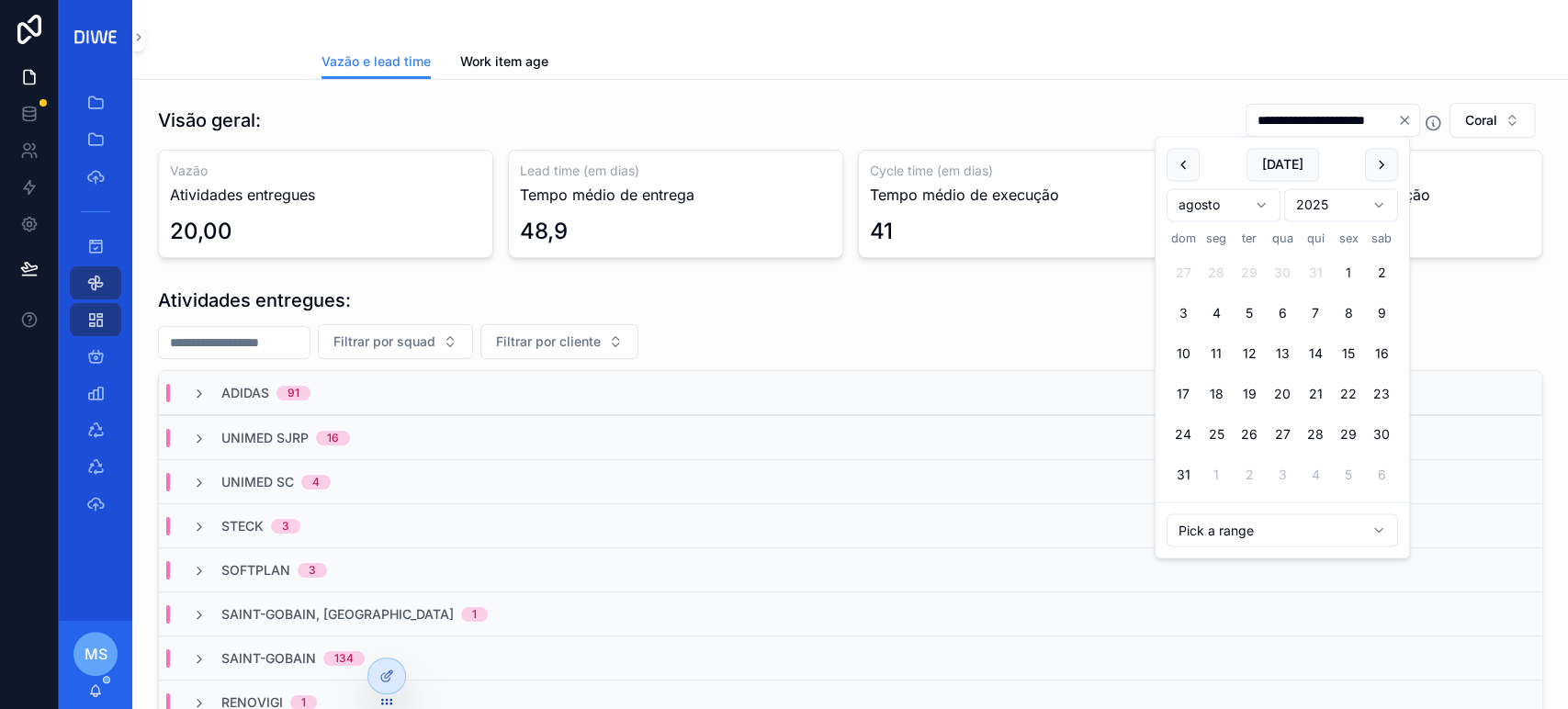
click at [1359, 269] on button "1" at bounding box center [1348, 272] width 33 height 33
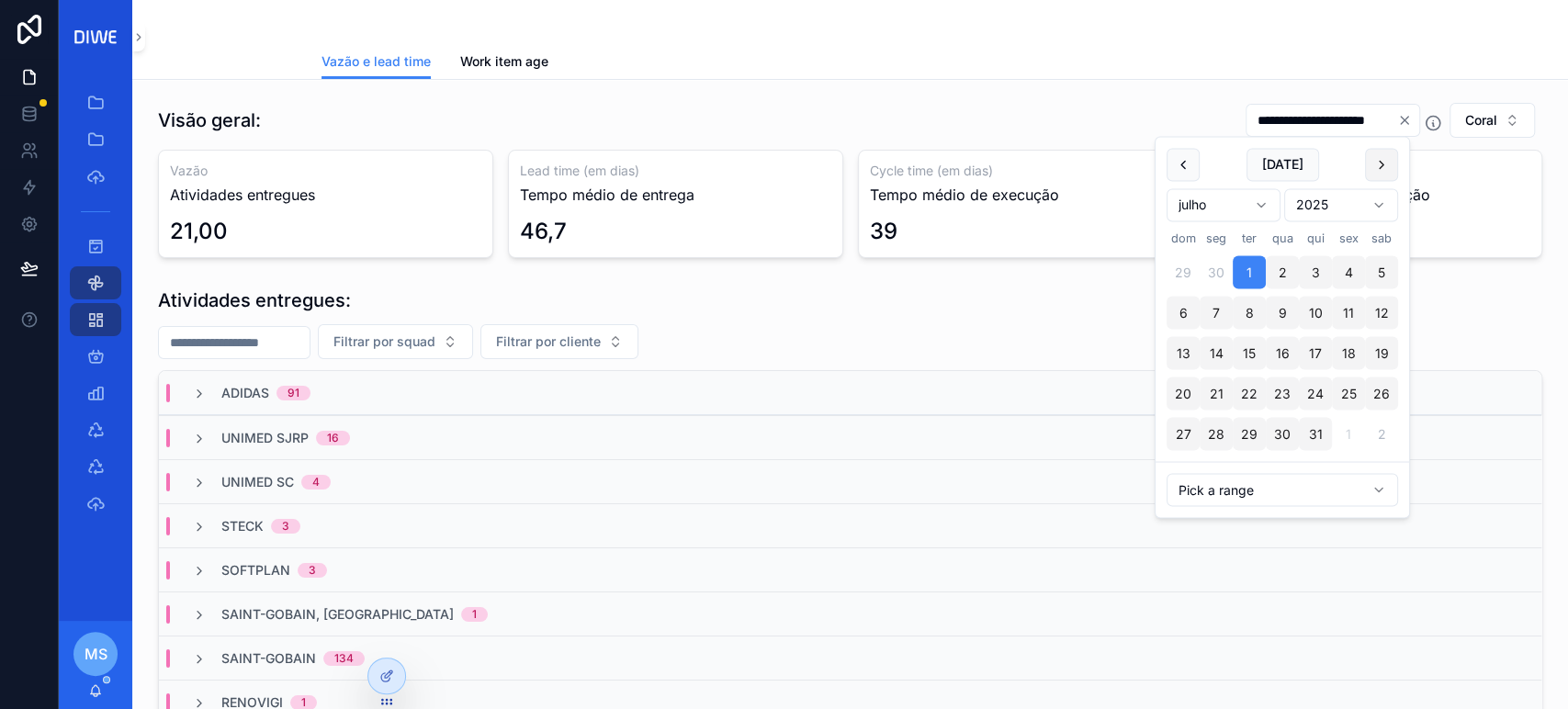
click at [1368, 170] on button "scrollable content" at bounding box center [1381, 164] width 33 height 33
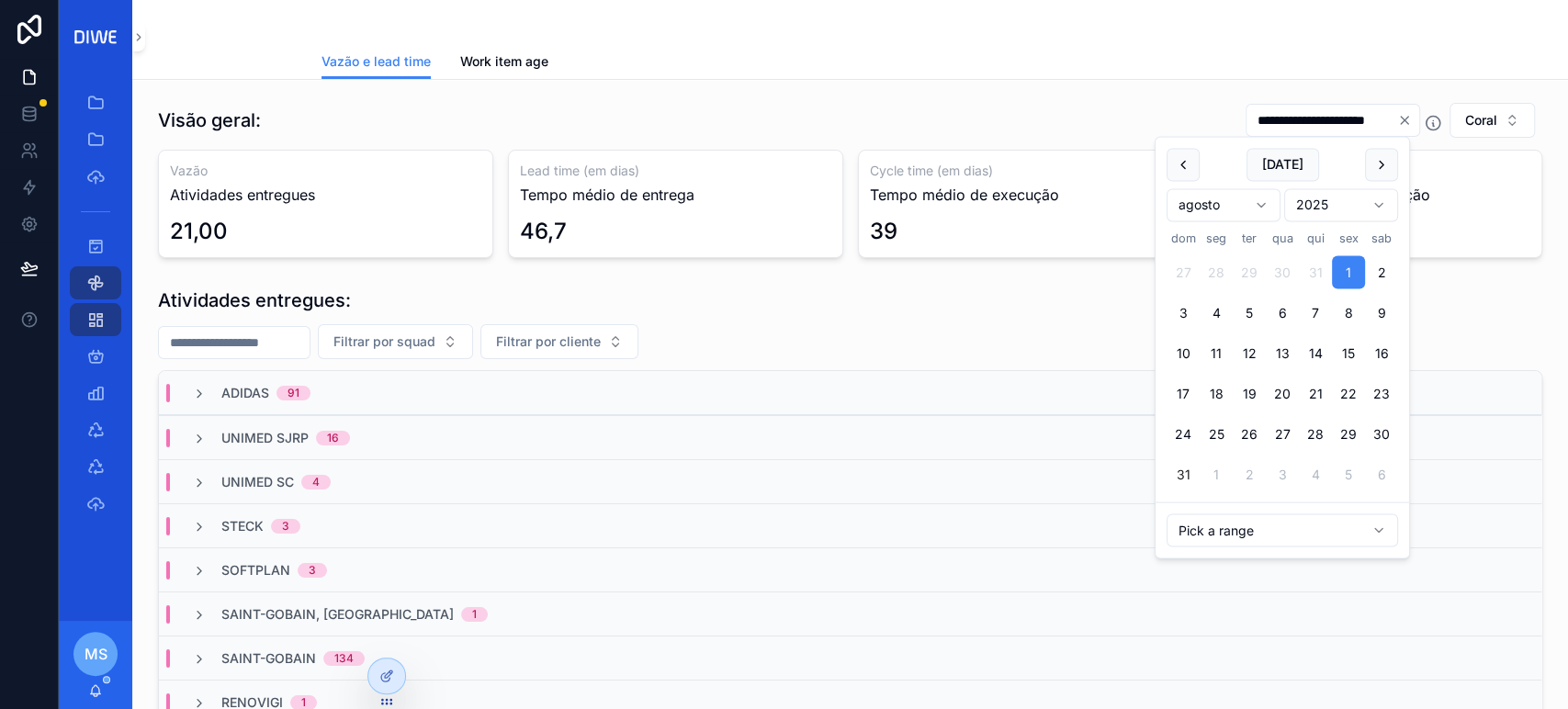
click at [1186, 475] on button "31" at bounding box center [1183, 475] width 33 height 33
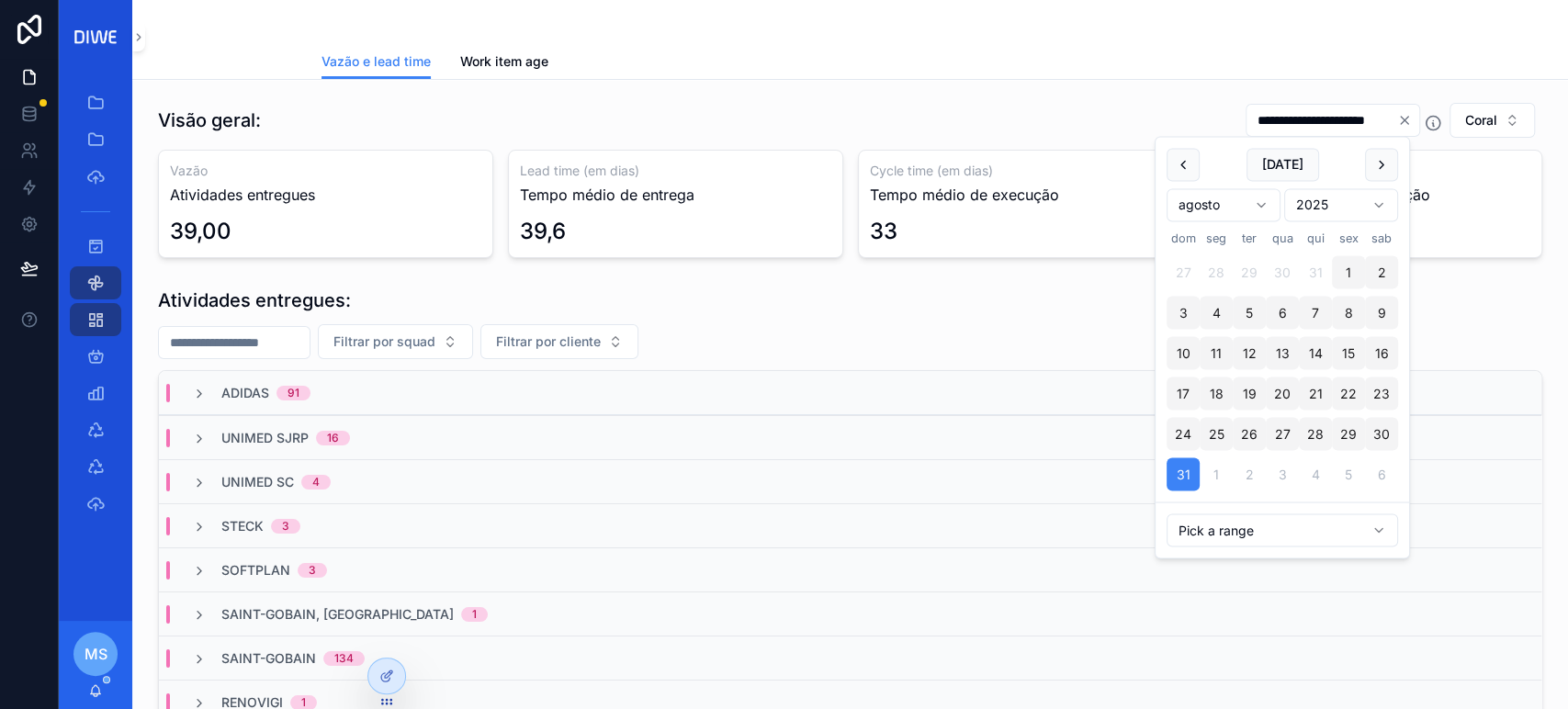
click at [1357, 269] on button "1" at bounding box center [1348, 272] width 33 height 33
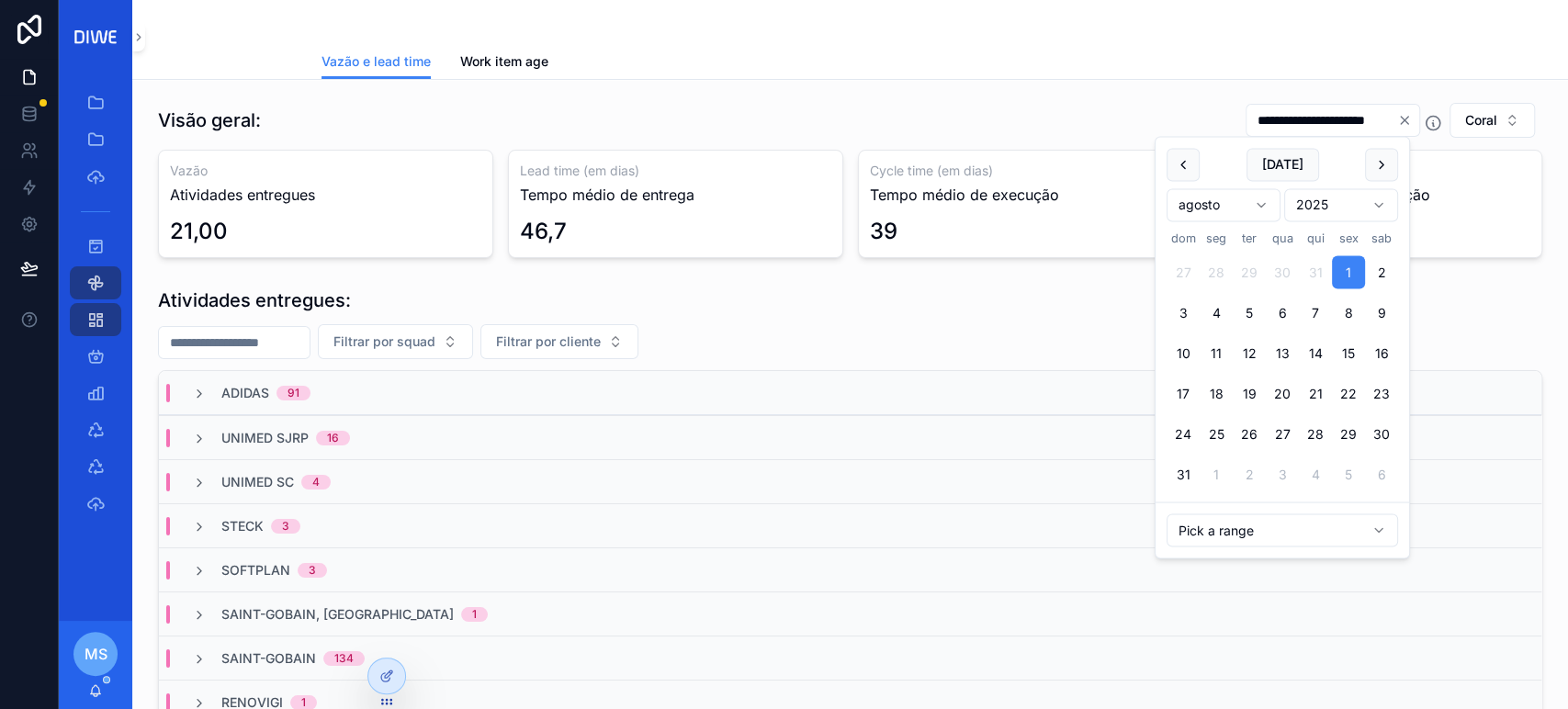
click at [1347, 272] on button "1" at bounding box center [1348, 272] width 33 height 33
click at [1183, 475] on button "31" at bounding box center [1183, 475] width 33 height 33
type input "**********"
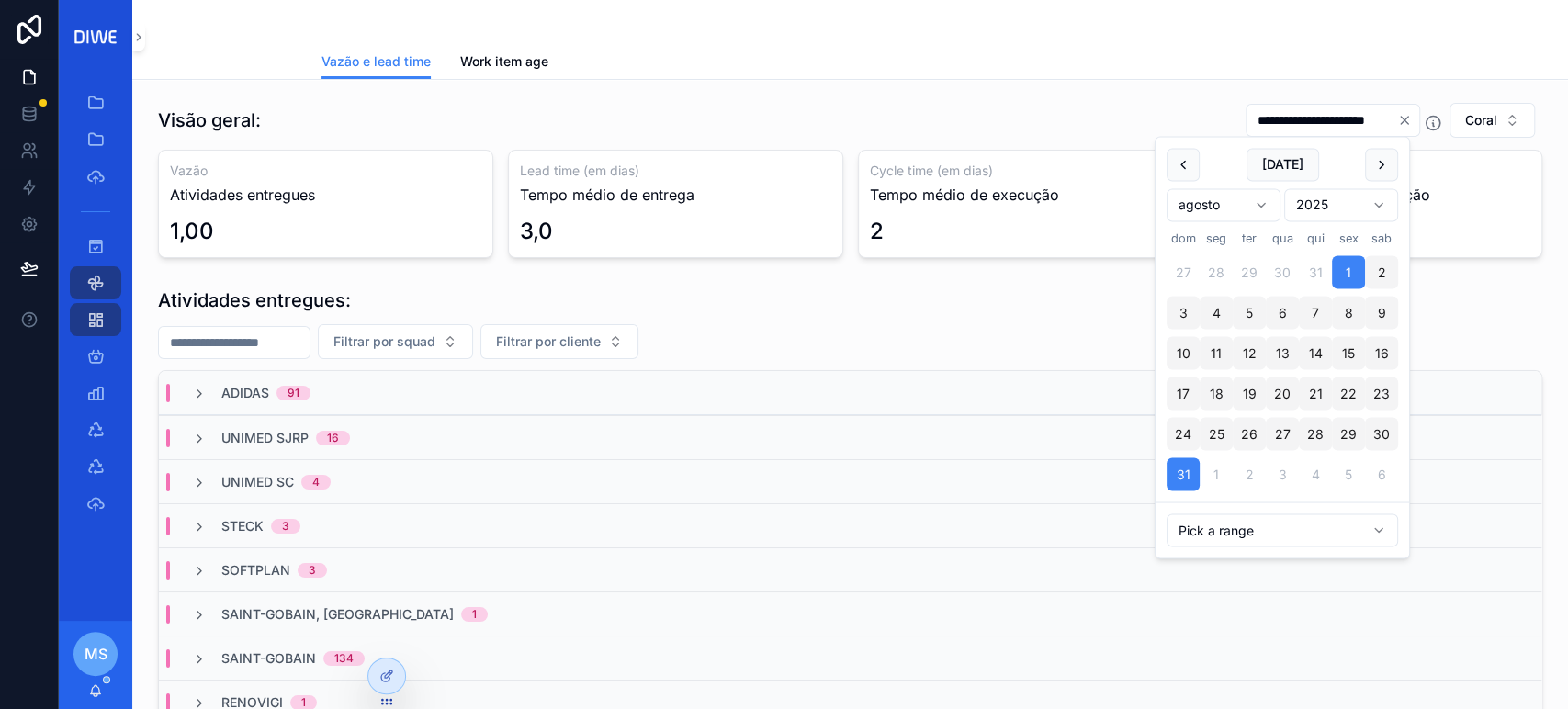
click at [1316, 75] on div "Vazão e lead time Work item age" at bounding box center [850, 62] width 1058 height 35
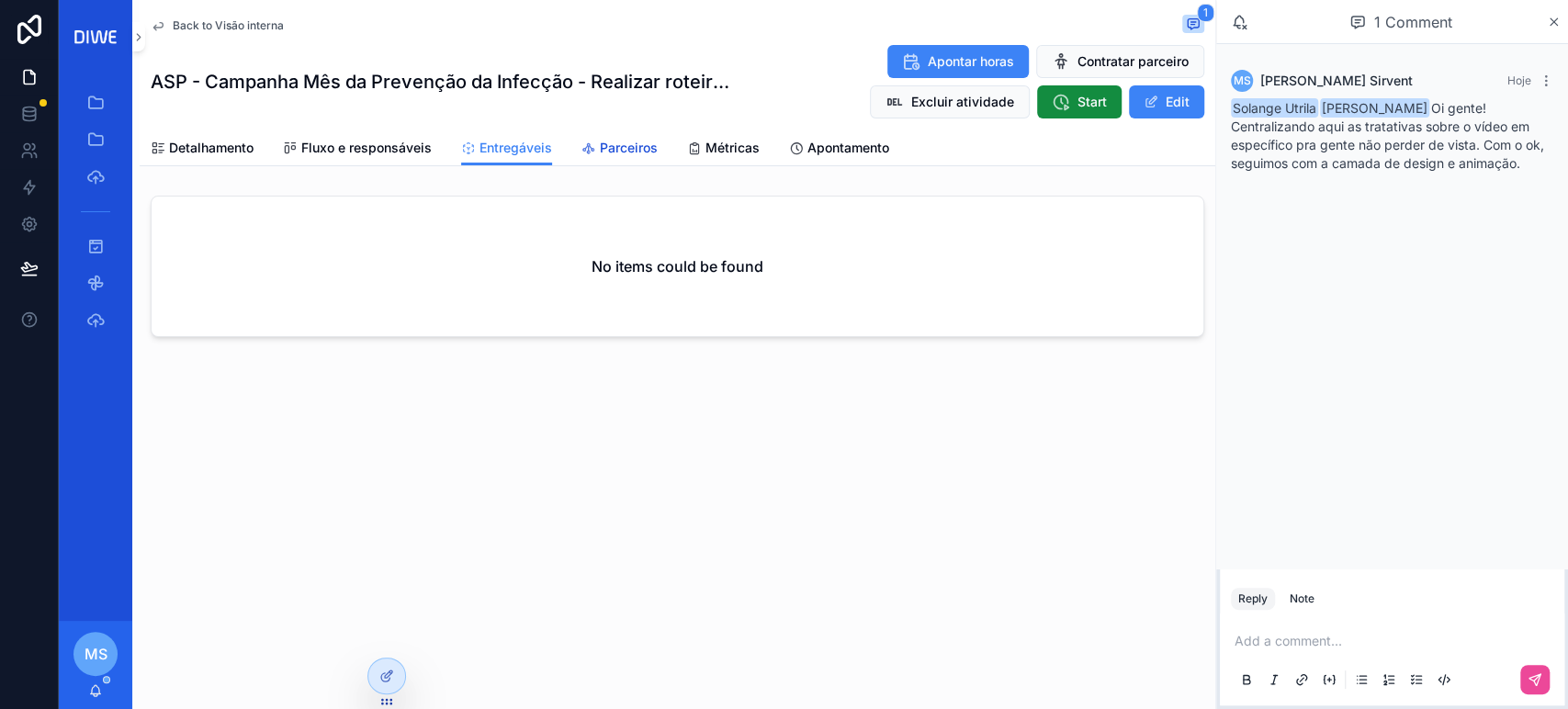
click at [606, 134] on link "Parceiros" at bounding box center [619, 149] width 76 height 37
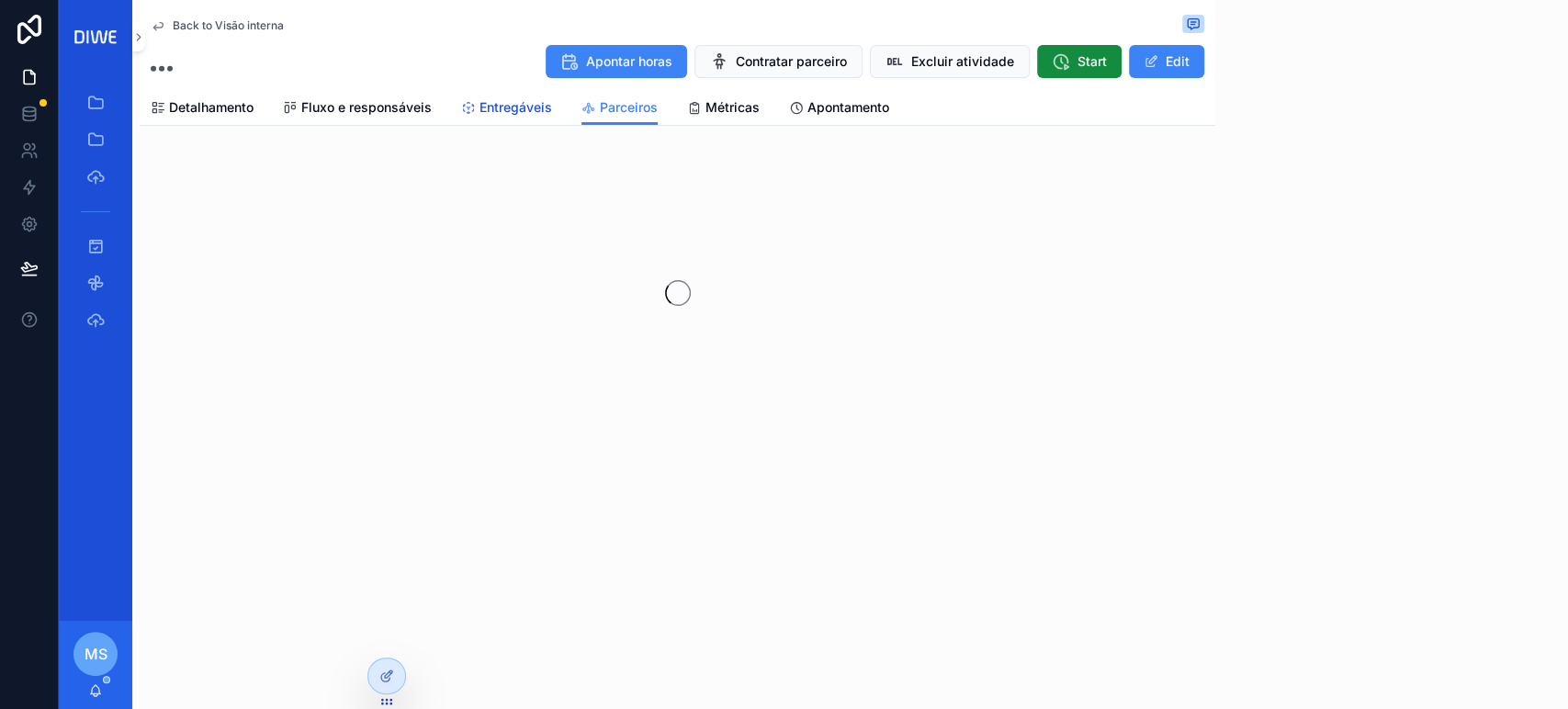
click at [514, 122] on link "Entregáveis" at bounding box center [506, 109] width 91 height 37
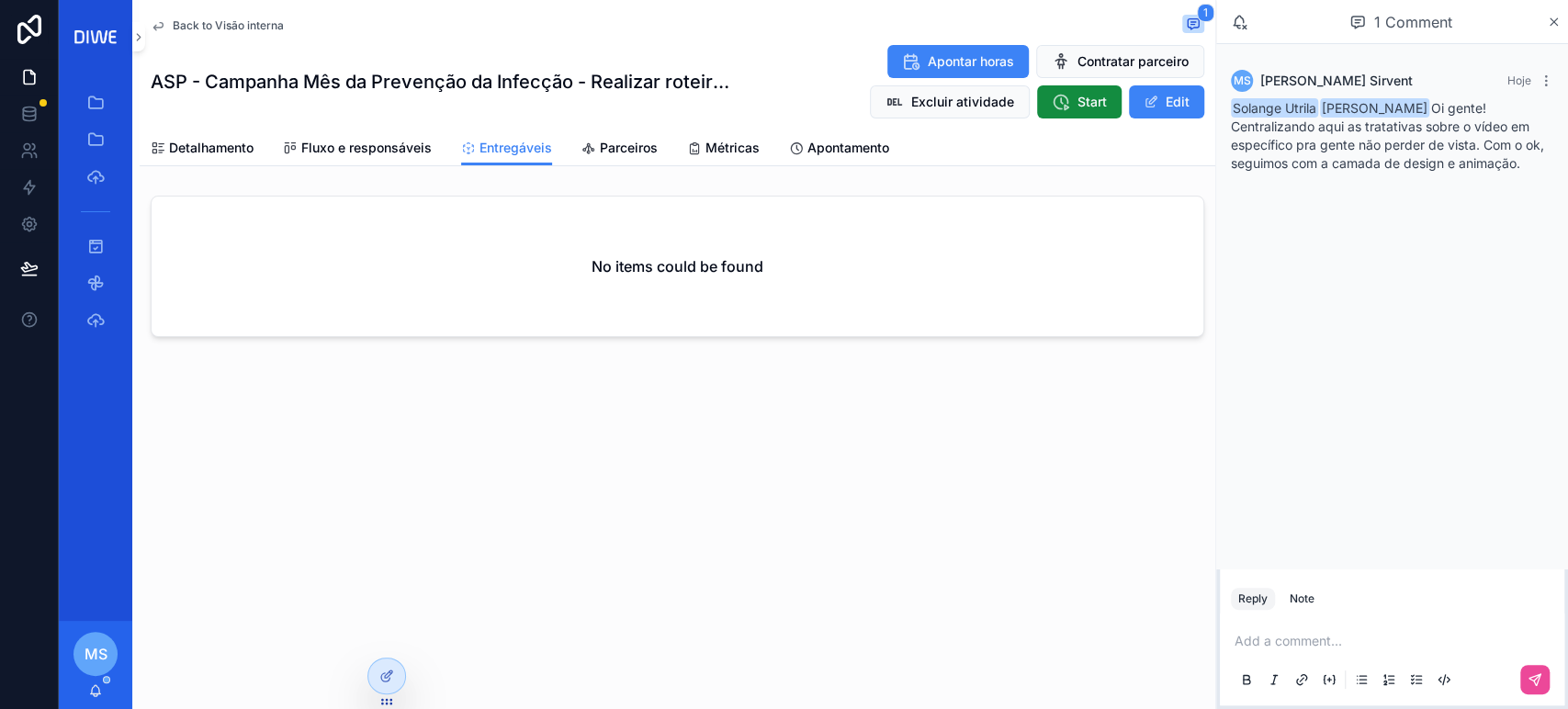
click at [228, 30] on span "Back to Visão interna" at bounding box center [229, 25] width 111 height 15
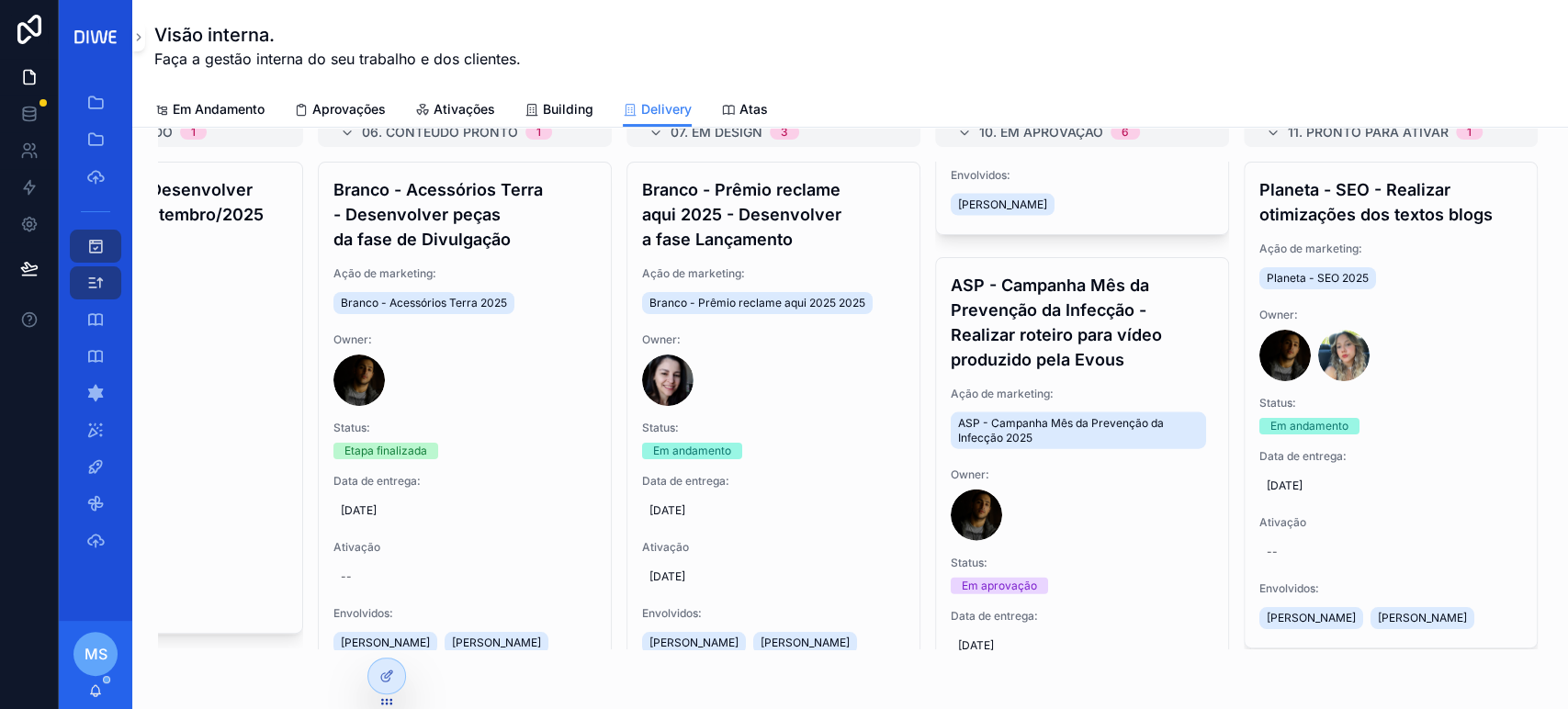
scroll to position [2767, 0]
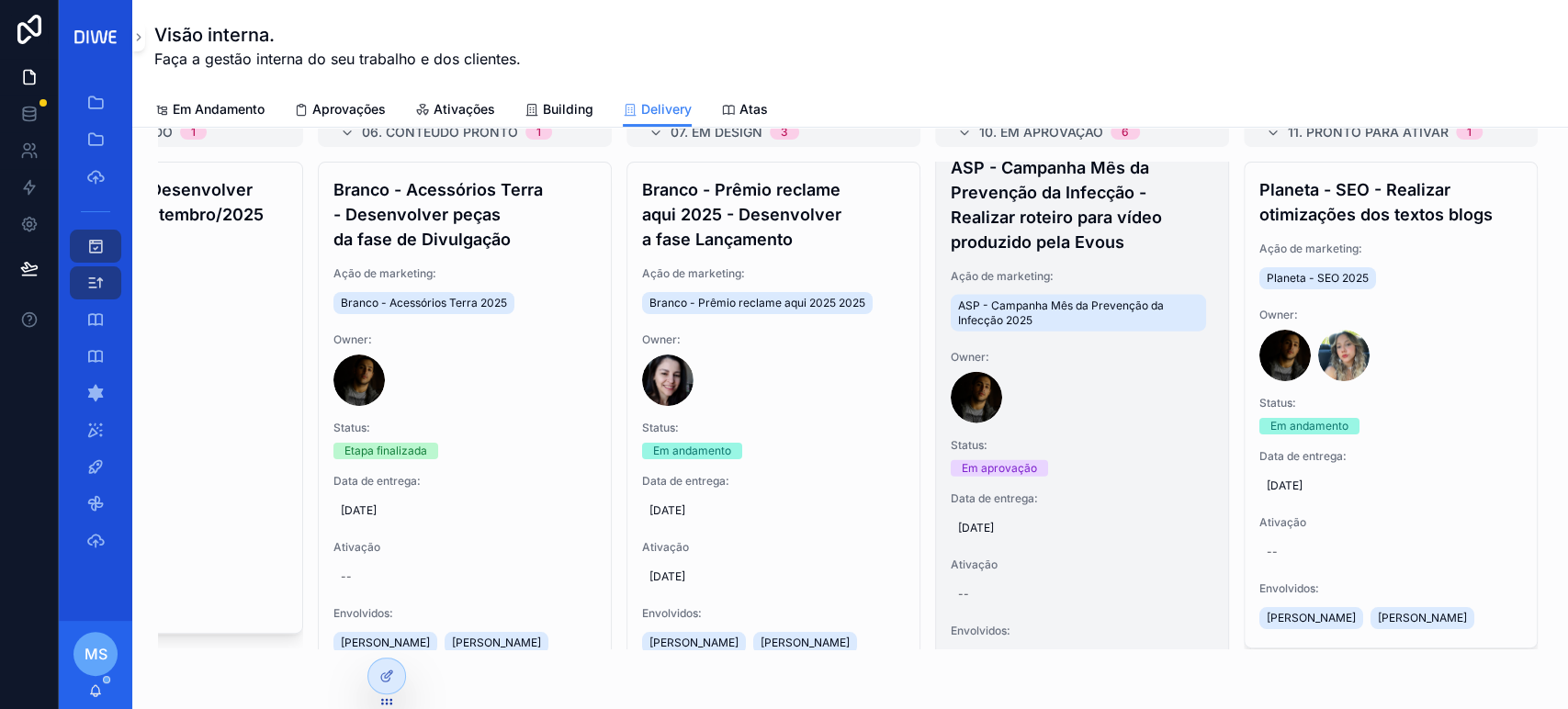
click at [1115, 254] on h4 "ASP - Campanha Mês da Prevenção da Infecção - Realizar roteiro para vídeo produ…" at bounding box center [1081, 205] width 263 height 100
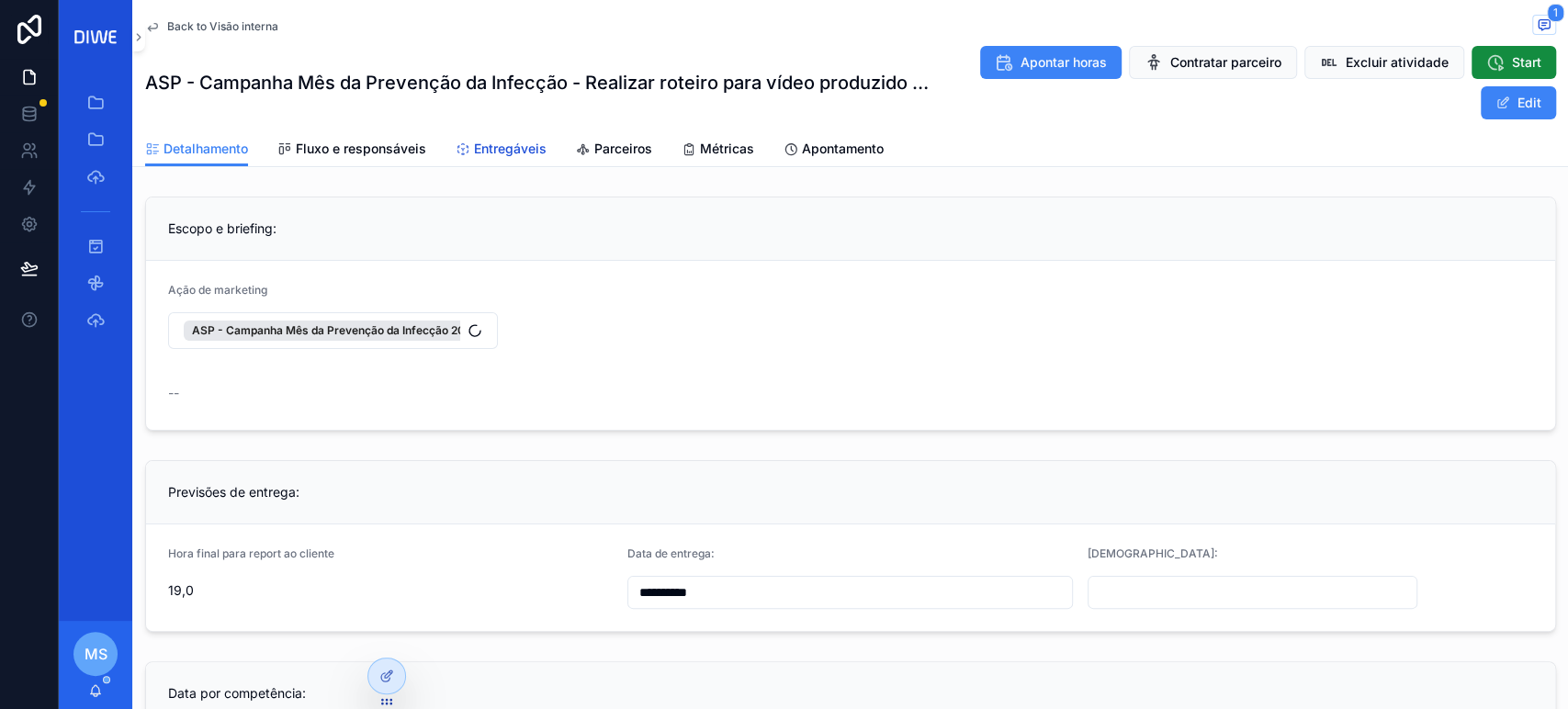
click at [488, 160] on link "Entregáveis" at bounding box center [500, 150] width 91 height 37
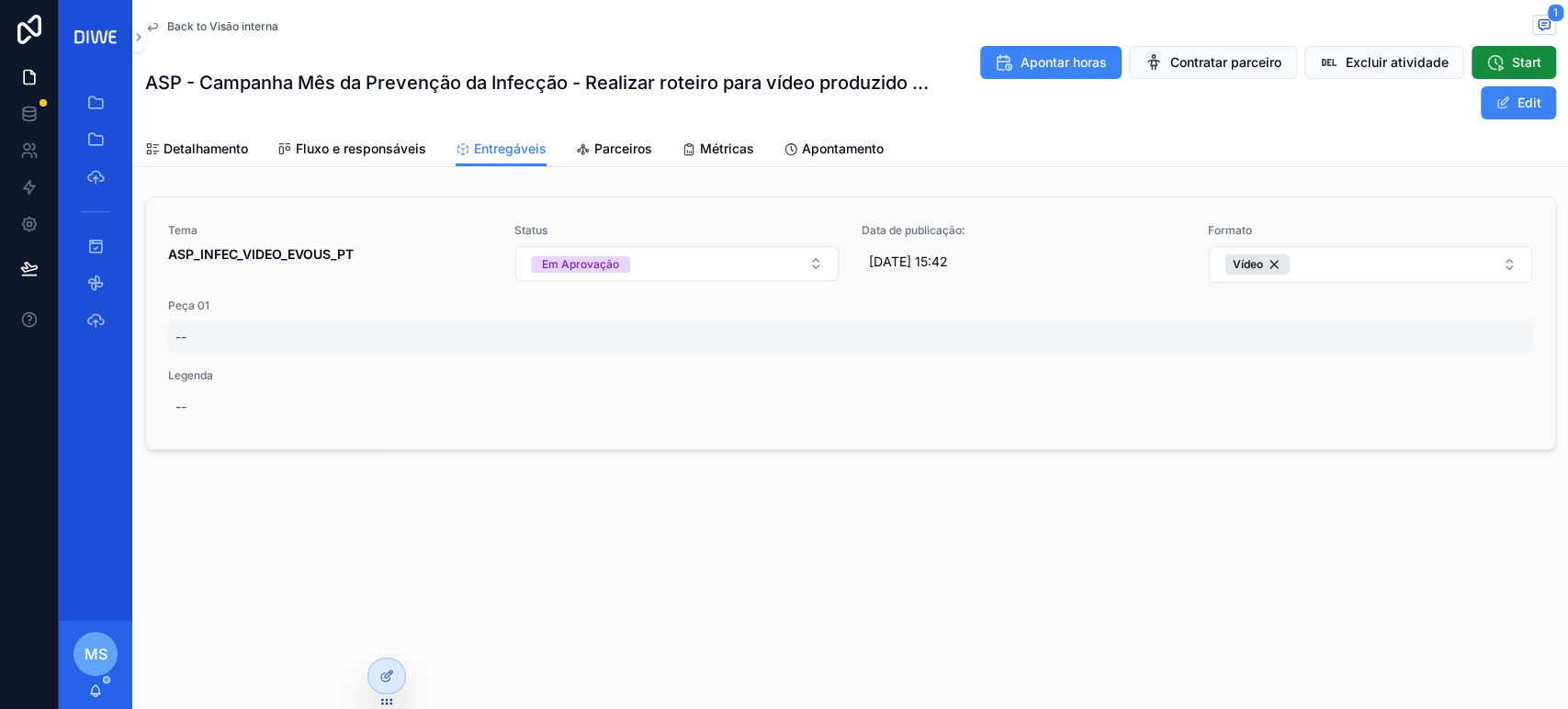
click at [206, 329] on div "--" at bounding box center [850, 337] width 1365 height 33
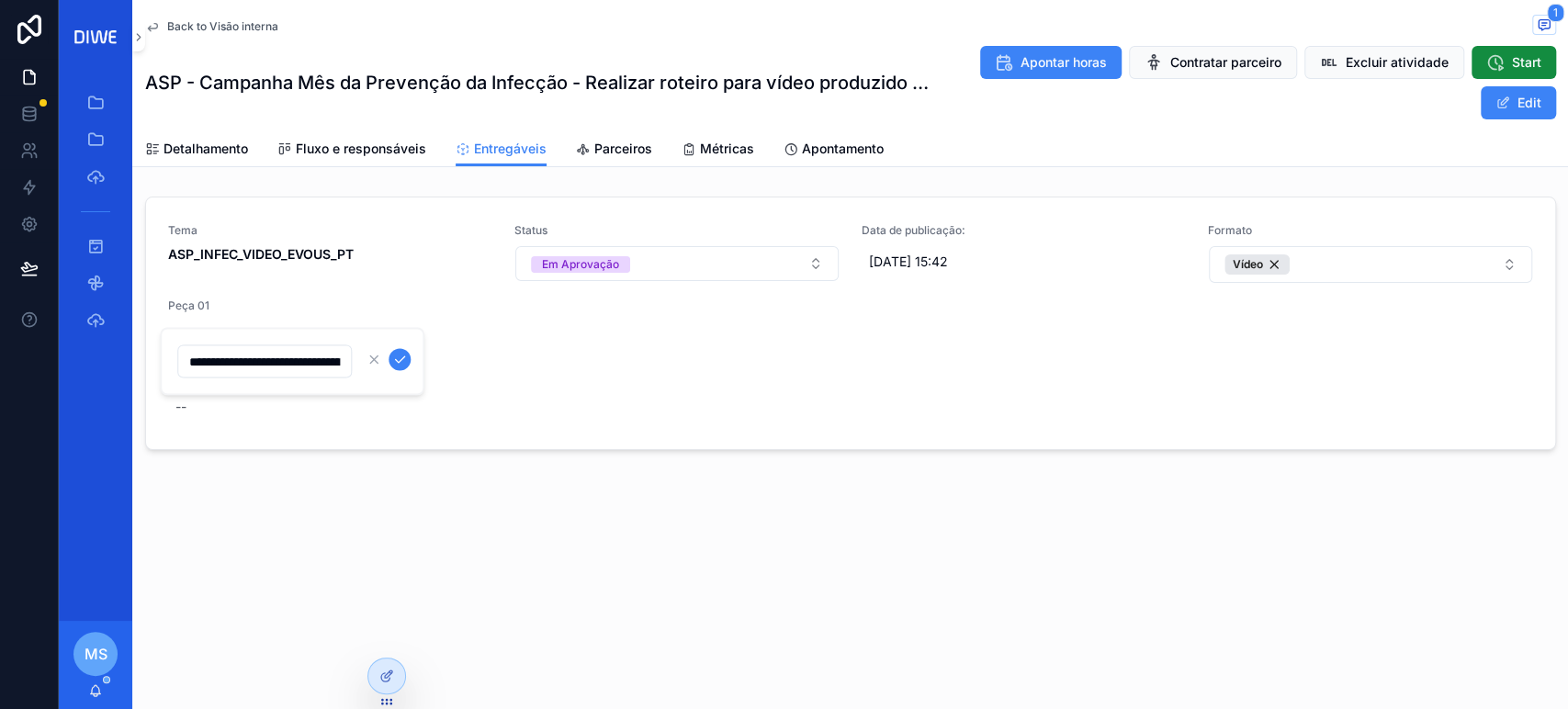
scroll to position [0, 492]
type input "**********"
click at [397, 367] on button "scrollable content" at bounding box center [400, 358] width 22 height 22
click at [1544, 15] on span "scrollable content" at bounding box center [1544, 24] width 23 height 21
